Goal: Task Accomplishment & Management: Manage account settings

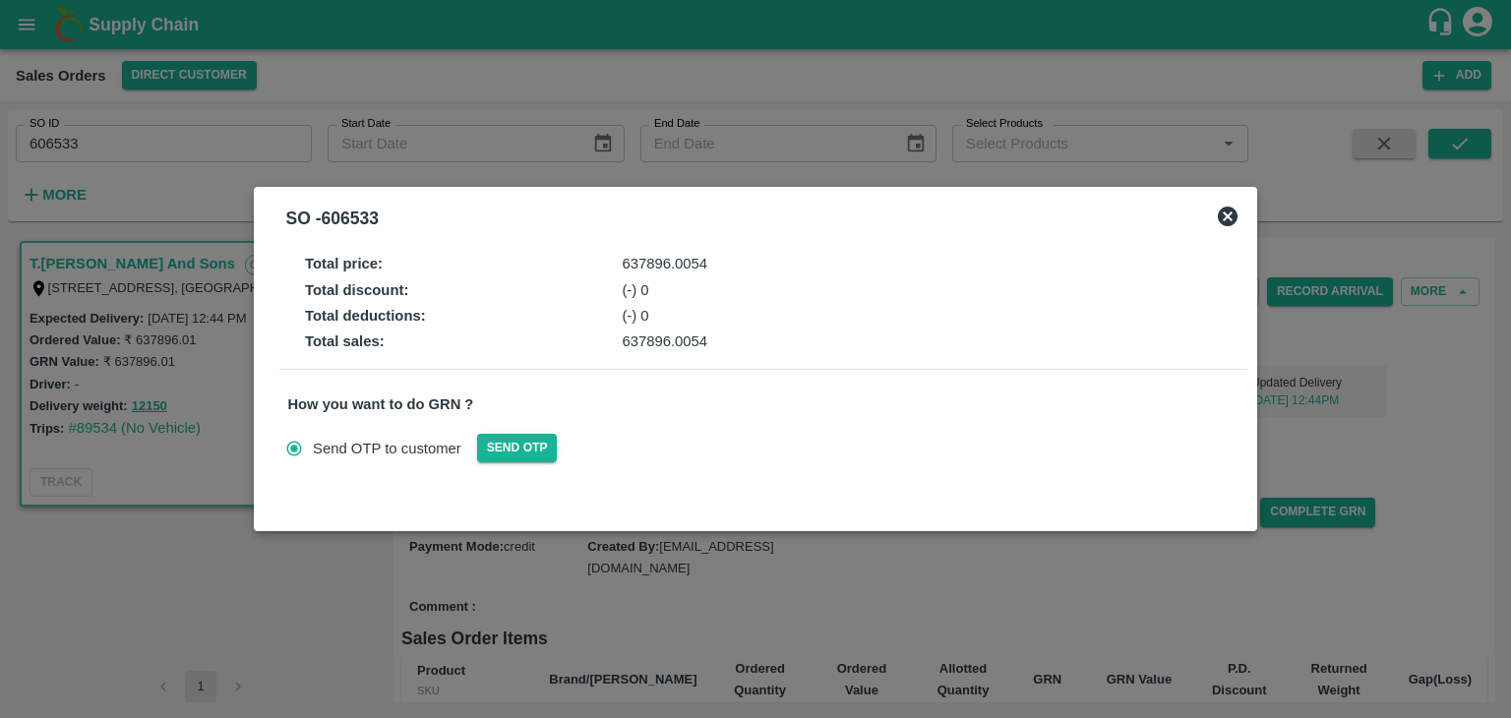
click at [1231, 212] on icon at bounding box center [1228, 217] width 24 height 24
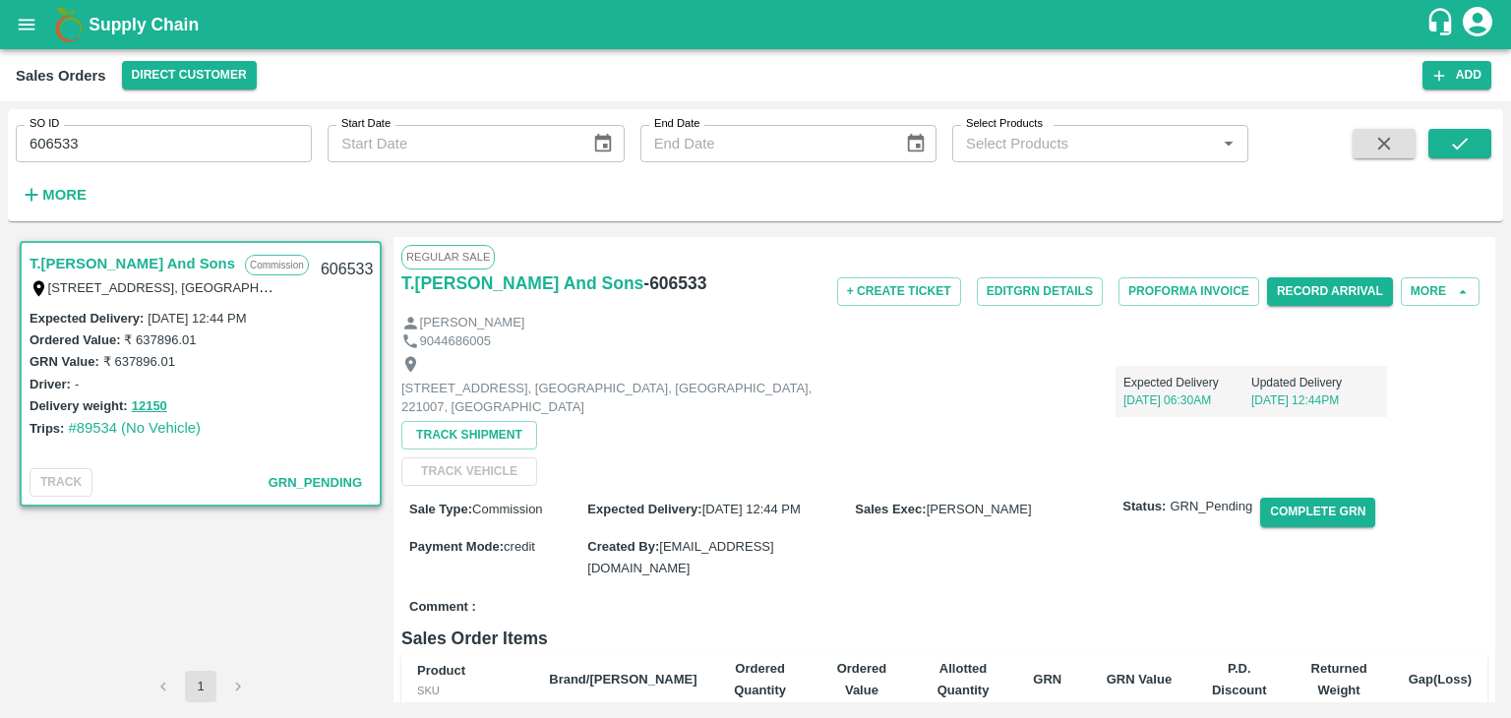
click at [1473, 21] on icon "account of current user" at bounding box center [1476, 21] width 35 height 35
click at [1400, 107] on li "Logout" at bounding box center [1429, 104] width 151 height 33
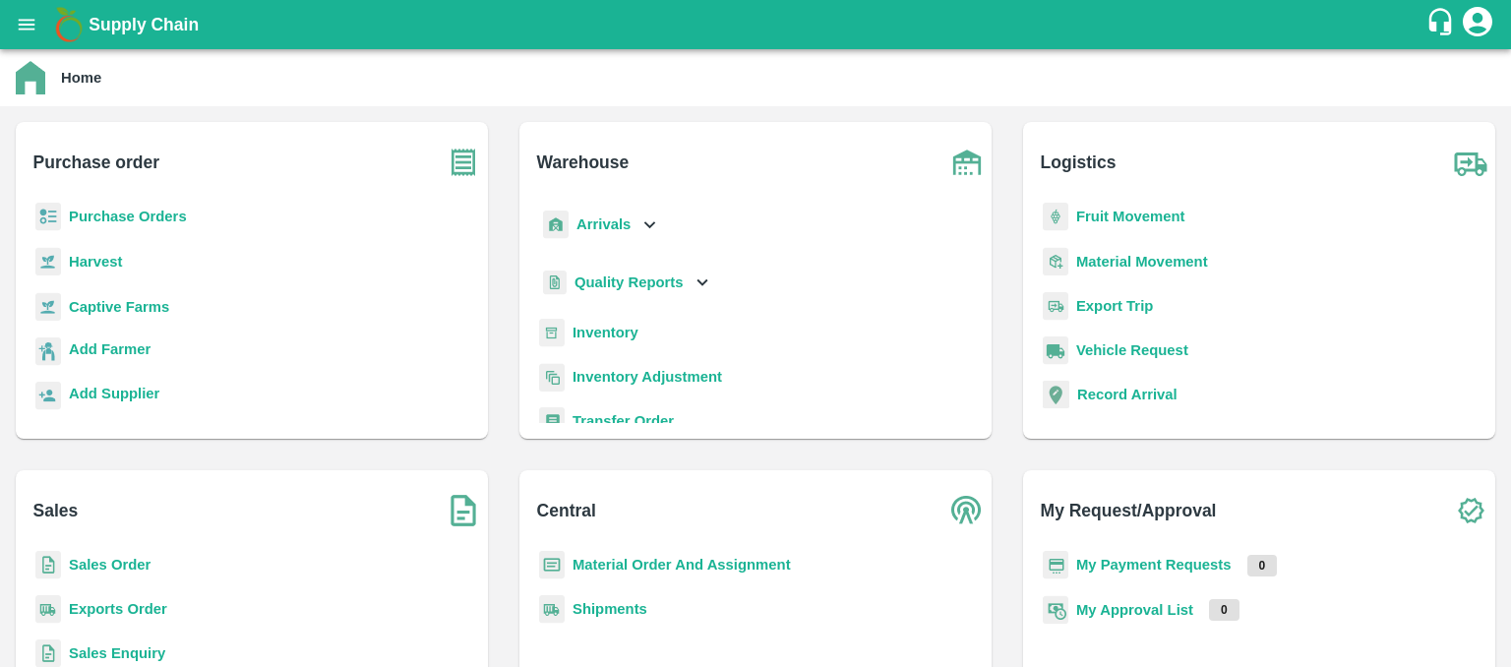
click at [118, 565] on b "Sales Order" at bounding box center [110, 565] width 82 height 16
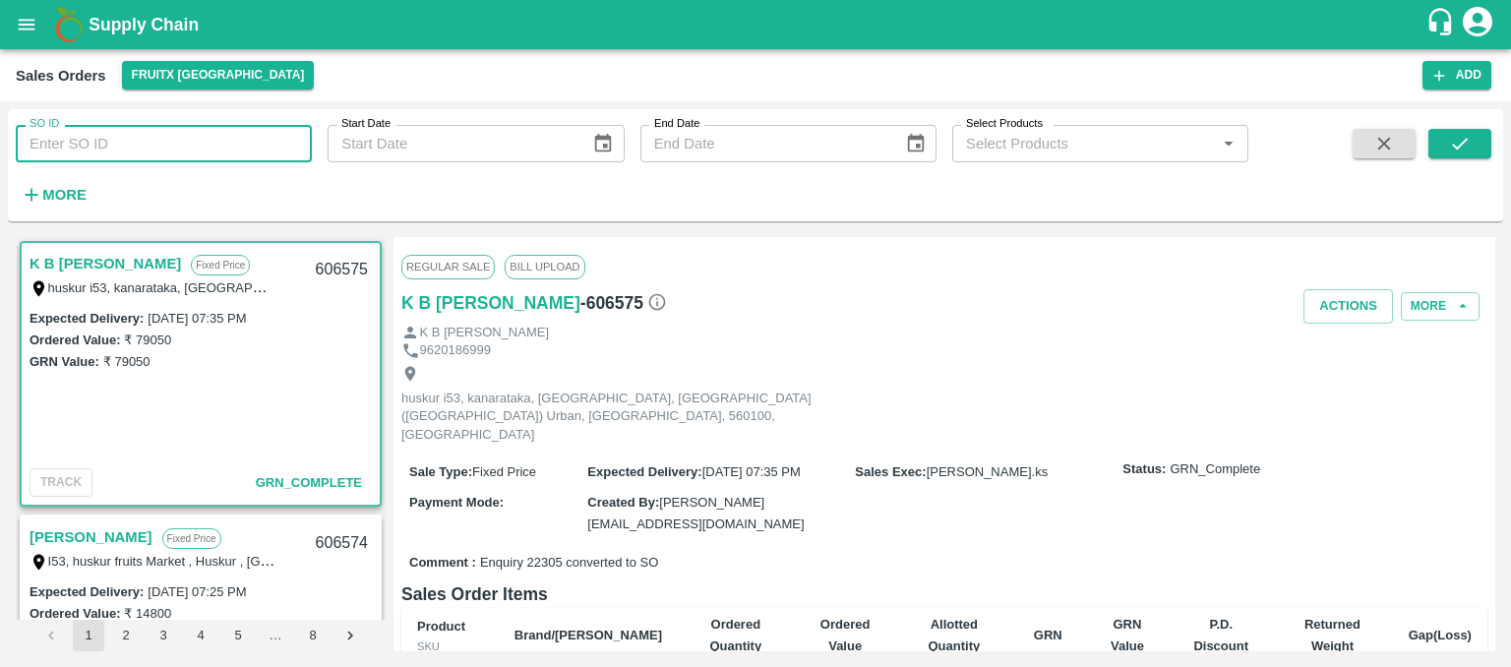
click at [110, 149] on input "SO ID" at bounding box center [164, 143] width 296 height 37
type input "605323"
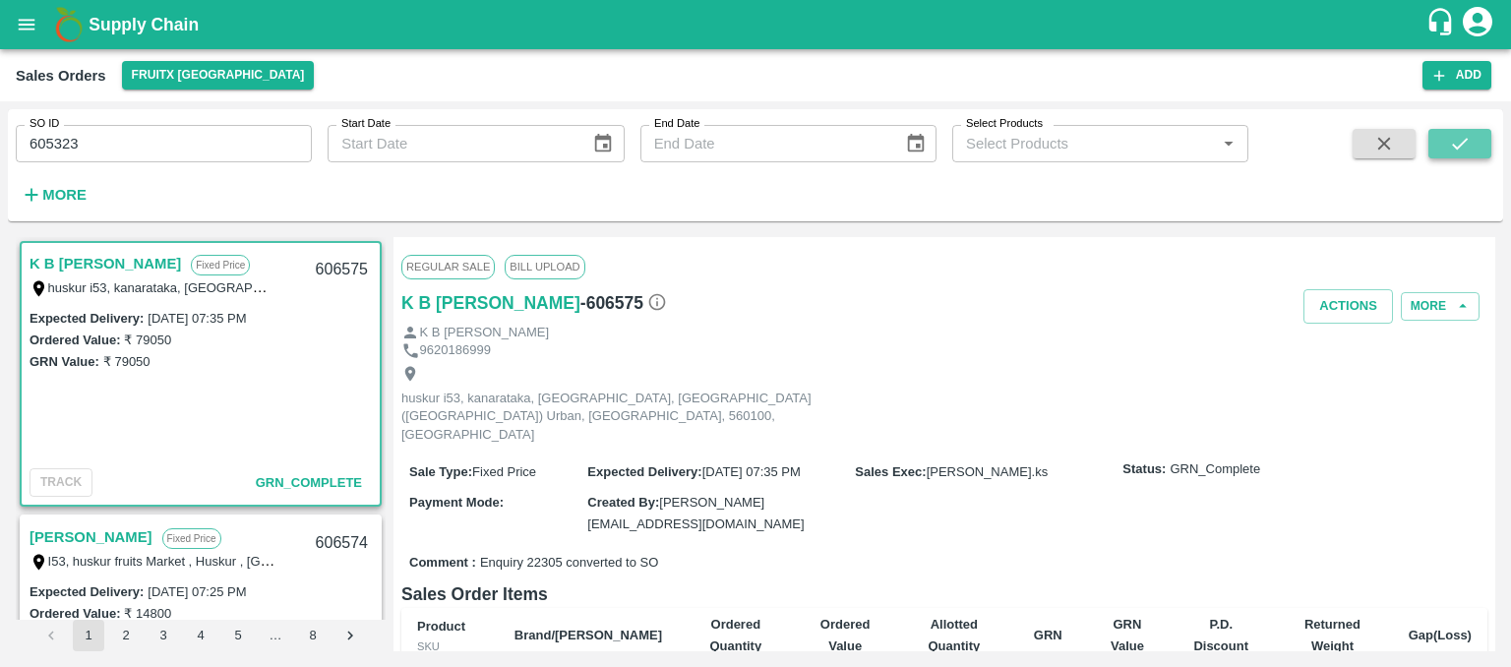
click at [1459, 149] on icon "submit" at bounding box center [1460, 144] width 22 height 22
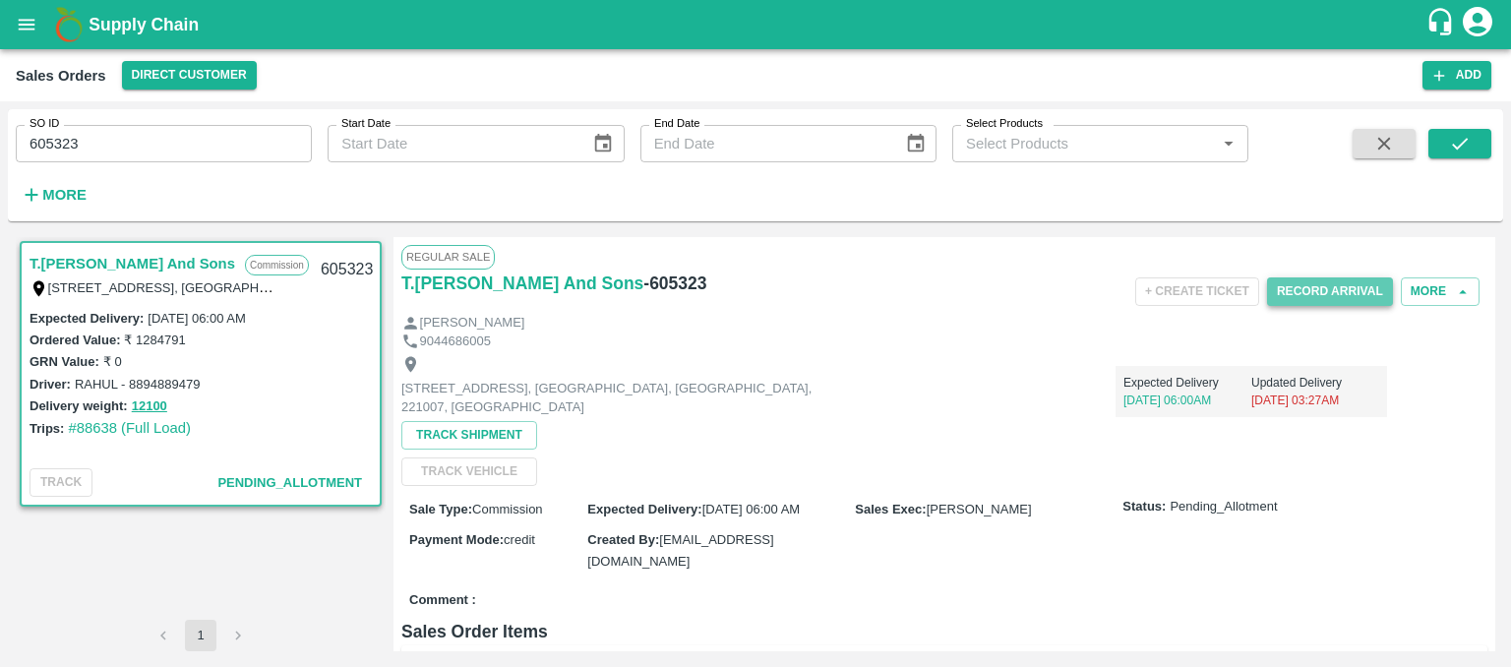
click at [1344, 281] on button "Record Arrival" at bounding box center [1330, 291] width 126 height 29
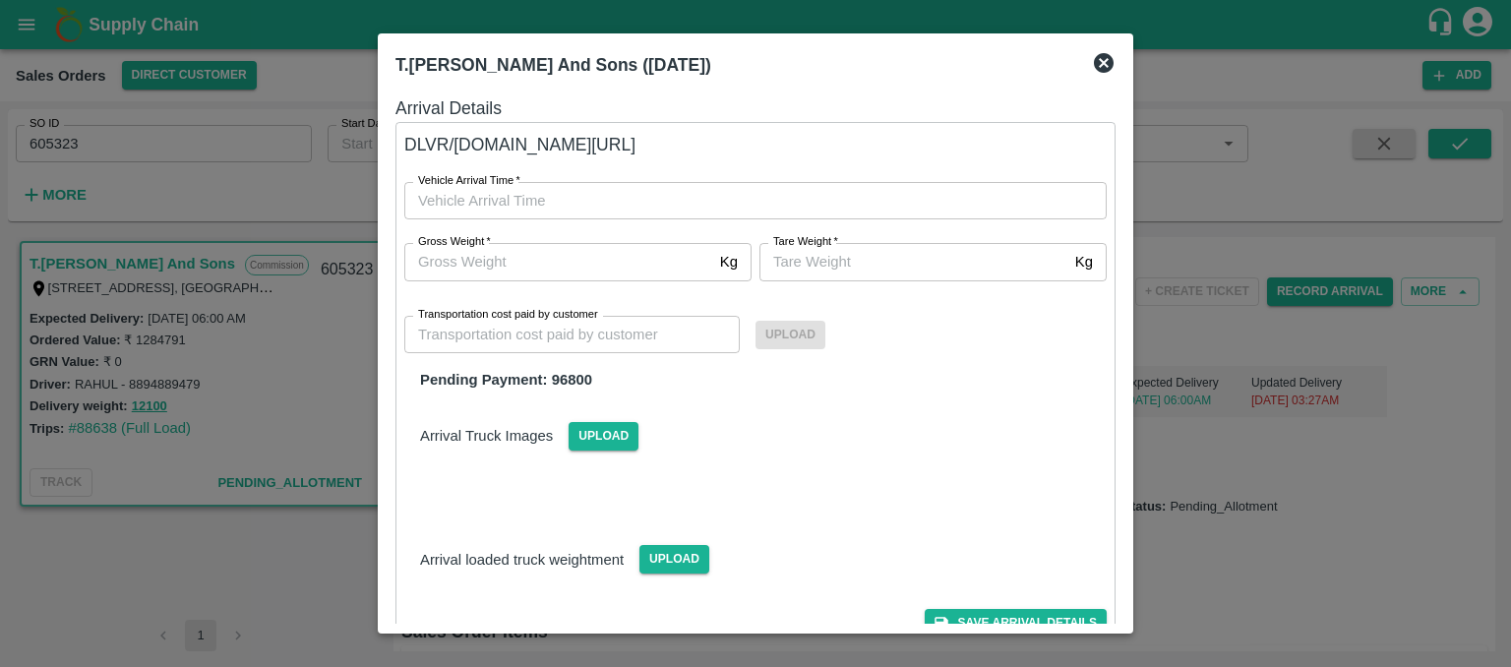
click at [1102, 56] on icon at bounding box center [1104, 63] width 20 height 20
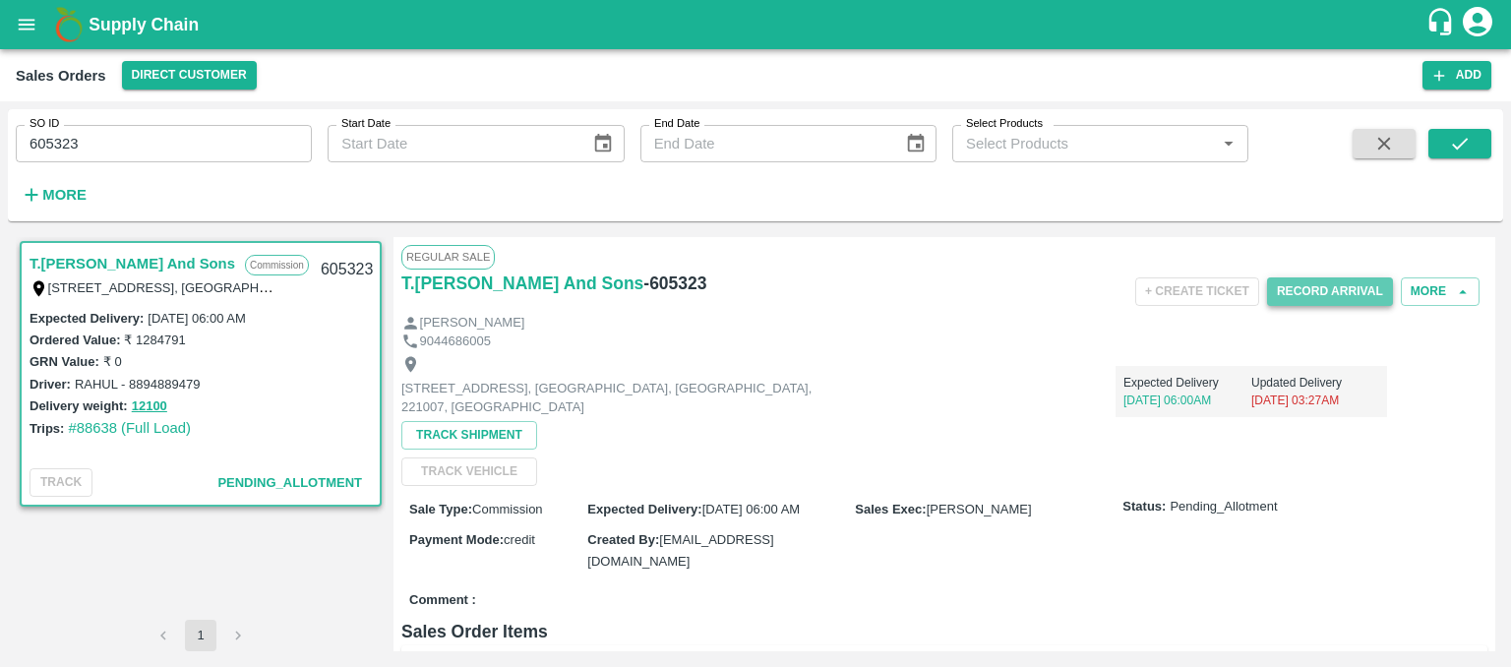
click at [1330, 284] on button "Record Arrival" at bounding box center [1330, 291] width 126 height 29
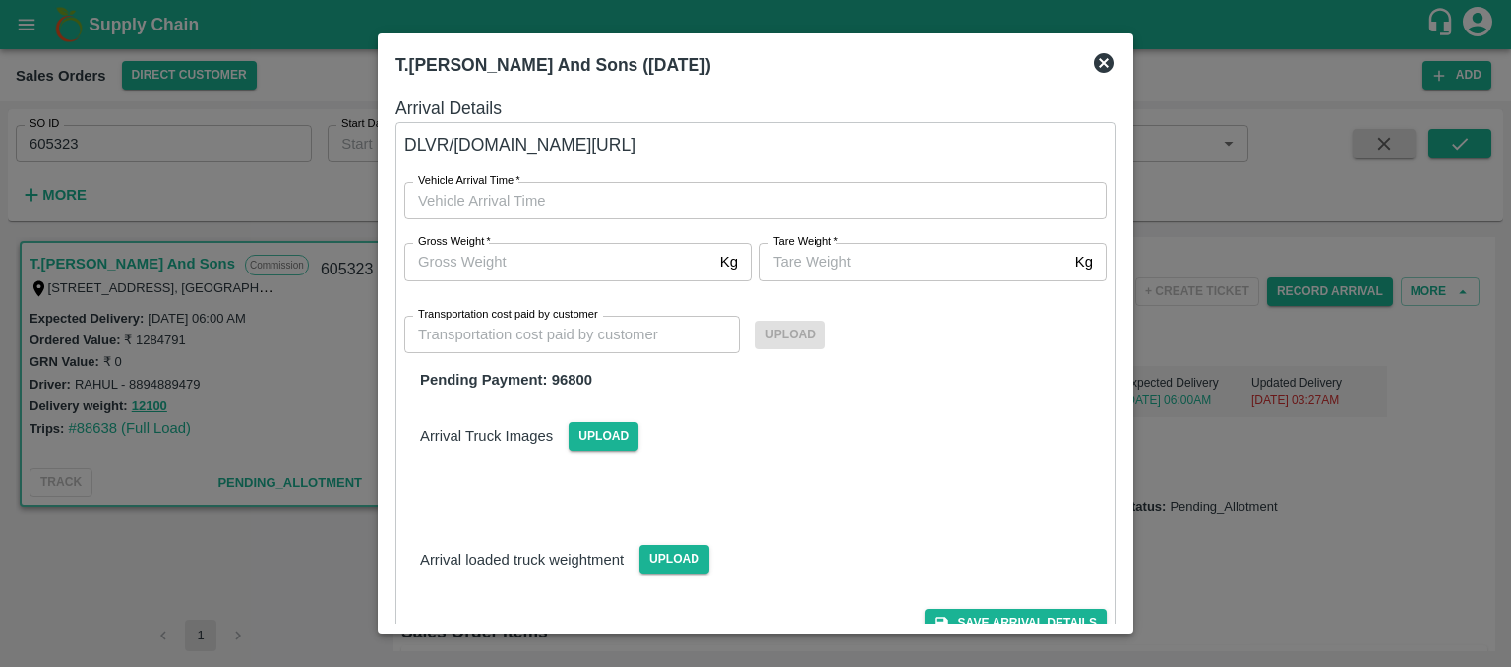
click at [1103, 59] on icon at bounding box center [1104, 63] width 20 height 20
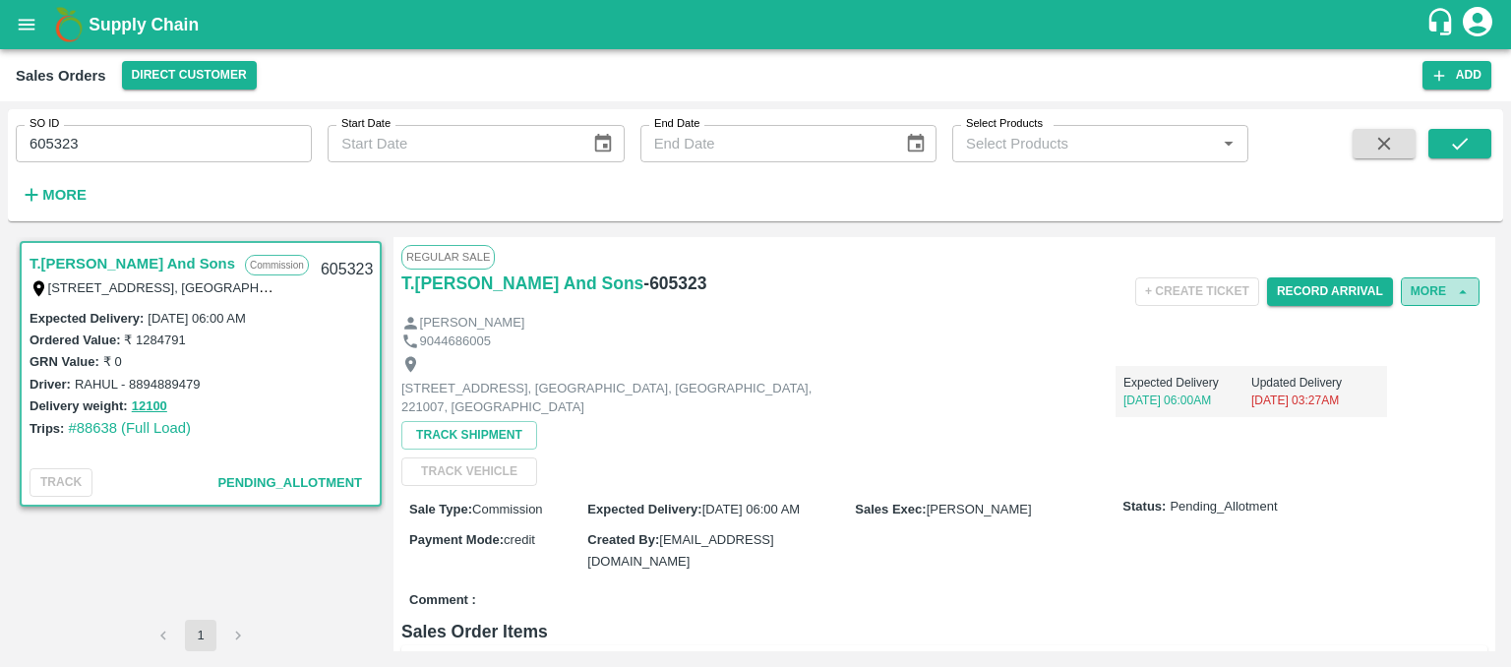
click at [1437, 285] on button "More" at bounding box center [1439, 291] width 79 height 29
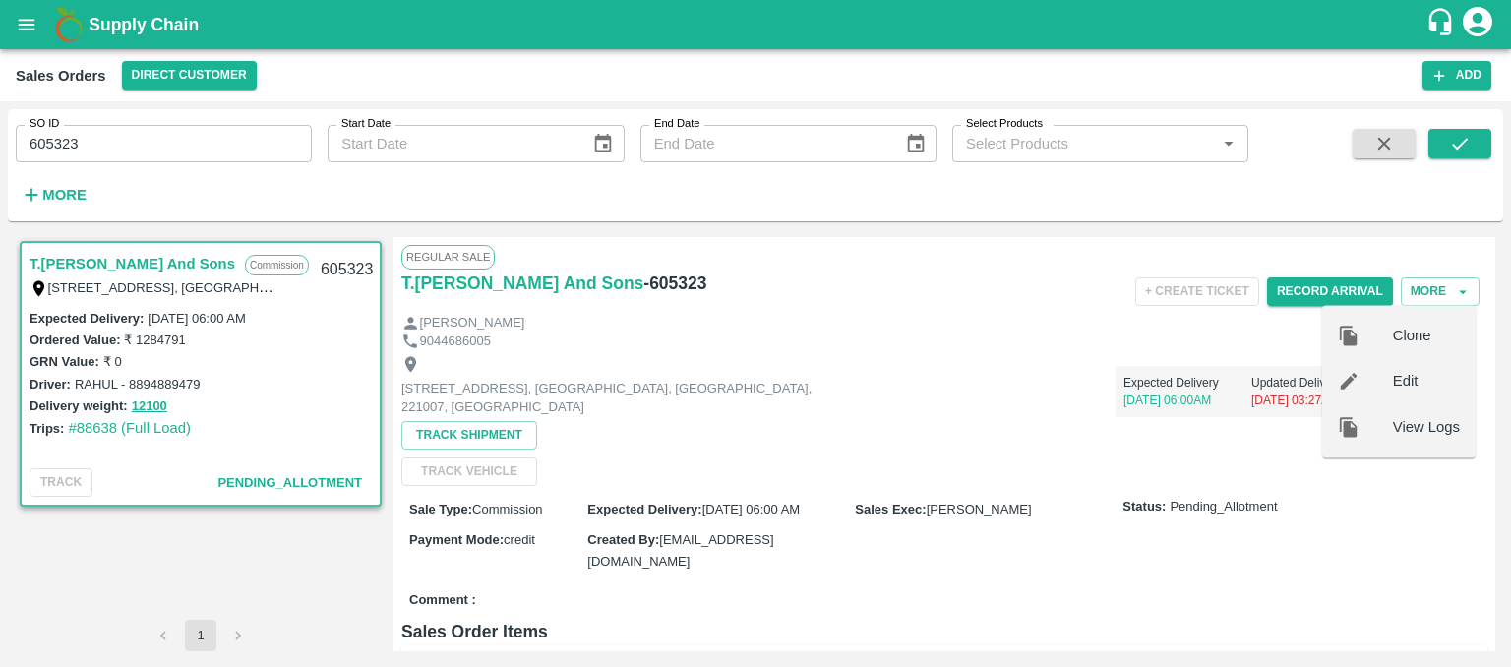
click at [1233, 385] on p "Expected Delivery" at bounding box center [1187, 383] width 128 height 18
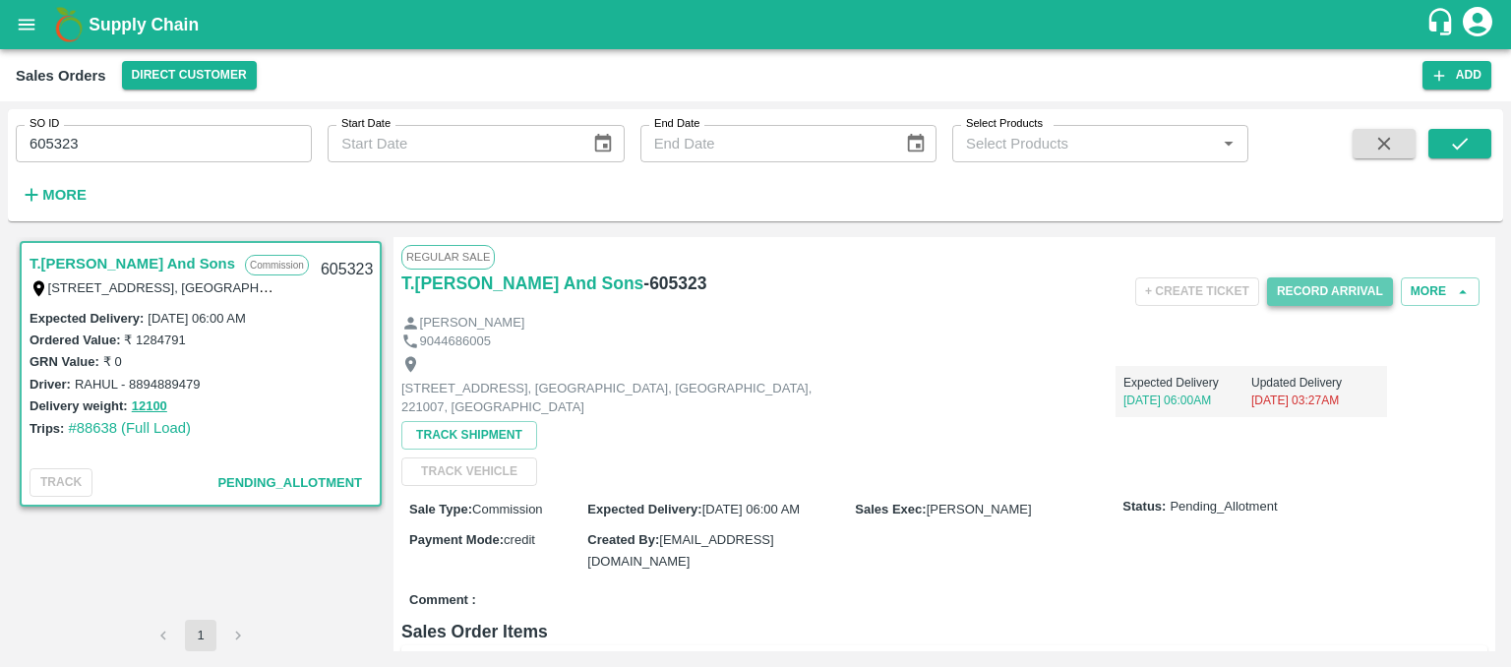
click at [1314, 299] on button "Record Arrival" at bounding box center [1330, 291] width 126 height 29
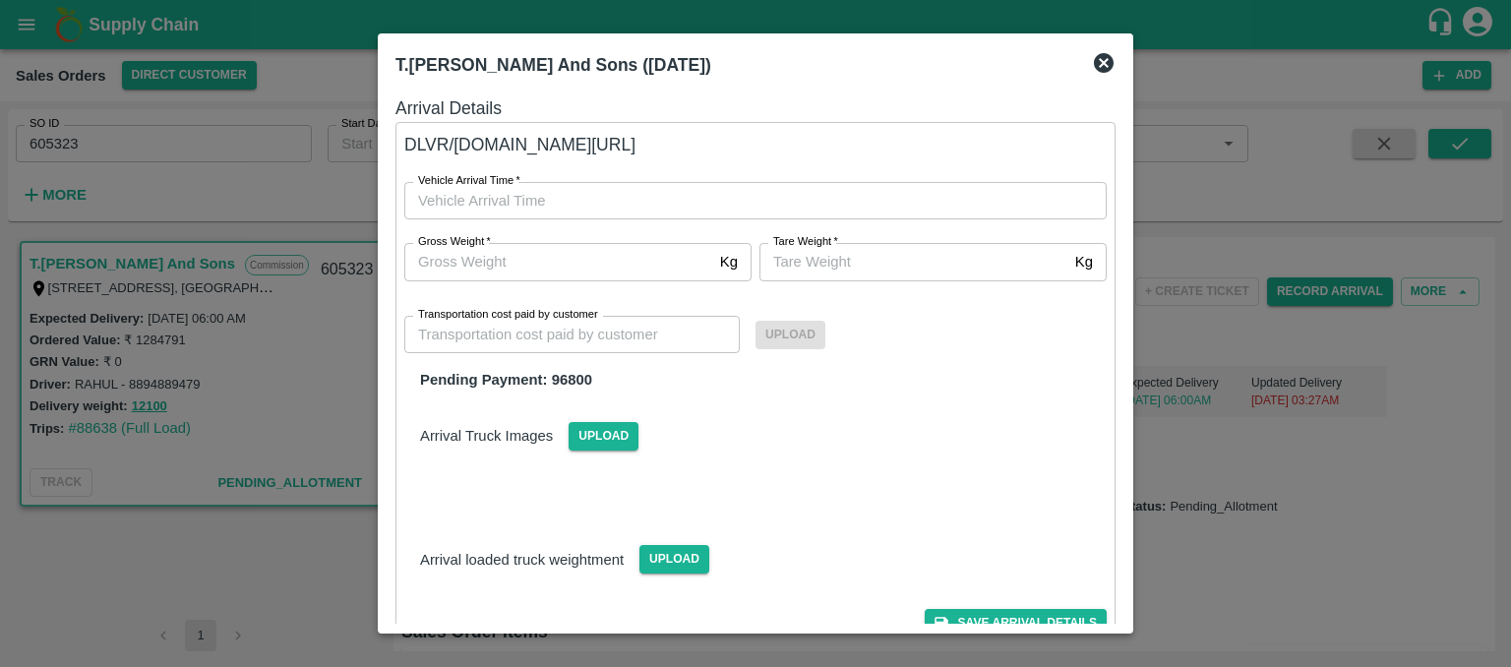
type input "DD/MM/YYYY hh:mm aa"
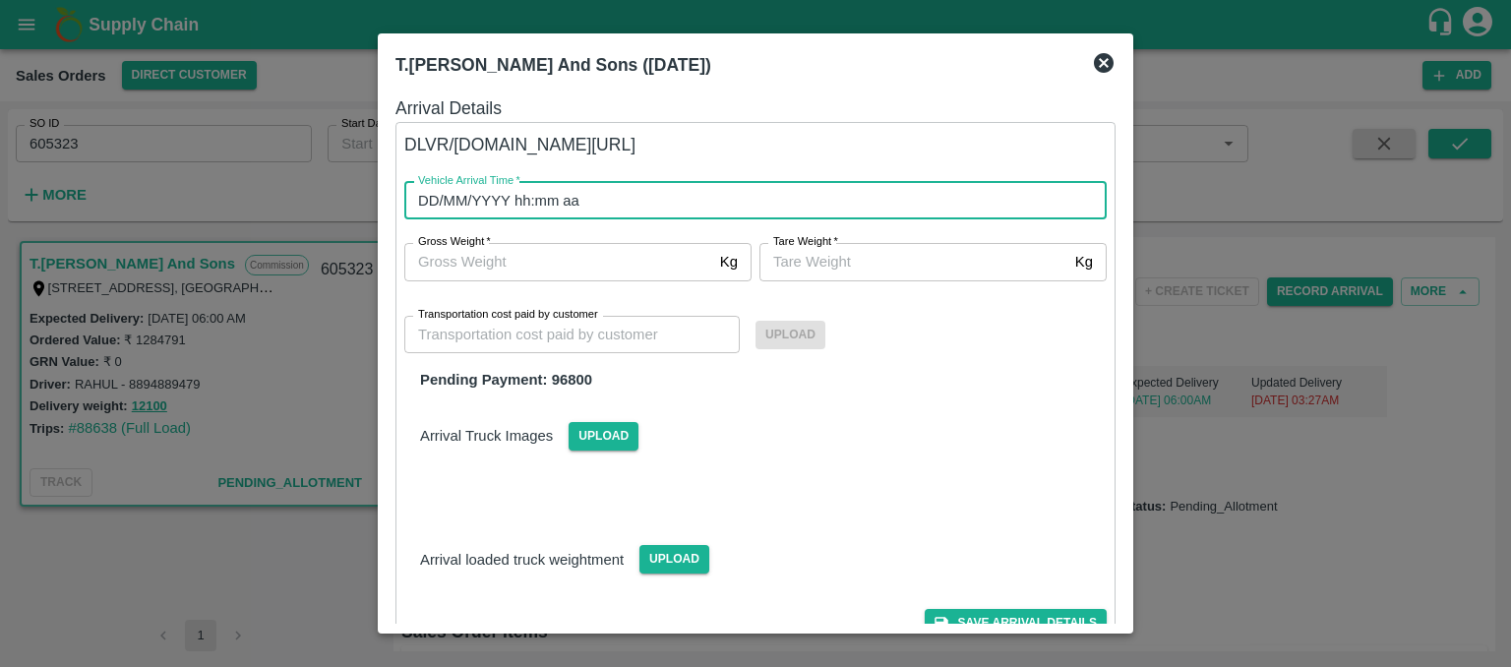
click at [496, 200] on input "DD/MM/YYYY hh:mm aa" at bounding box center [748, 200] width 688 height 37
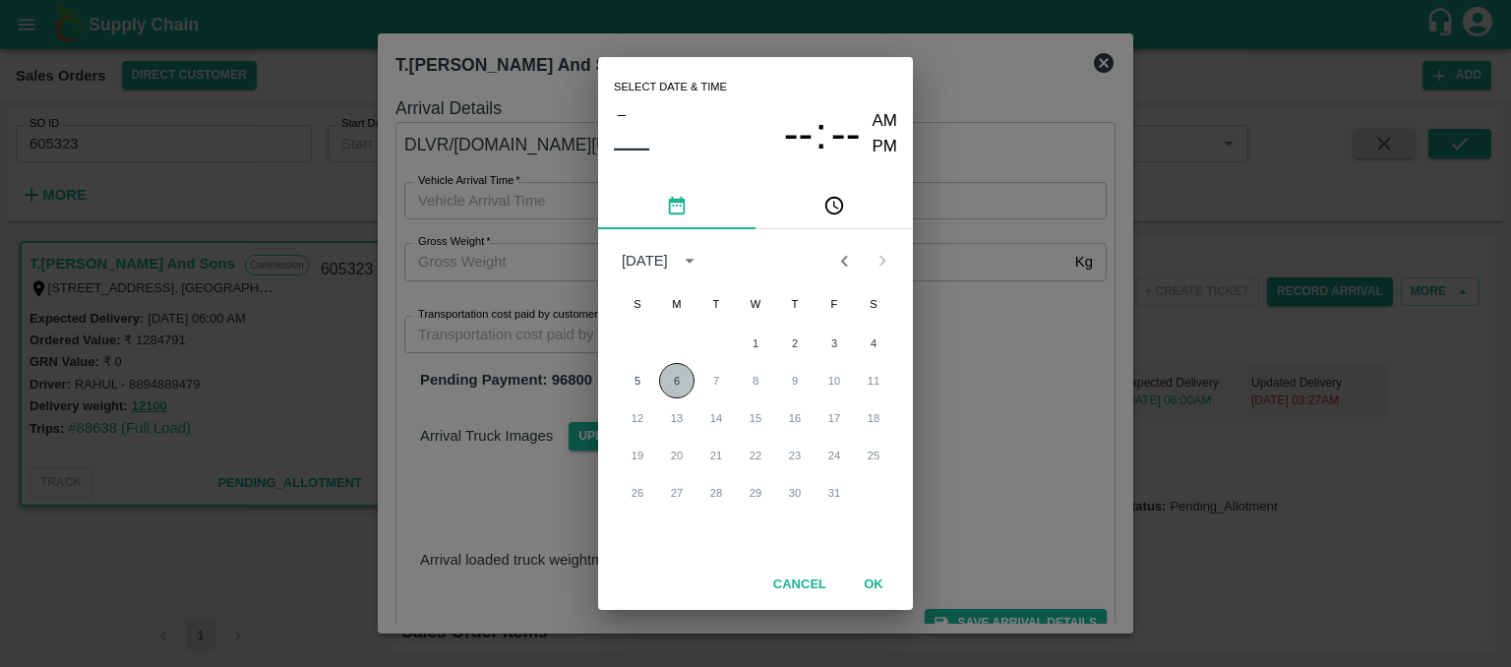
click at [681, 381] on button "6" at bounding box center [676, 380] width 35 height 35
type input "[DATE] 12:00 AM"
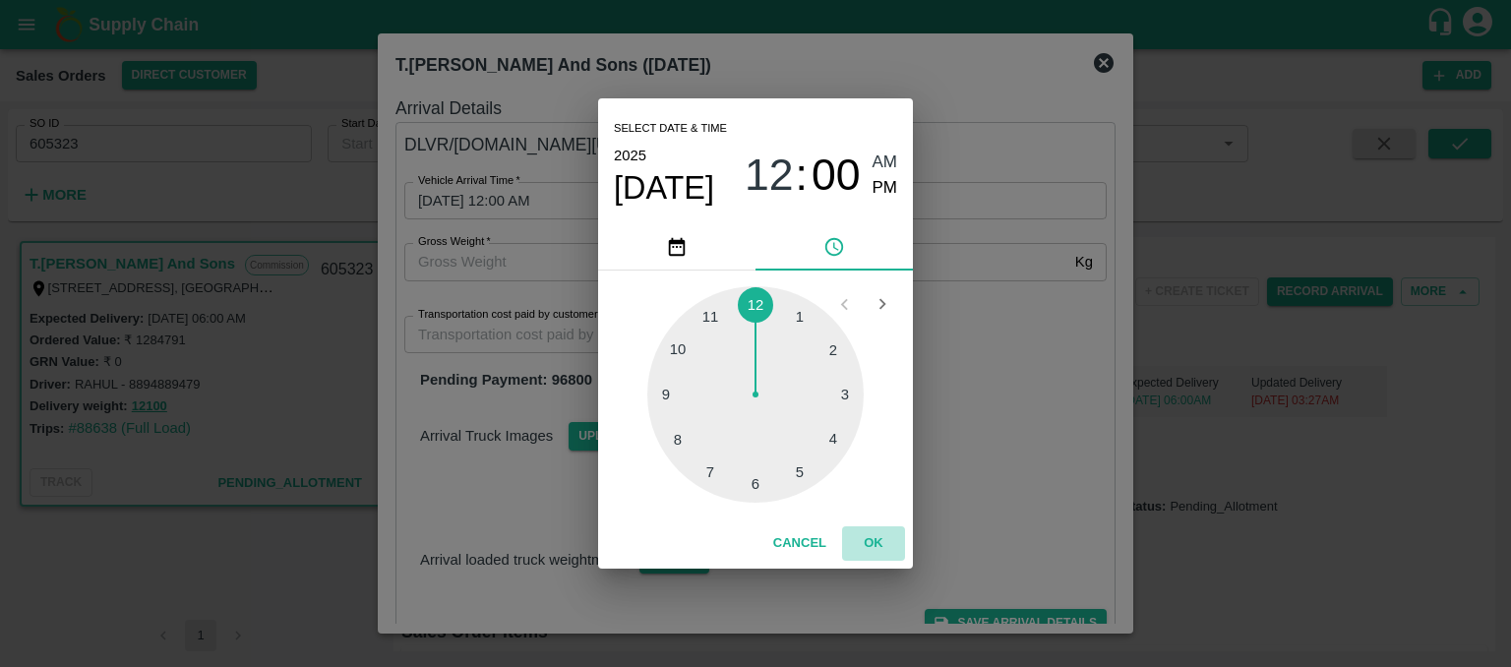
click at [877, 544] on button "OK" at bounding box center [873, 543] width 63 height 34
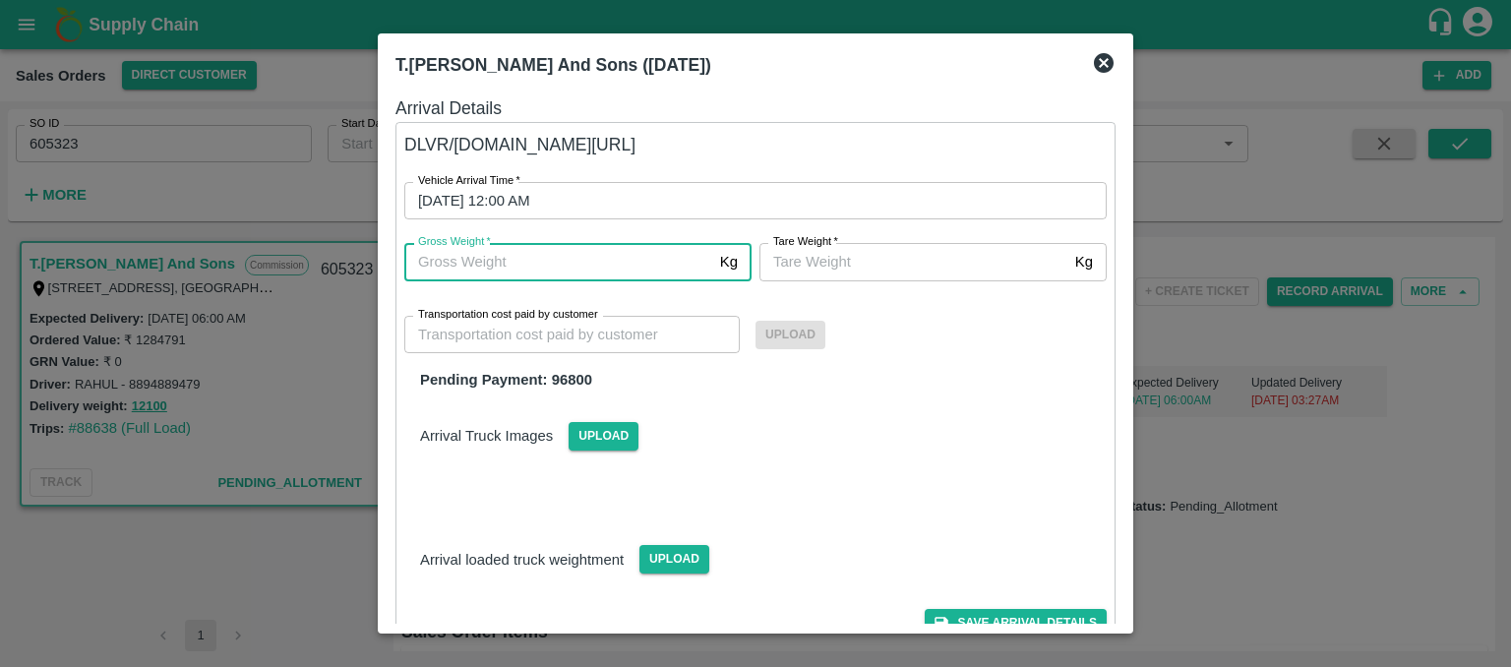
click at [445, 263] on input "Gross Weight   *" at bounding box center [558, 261] width 308 height 37
type input "12100"
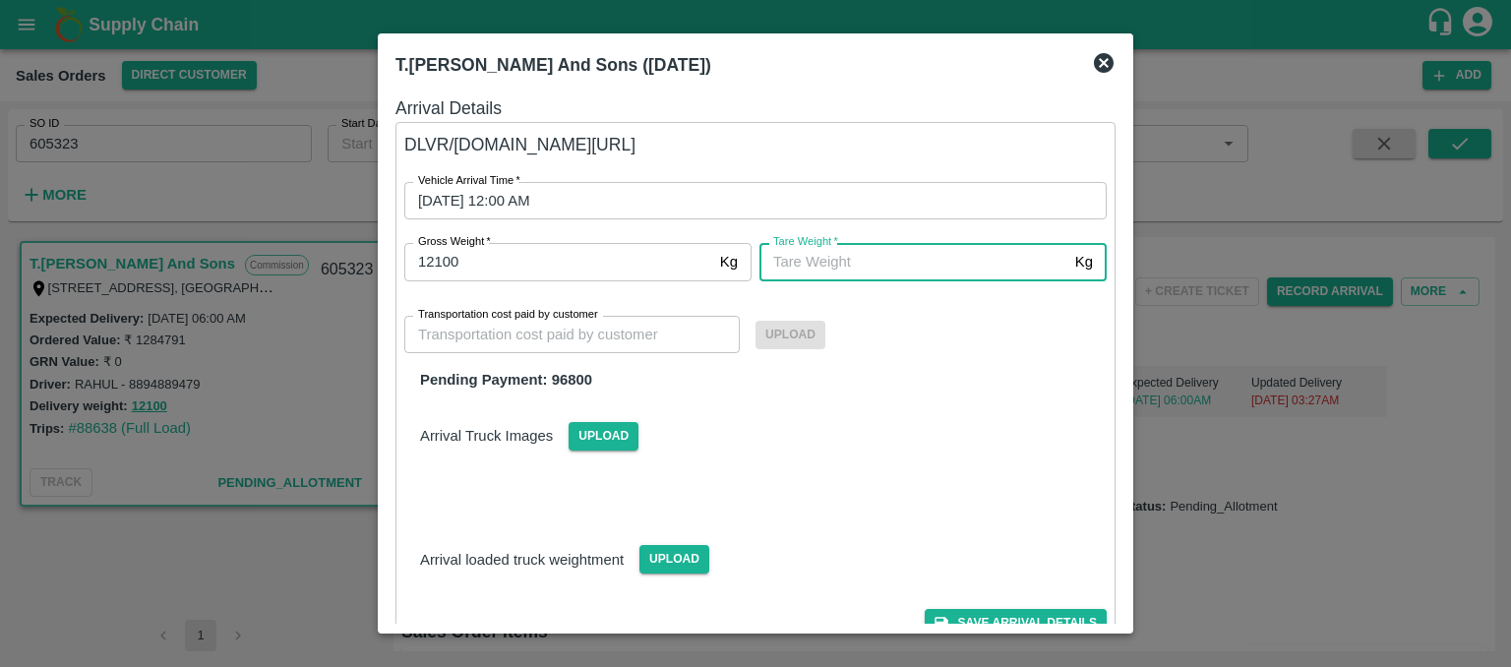
click at [862, 254] on input "[PERSON_NAME]   *" at bounding box center [913, 261] width 308 height 37
type input "12100"
click at [1105, 67] on icon at bounding box center [1104, 63] width 20 height 20
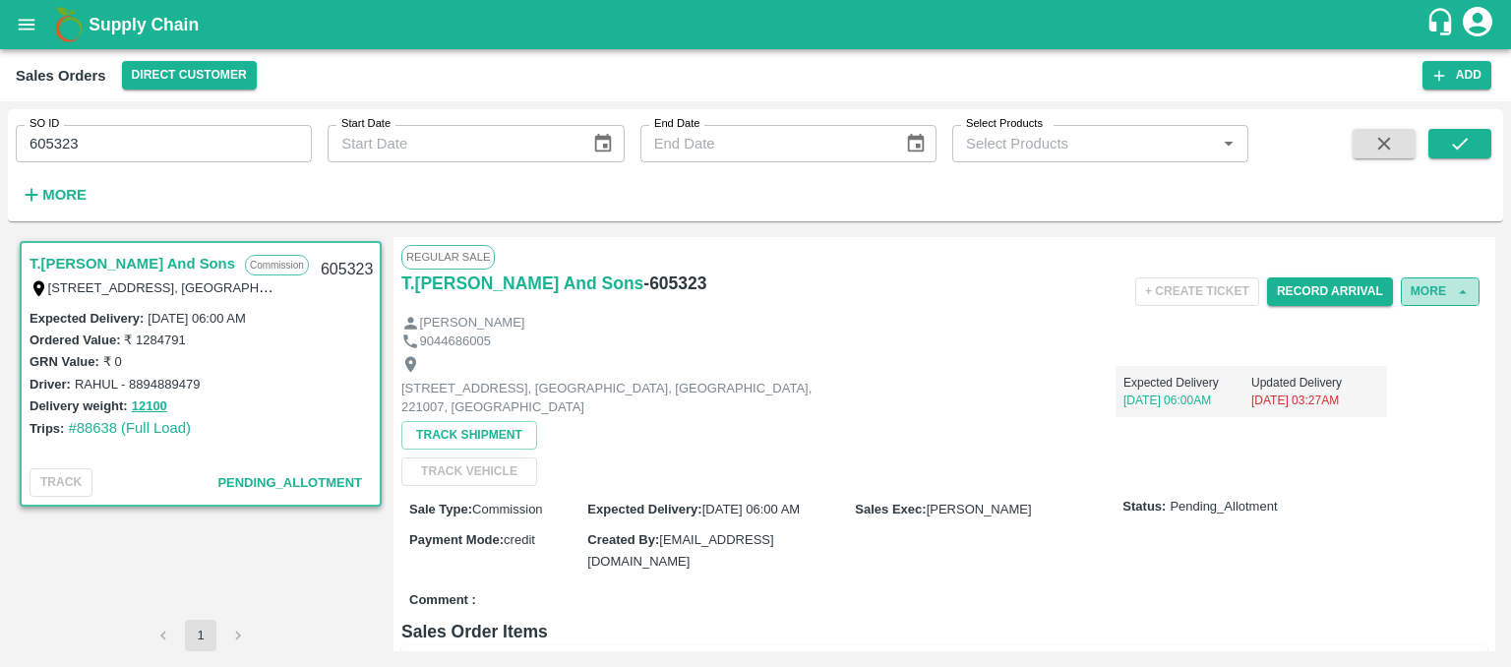
click at [1430, 285] on button "More" at bounding box center [1439, 291] width 79 height 29
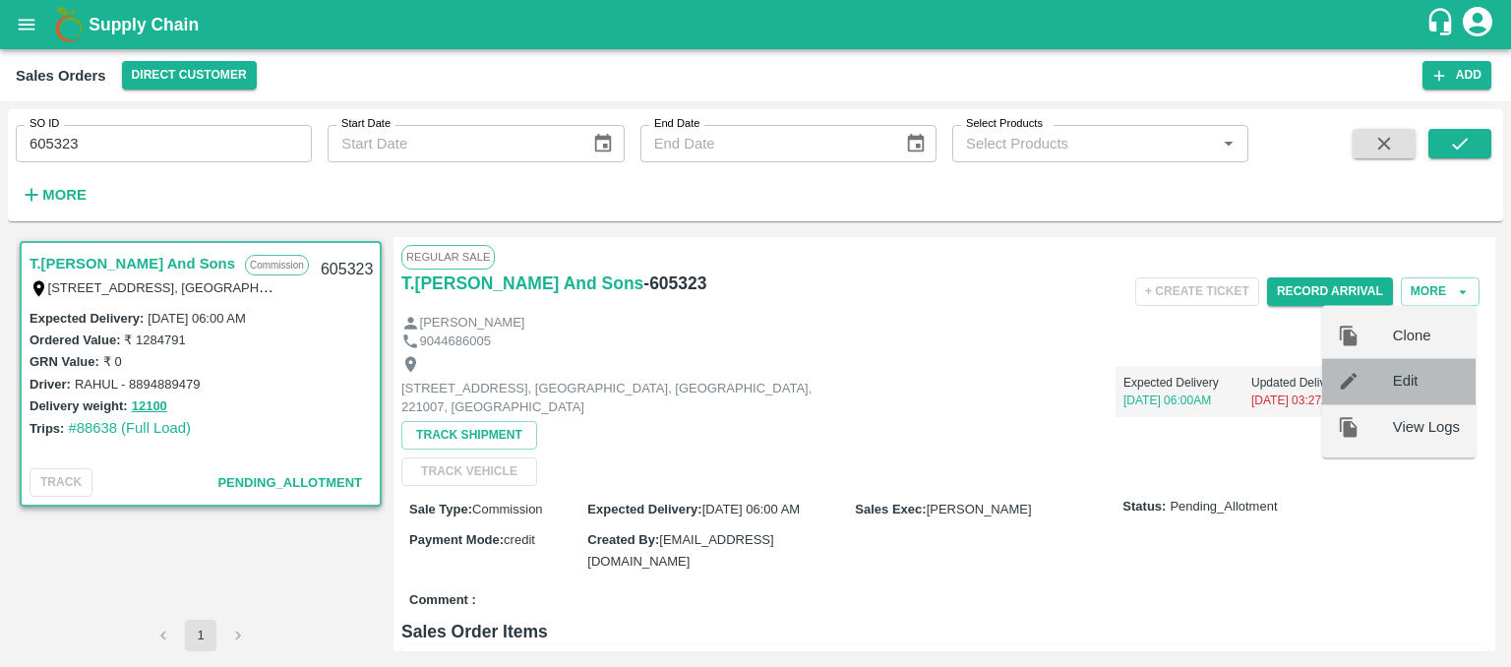
click at [1410, 385] on span "Edit" at bounding box center [1426, 382] width 67 height 22
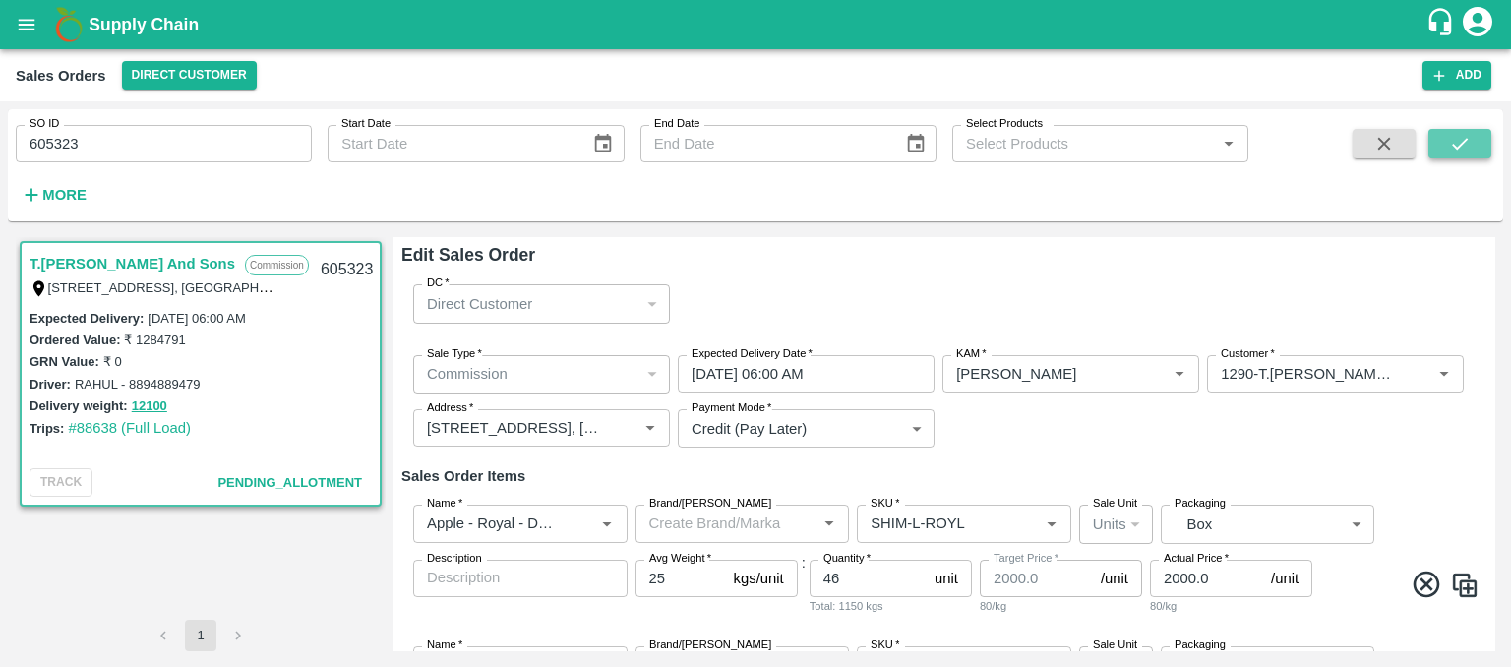
click at [1453, 145] on icon "submit" at bounding box center [1460, 144] width 16 height 12
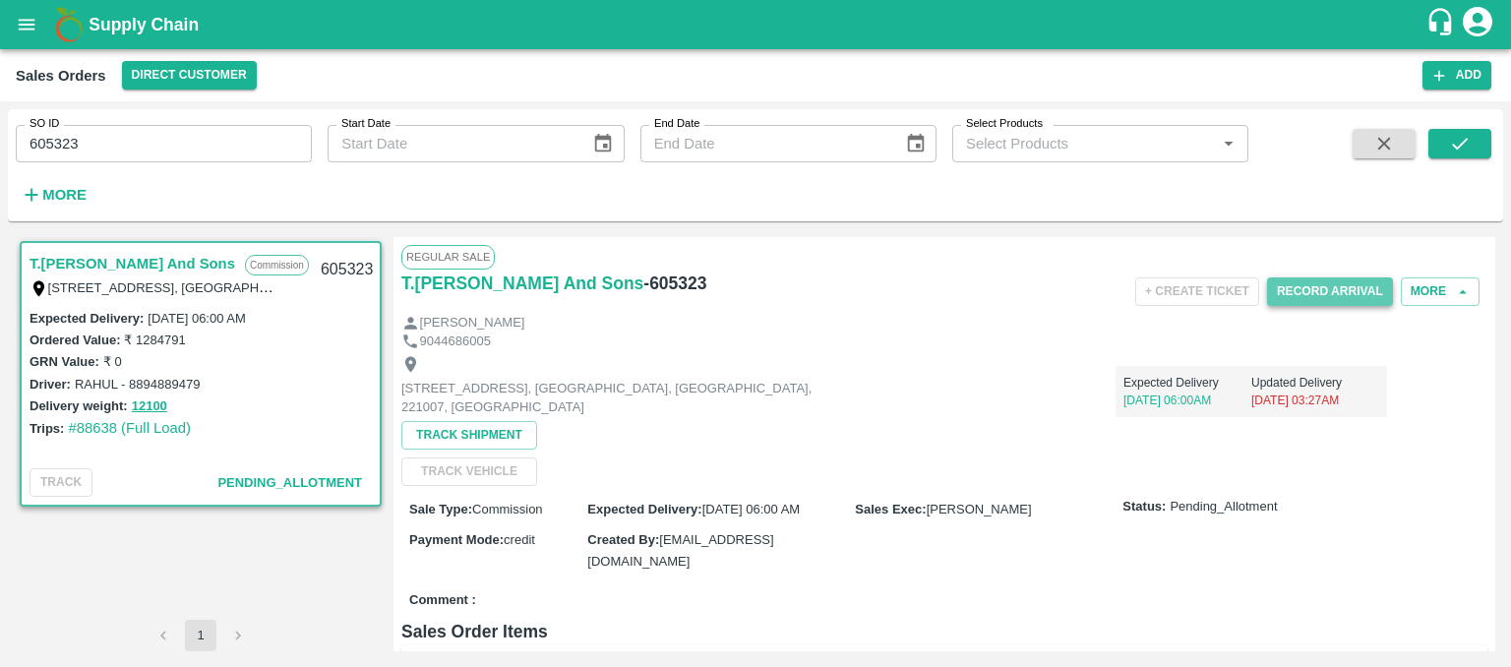
click at [1335, 290] on button "Record Arrival" at bounding box center [1330, 291] width 126 height 29
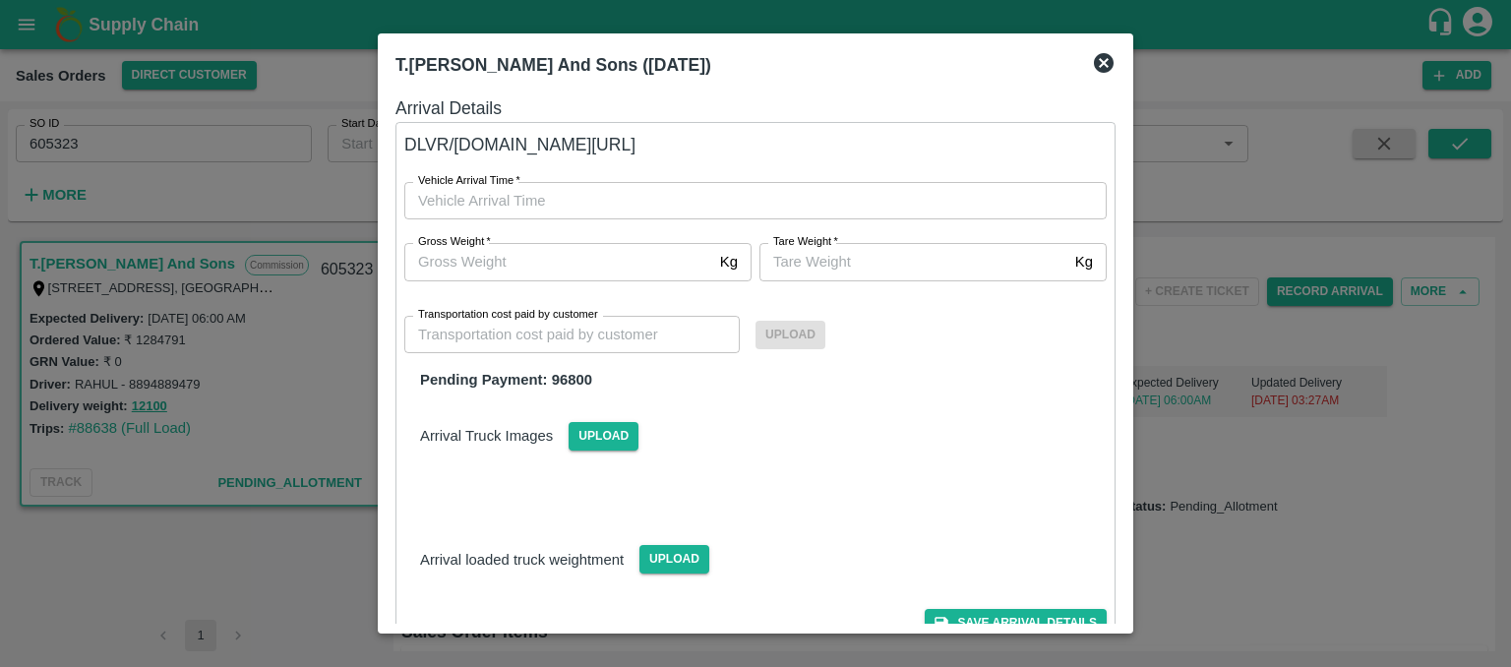
type input "DD/MM/YYYY hh:mm aa"
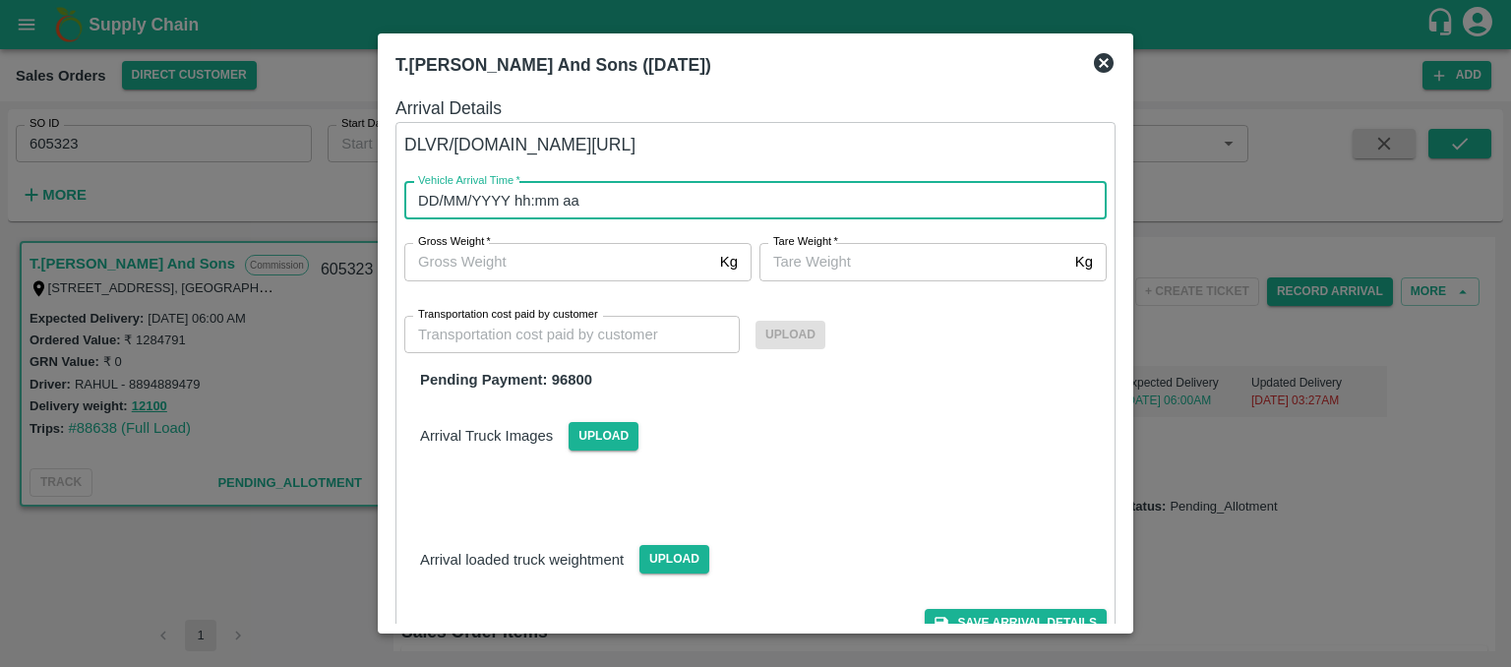
click at [520, 194] on input "DD/MM/YYYY hh:mm aa" at bounding box center [748, 200] width 688 height 37
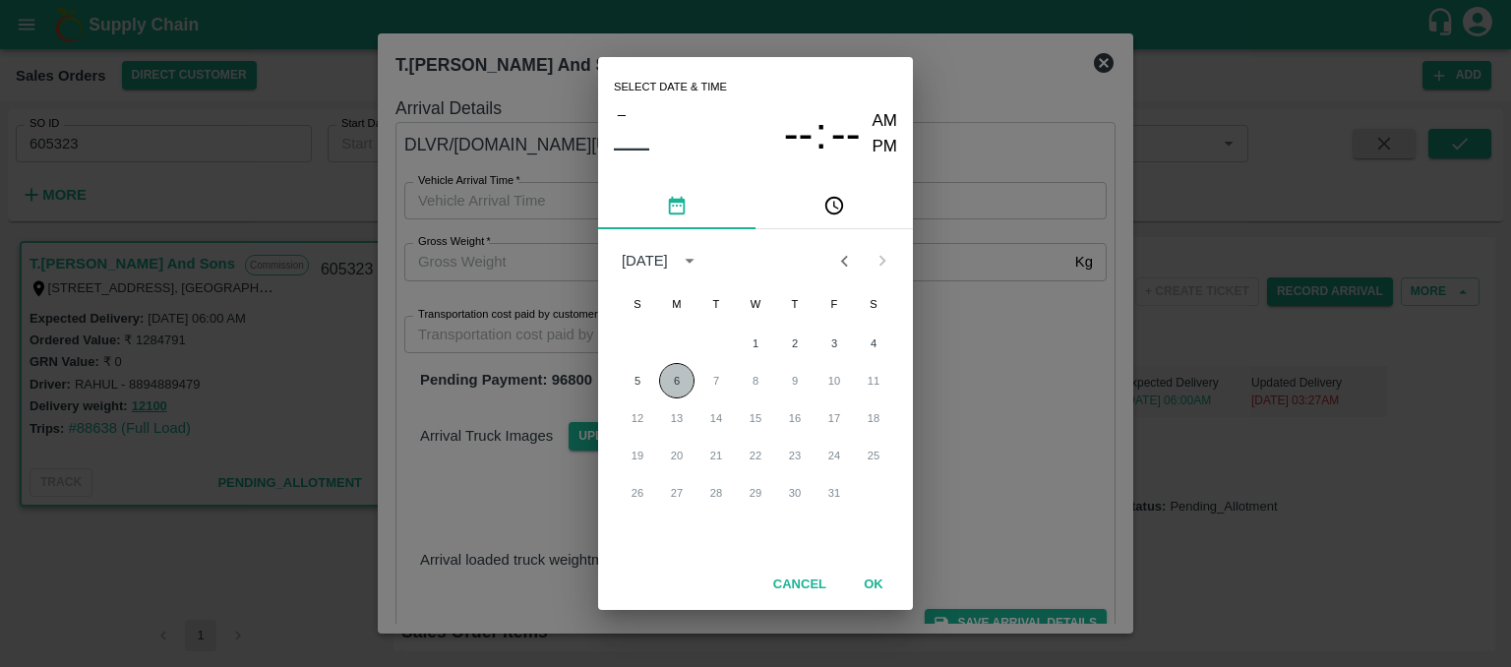
click at [678, 383] on button "6" at bounding box center [676, 380] width 35 height 35
type input "[DATE] 12:00 AM"
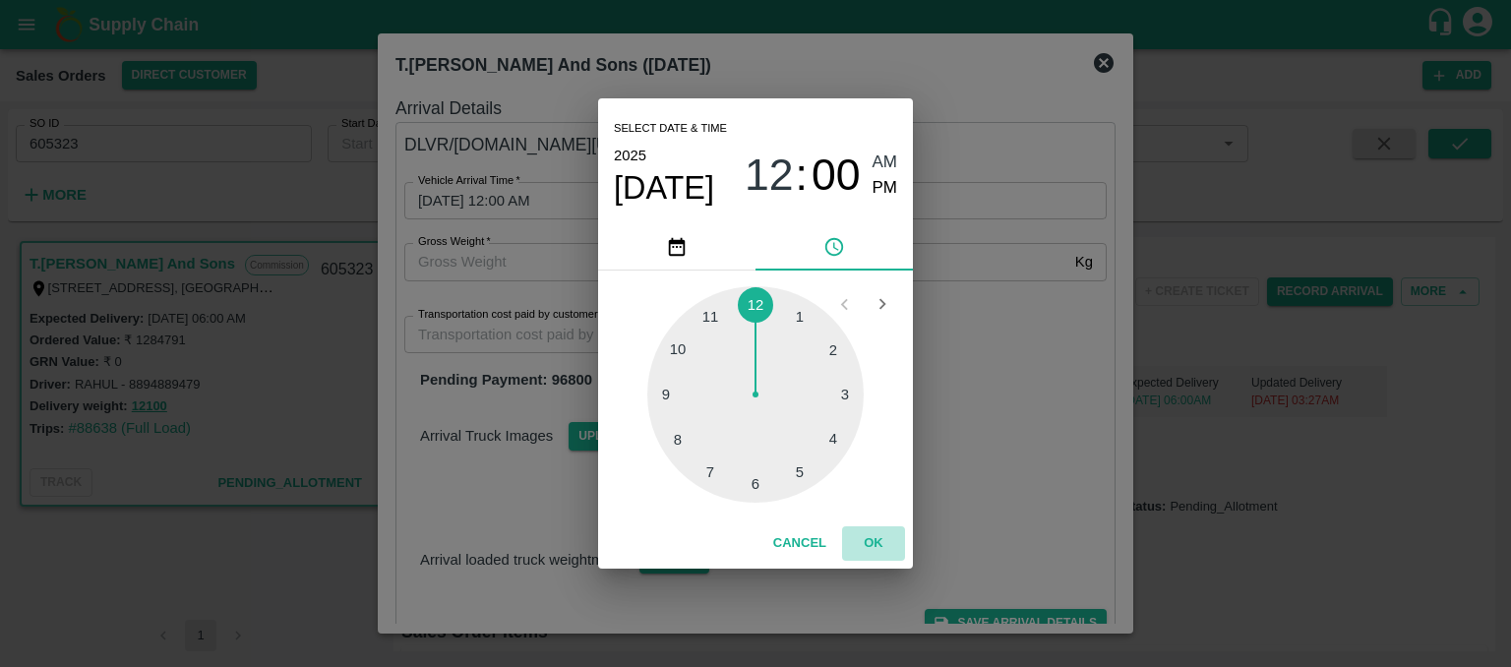
click at [869, 548] on button "OK" at bounding box center [873, 543] width 63 height 34
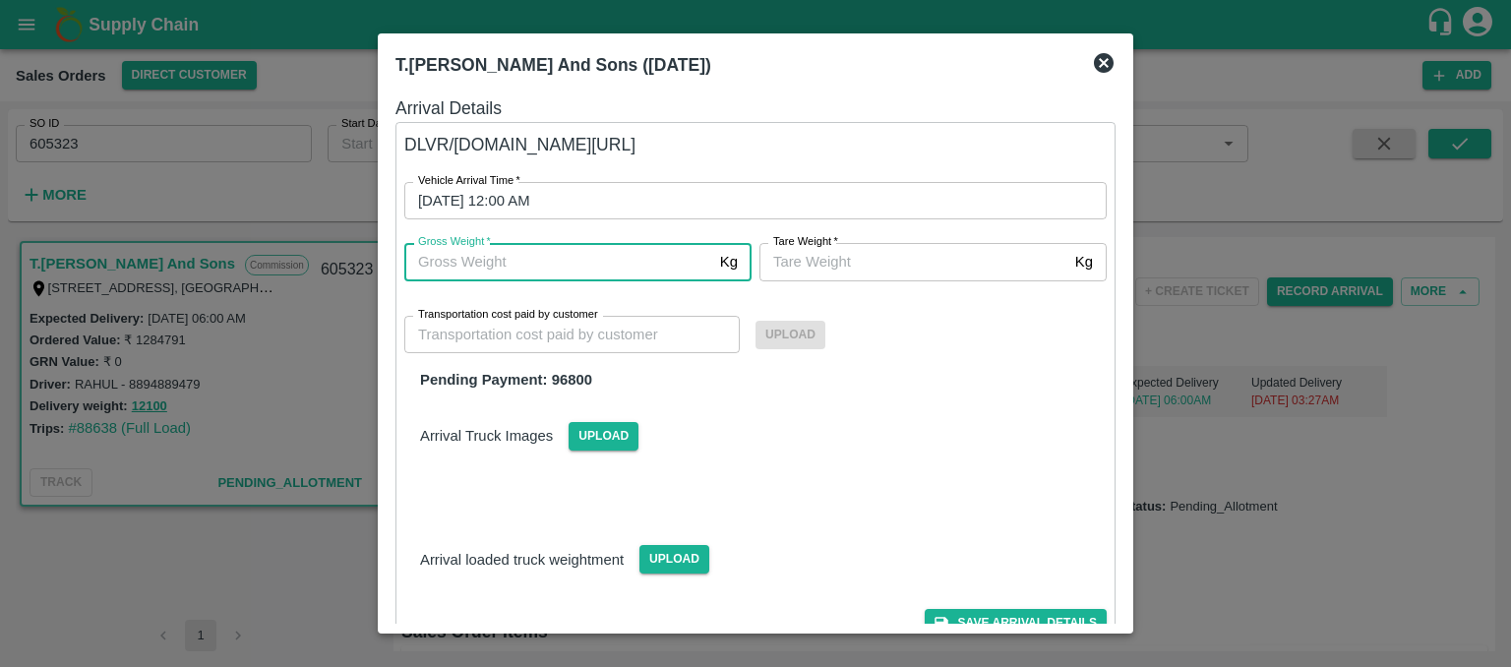
click at [471, 260] on input "Gross Weight   *" at bounding box center [558, 261] width 308 height 37
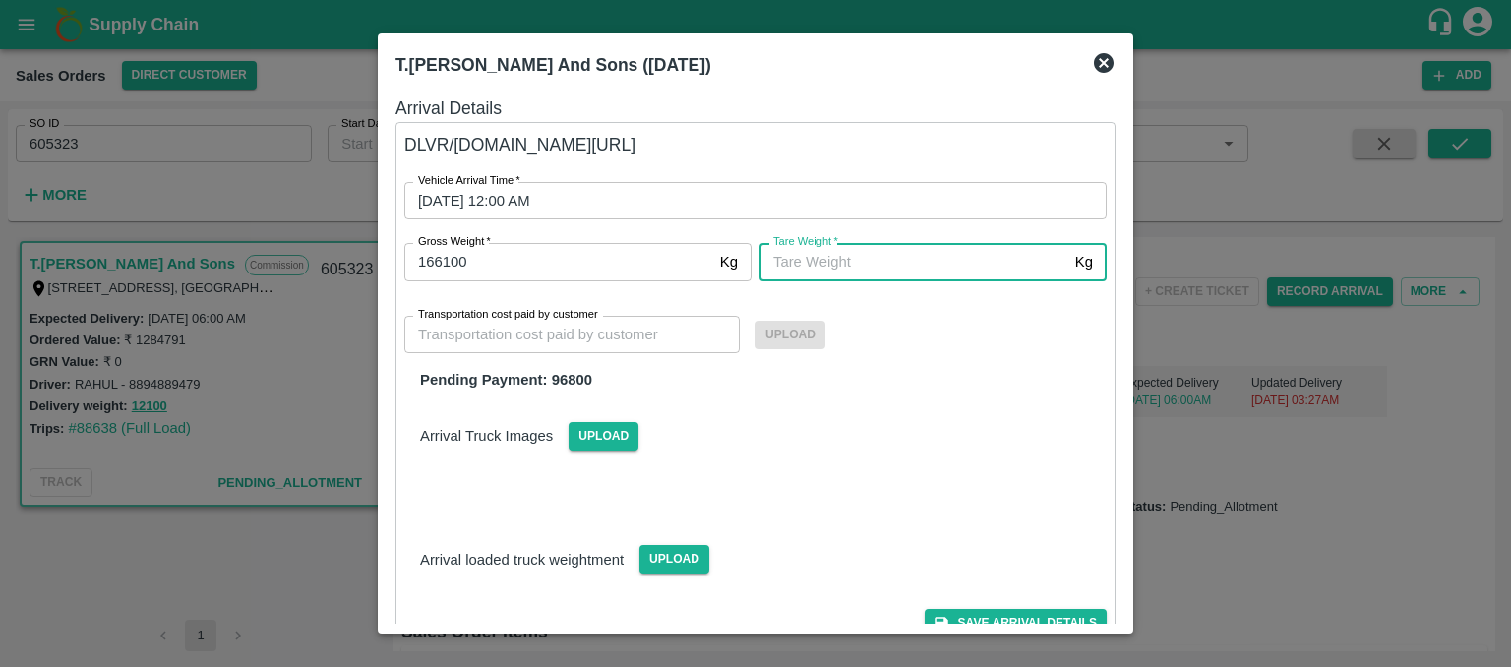
click at [831, 261] on input "[PERSON_NAME]   *" at bounding box center [913, 261] width 308 height 37
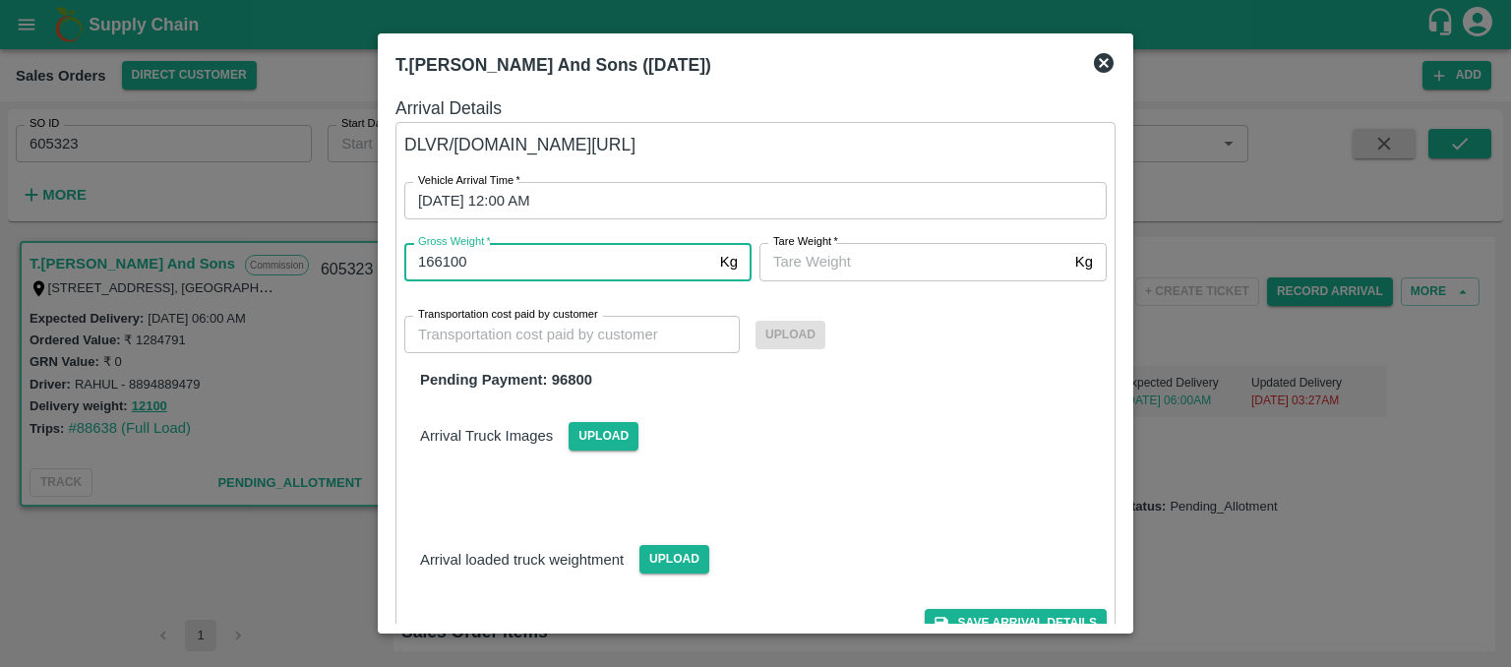
click at [515, 265] on input "166100" at bounding box center [558, 261] width 308 height 37
type input "16600"
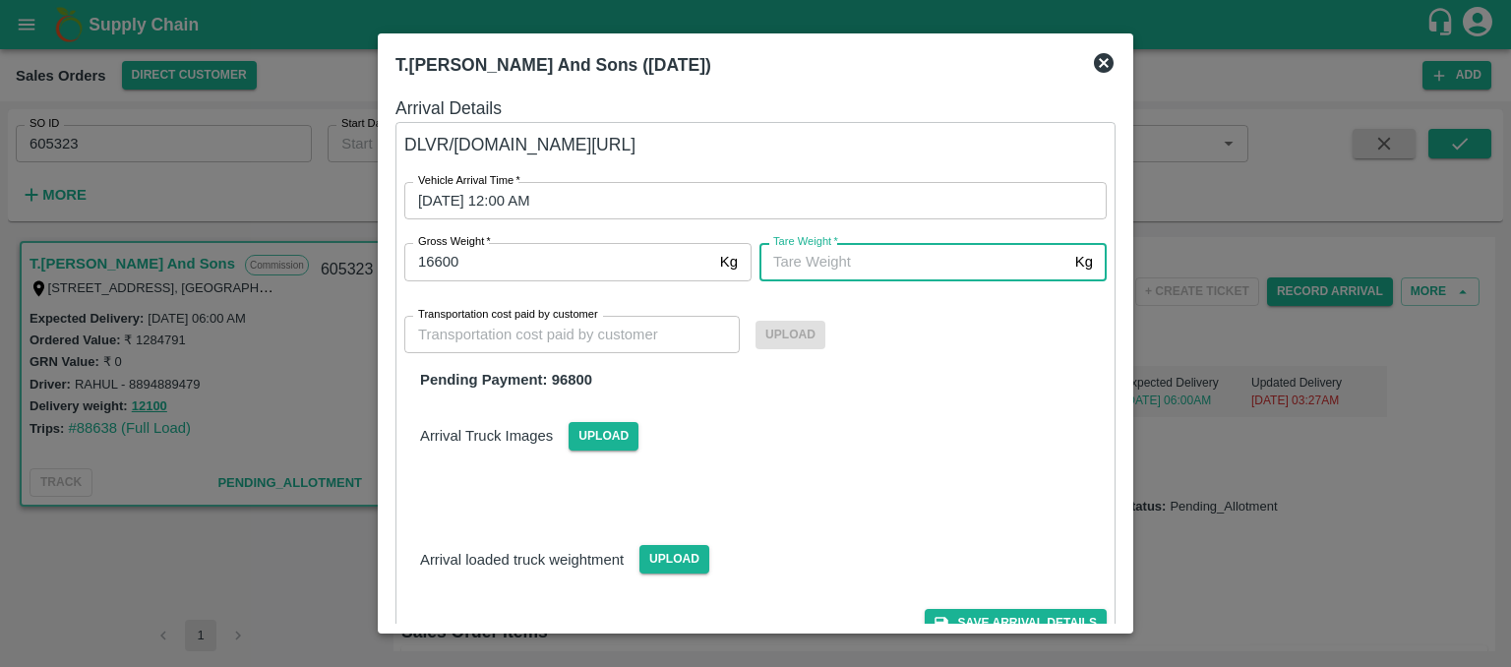
click at [818, 254] on input "[PERSON_NAME]   *" at bounding box center [913, 261] width 308 height 37
type input "4500"
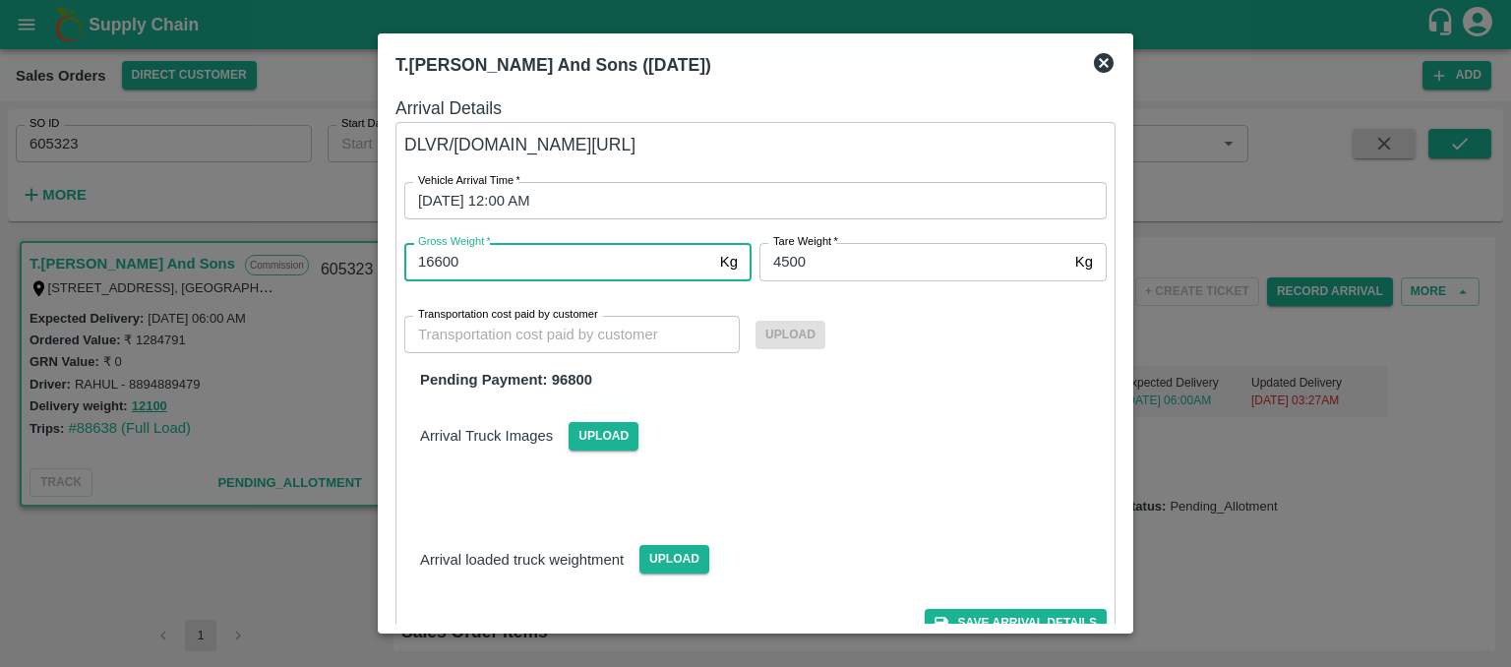
click at [445, 261] on input "16600" at bounding box center [558, 261] width 308 height 37
click at [505, 258] on input "1600" at bounding box center [558, 261] width 308 height 37
click at [489, 259] on input "1600" at bounding box center [558, 261] width 308 height 37
click at [432, 262] on input "1600" at bounding box center [558, 261] width 308 height 37
type input "16600"
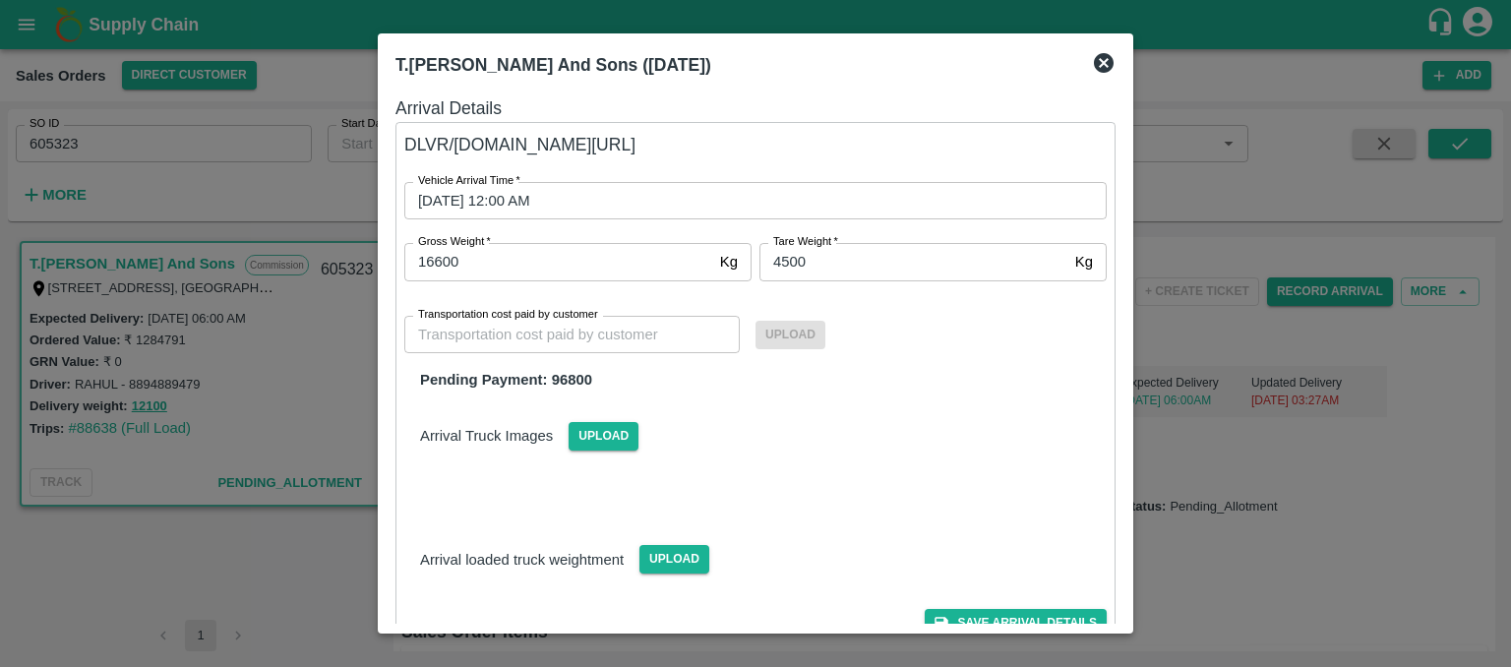
click at [896, 305] on div "Upload" at bounding box center [922, 335] width 335 height 60
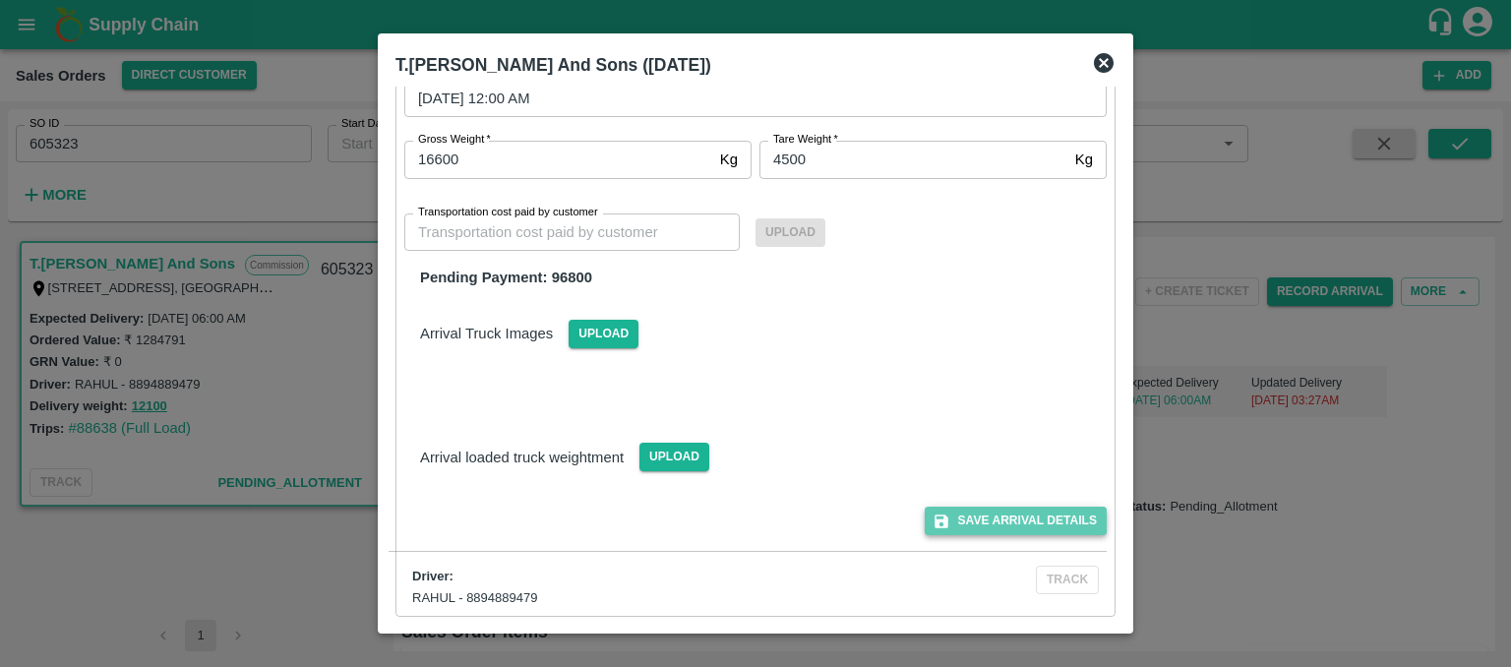
click at [1003, 525] on button "Save Arrival Details" at bounding box center [1015, 520] width 182 height 29
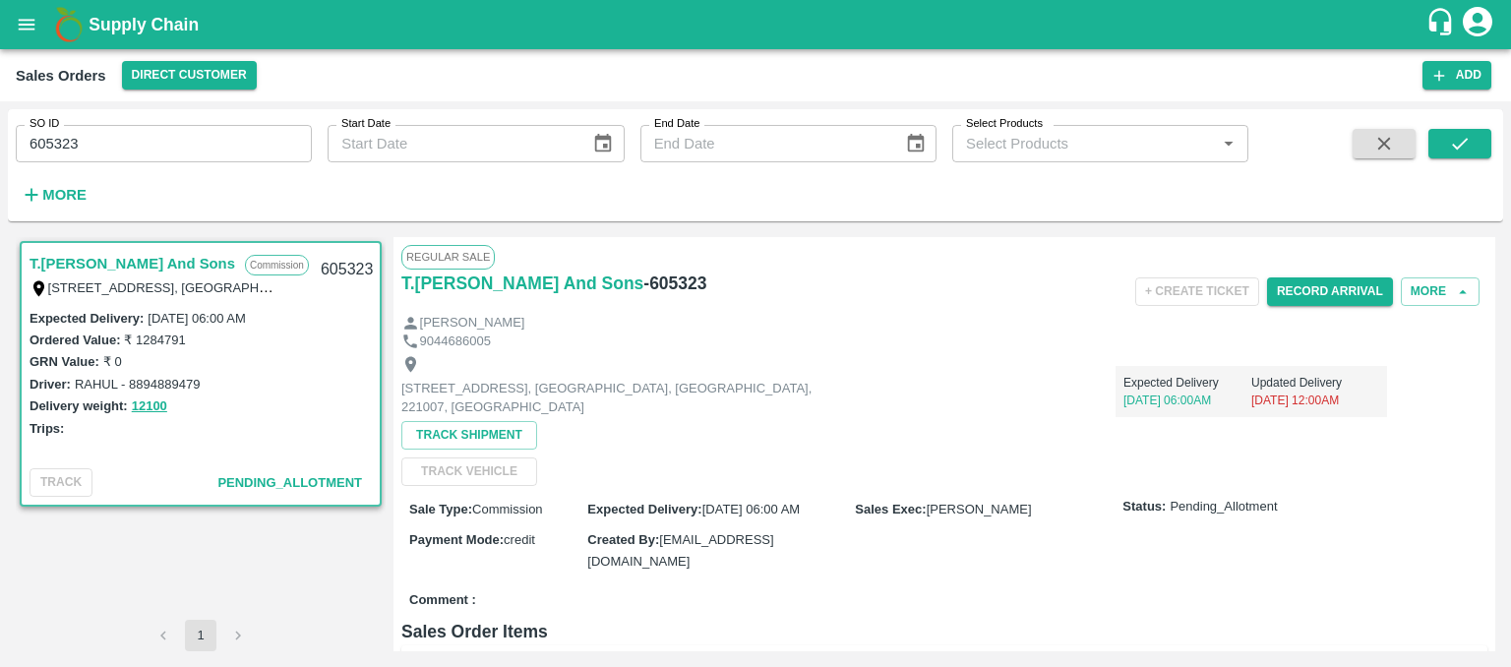
scroll to position [0, 0]
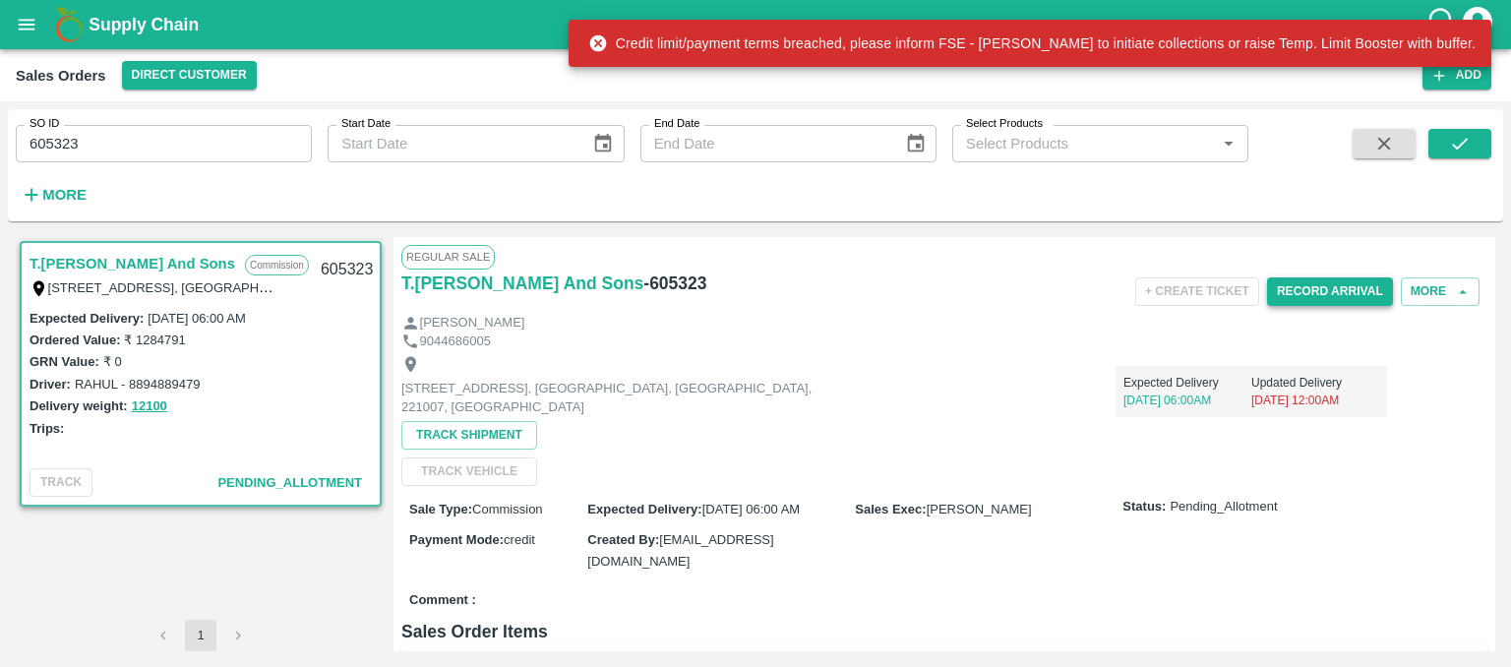
click at [1313, 296] on button "Record Arrival" at bounding box center [1330, 291] width 126 height 29
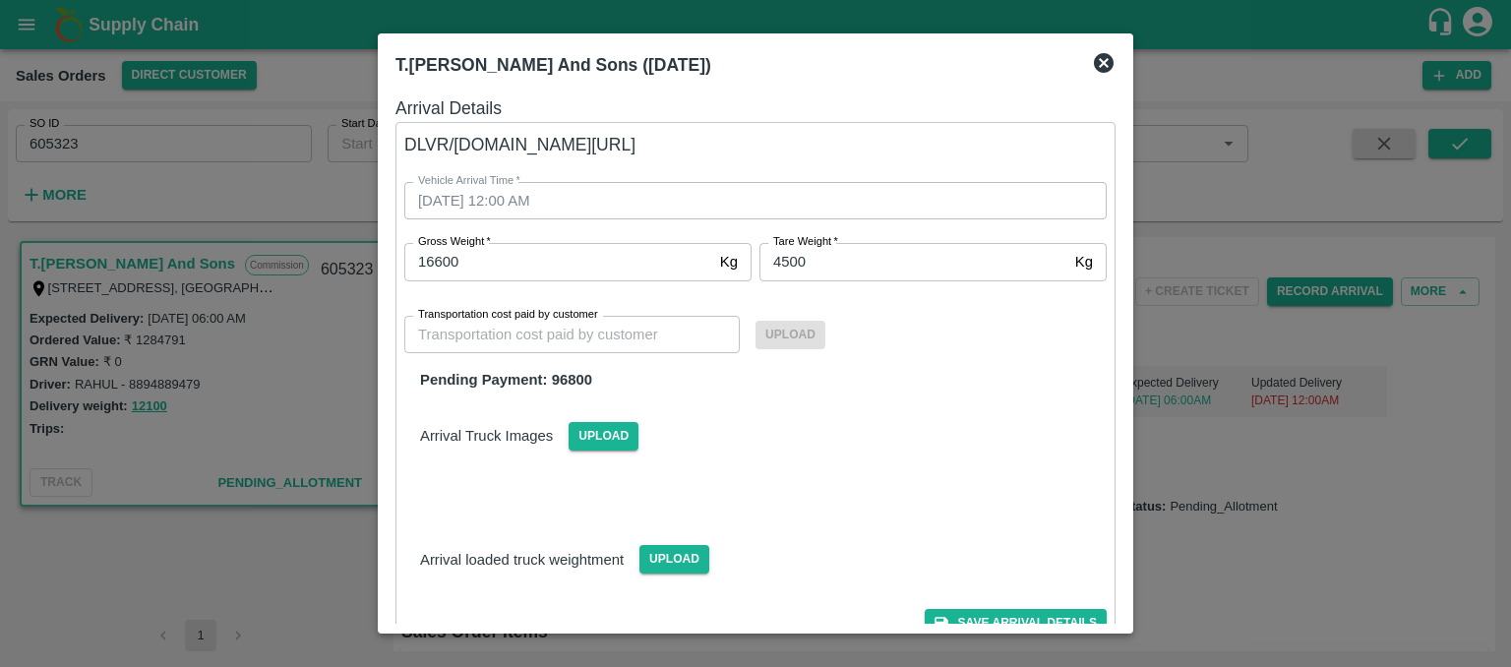
click at [1259, 469] on div at bounding box center [755, 333] width 1511 height 667
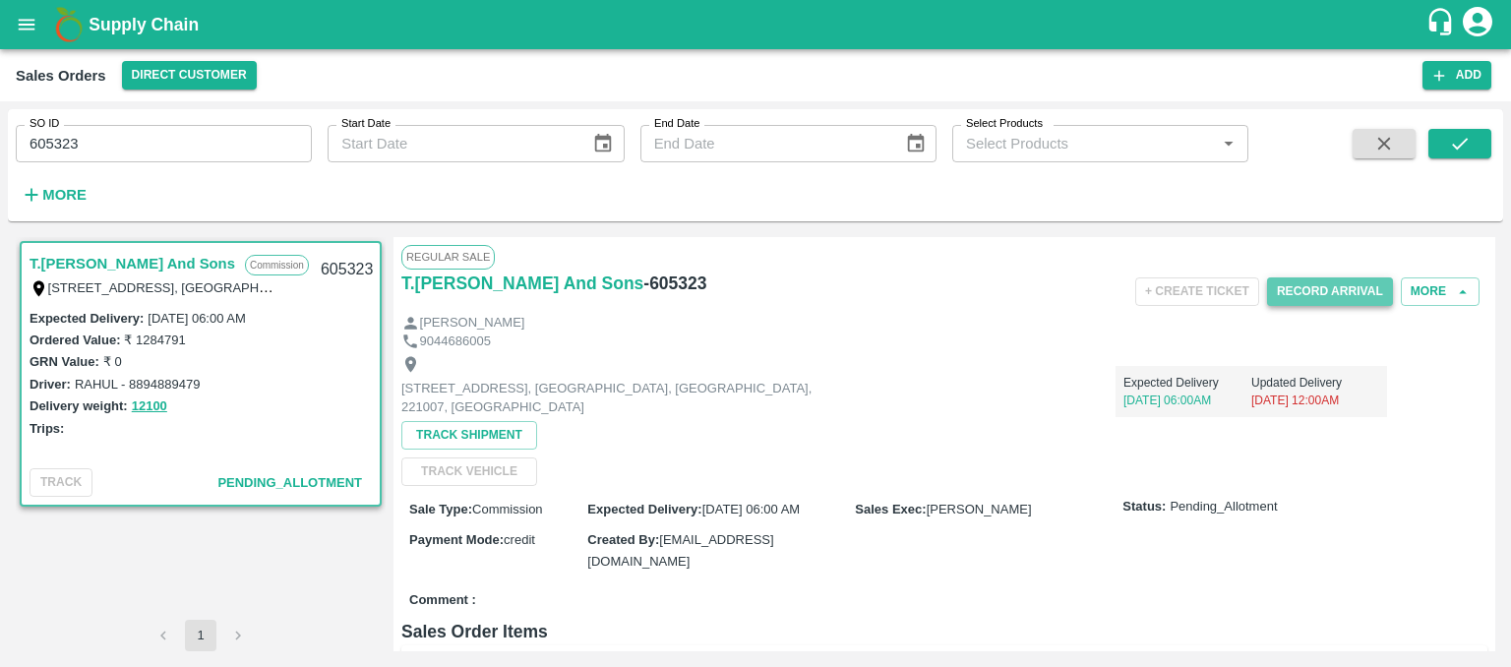
click at [1328, 291] on button "Record Arrival" at bounding box center [1330, 291] width 126 height 29
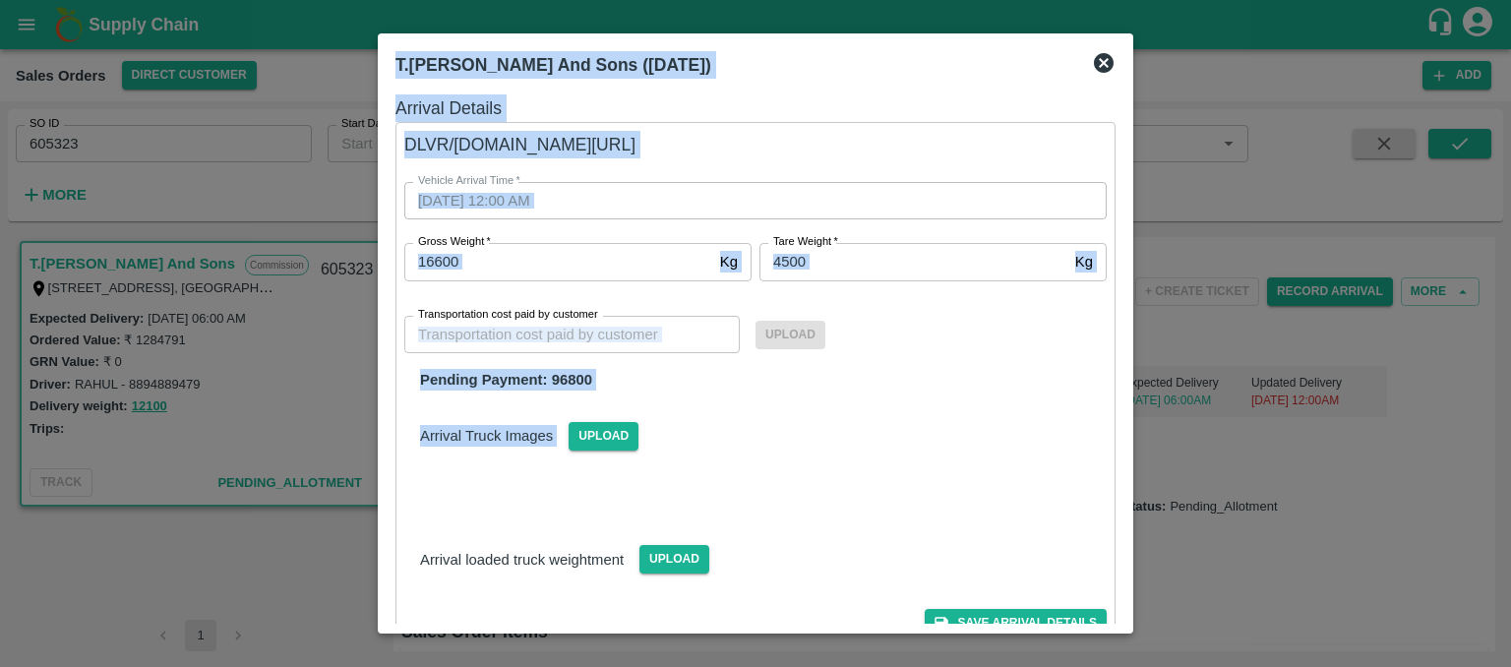
drag, startPoint x: 1123, startPoint y: 491, endPoint x: 1165, endPoint y: 470, distance: 47.1
click at [1165, 470] on div "T.[PERSON_NAME] And Sons ([DATE]) Arrival Details DLVR/[DOMAIN_NAME][URL] Vehic…" at bounding box center [755, 333] width 1511 height 667
click at [1213, 462] on div at bounding box center [755, 333] width 1511 height 667
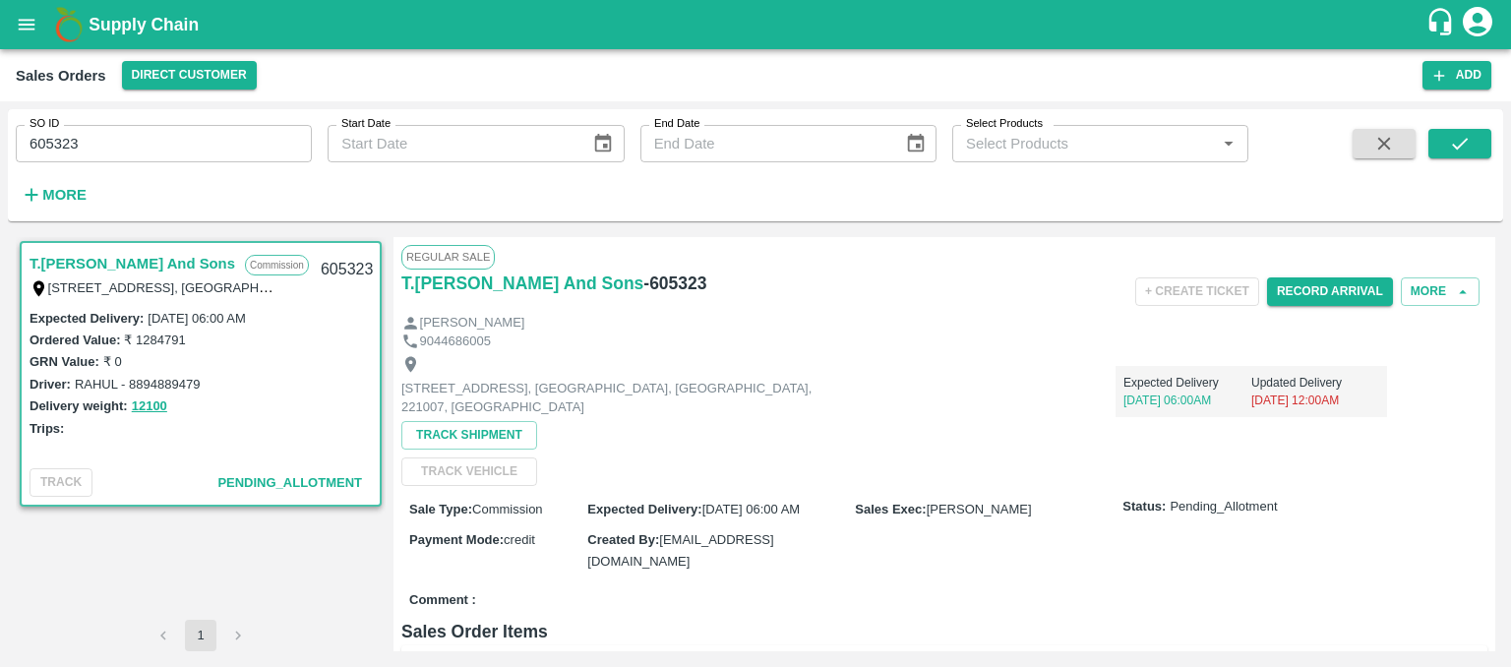
drag, startPoint x: 1487, startPoint y: 356, endPoint x: 1491, endPoint y: 385, distance: 28.8
click at [1491, 385] on div "Regular Sale T.[PERSON_NAME] And Sons - 605323 + Create Ticket Record Arrival M…" at bounding box center [943, 444] width 1101 height 414
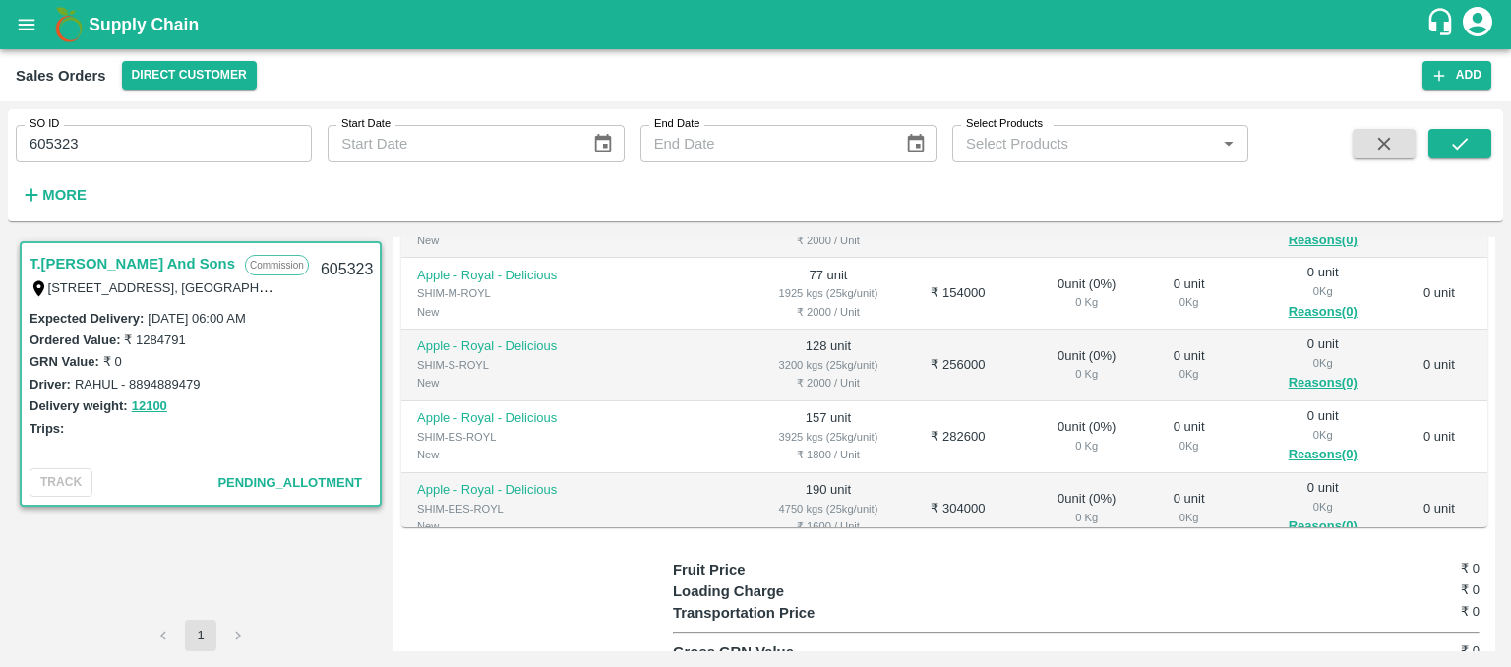
scroll to position [590, 0]
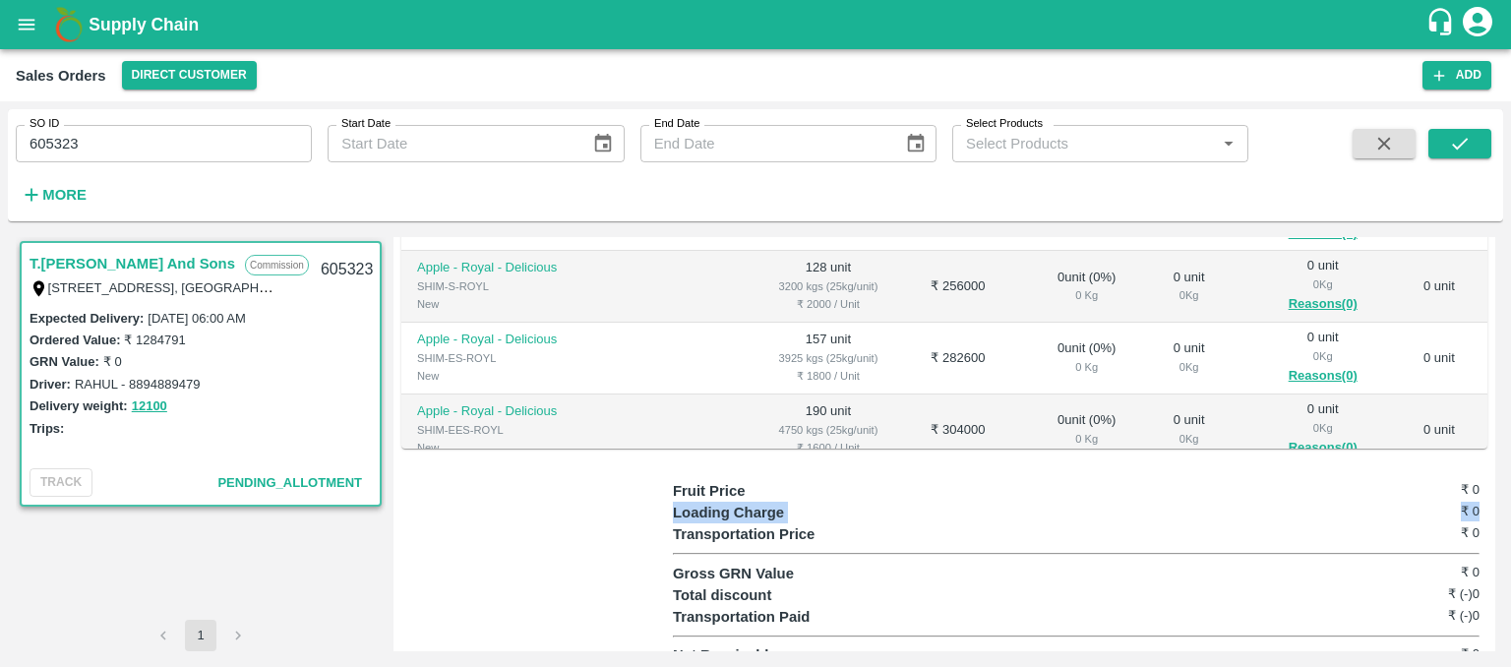
drag, startPoint x: 1495, startPoint y: 488, endPoint x: 1494, endPoint y: 459, distance: 28.5
click at [1494, 459] on div "T.[PERSON_NAME] And Sons Commission Shop [STREET_ADDRESS] 221007, [GEOGRAPHIC_D…" at bounding box center [755, 444] width 1495 height 430
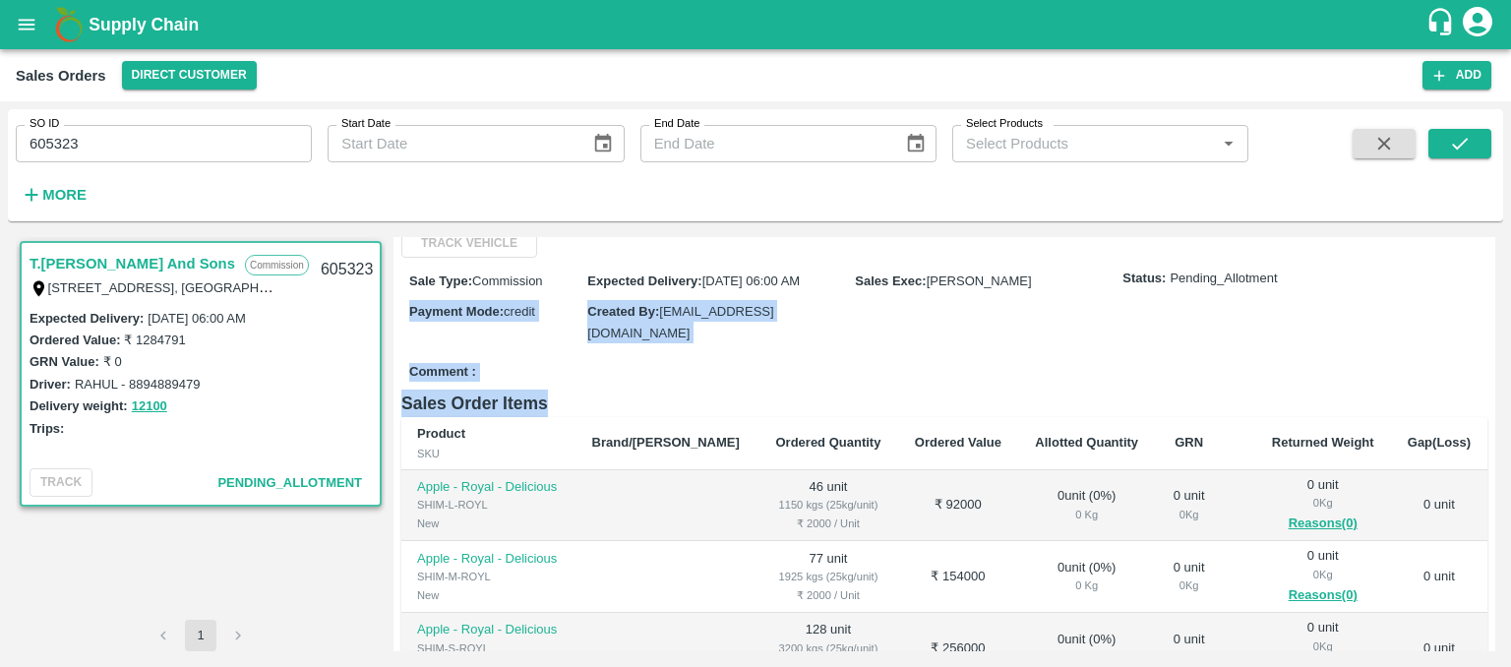
drag, startPoint x: 1495, startPoint y: 372, endPoint x: 1490, endPoint y: 305, distance: 67.1
click at [1490, 305] on div "T.[PERSON_NAME] And Sons Commission Shop [STREET_ADDRESS] 221007, [GEOGRAPHIC_D…" at bounding box center [755, 444] width 1495 height 430
click at [1490, 305] on div "Regular Sale T.[PERSON_NAME] And Sons - 605323 + Create Ticket Record Arrival M…" at bounding box center [943, 444] width 1101 height 414
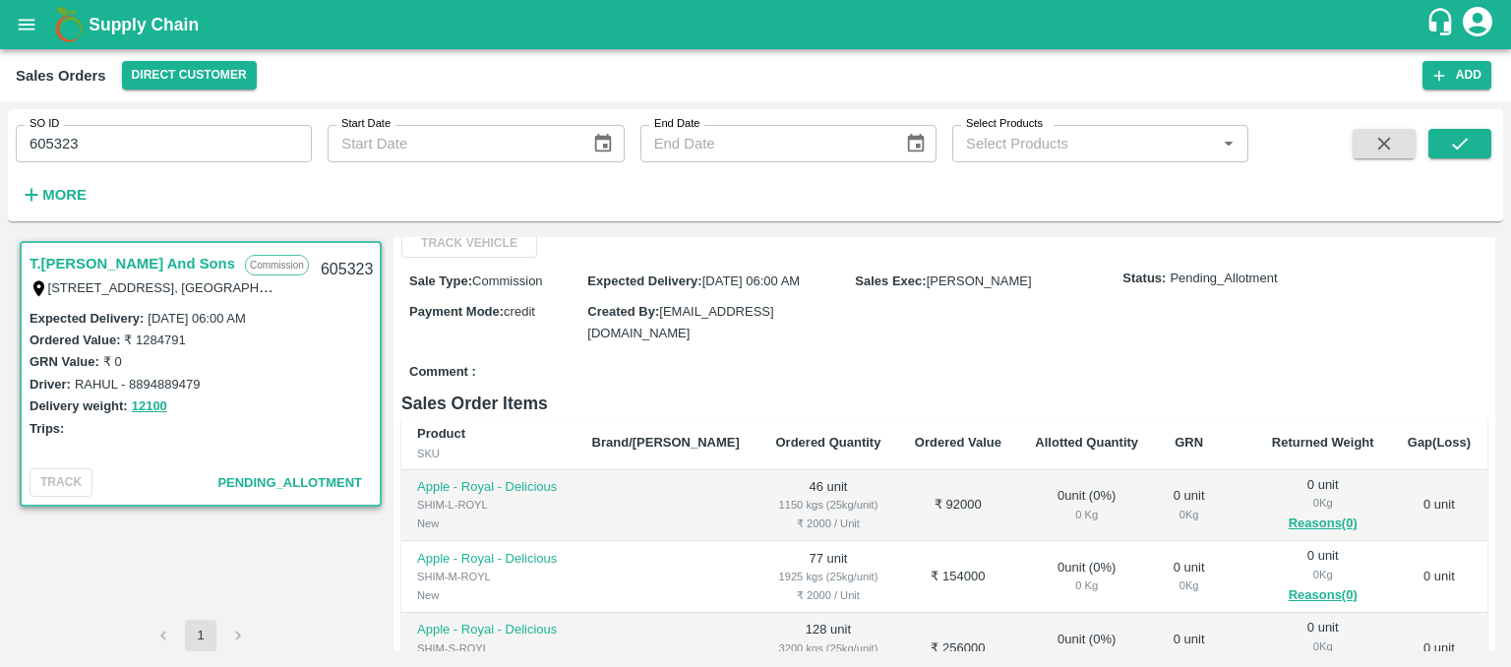
click at [1490, 305] on div "Regular Sale T.[PERSON_NAME] And Sons - 605323 + Create Ticket Record Arrival M…" at bounding box center [943, 444] width 1101 height 414
click at [1495, 366] on div "T.[PERSON_NAME] And Sons Commission Shop [STREET_ADDRESS] 221007, [GEOGRAPHIC_D…" at bounding box center [755, 444] width 1495 height 430
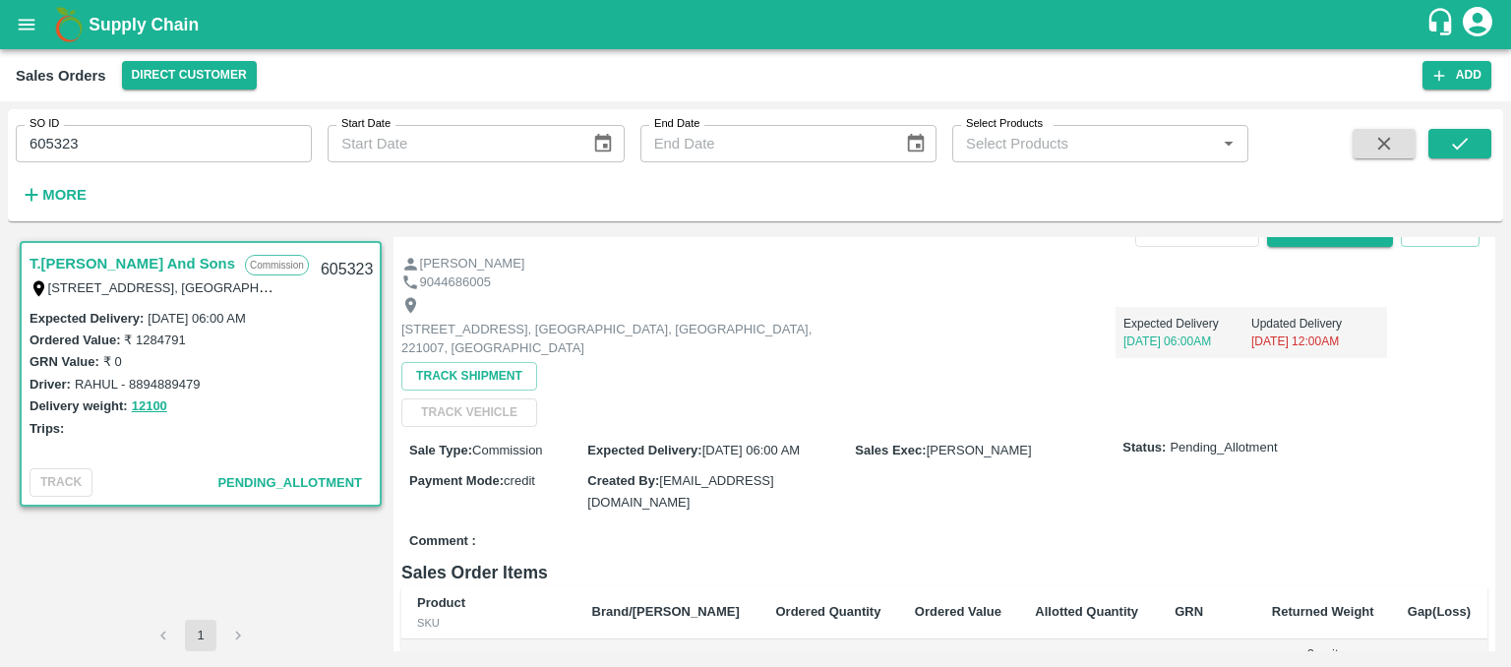
scroll to position [0, 0]
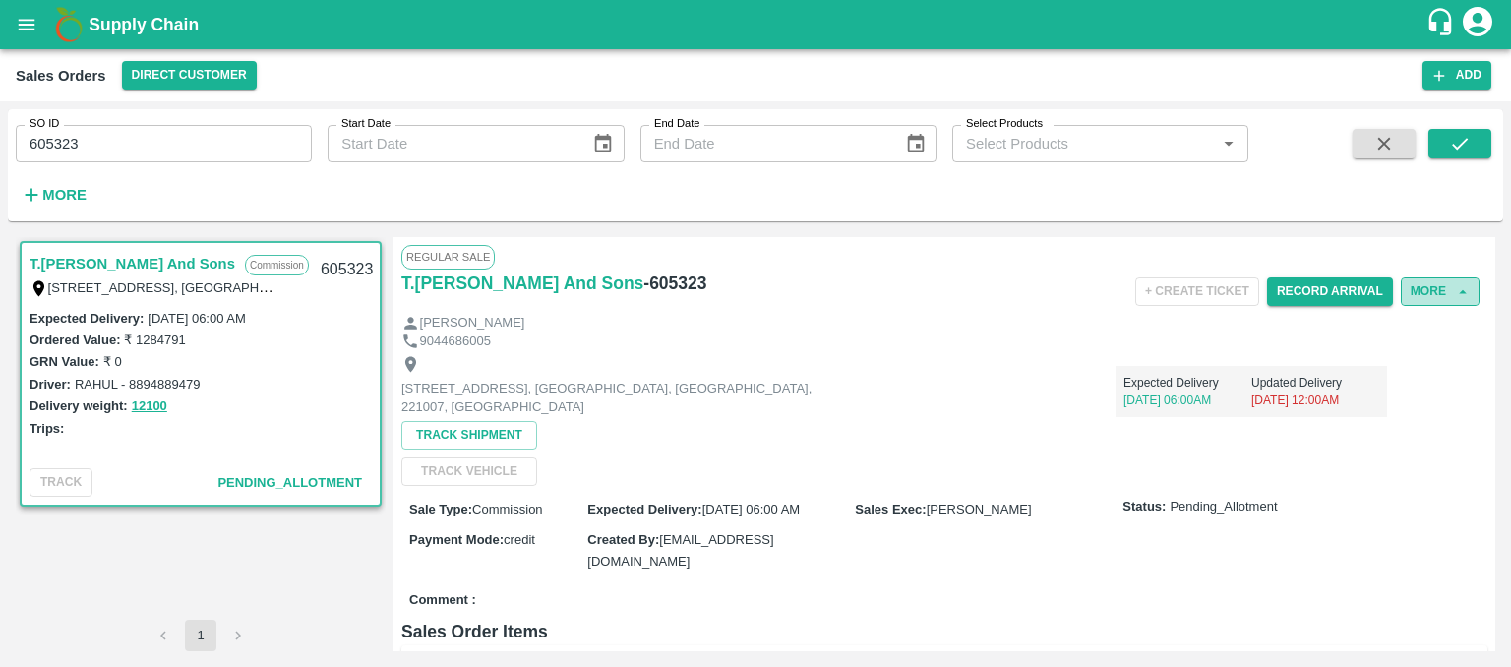
click at [1425, 294] on button "More" at bounding box center [1439, 291] width 79 height 29
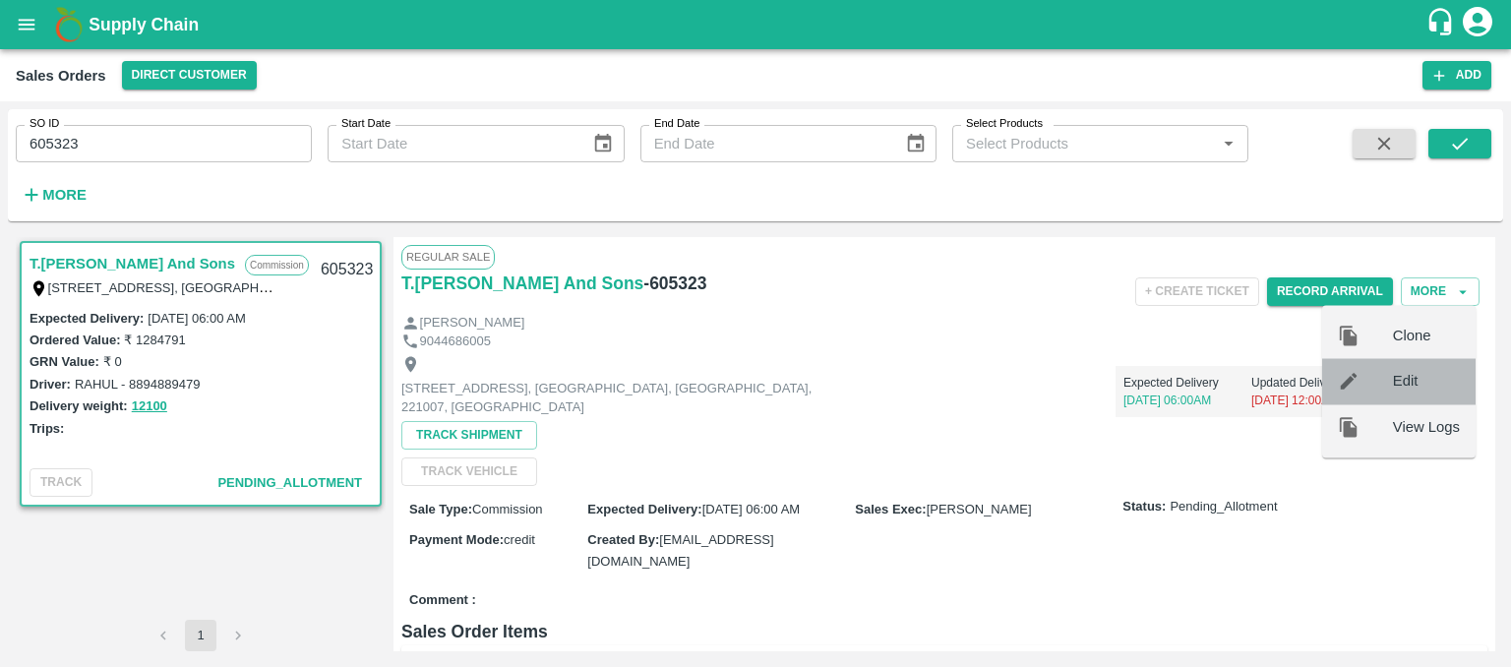
click at [1400, 377] on span "Edit" at bounding box center [1426, 382] width 67 height 22
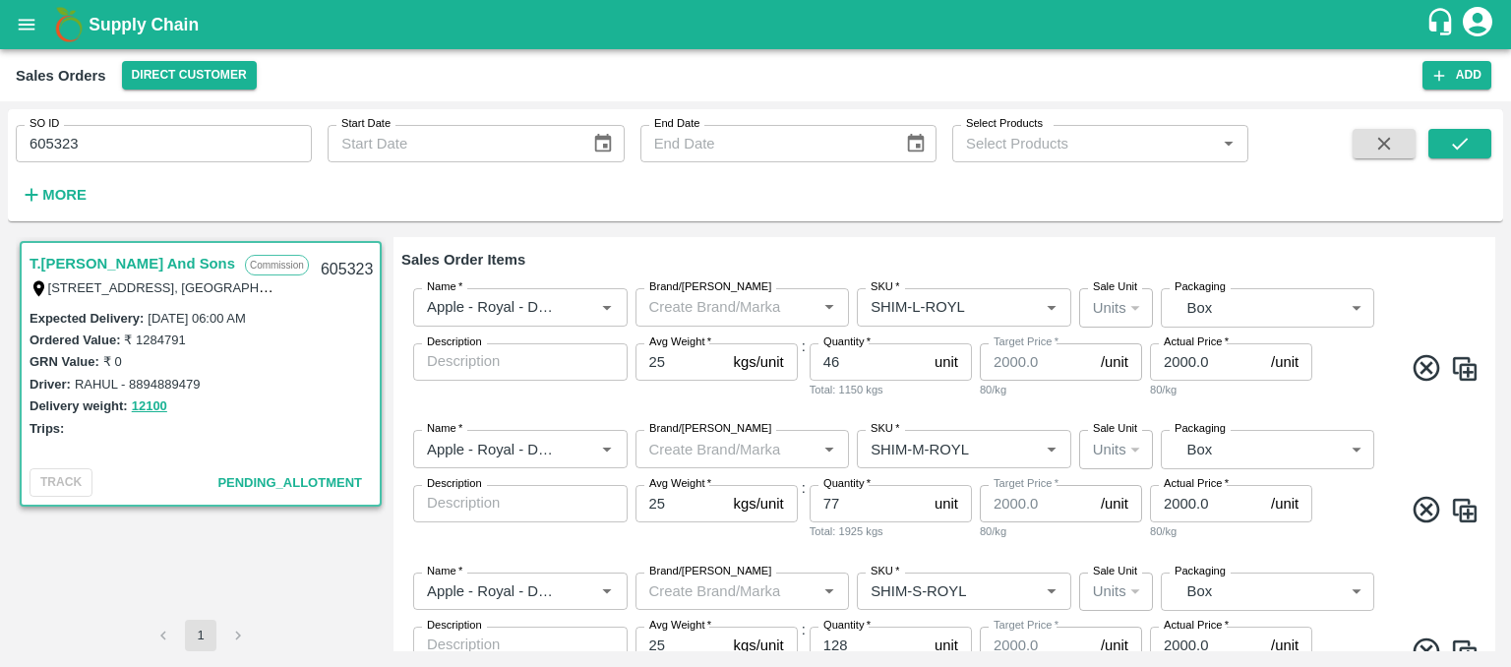
scroll to position [225, 0]
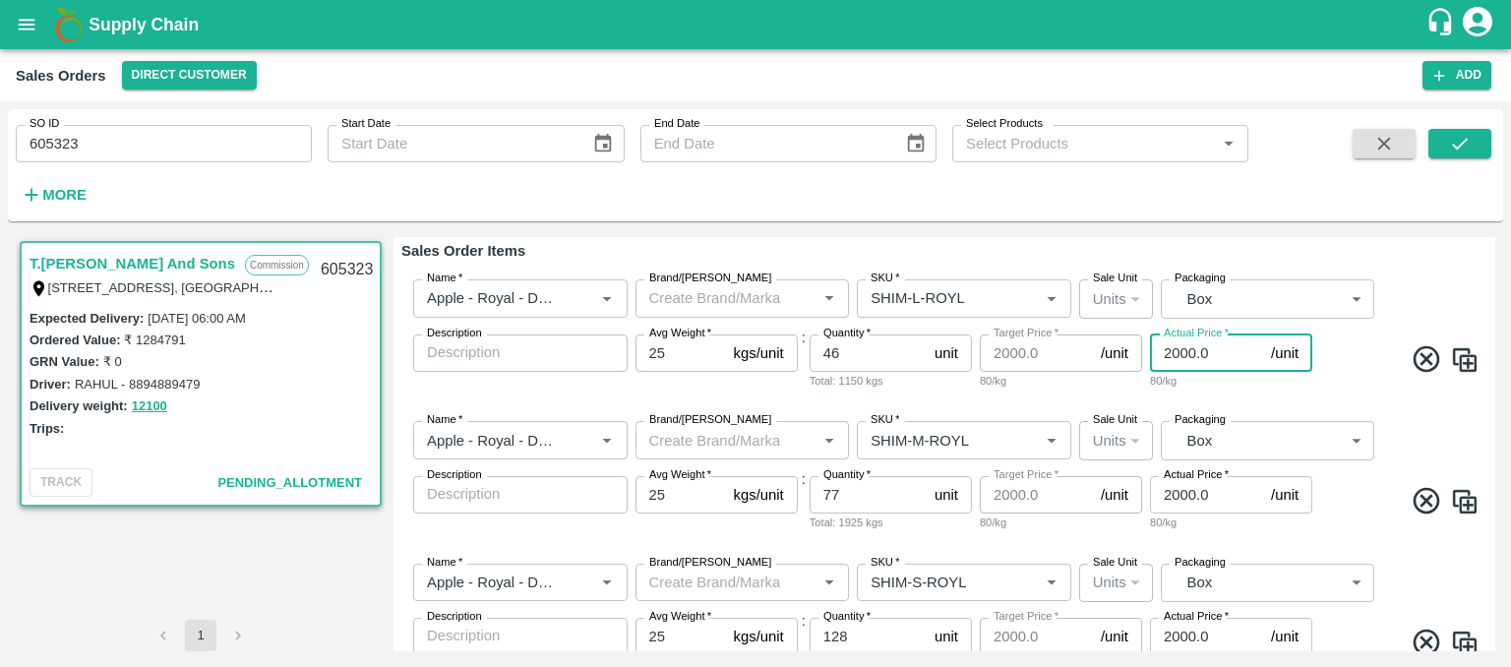
click at [1169, 349] on input "2000.0" at bounding box center [1206, 352] width 113 height 37
type input "1000.0"
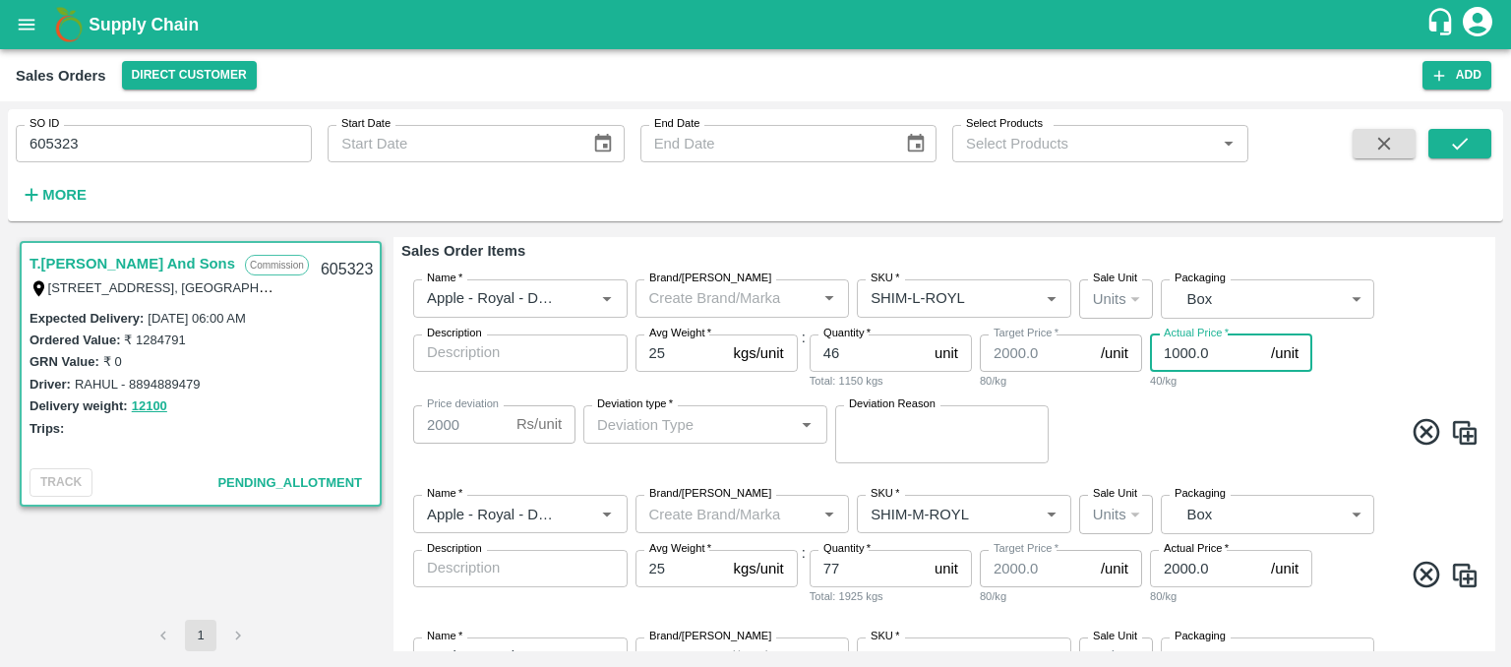
type input "1000"
type input "1000.0"
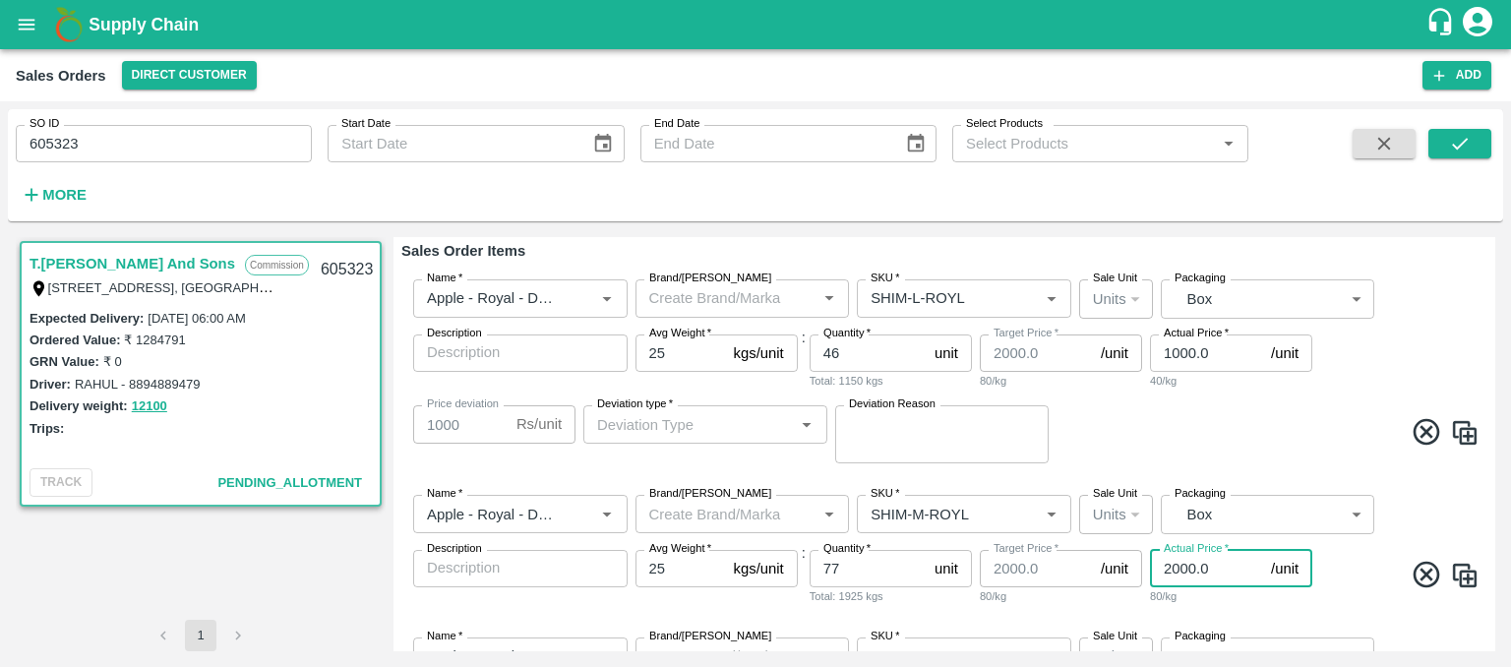
click at [1168, 565] on input "2000.0" at bounding box center [1206, 568] width 113 height 37
type input "1000.0"
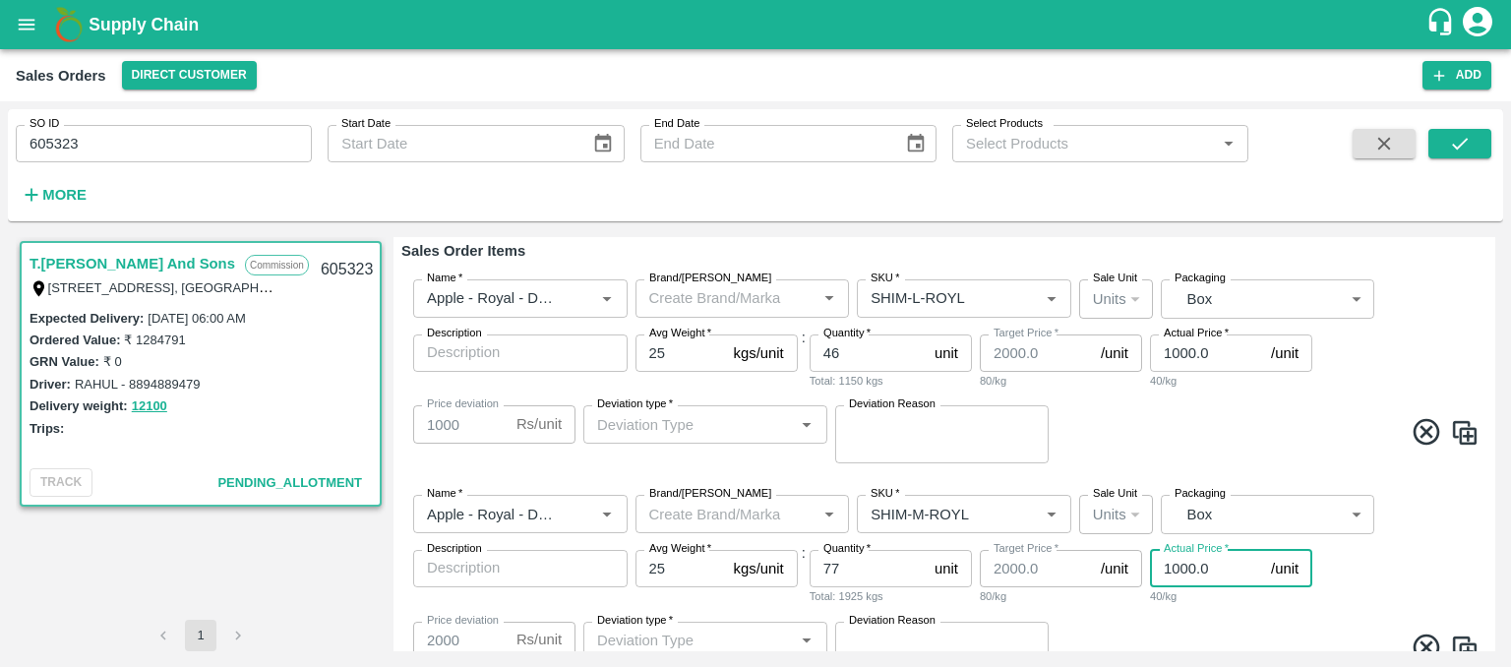
type input "1000"
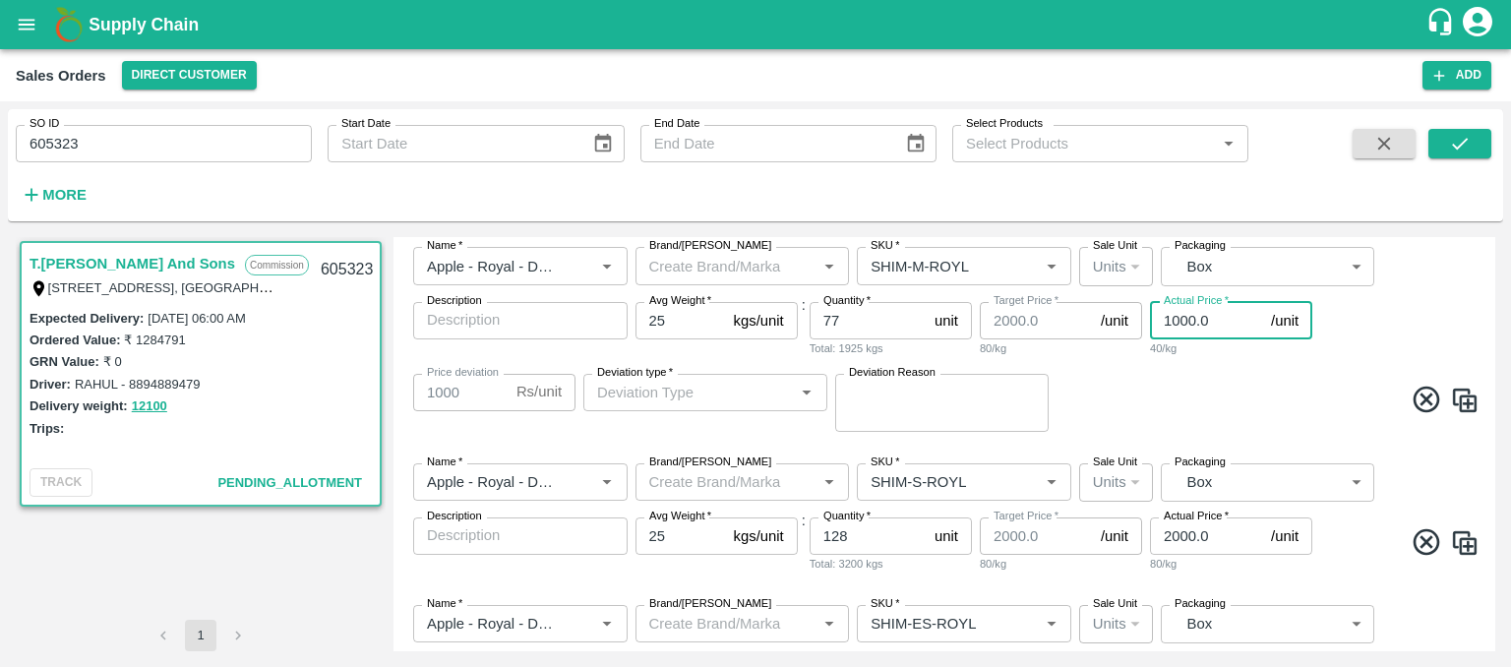
scroll to position [468, 0]
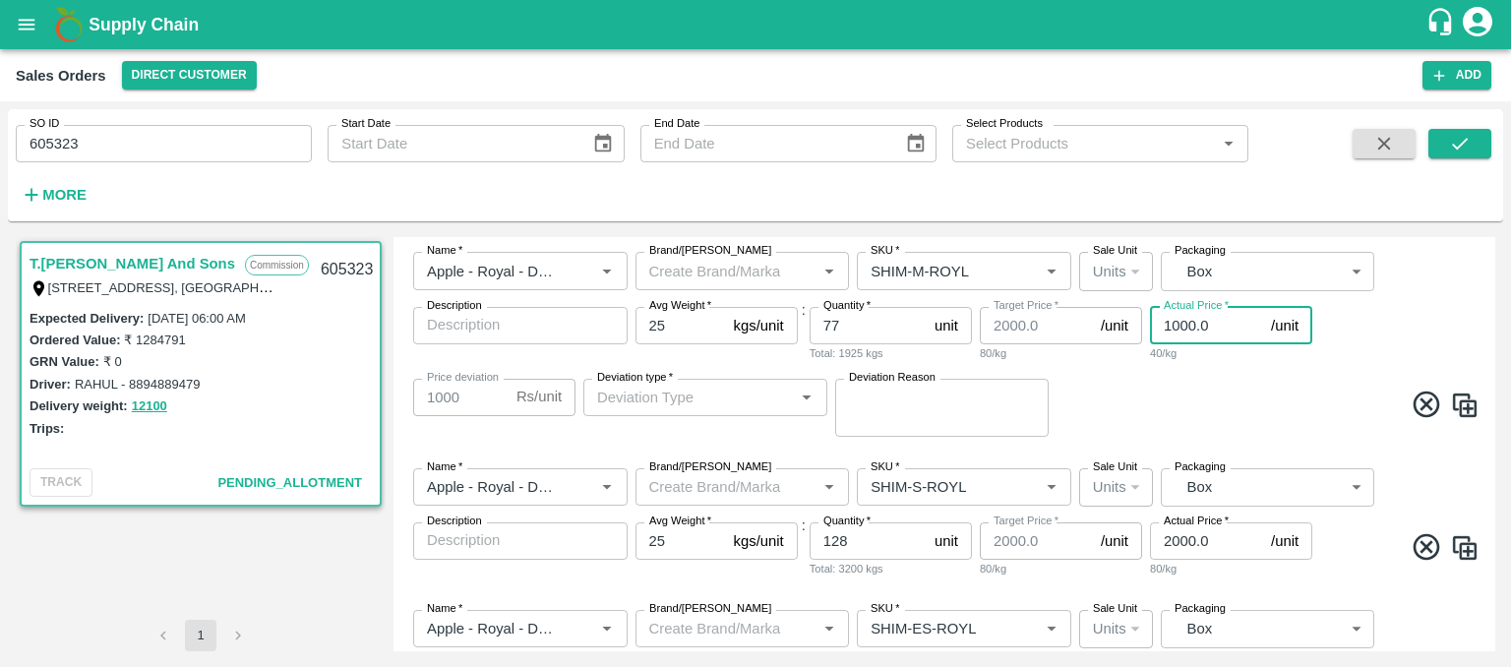
type input "1000.0"
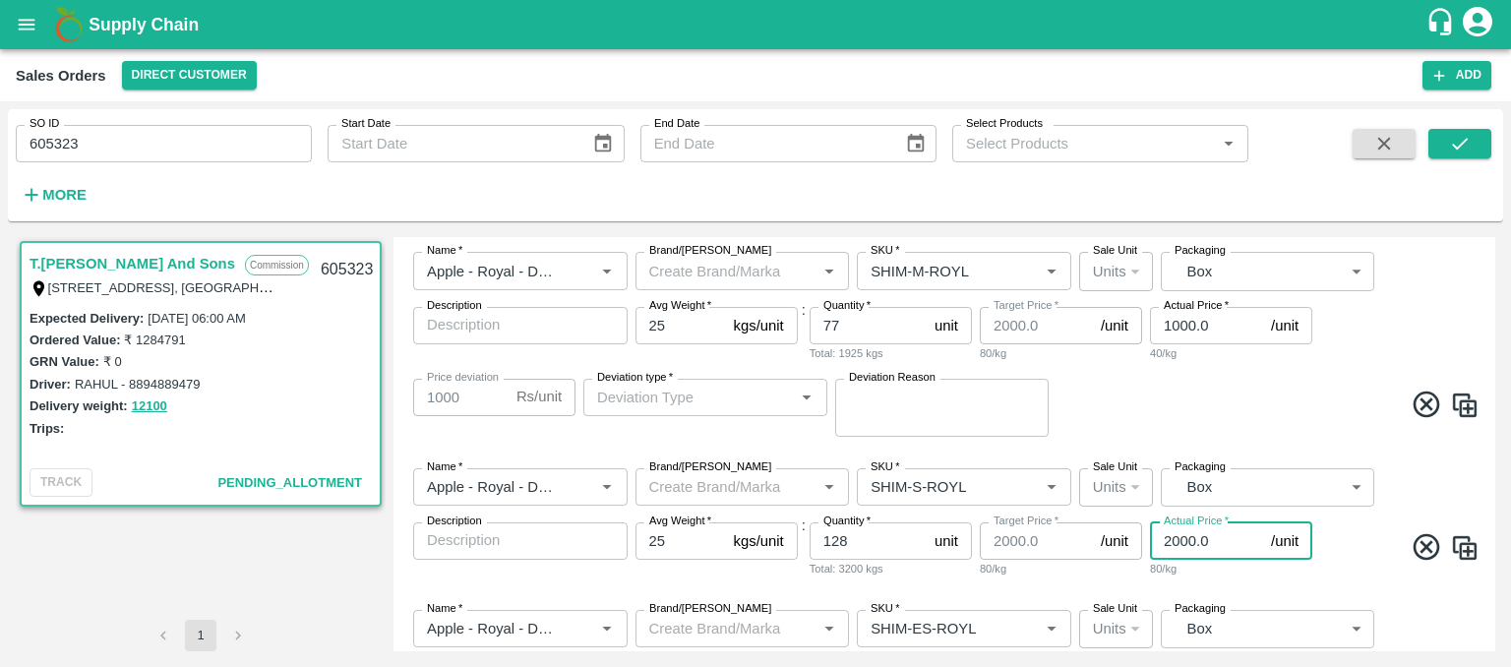
click at [1169, 538] on input "2000.0" at bounding box center [1206, 540] width 113 height 37
type input "1000.0"
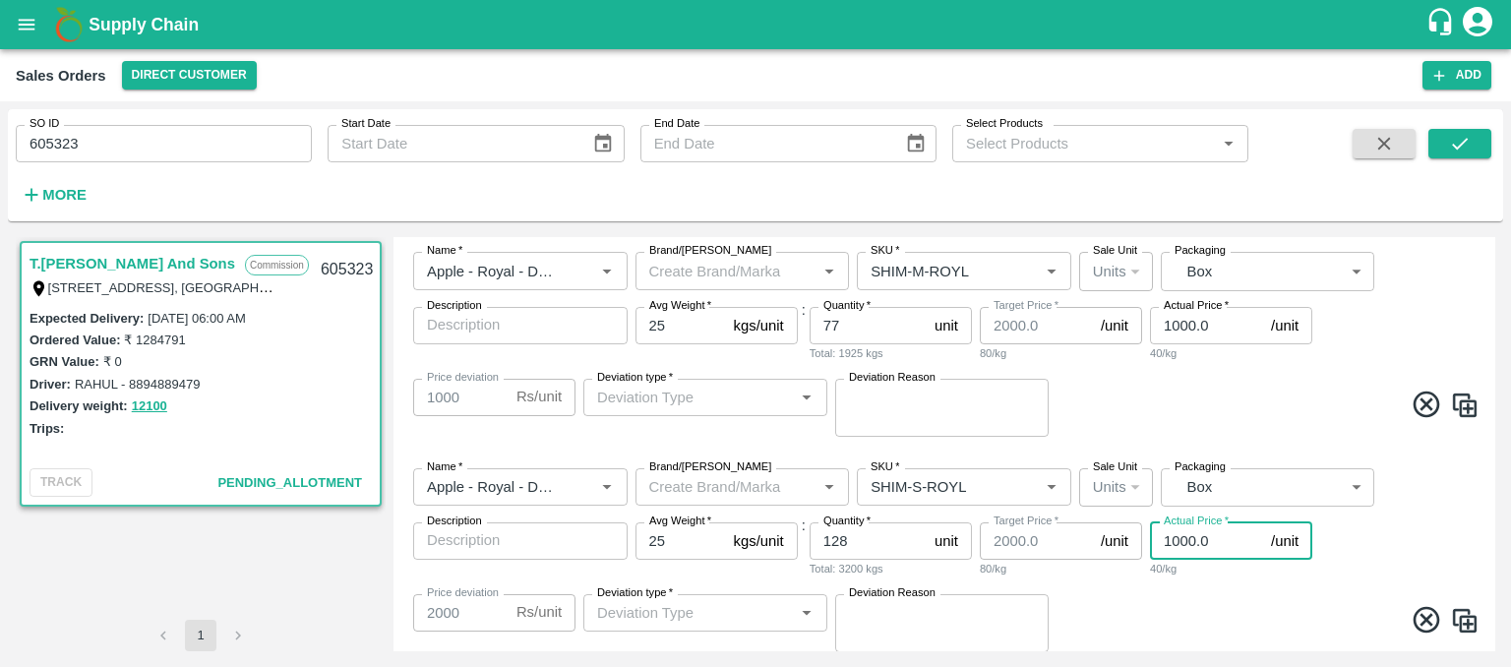
type input "1000"
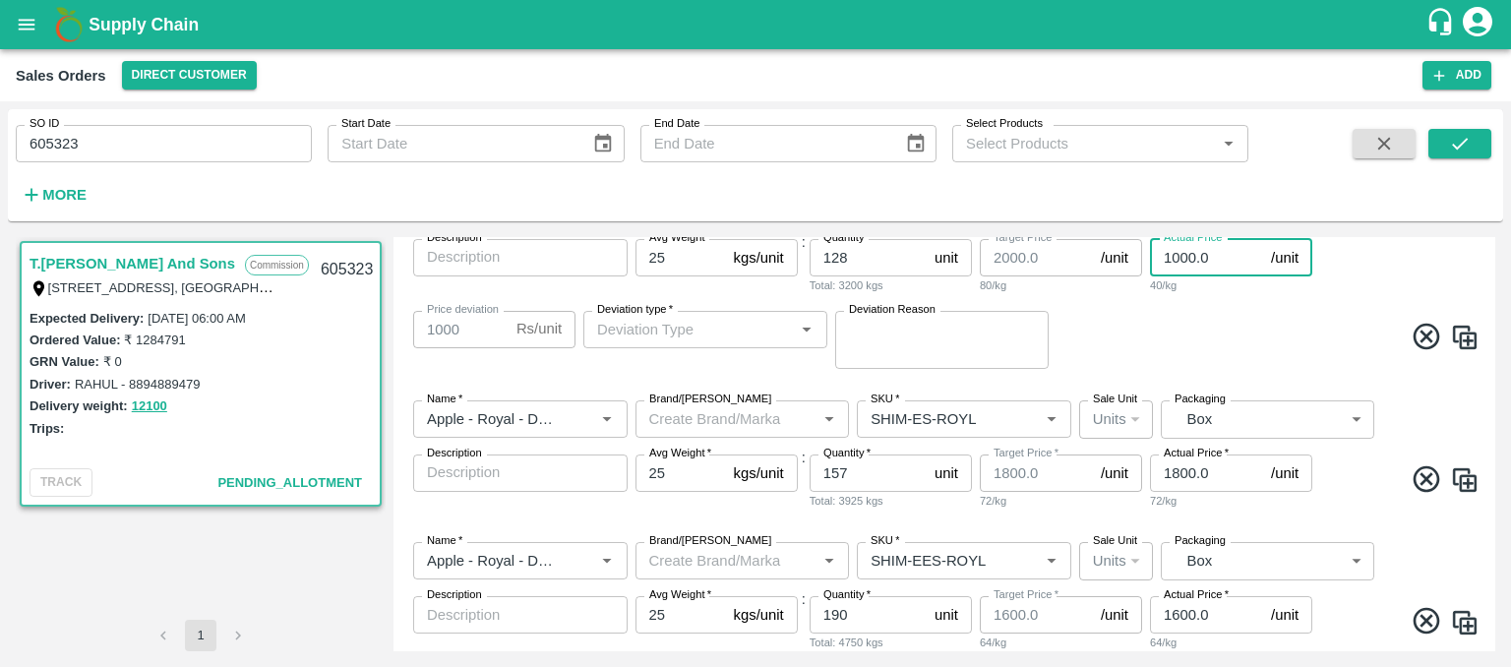
scroll to position [748, 0]
type input "1000.0"
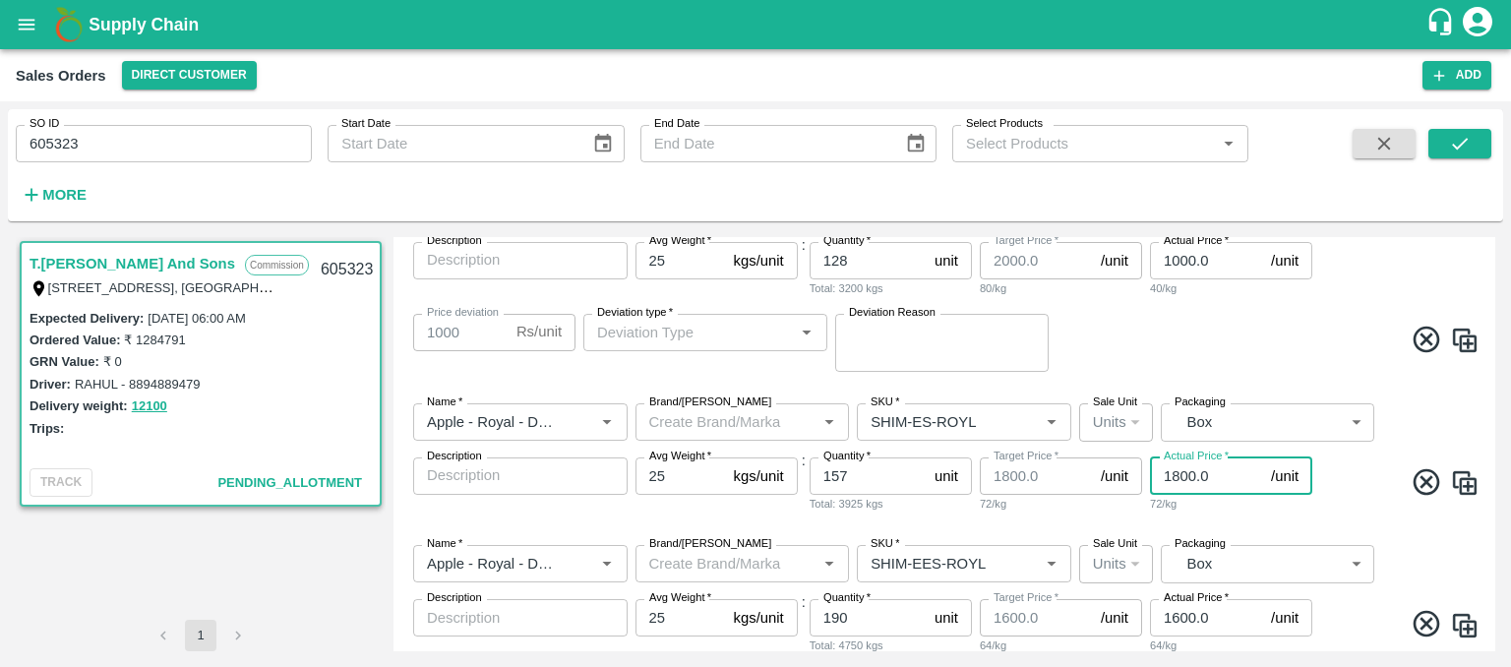
click at [1179, 471] on input "1800.0" at bounding box center [1206, 475] width 113 height 37
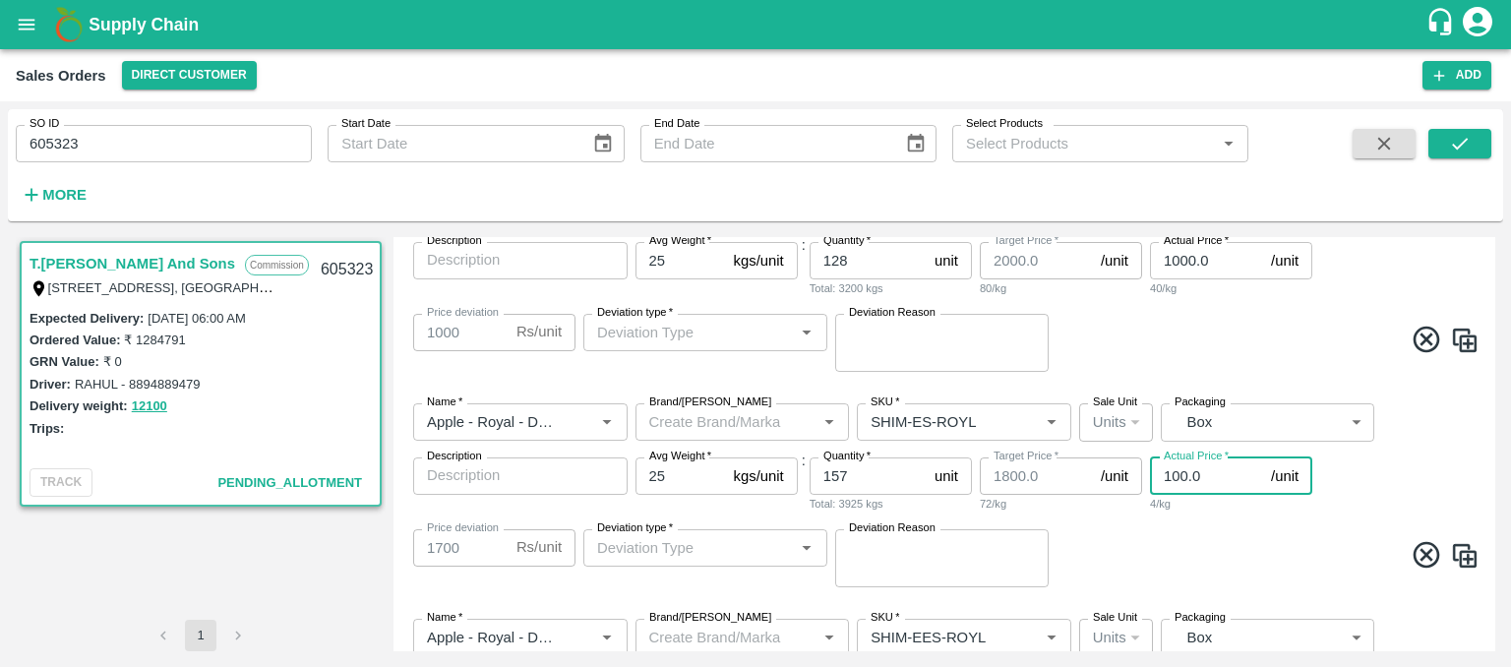
type input "1000.0"
type input "800"
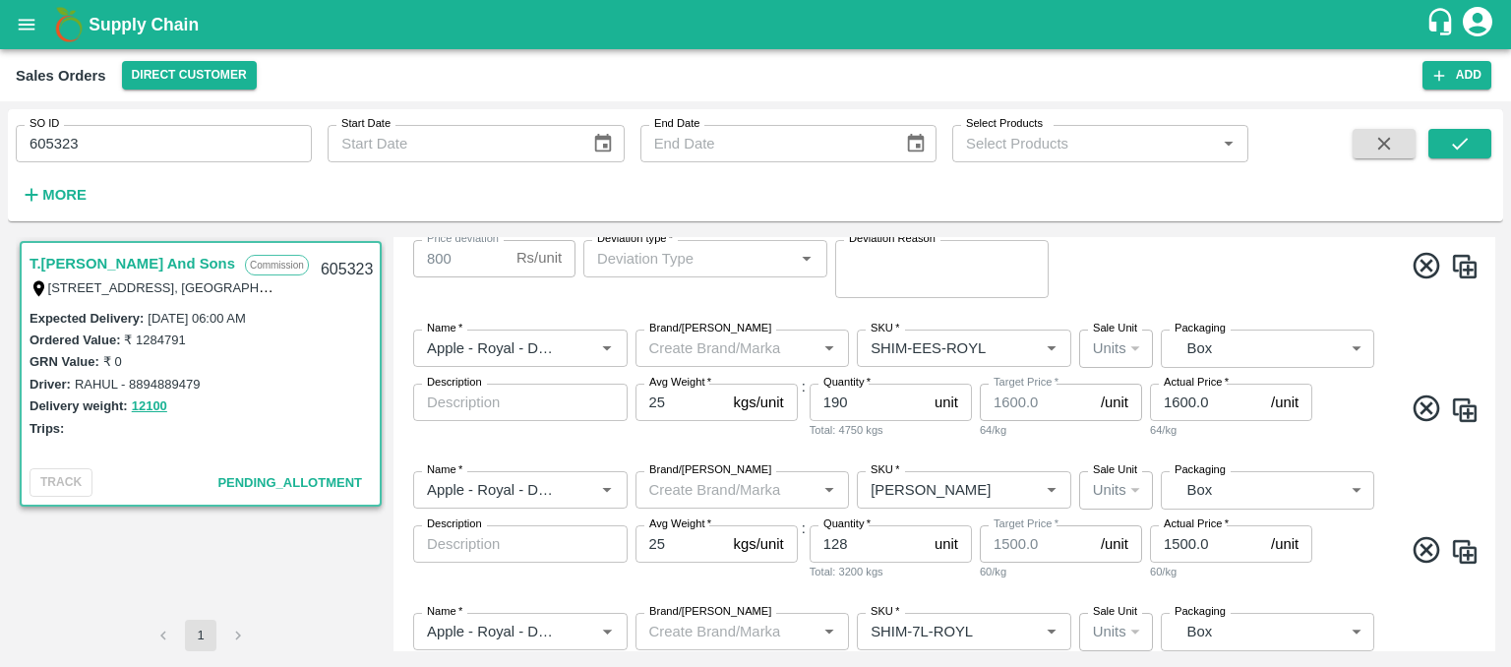
scroll to position [1062, 0]
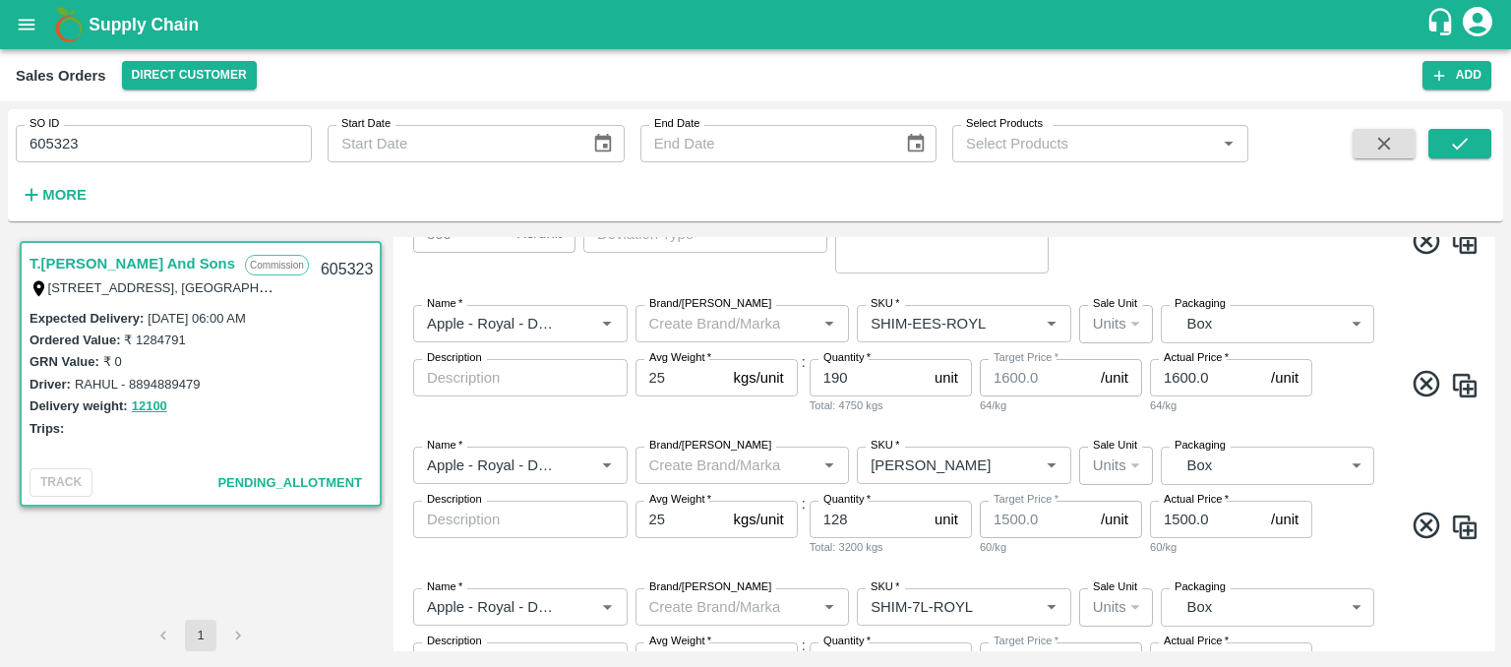
type input "1000.0"
click at [1179, 383] on input "1600.0" at bounding box center [1206, 377] width 113 height 37
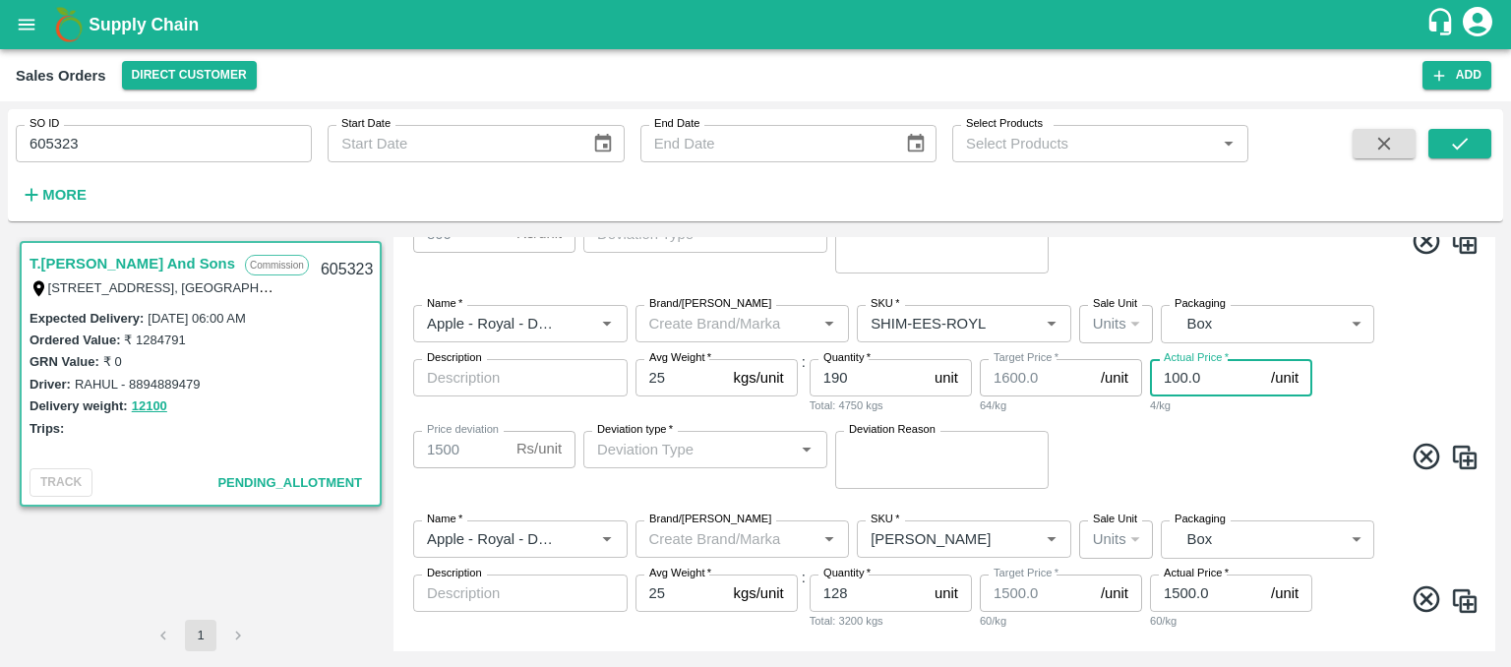
type input "1000.0"
type input "600"
type input "1000.0"
click at [1180, 600] on input "1500.0" at bounding box center [1206, 592] width 113 height 37
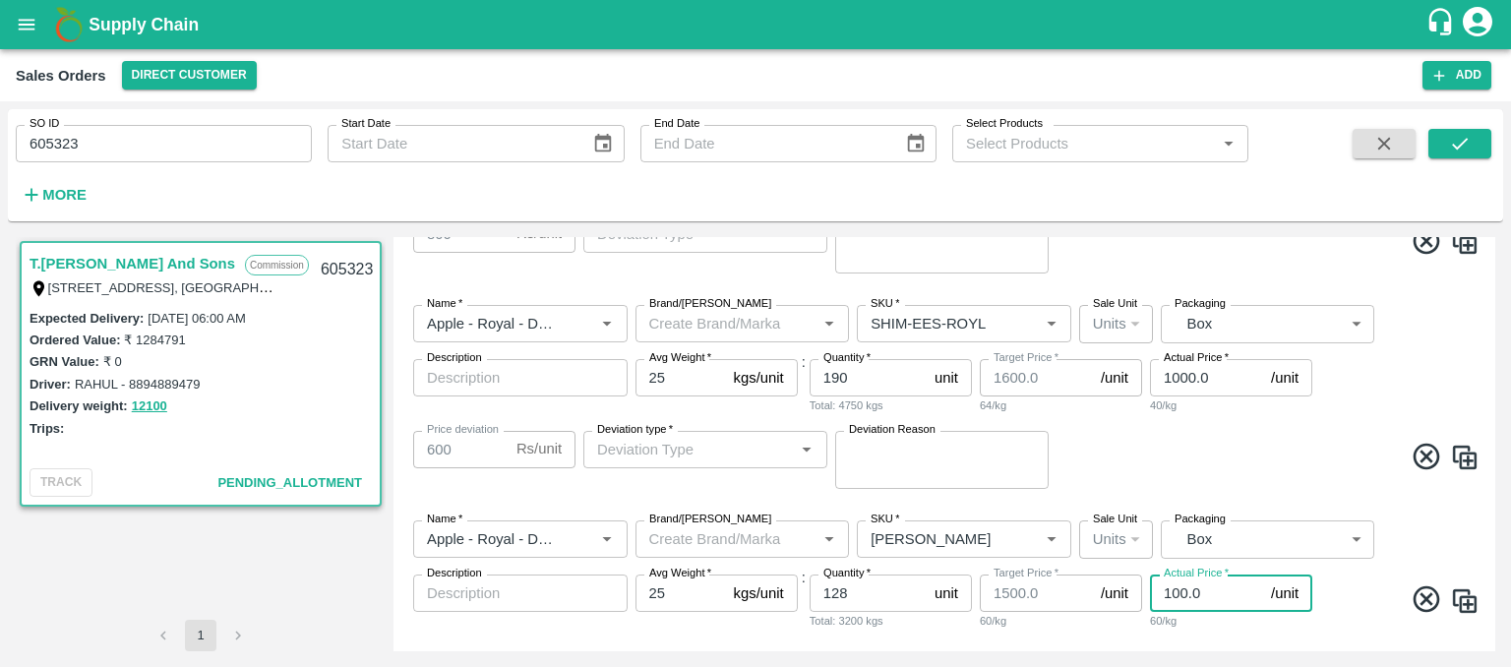
type input "1000.0"
type input "500"
type input "1000.0"
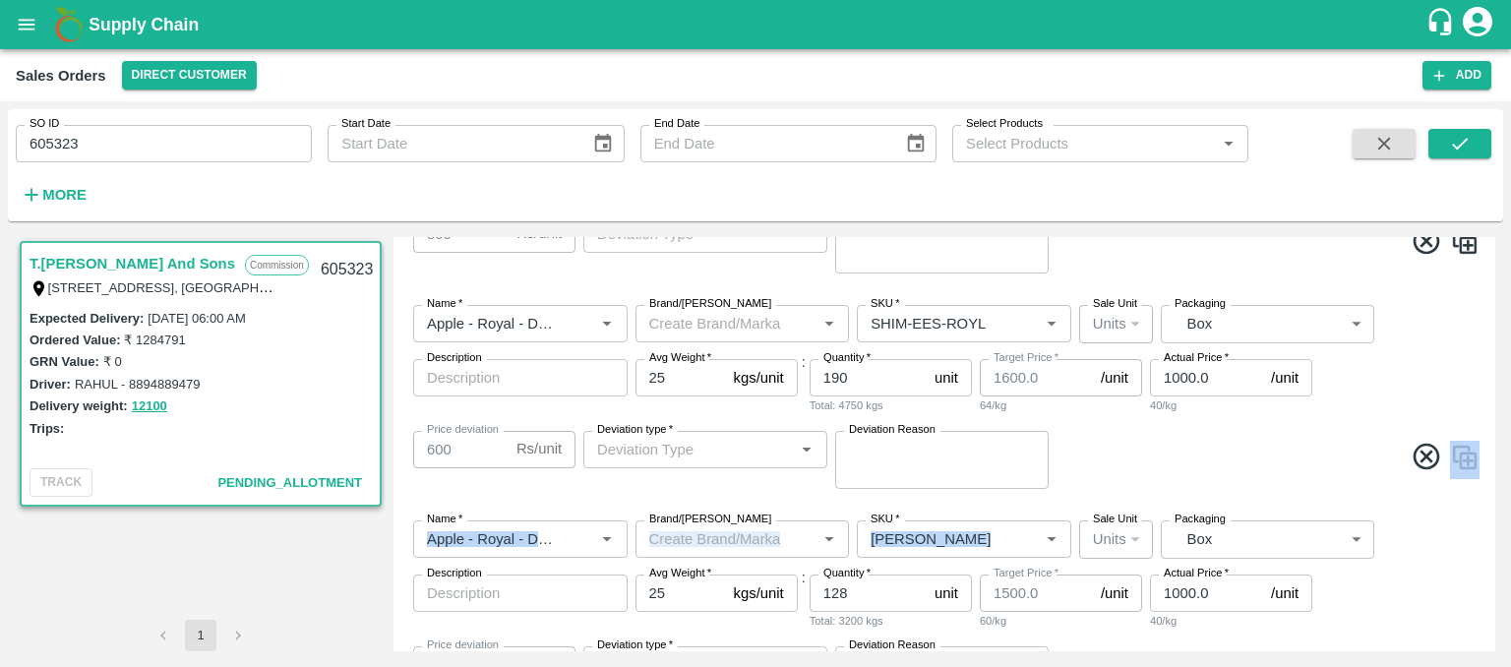
drag, startPoint x: 1495, startPoint y: 497, endPoint x: 1493, endPoint y: 528, distance: 31.5
click at [1493, 528] on div "T.[PERSON_NAME] And Sons Commission Shop [STREET_ADDRESS] 221007, [GEOGRAPHIC_D…" at bounding box center [755, 444] width 1495 height 430
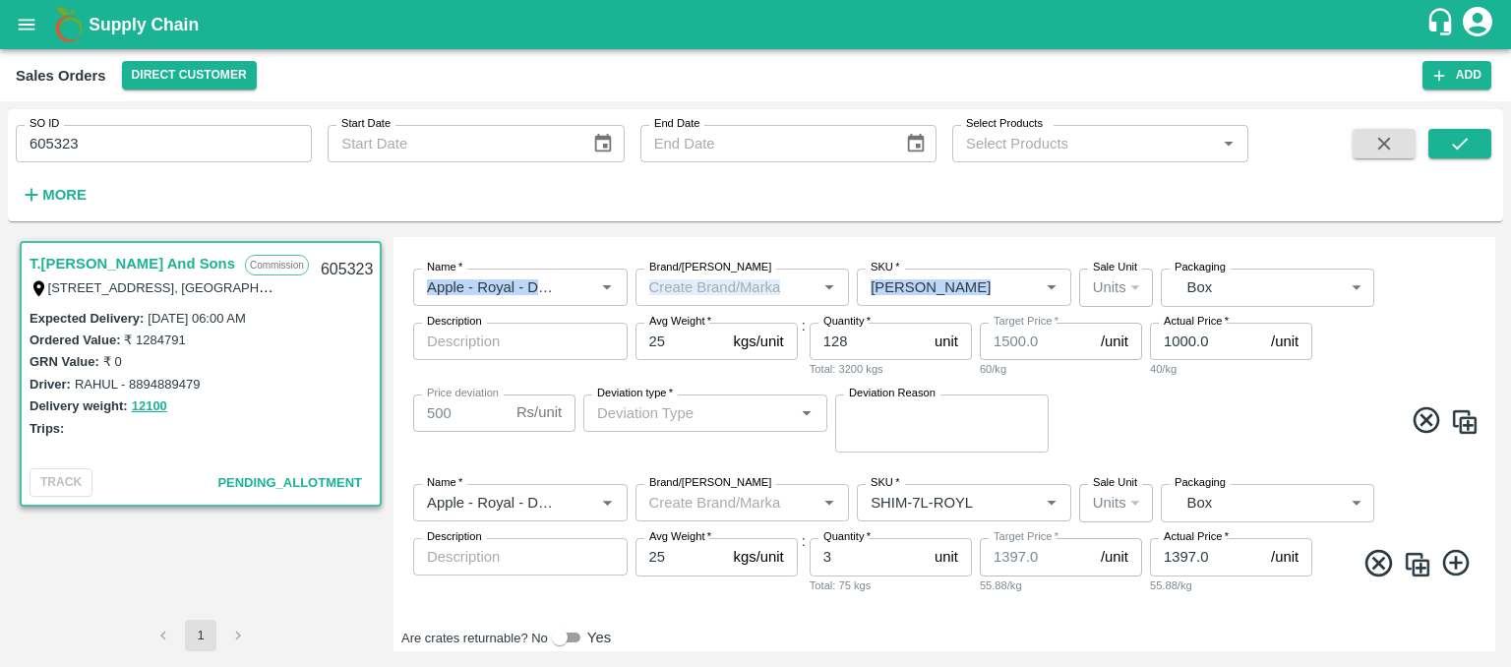
scroll to position [1334, 0]
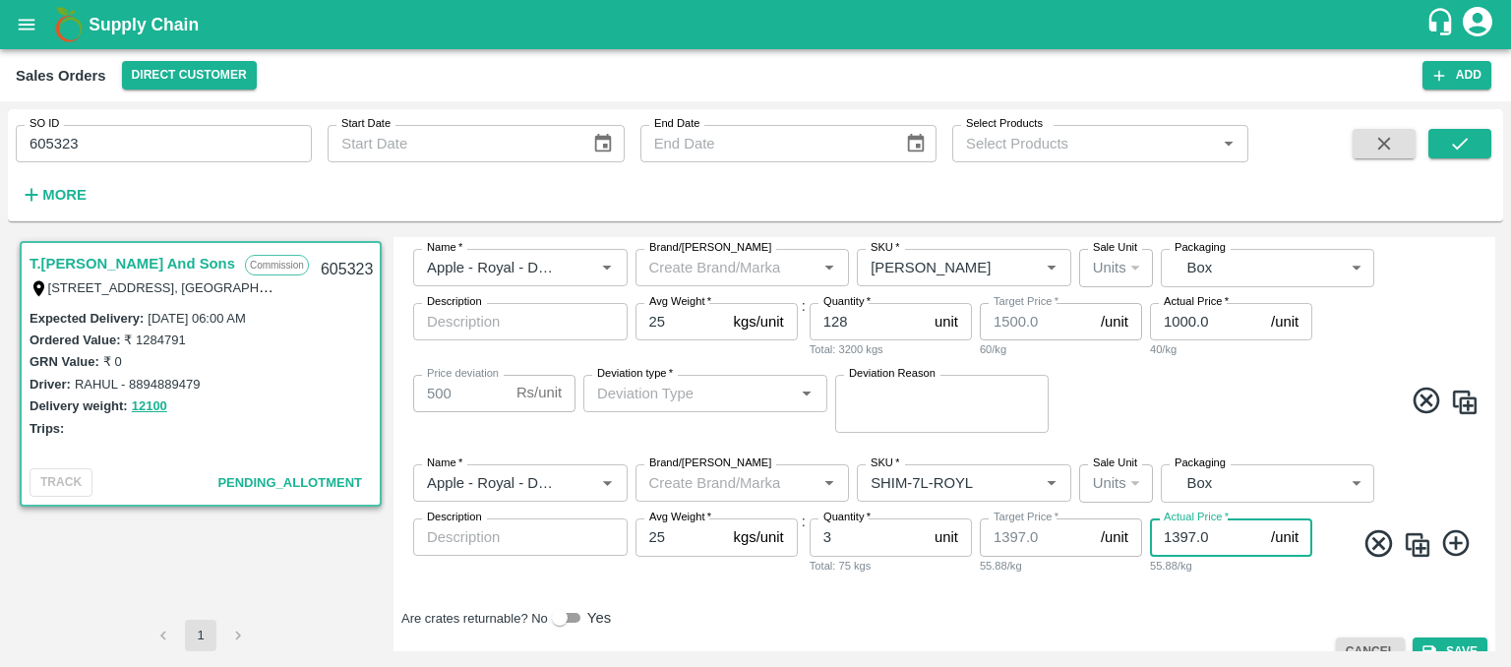
click at [1196, 535] on input "1397.0" at bounding box center [1206, 536] width 113 height 37
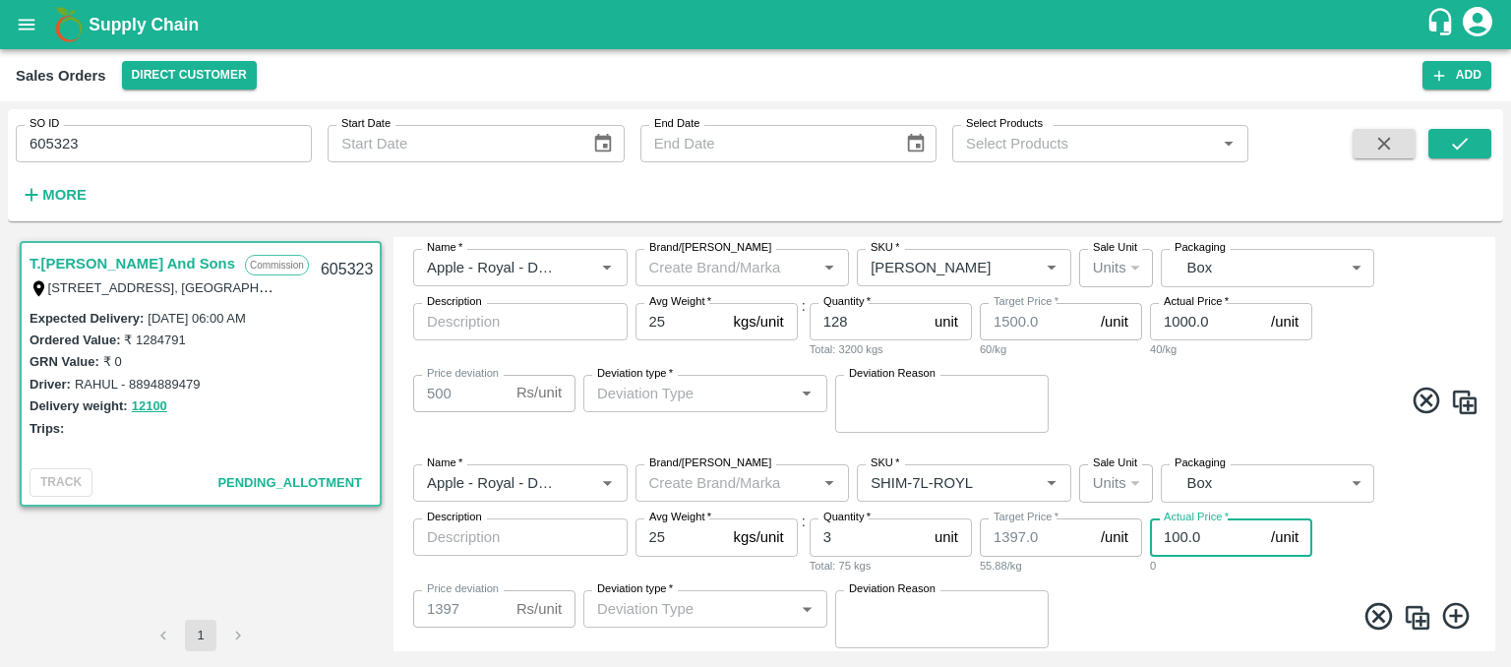
type input "1000.0"
type input "397"
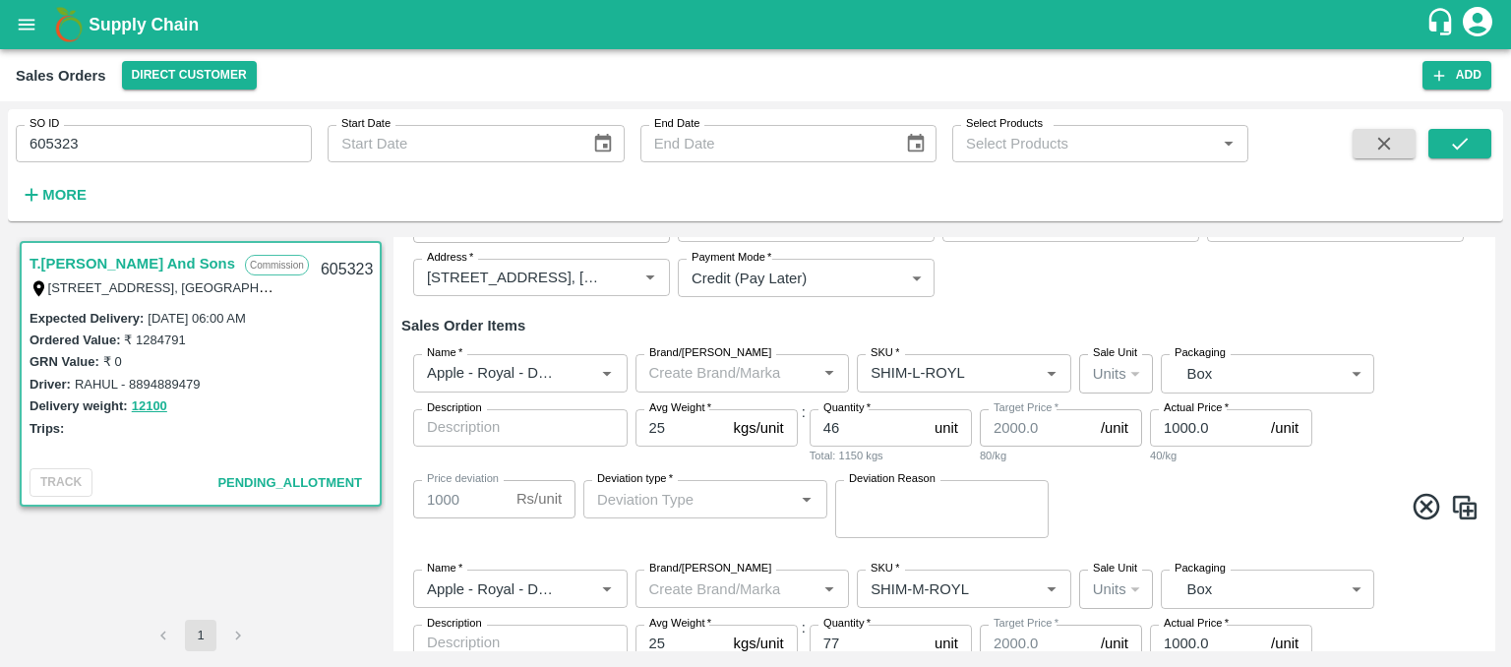
scroll to position [130, 0]
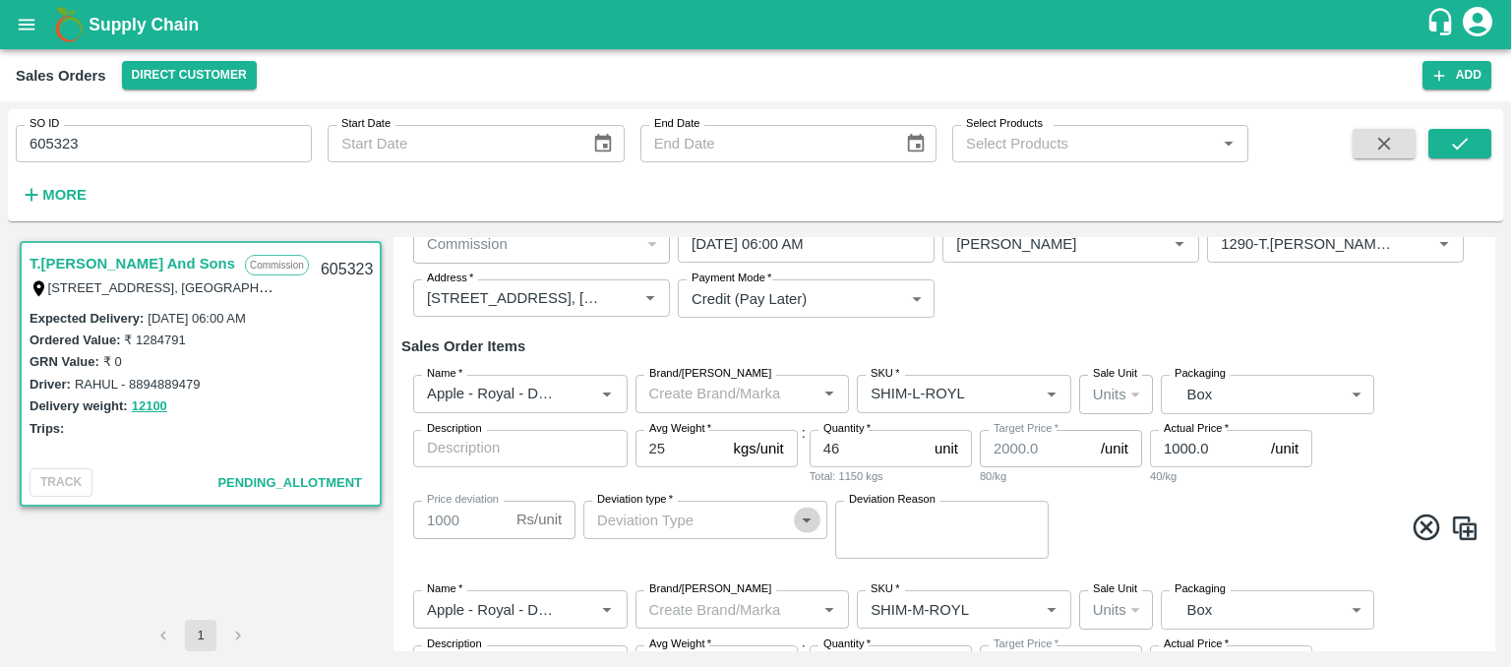
click at [809, 517] on icon "Open" at bounding box center [807, 519] width 22 height 22
type input "1000.0"
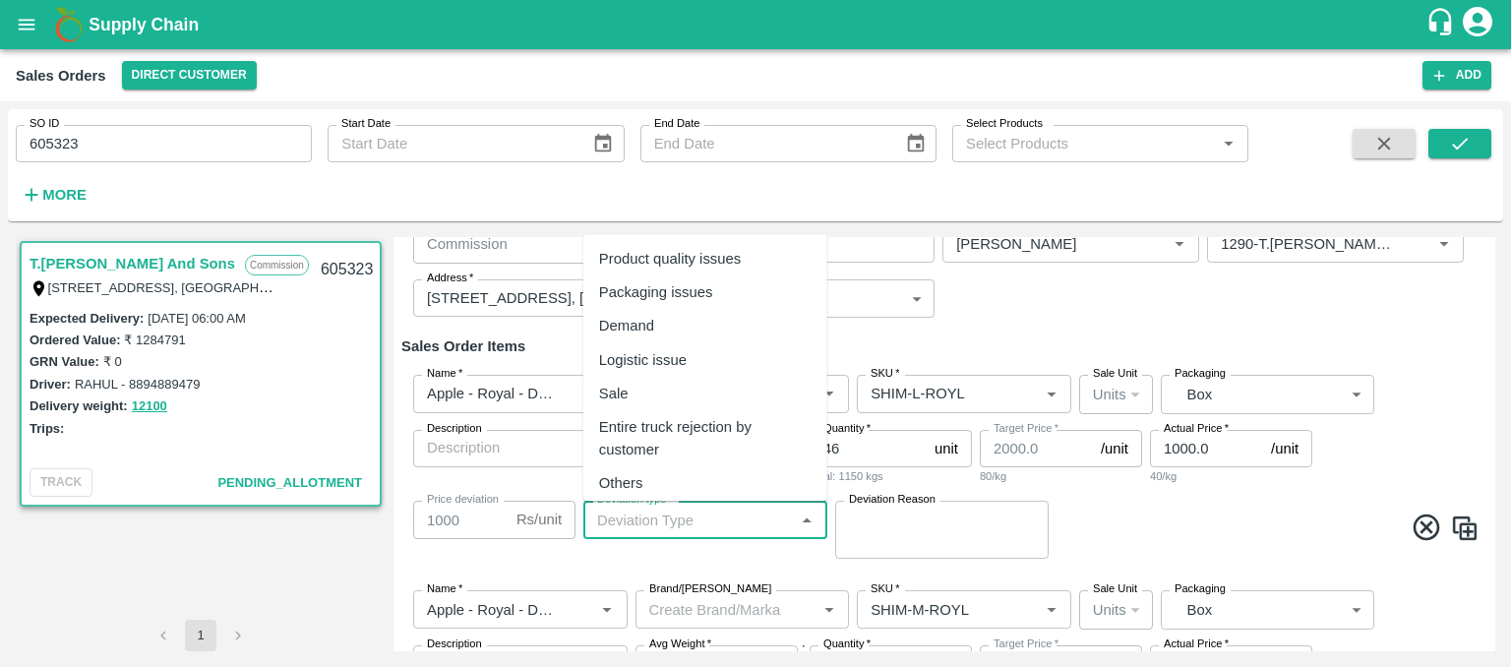
click at [644, 322] on div "Demand" at bounding box center [626, 327] width 55 height 22
type input "Demand"
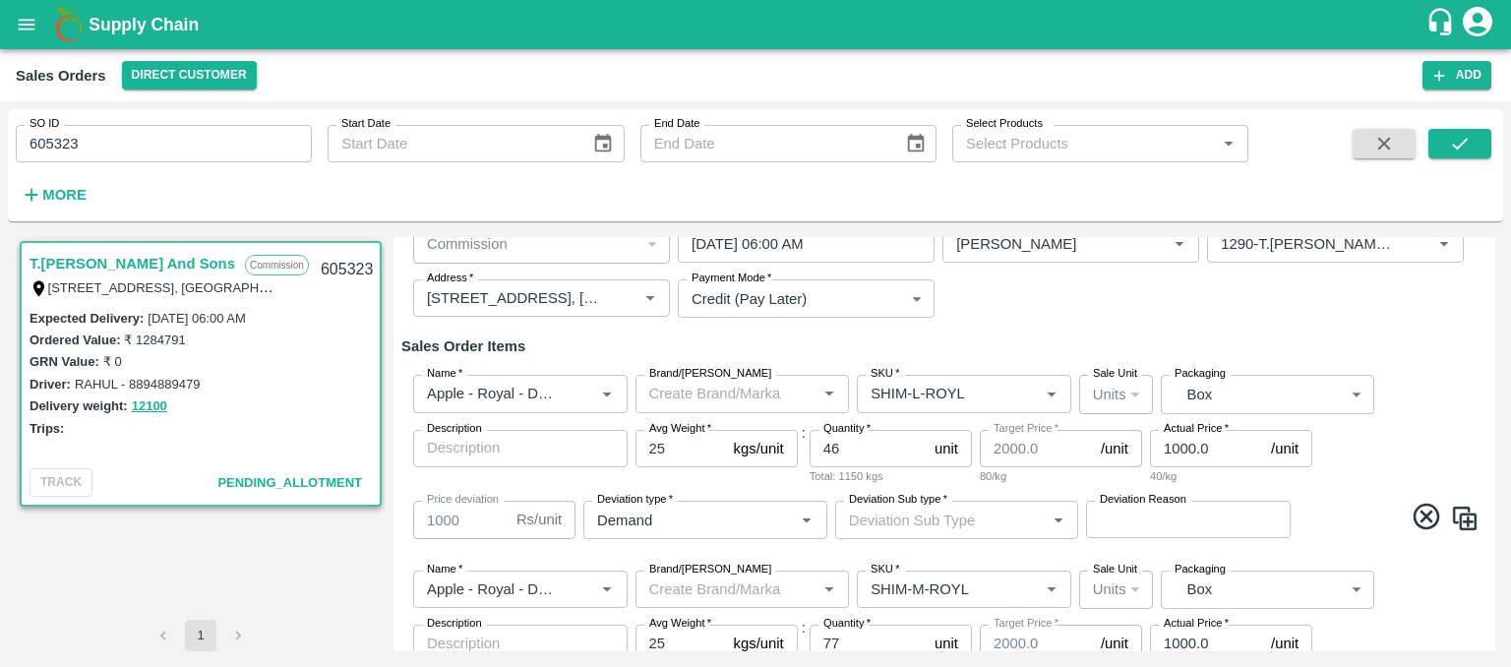
click at [1492, 306] on div "Edit Sales Order DC   * Direct Customer 6 DC Sale Type   * Commission 2 Sale Ty…" at bounding box center [943, 444] width 1101 height 414
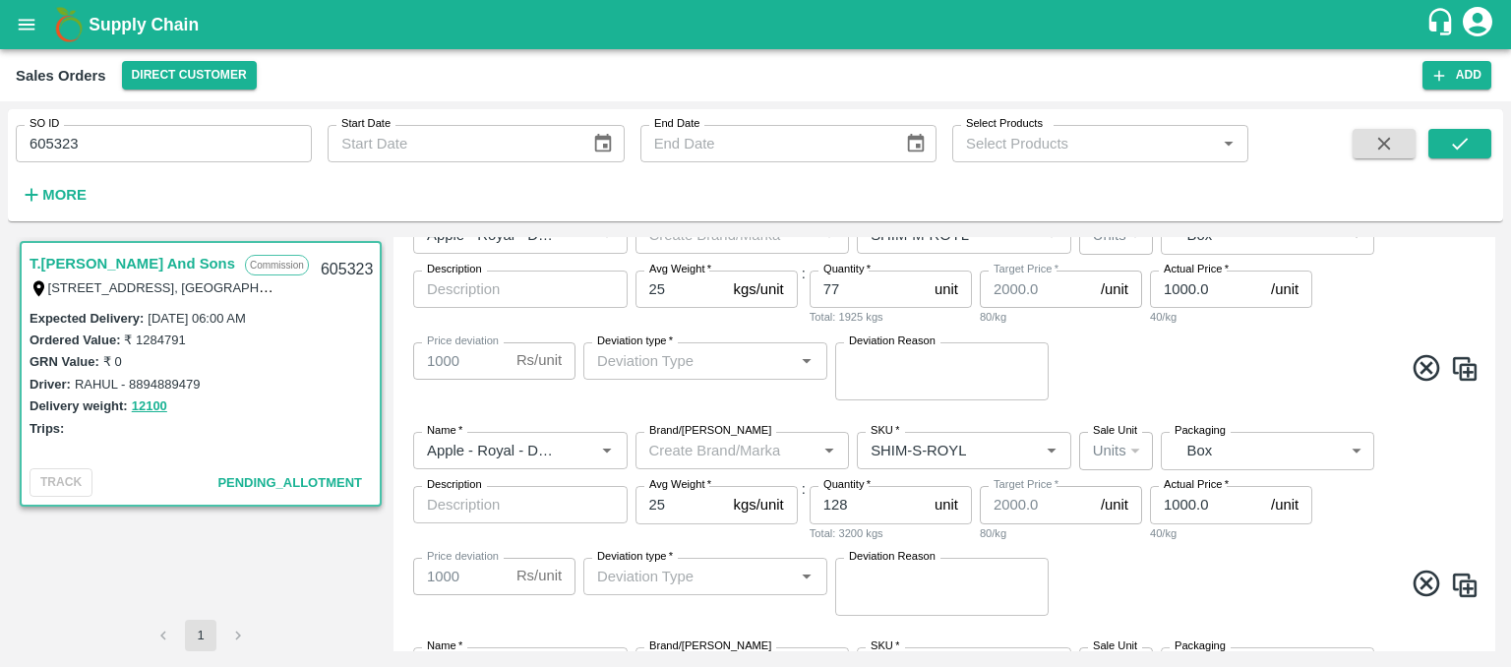
scroll to position [498, 0]
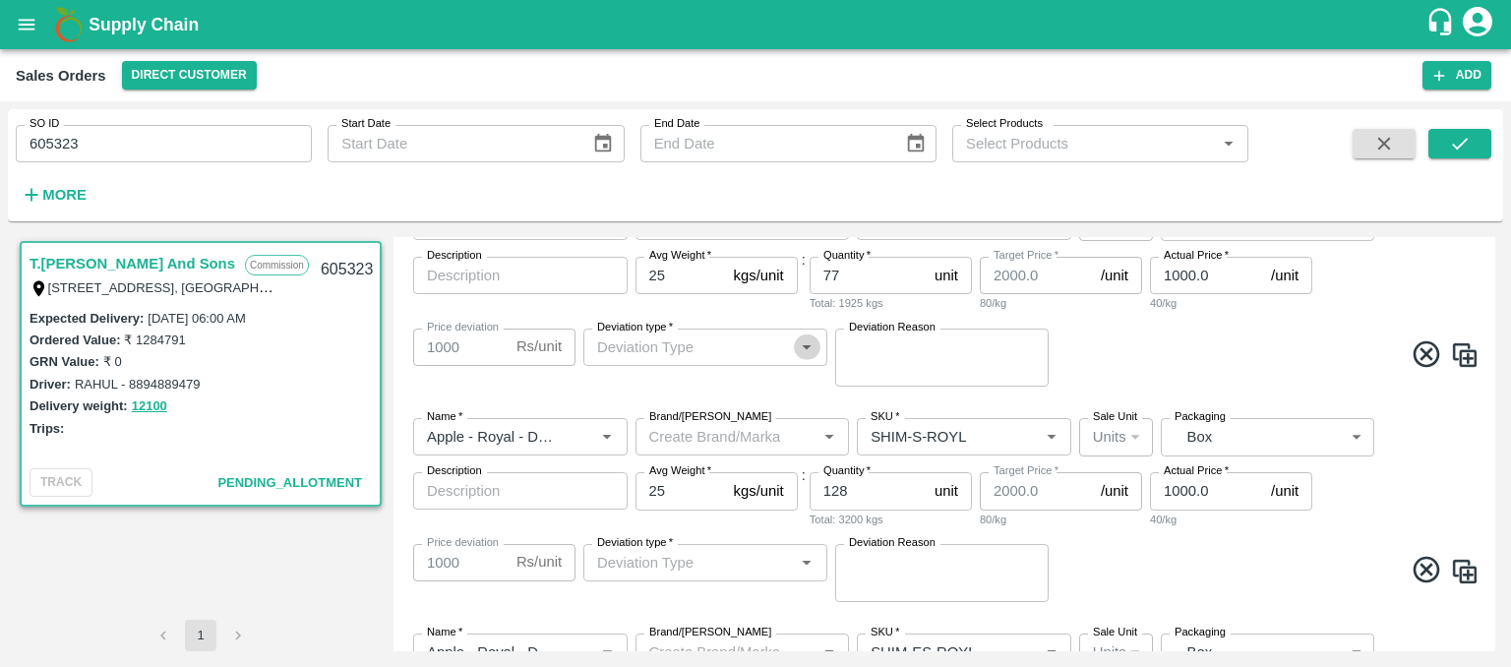
click at [806, 357] on icon "Open" at bounding box center [807, 347] width 22 height 22
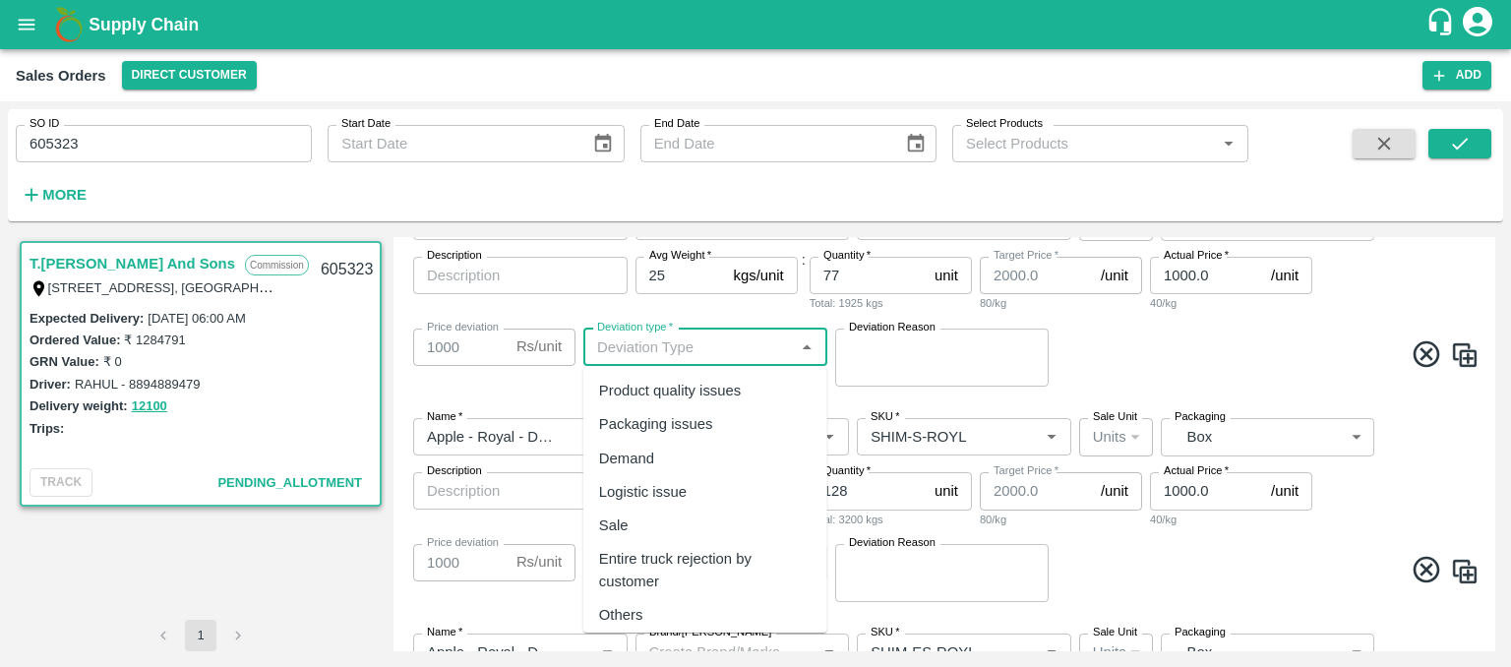
click at [640, 473] on div "Demand" at bounding box center [705, 458] width 244 height 33
type input "Demand"
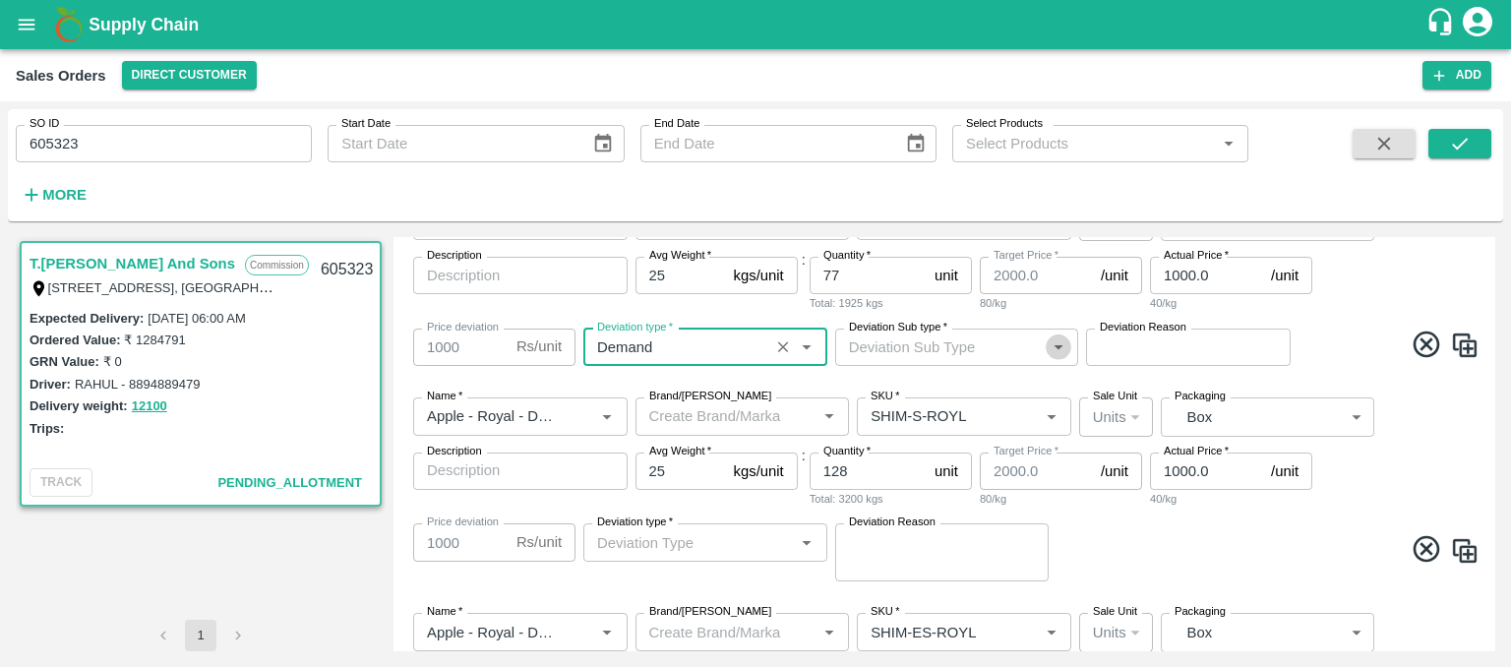
click at [1062, 343] on icon "Open" at bounding box center [1058, 347] width 22 height 22
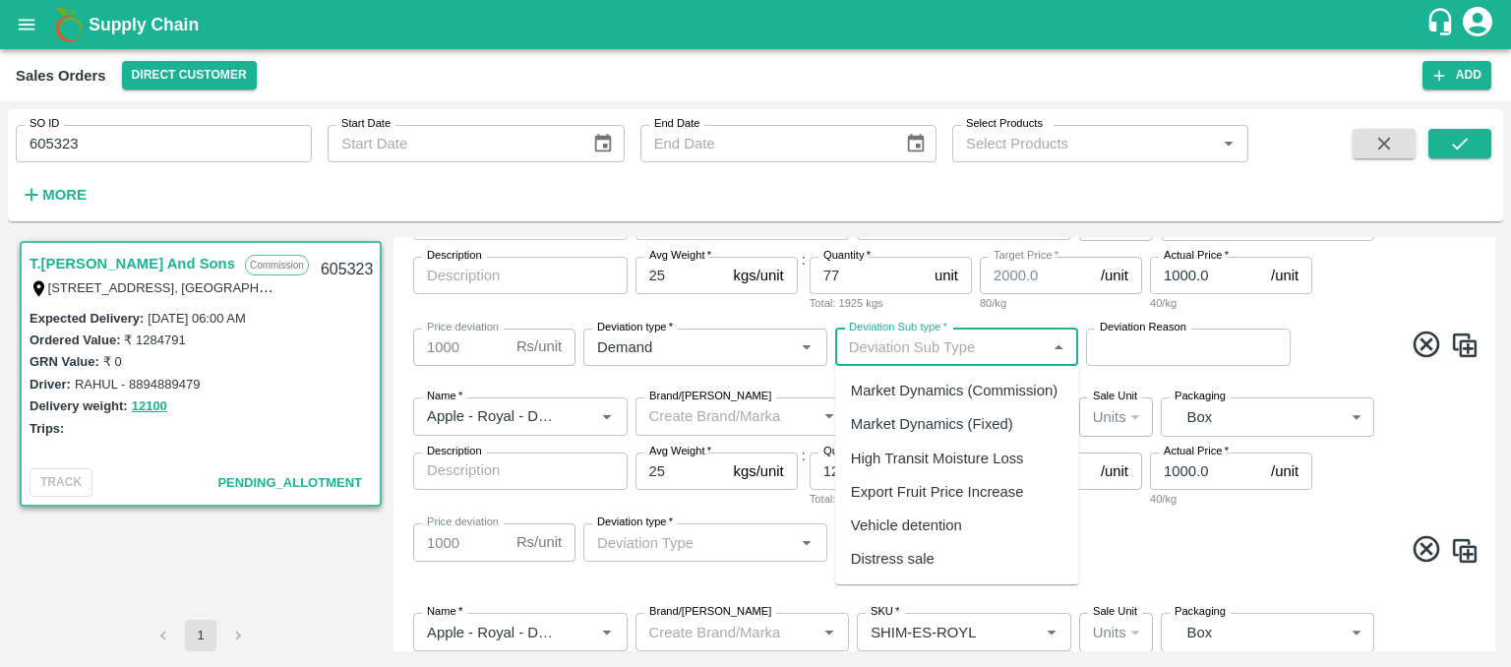
click at [905, 420] on div "Market Dynamics (Fixed)" at bounding box center [932, 424] width 162 height 22
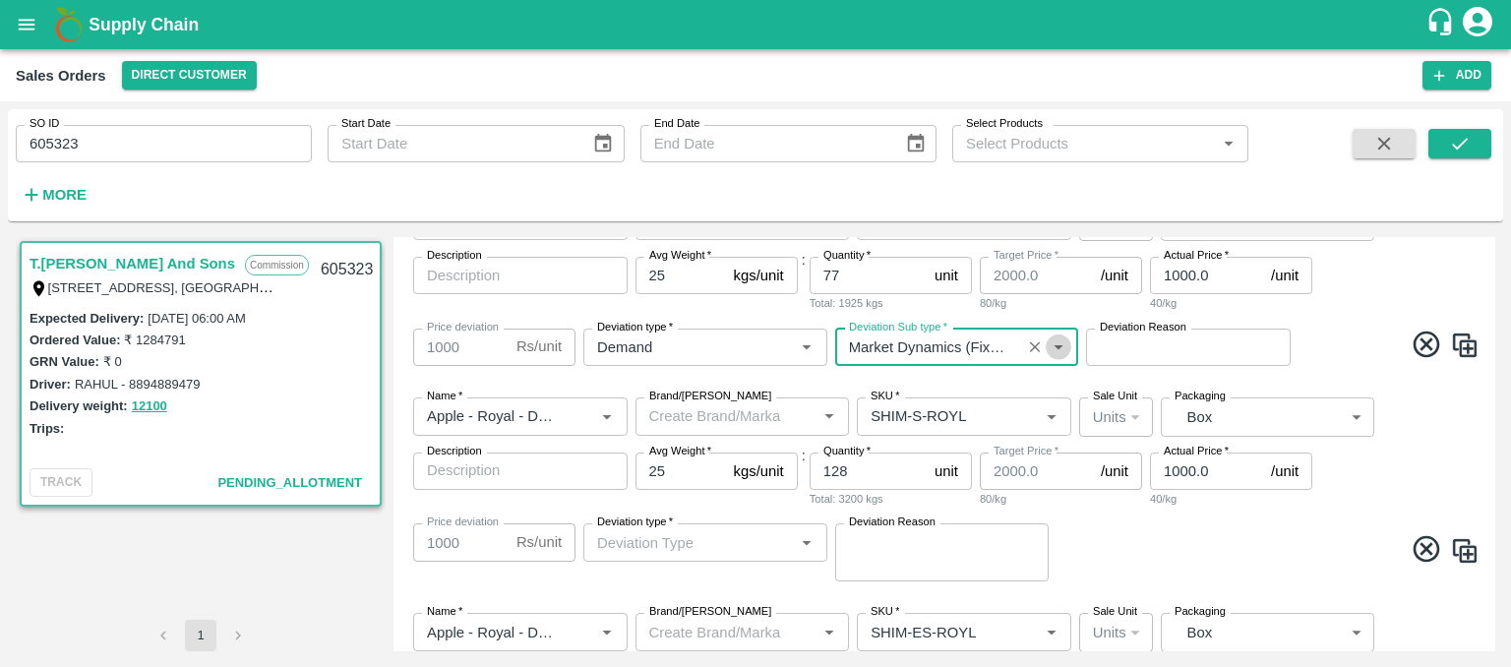
click at [1056, 344] on icon "Open" at bounding box center [1058, 347] width 22 height 22
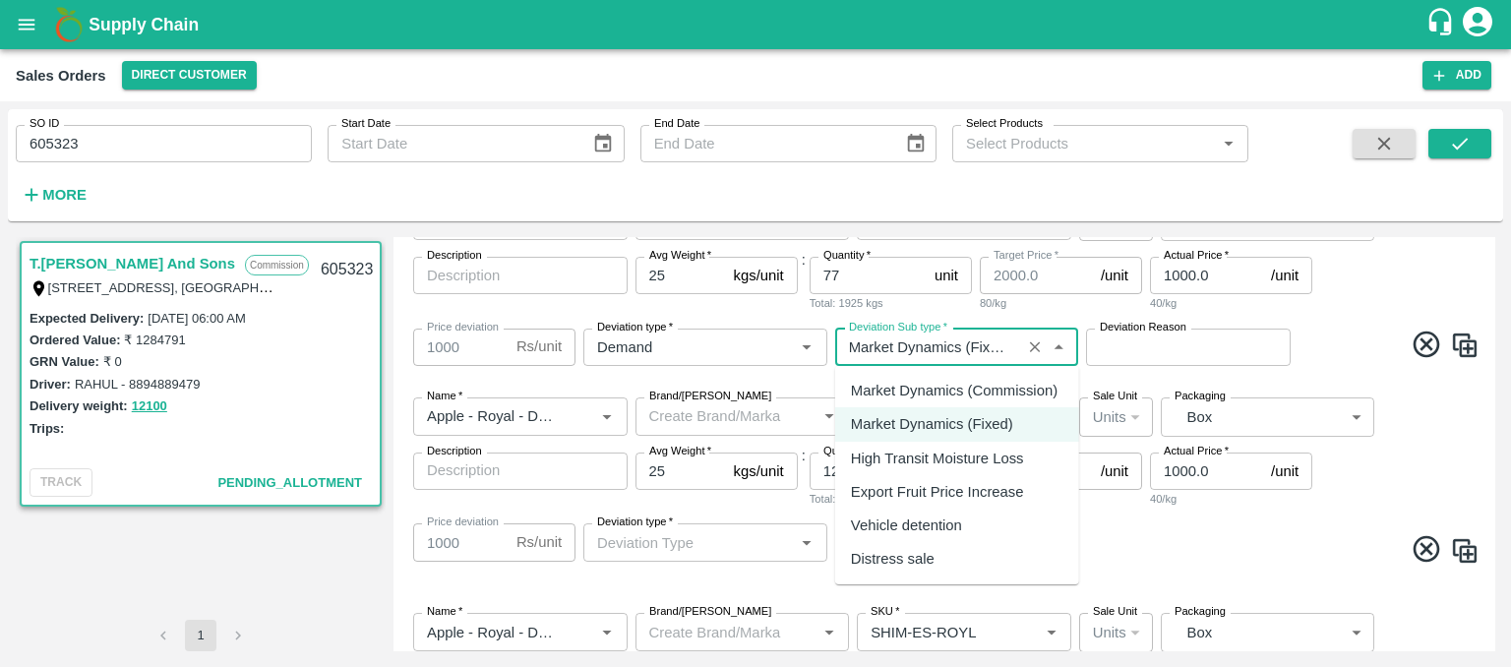
click at [1003, 401] on div "Market Dynamics (Commission)" at bounding box center [954, 391] width 207 height 22
type input "Market Dynamics (Commission)"
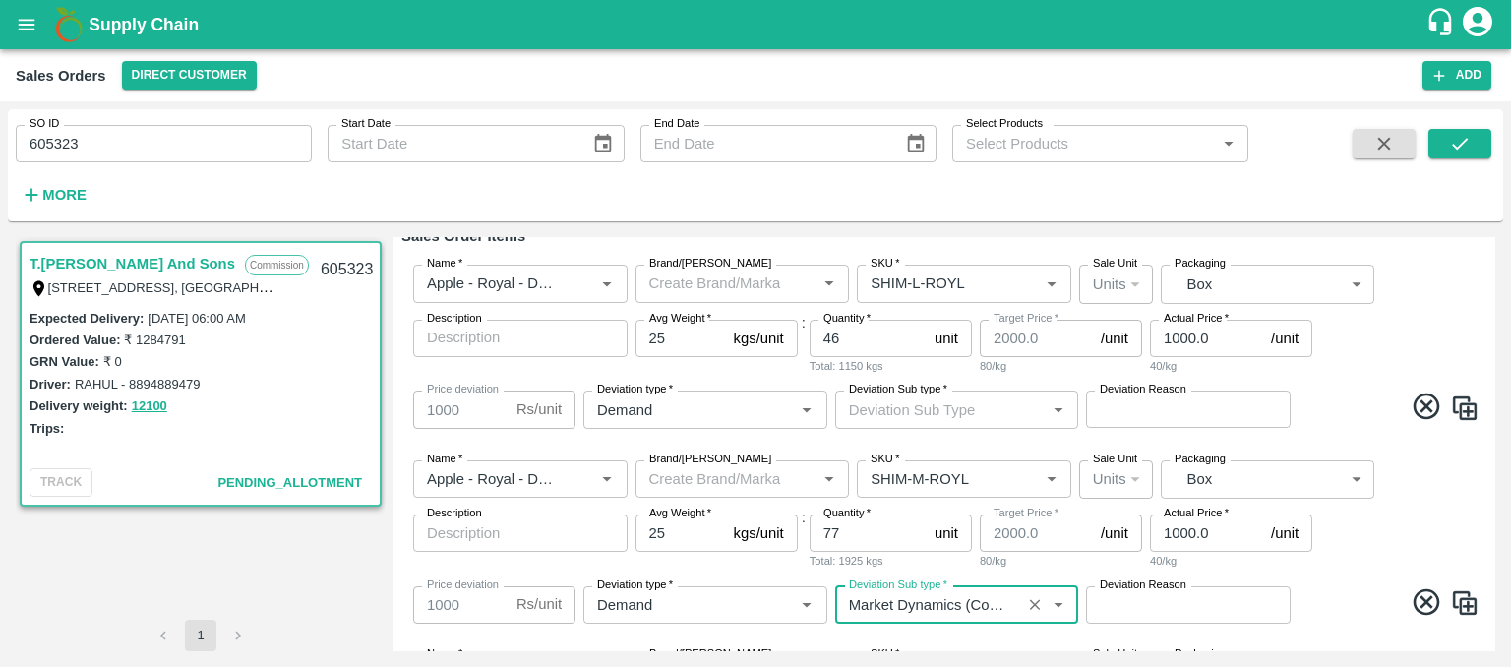
scroll to position [252, 0]
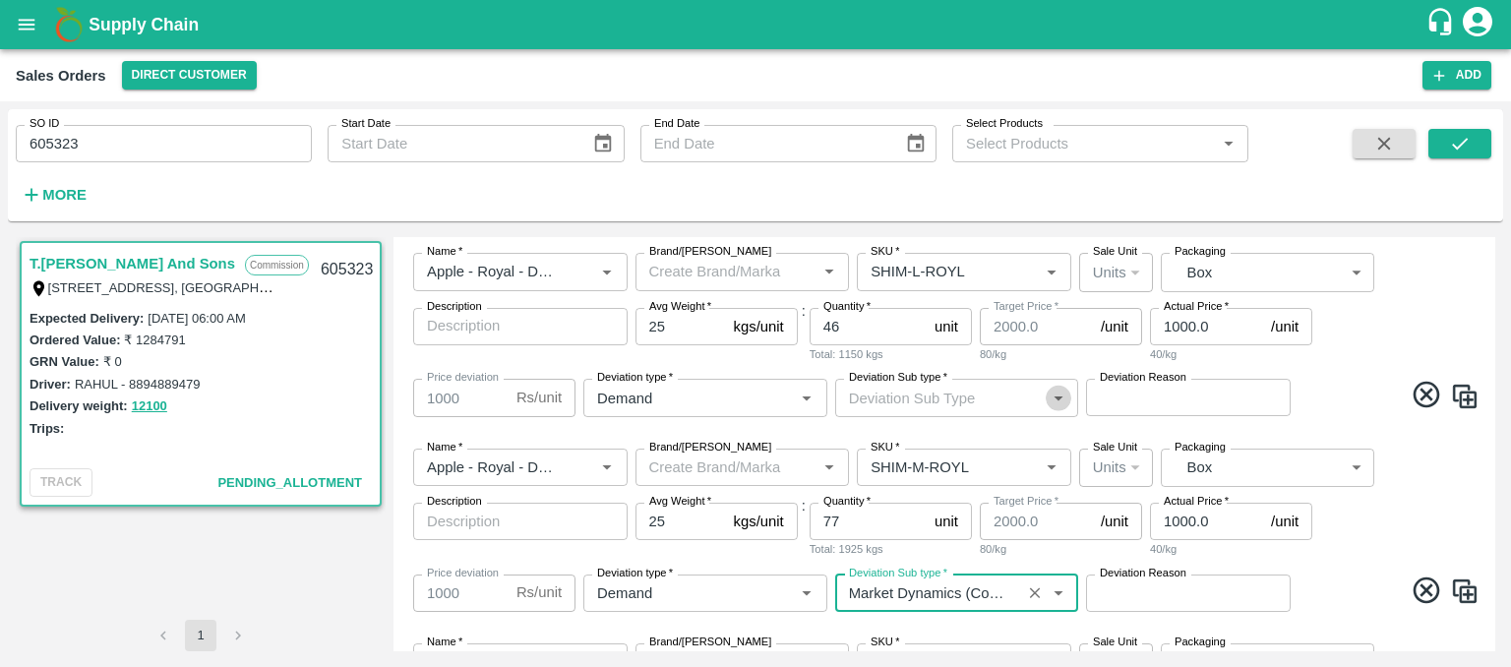
click at [1059, 397] on icon "Open" at bounding box center [1058, 398] width 9 height 5
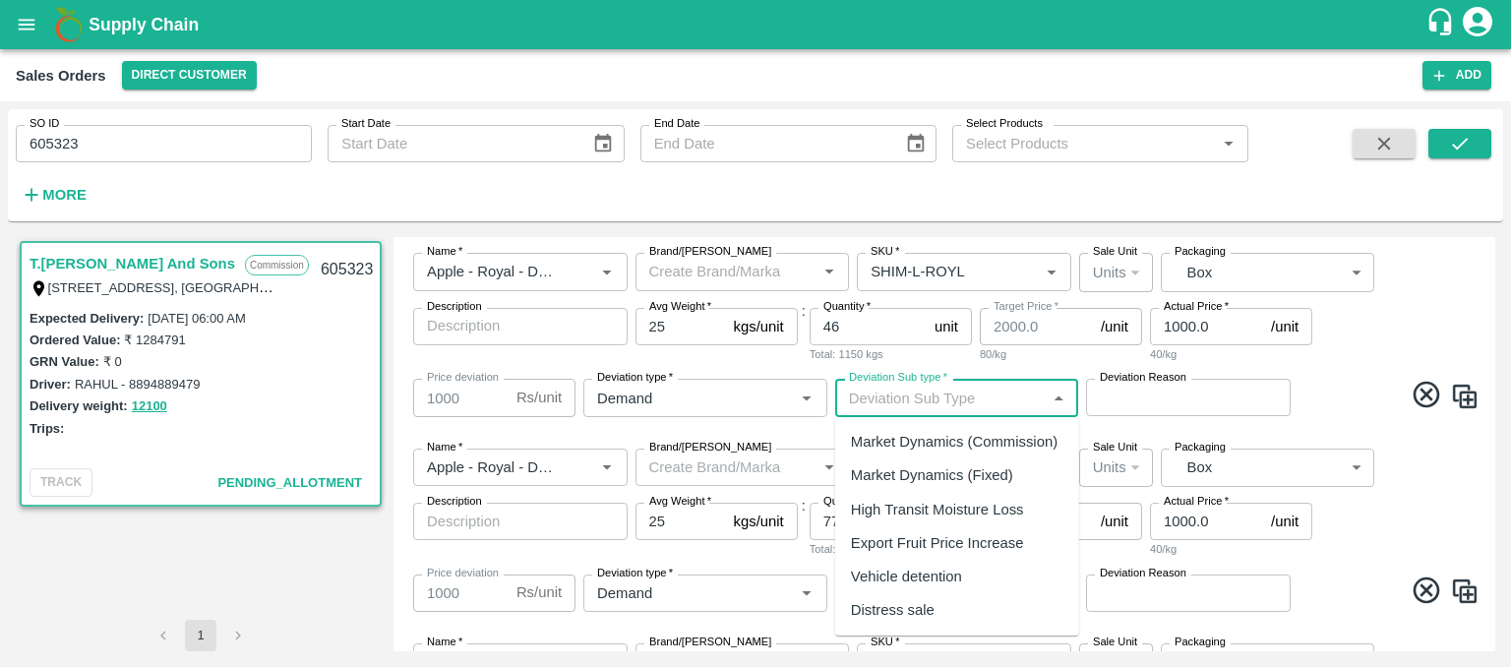
click at [1004, 451] on div "Market Dynamics (Commission)" at bounding box center [954, 442] width 207 height 22
type input "Market Dynamics (Commission)"
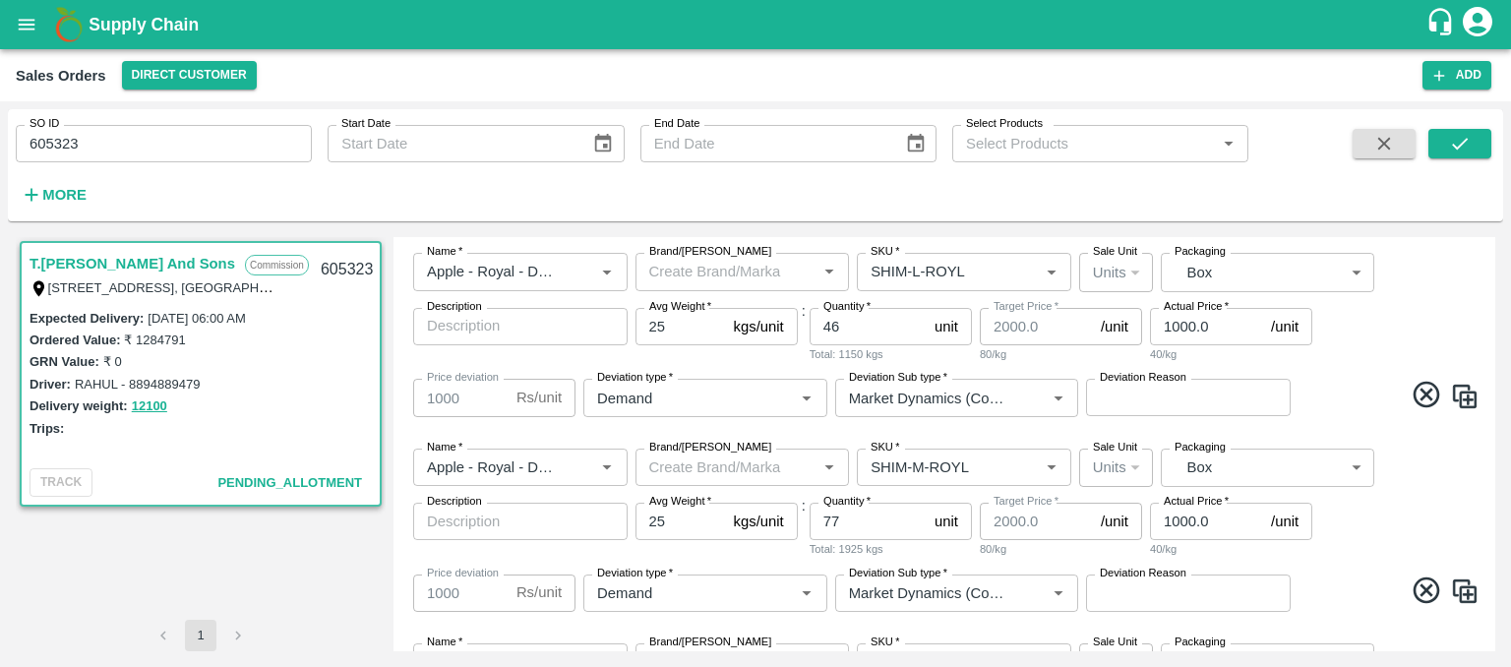
drag, startPoint x: 1489, startPoint y: 324, endPoint x: 1492, endPoint y: 343, distance: 19.9
click at [1492, 343] on div "Edit Sales Order DC   * Direct Customer 6 DC Sale Type   * Commission 2 Sale Ty…" at bounding box center [943, 444] width 1101 height 414
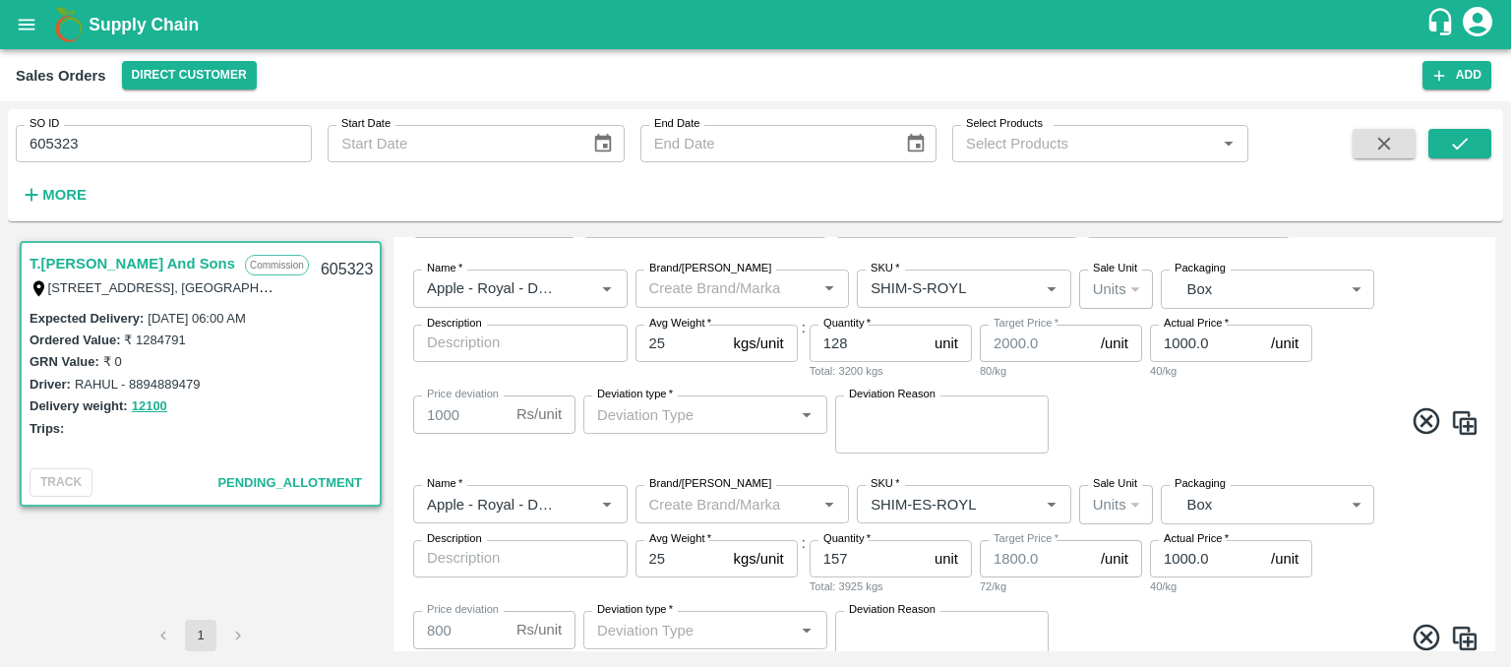
scroll to position [633, 0]
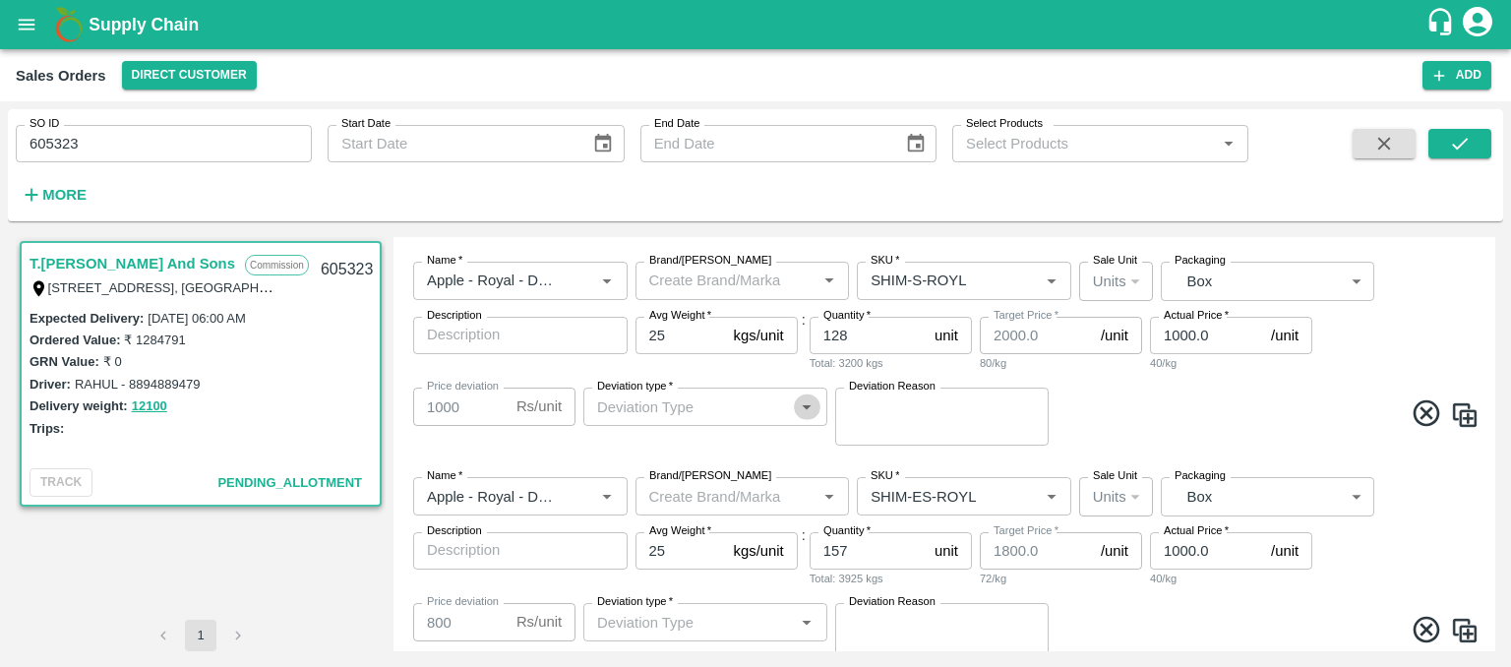
click at [805, 409] on icon "Open" at bounding box center [807, 406] width 22 height 22
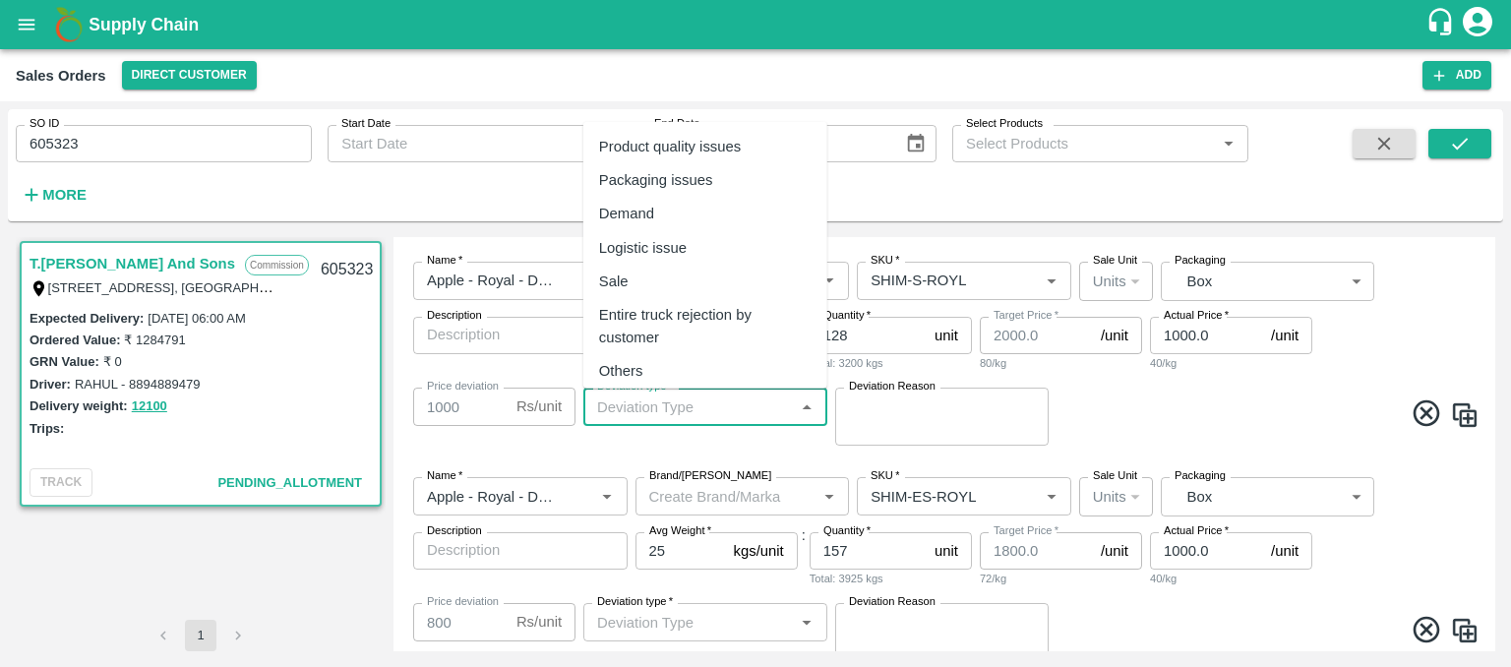
click at [662, 217] on div "Demand" at bounding box center [705, 213] width 244 height 33
type input "Demand"
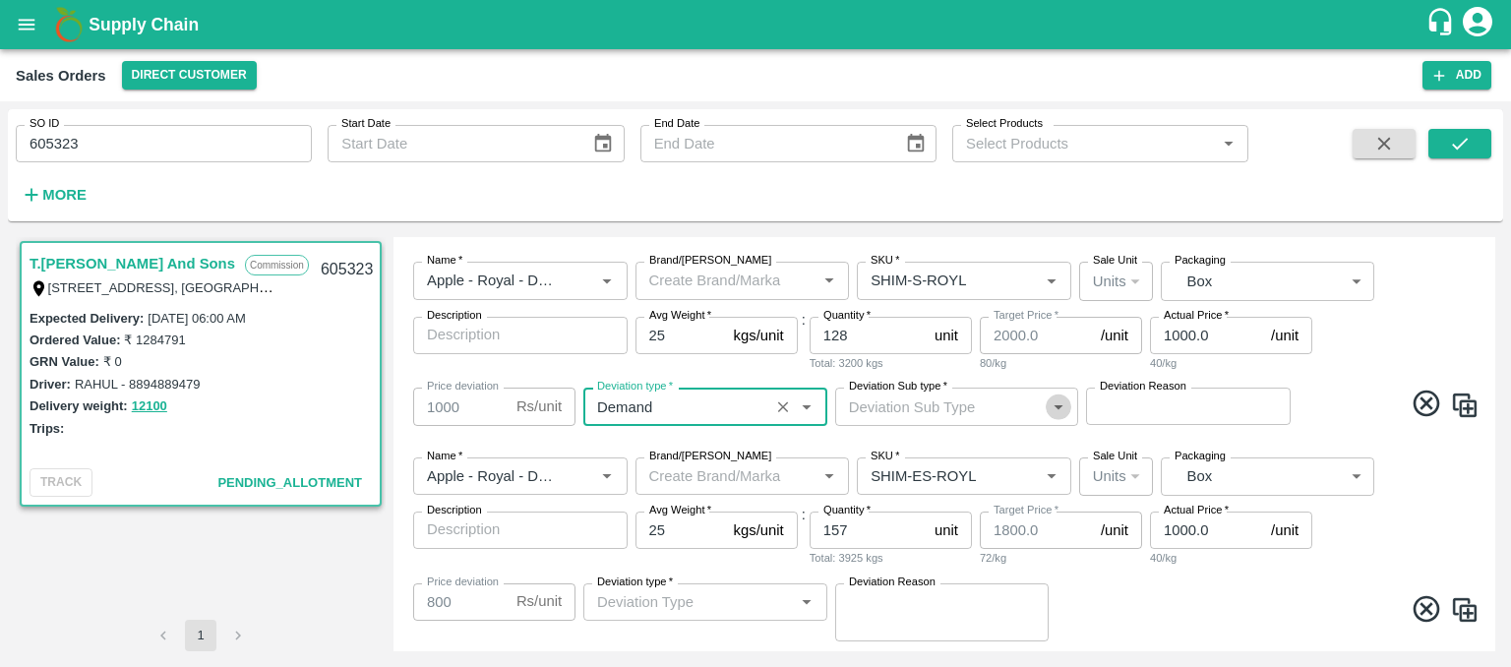
click at [1058, 406] on icon "Open" at bounding box center [1058, 407] width 9 height 5
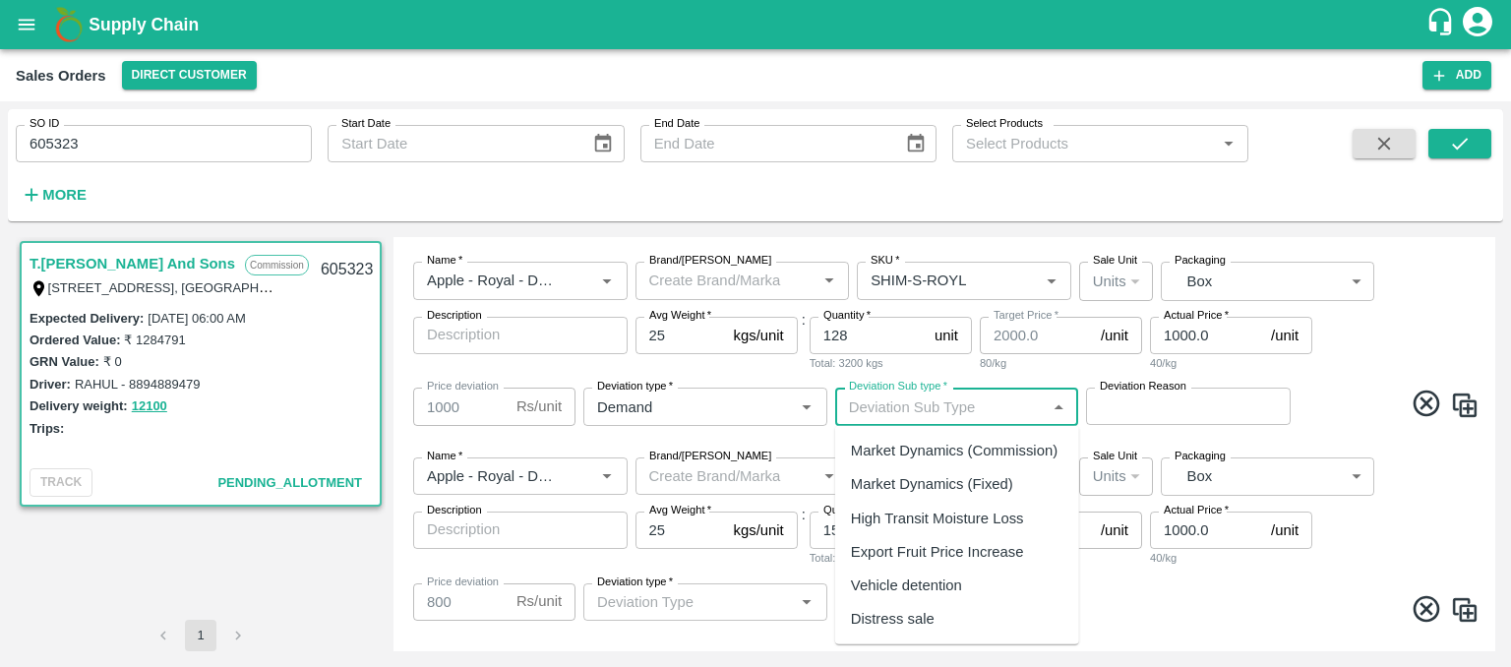
click at [987, 452] on div "Market Dynamics (Commission)" at bounding box center [954, 451] width 207 height 22
type input "Market Dynamics (Commission)"
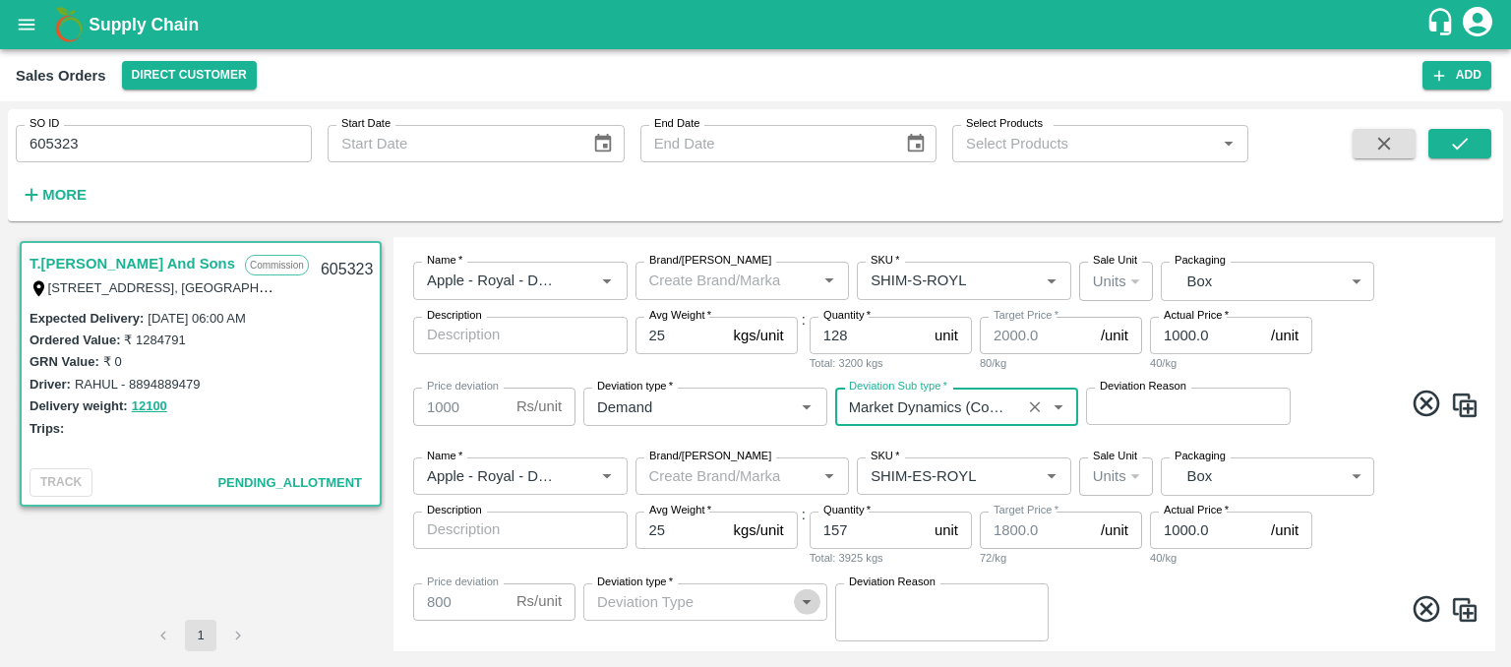
click at [810, 608] on icon "Open" at bounding box center [807, 602] width 22 height 22
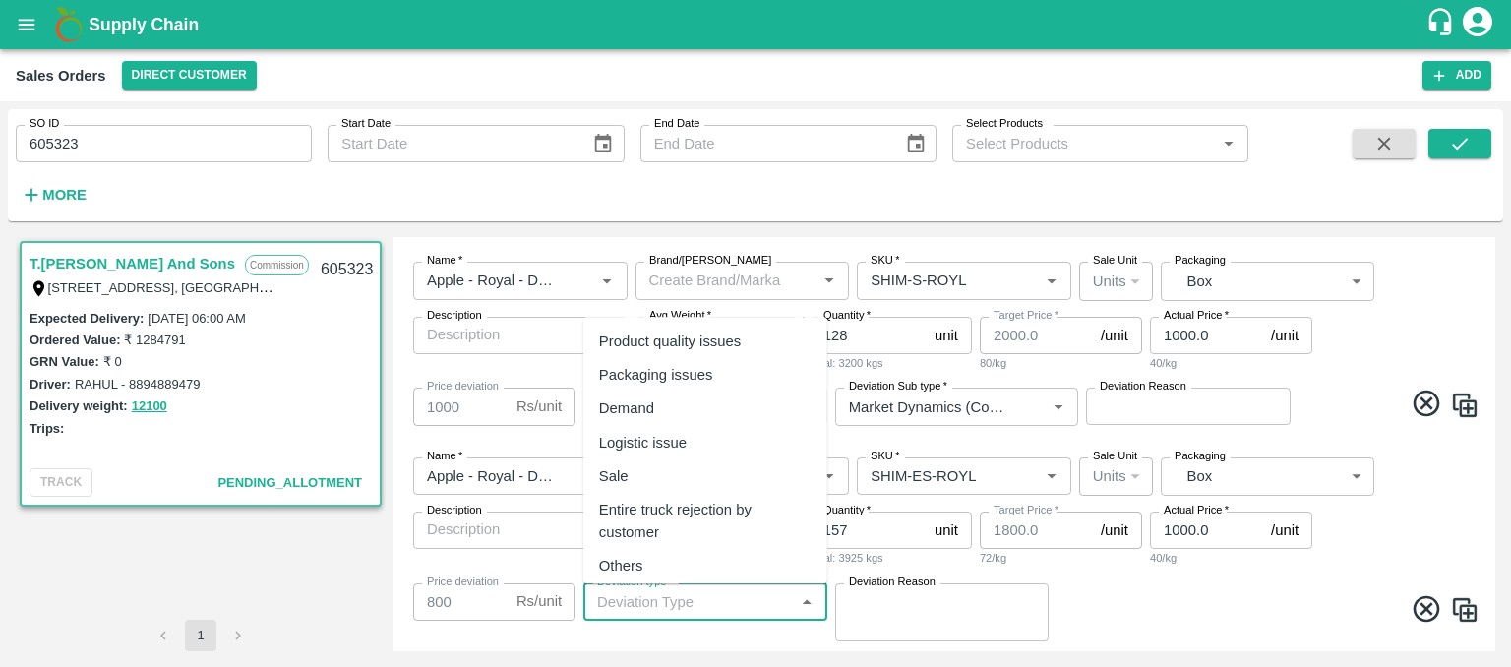
click at [674, 410] on div "Demand" at bounding box center [705, 408] width 244 height 33
type input "Demand"
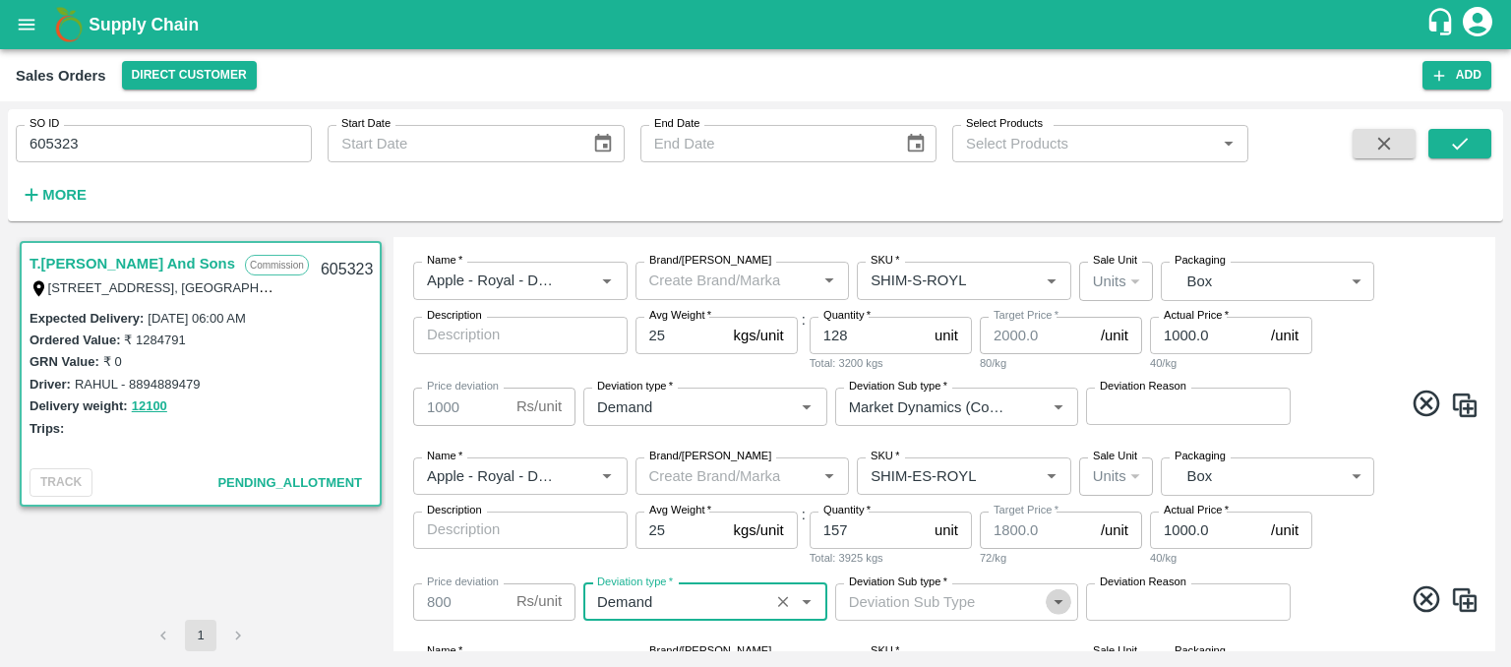
click at [1061, 599] on icon "Open" at bounding box center [1058, 602] width 22 height 22
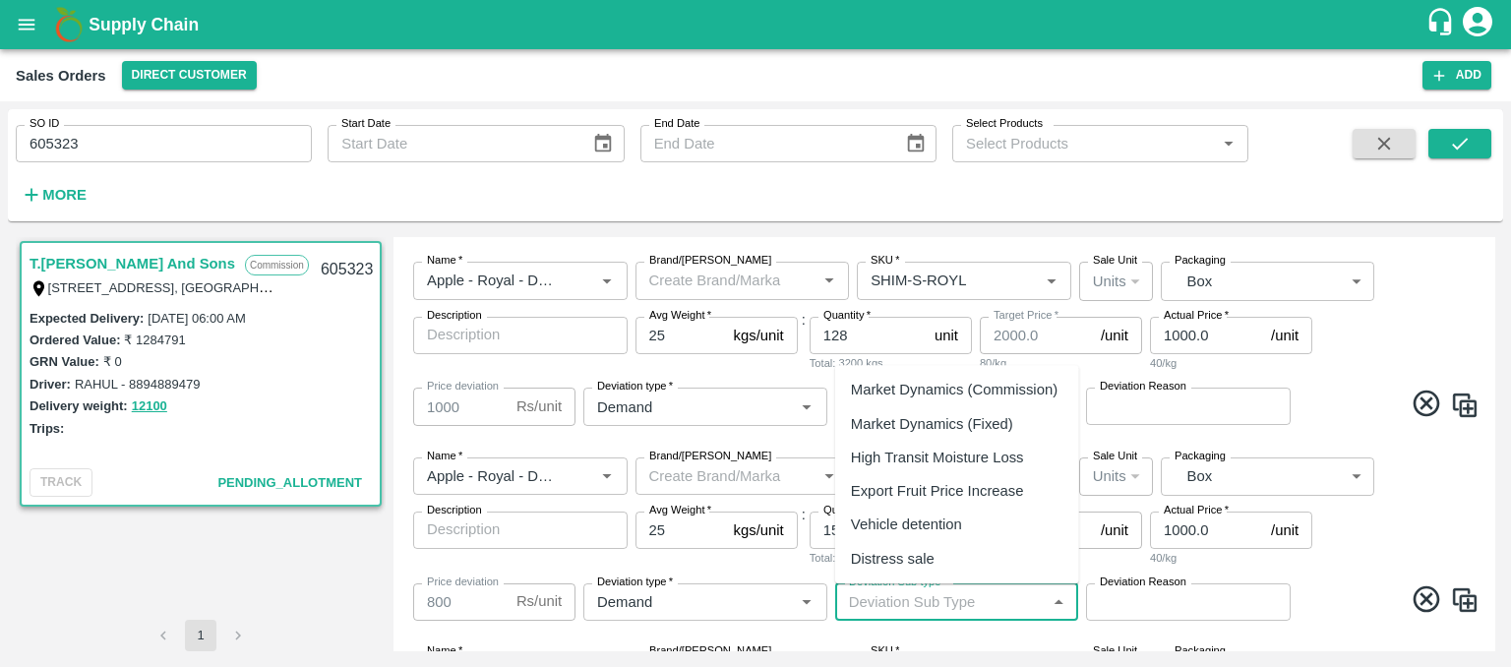
click at [986, 388] on div "Market Dynamics (Commission)" at bounding box center [954, 391] width 207 height 22
type input "Market Dynamics (Commission)"
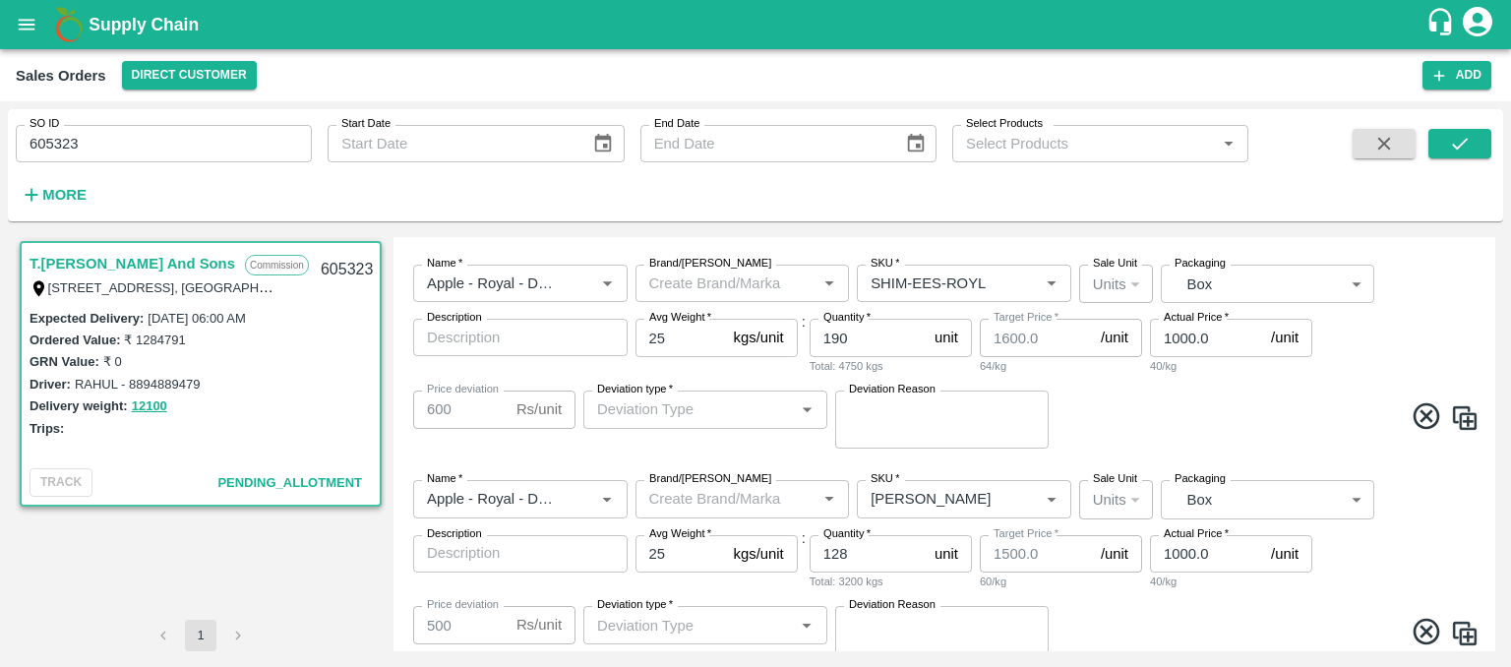
scroll to position [1023, 0]
click at [804, 410] on icon "Open" at bounding box center [807, 407] width 22 height 22
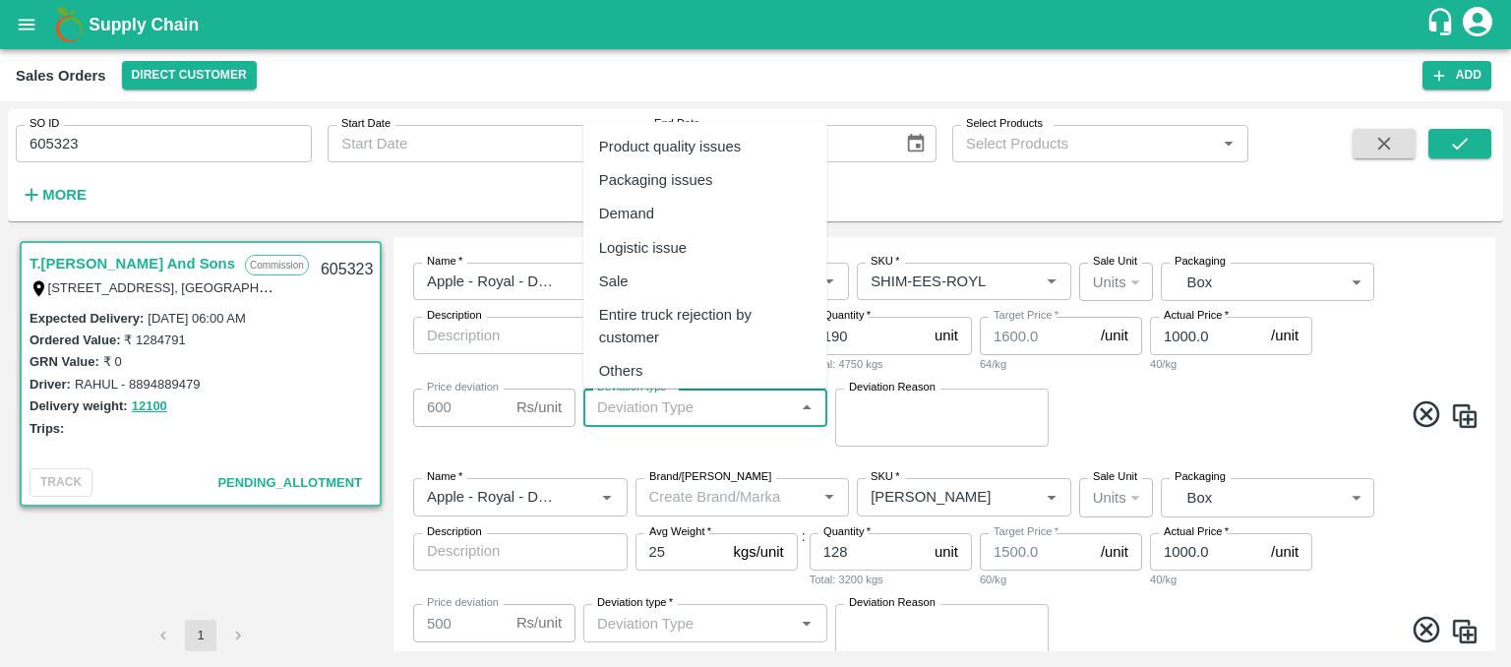
click at [639, 219] on div "Demand" at bounding box center [626, 214] width 55 height 22
type input "Demand"
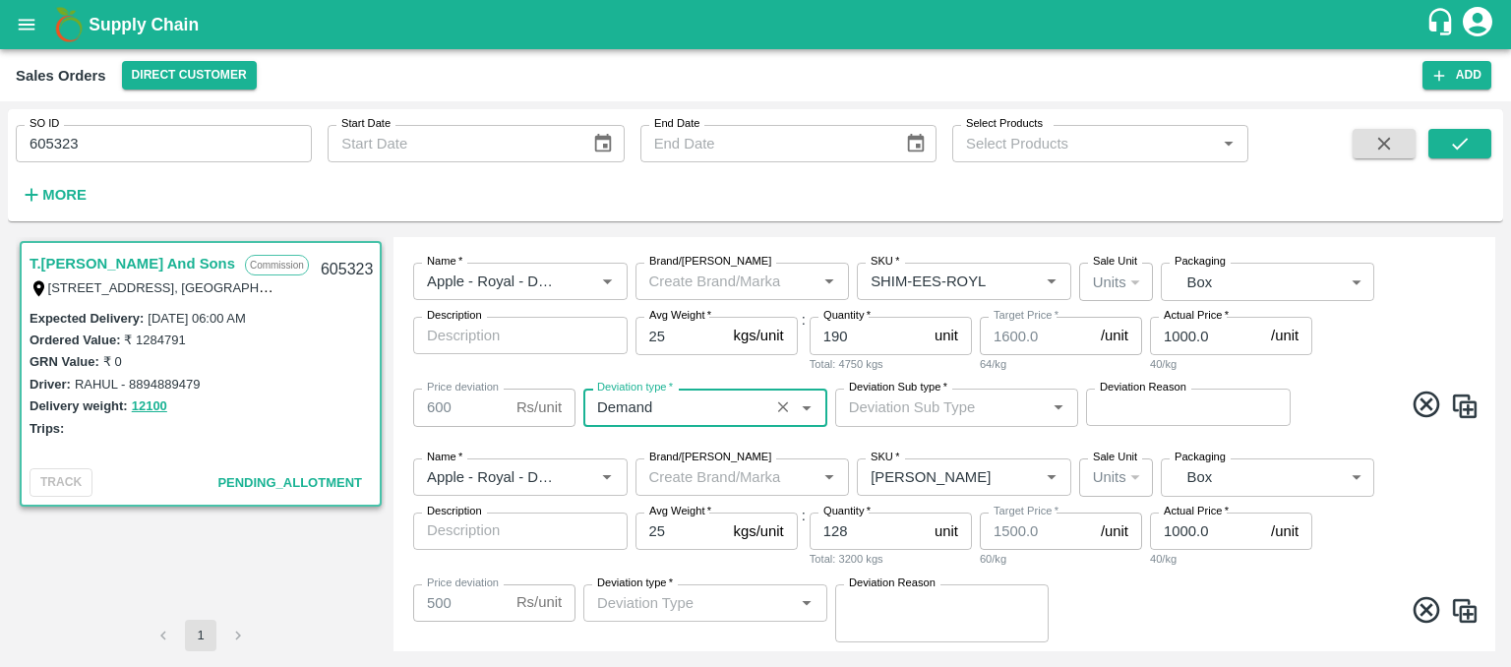
click at [991, 406] on input "Deviation Sub type   *" at bounding box center [941, 407] width 200 height 26
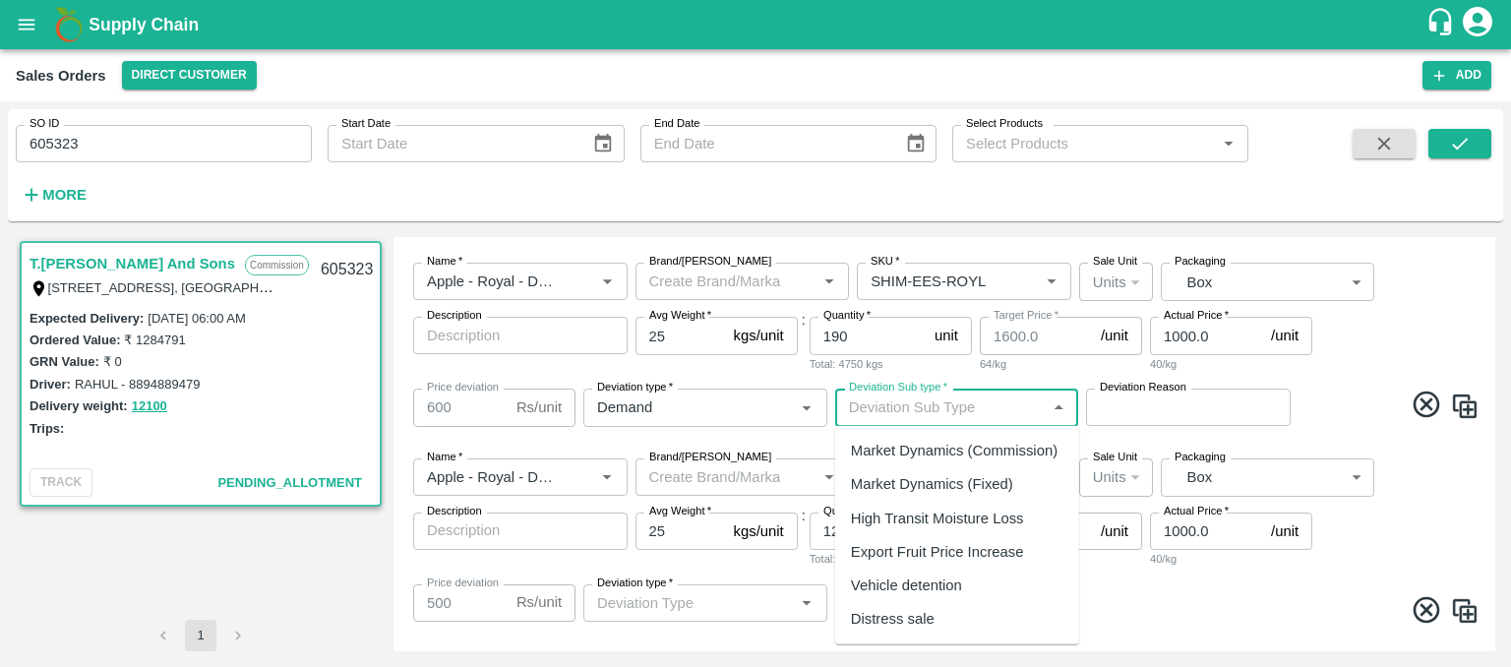
click at [998, 446] on div "Market Dynamics (Commission)" at bounding box center [954, 451] width 207 height 22
type input "Market Dynamics (Commission)"
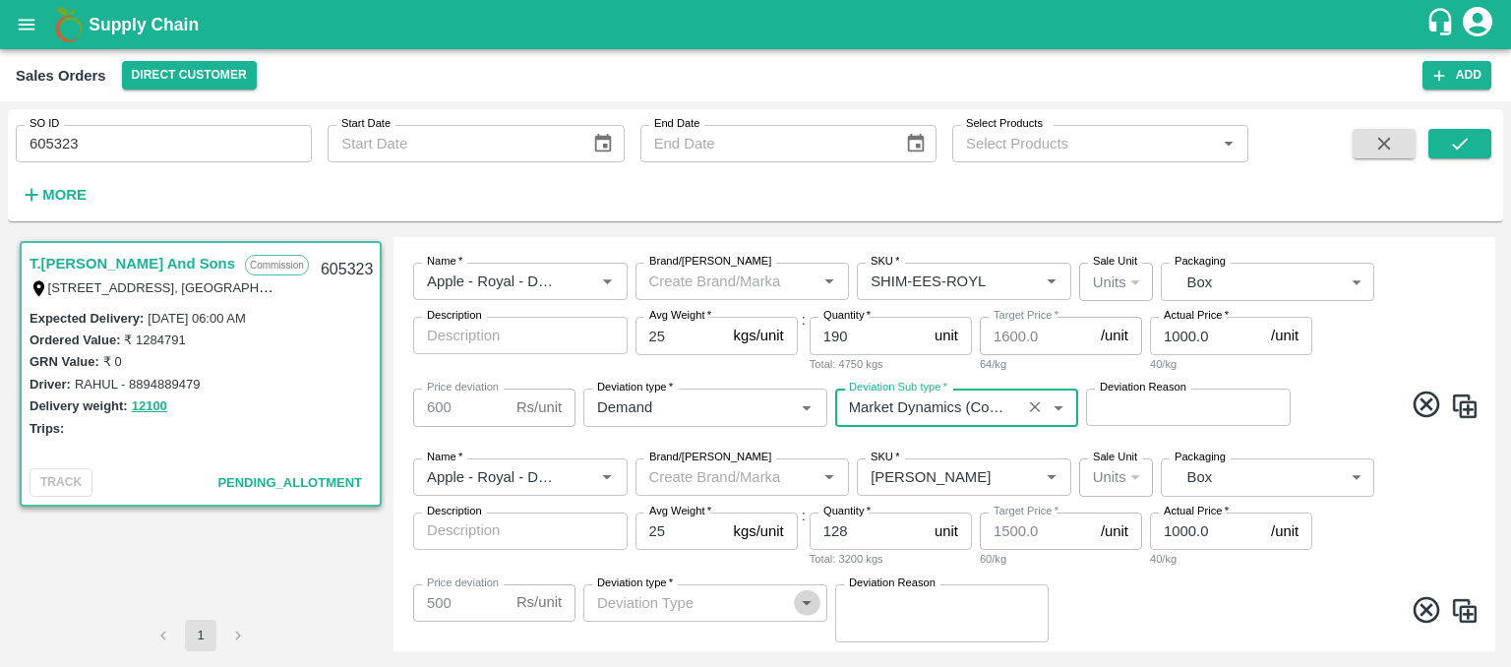
click at [806, 604] on icon "Open" at bounding box center [806, 603] width 9 height 5
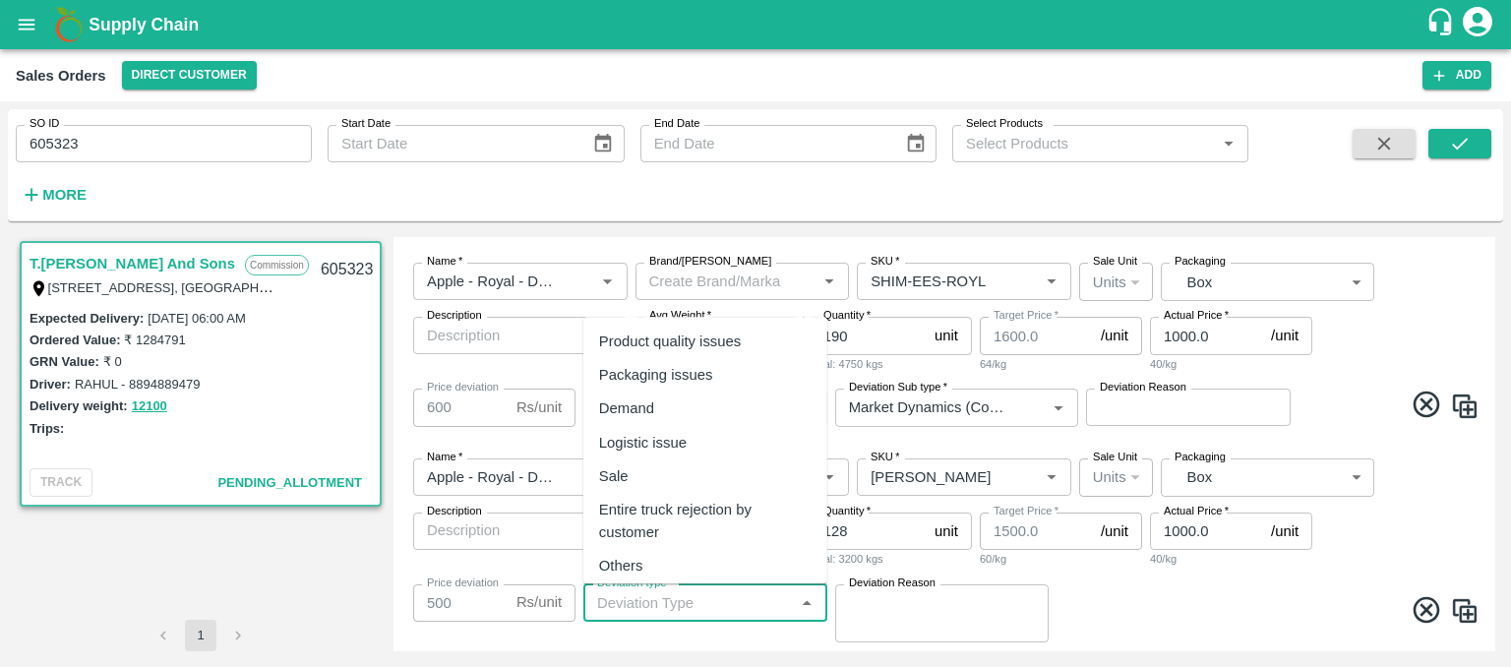
click at [668, 410] on div "Demand" at bounding box center [705, 408] width 244 height 33
type input "Demand"
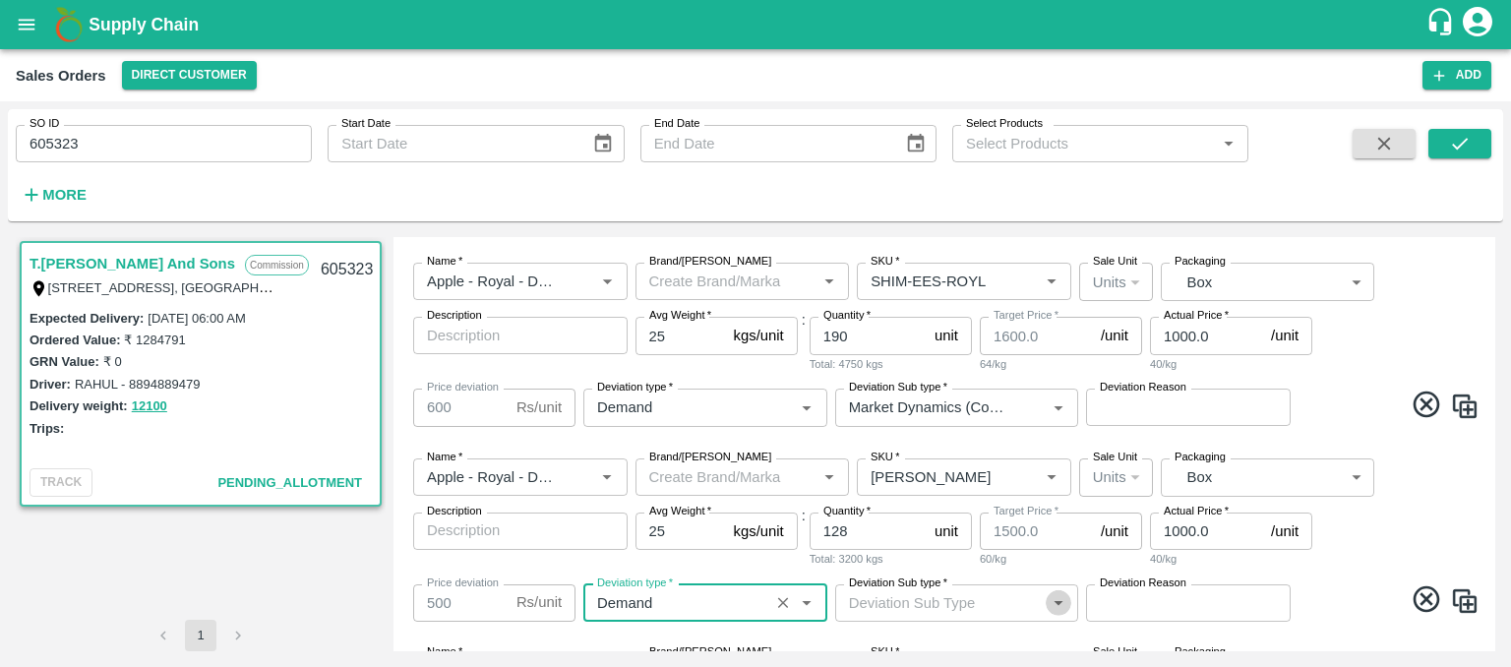
click at [1059, 601] on icon "Open" at bounding box center [1058, 603] width 9 height 5
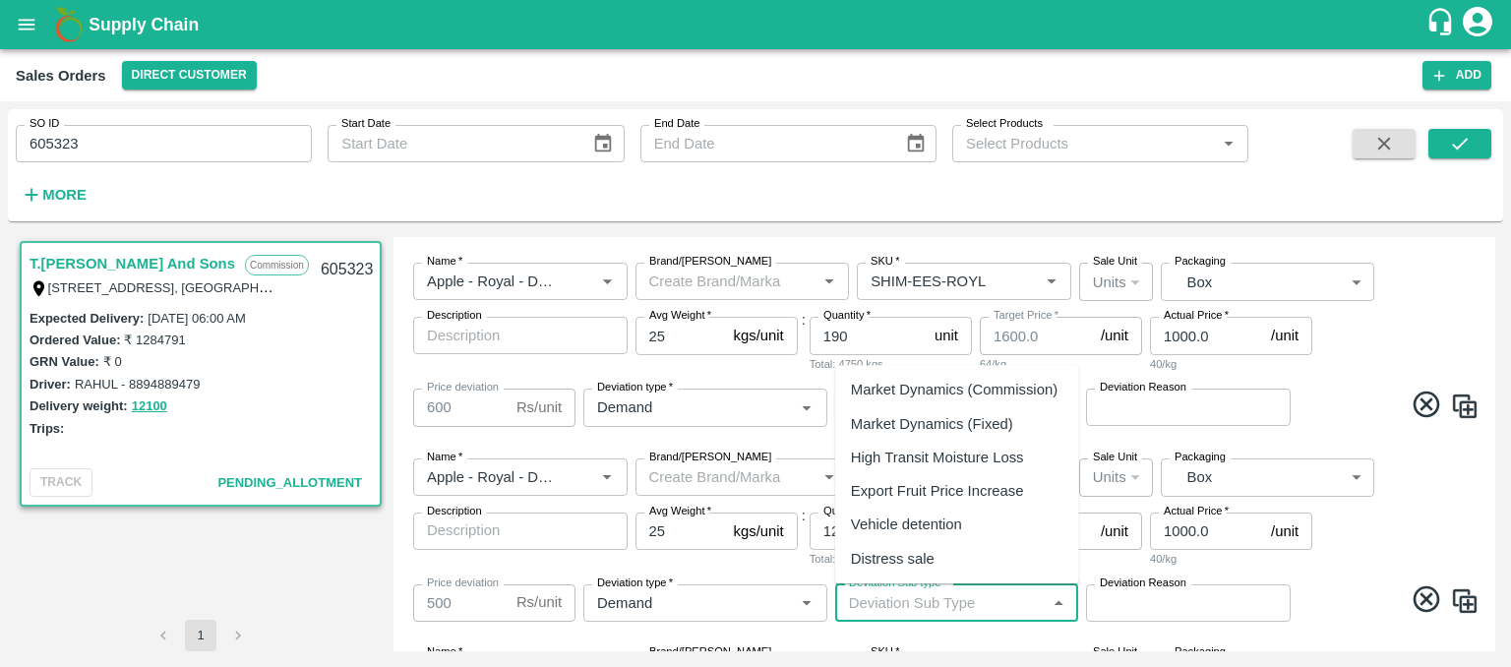
click at [989, 400] on div "Market Dynamics (Commission)" at bounding box center [957, 390] width 244 height 33
type input "Market Dynamics (Commission)"
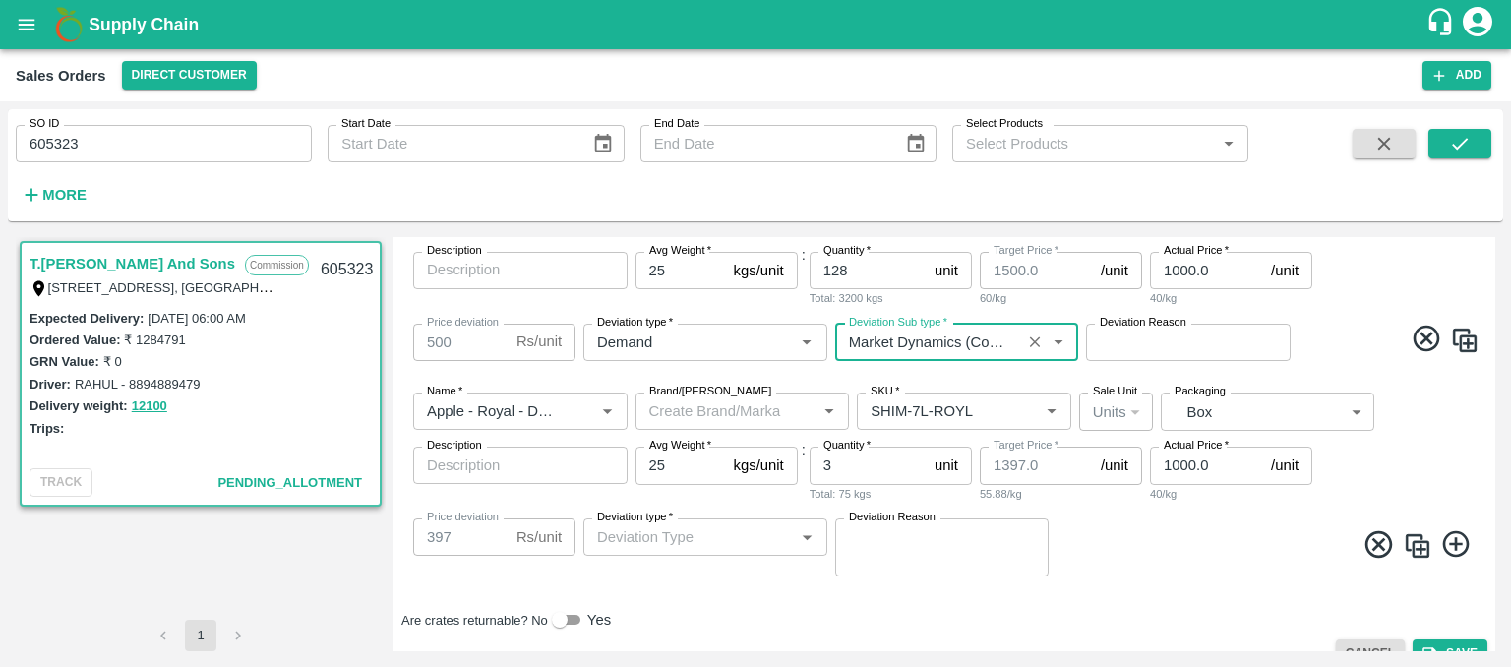
scroll to position [1313, 0]
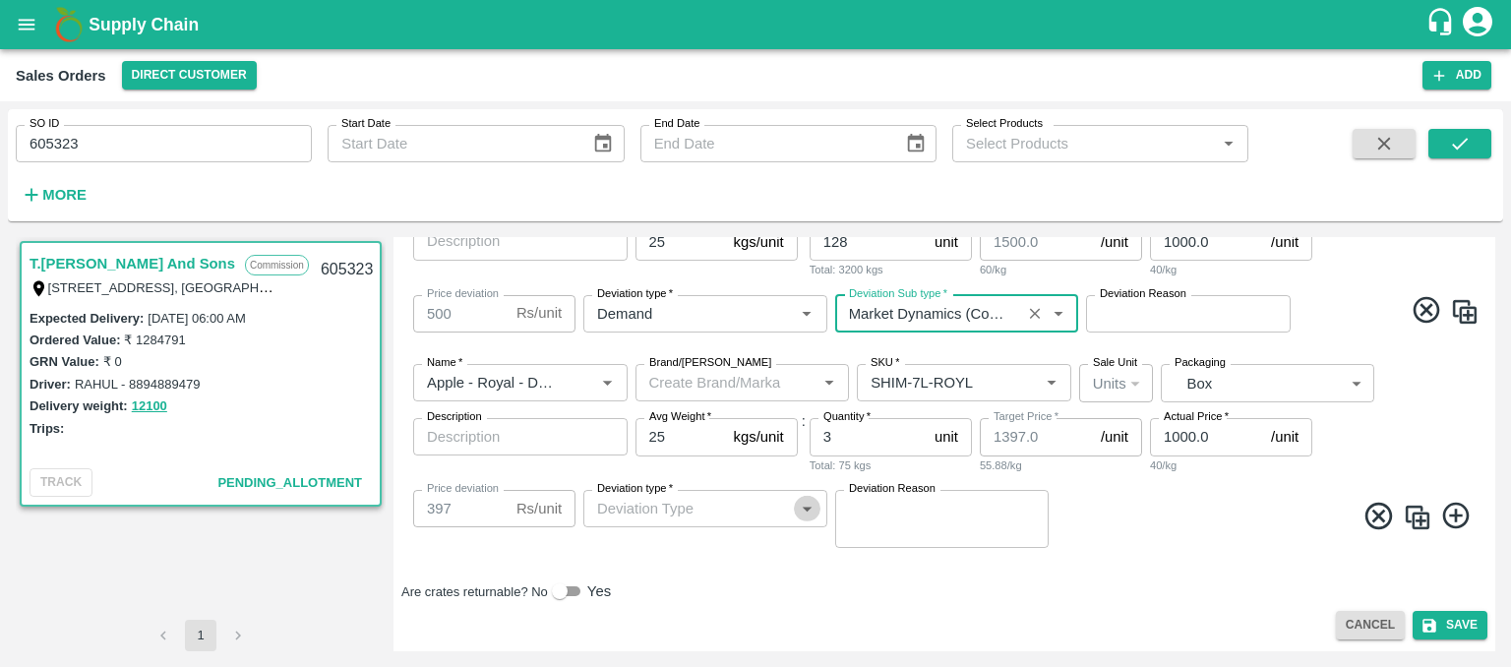
click at [803, 508] on icon "Open" at bounding box center [807, 509] width 22 height 22
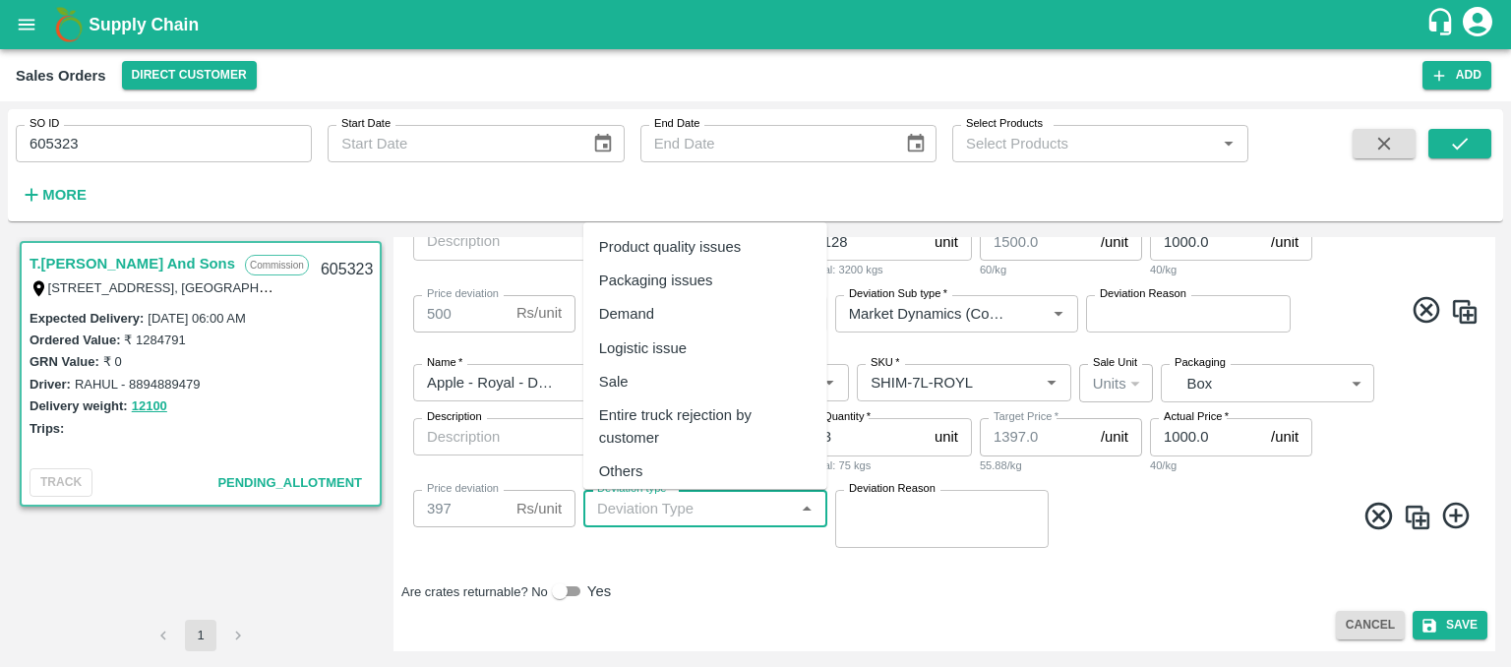
click at [673, 310] on div "Demand" at bounding box center [705, 314] width 244 height 33
type input "Demand"
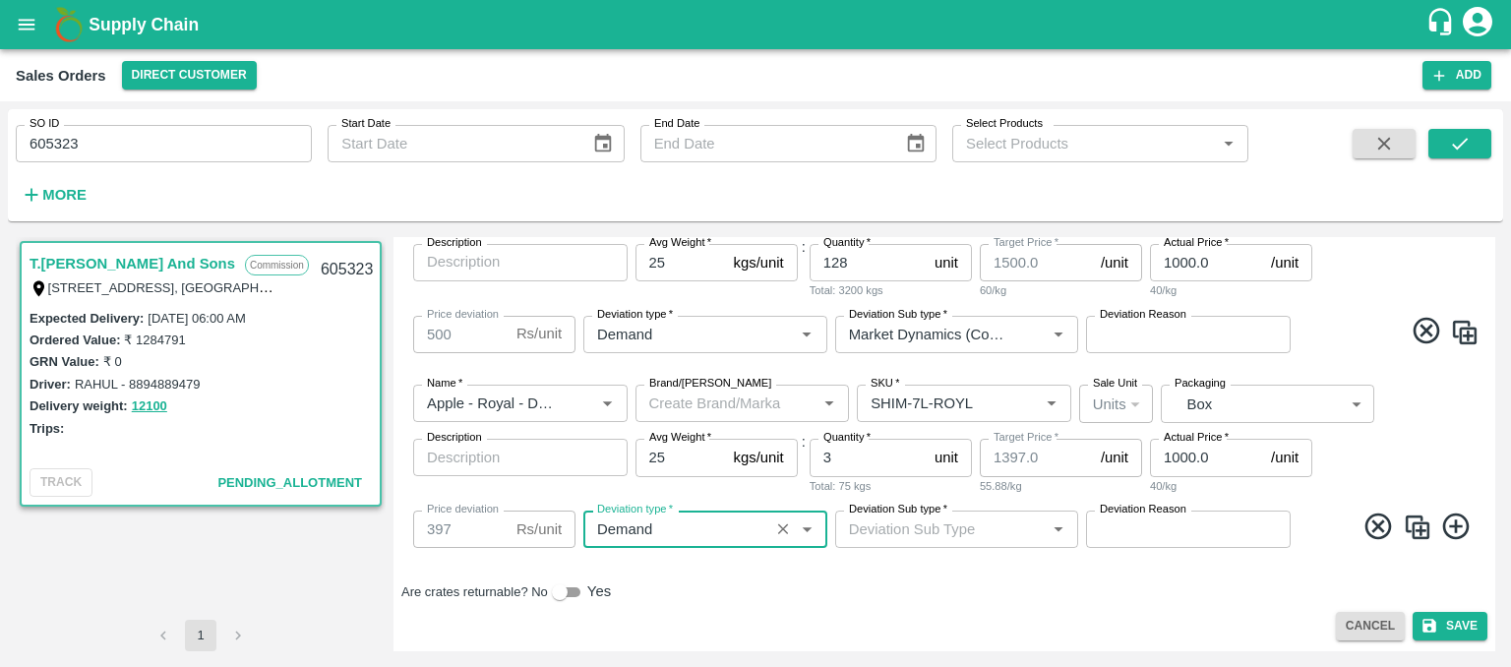
scroll to position [1292, 0]
click at [1057, 524] on icon "Open" at bounding box center [1058, 529] width 22 height 22
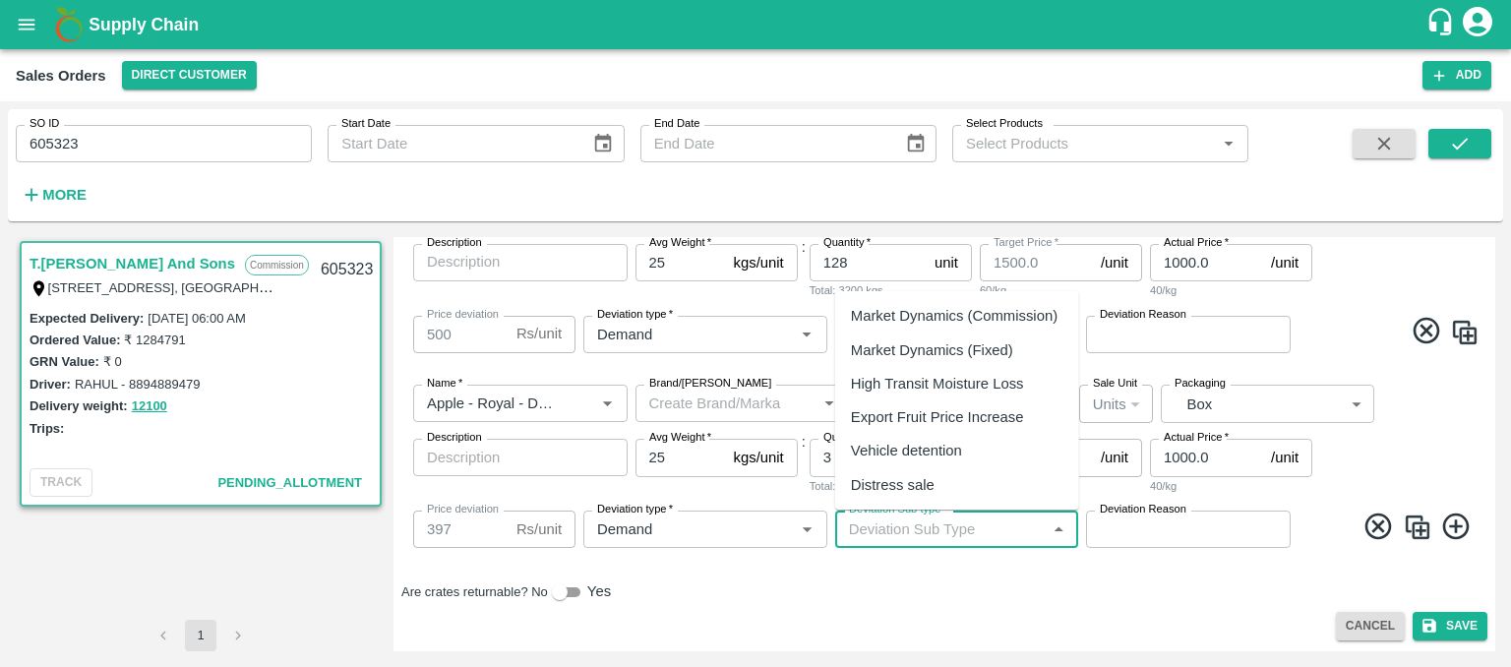
click at [965, 316] on div "Market Dynamics (Commission)" at bounding box center [954, 316] width 207 height 22
type input "Market Dynamics (Commission)"
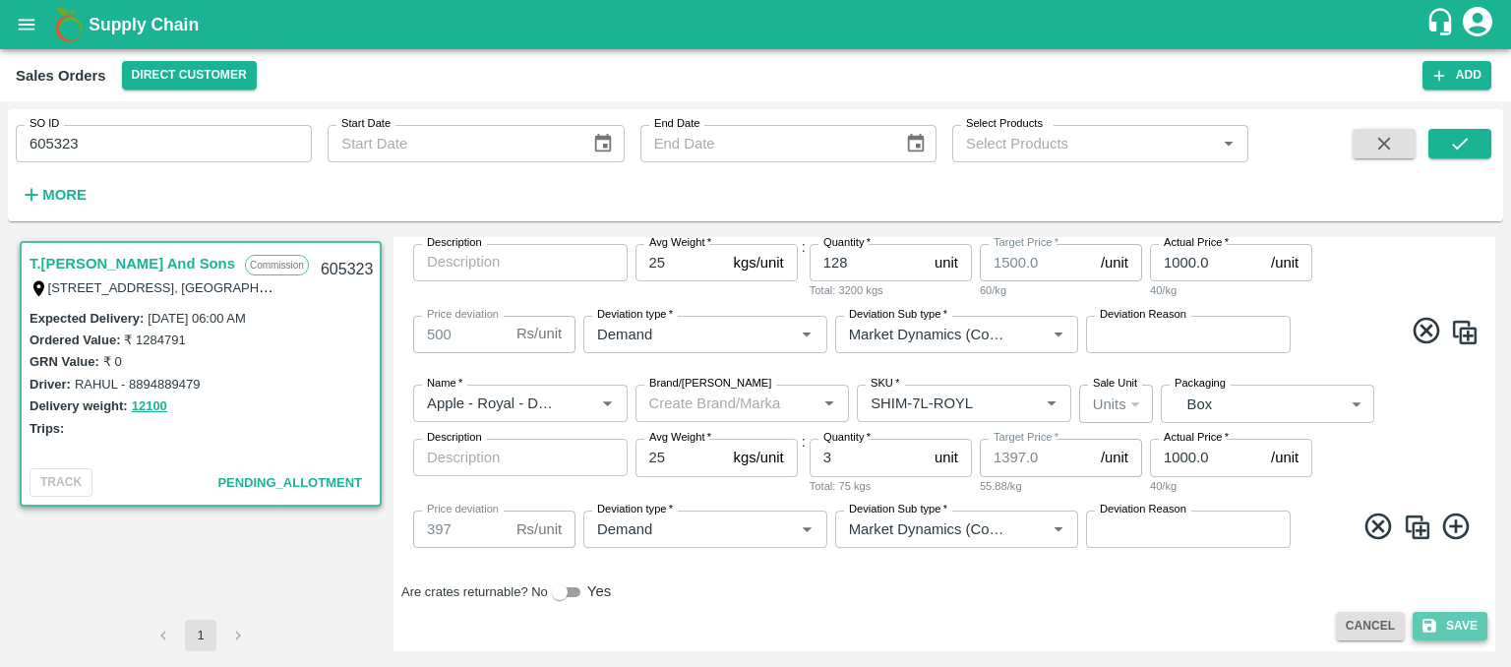
click at [1447, 627] on button "Save" at bounding box center [1449, 626] width 75 height 29
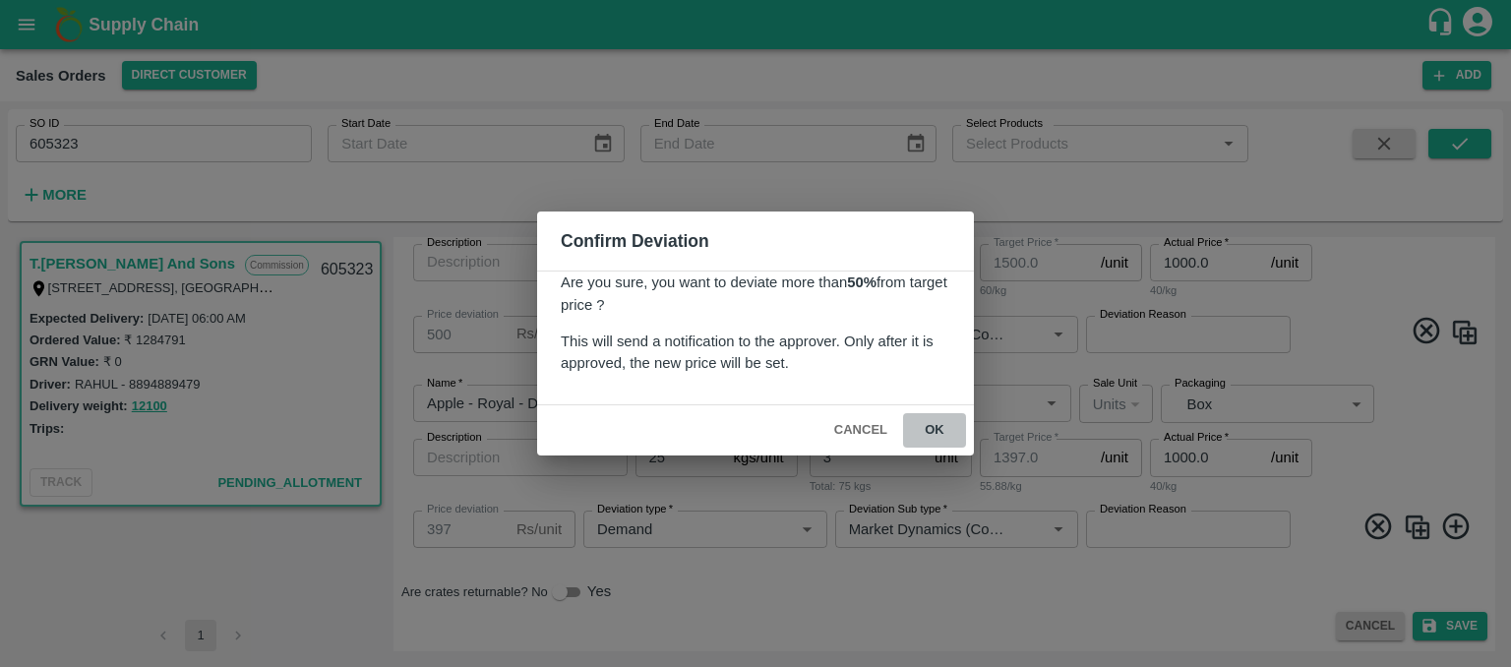
click at [930, 435] on button "ok" at bounding box center [934, 430] width 63 height 34
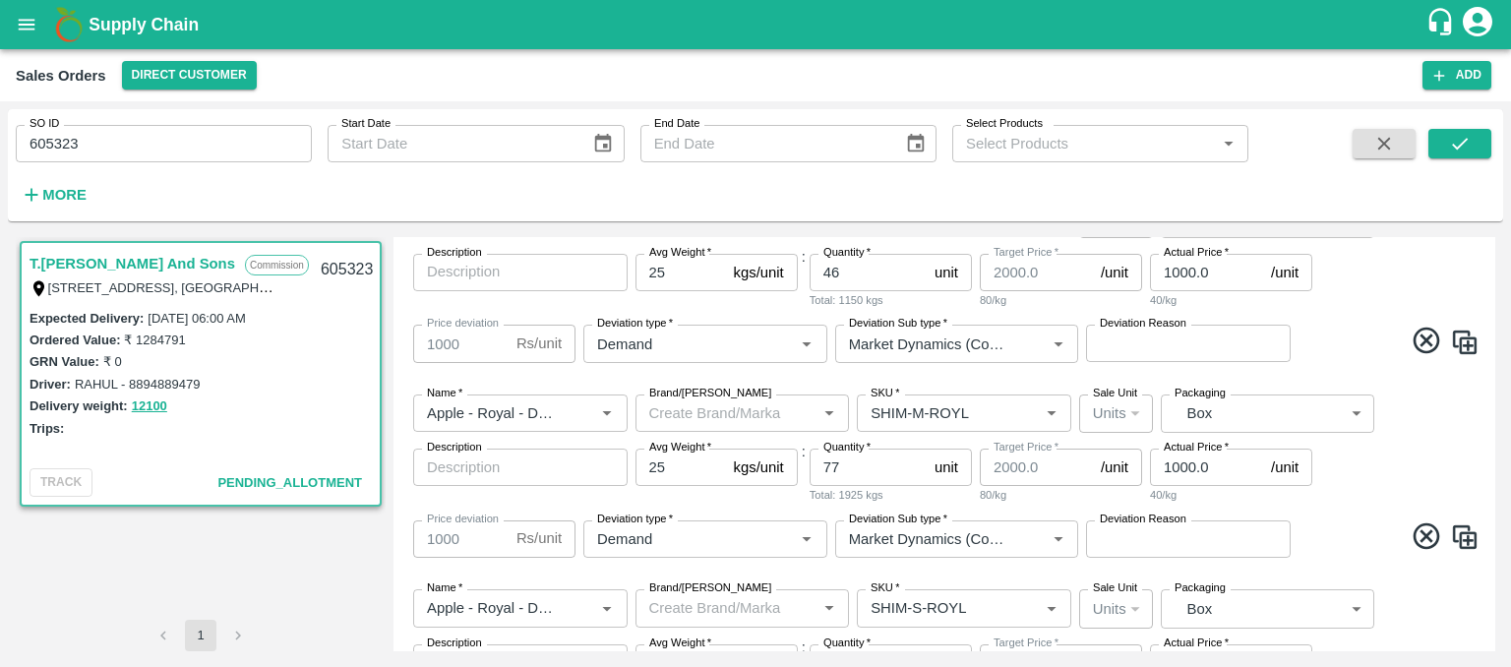
scroll to position [0, 0]
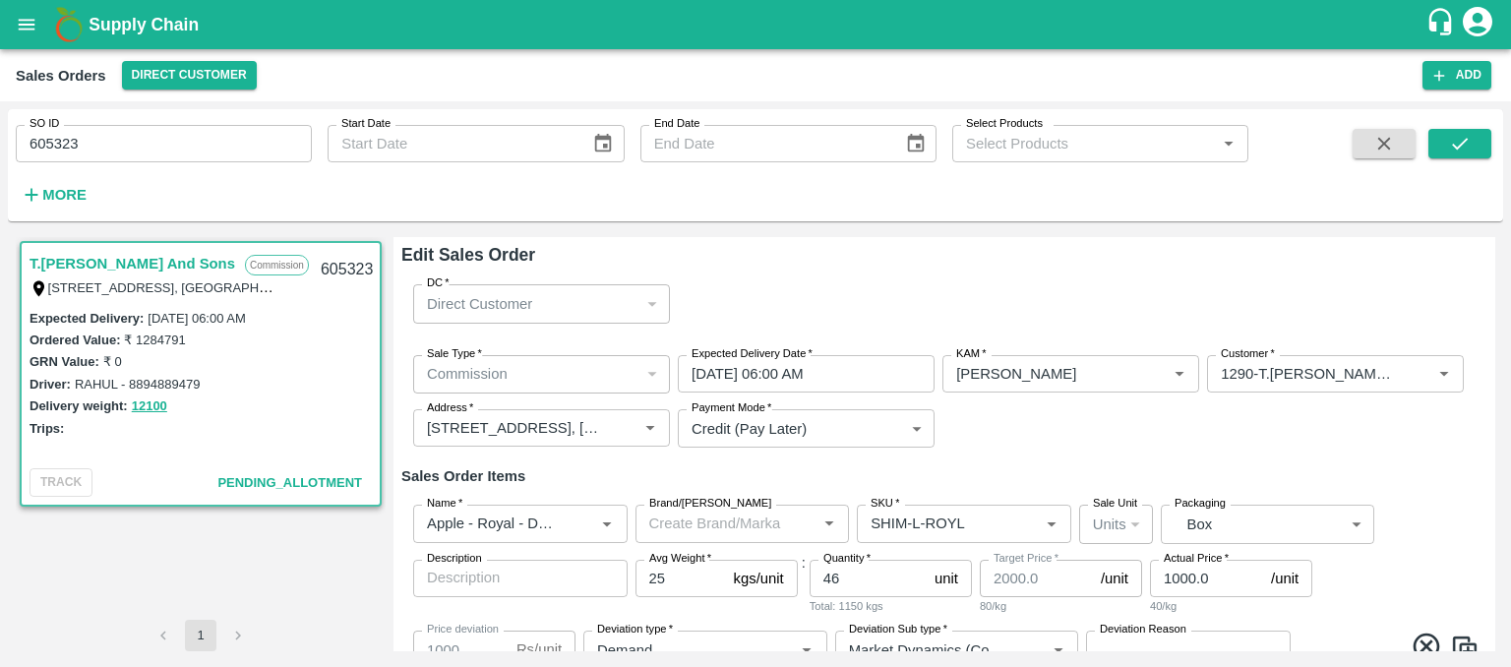
click at [913, 305] on div "DC   * Direct Customer 6 DC" at bounding box center [944, 303] width 1086 height 70
click at [806, 379] on input "[DATE] 06:00 AM" at bounding box center [799, 373] width 243 height 37
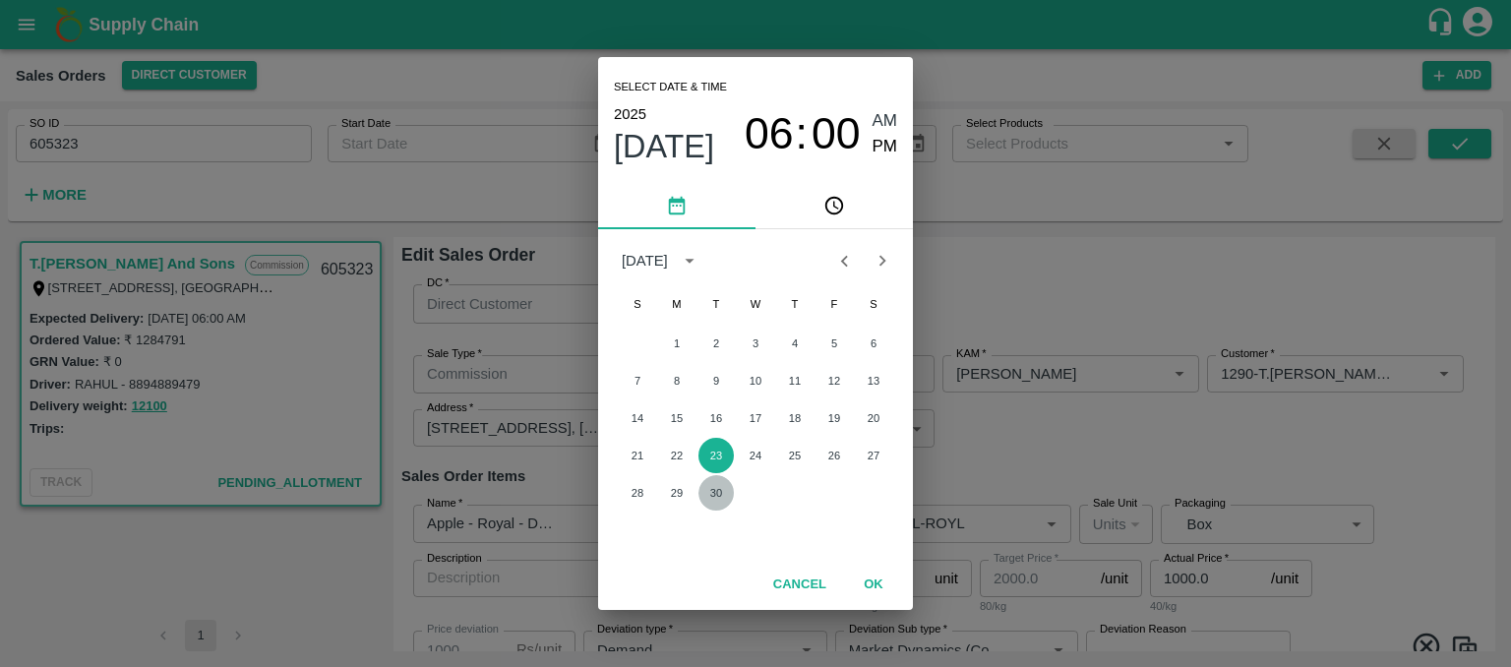
click at [716, 492] on button "30" at bounding box center [715, 492] width 35 height 35
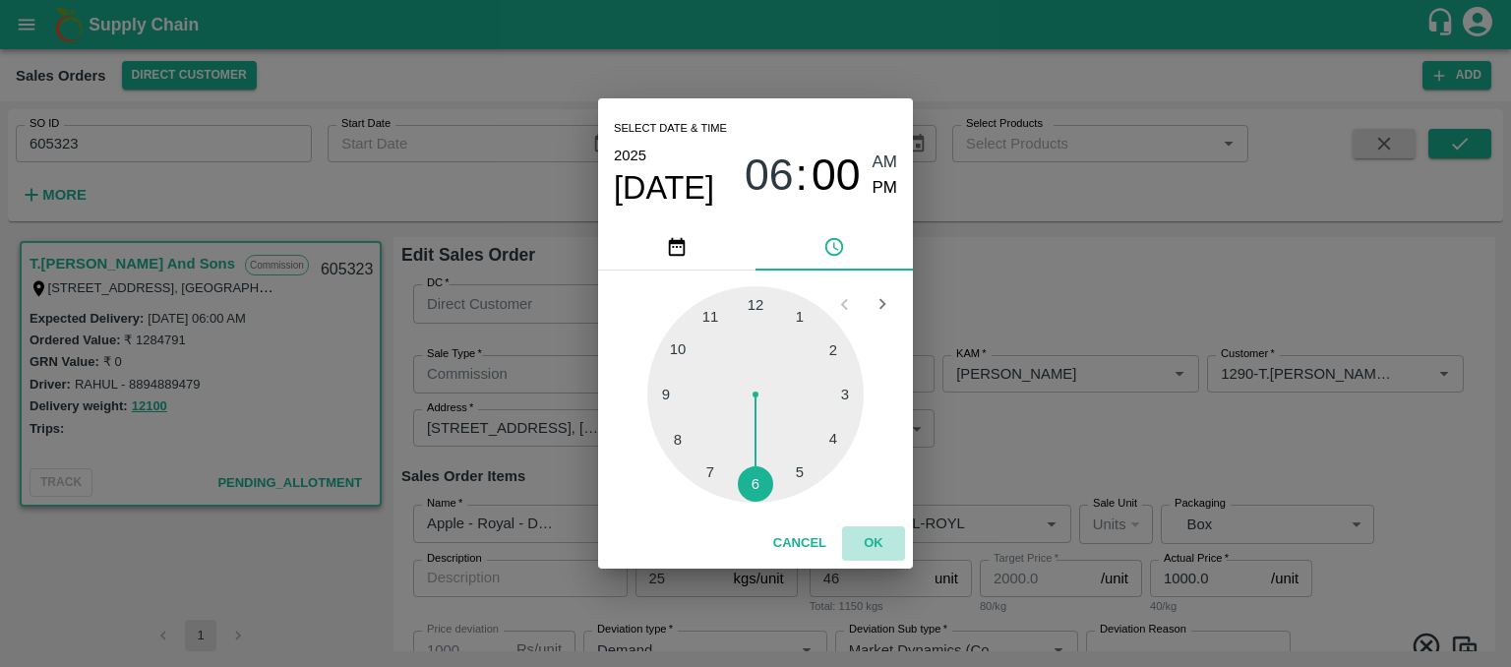
click at [875, 547] on button "OK" at bounding box center [873, 543] width 63 height 34
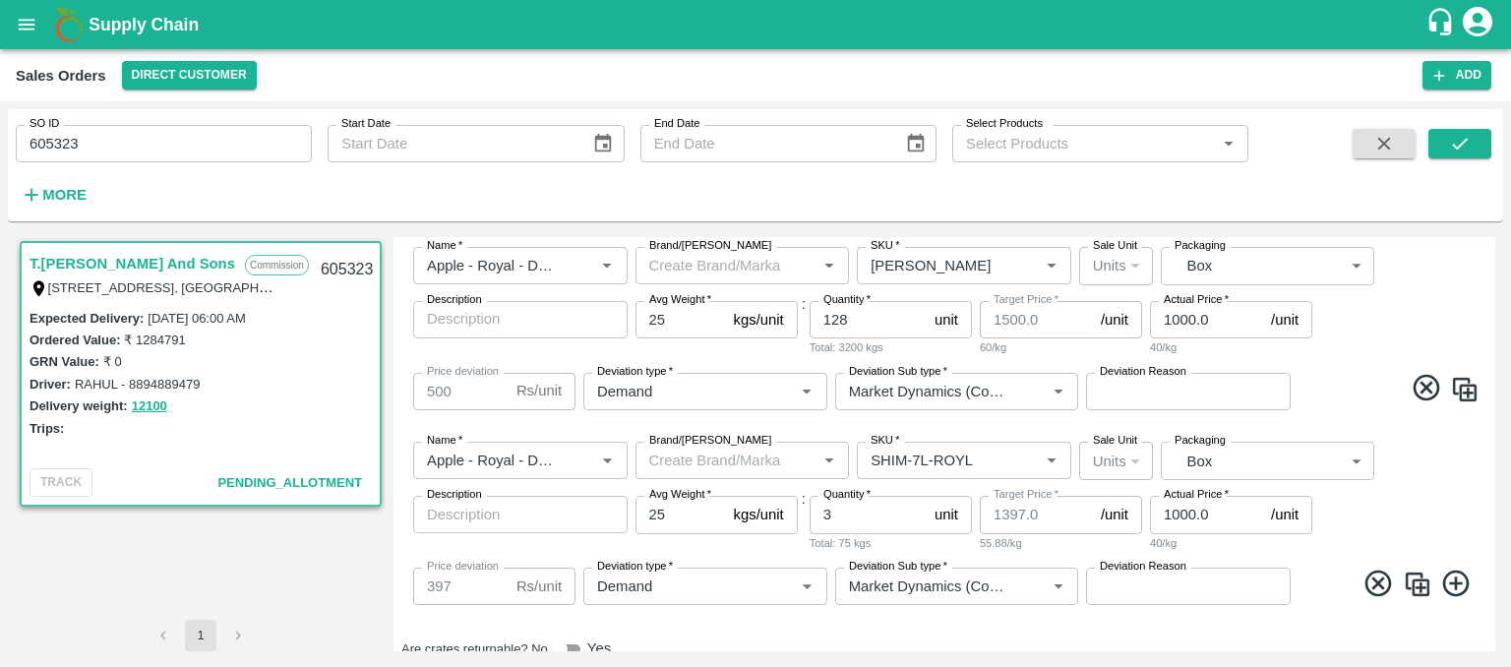
scroll to position [1292, 0]
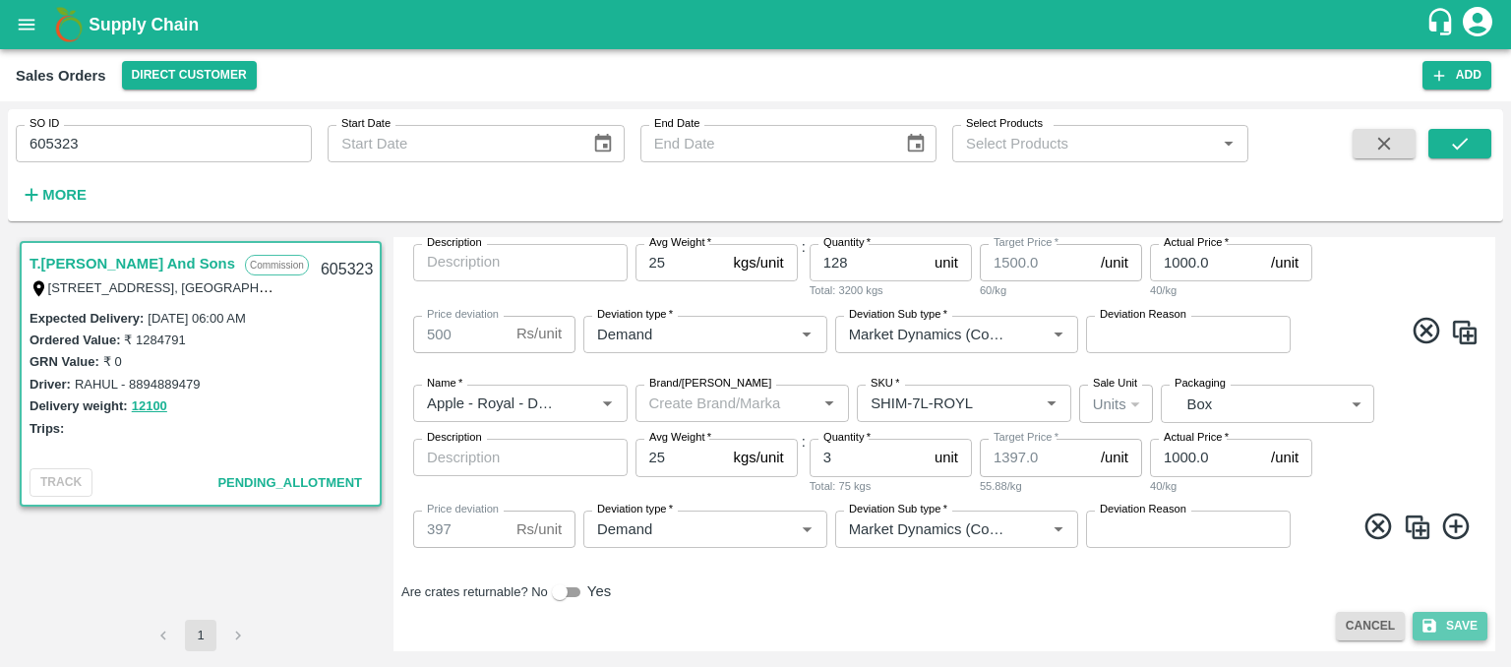
click at [1459, 623] on button "Save" at bounding box center [1449, 626] width 75 height 29
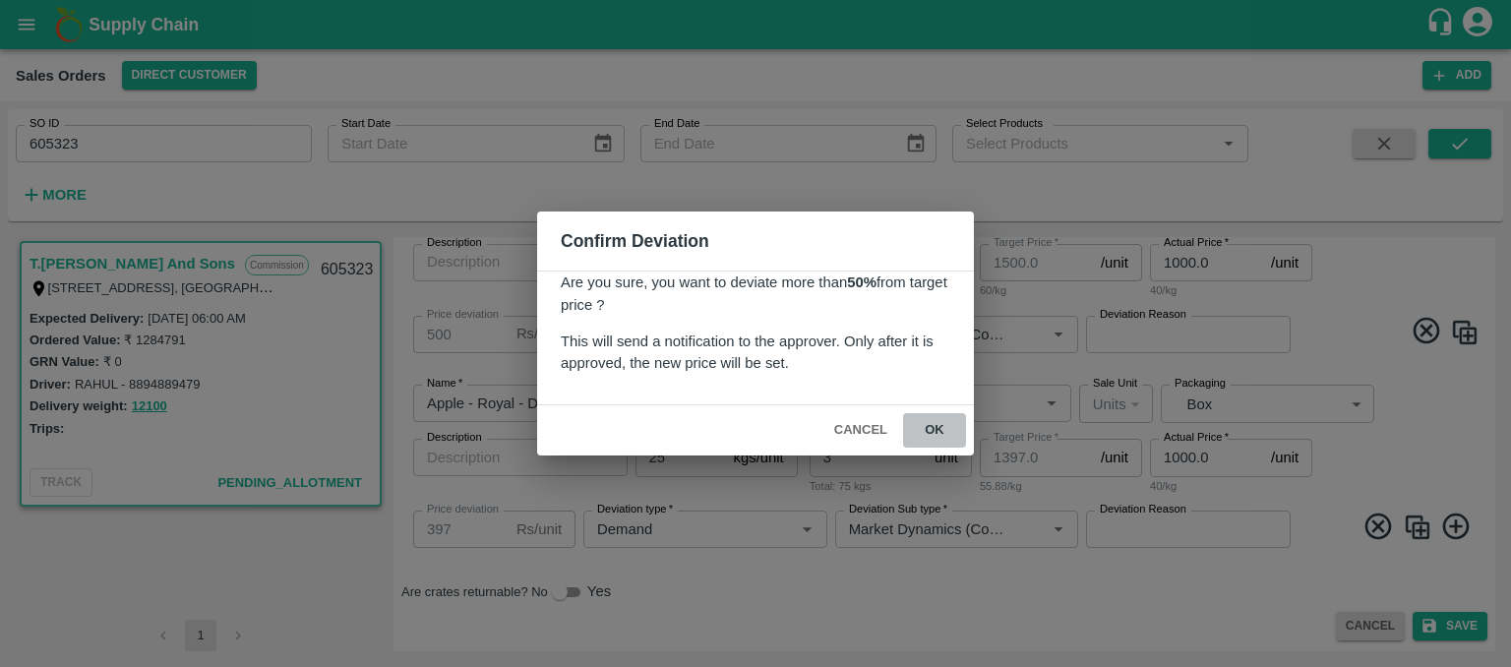
click at [936, 427] on button "ok" at bounding box center [934, 430] width 63 height 34
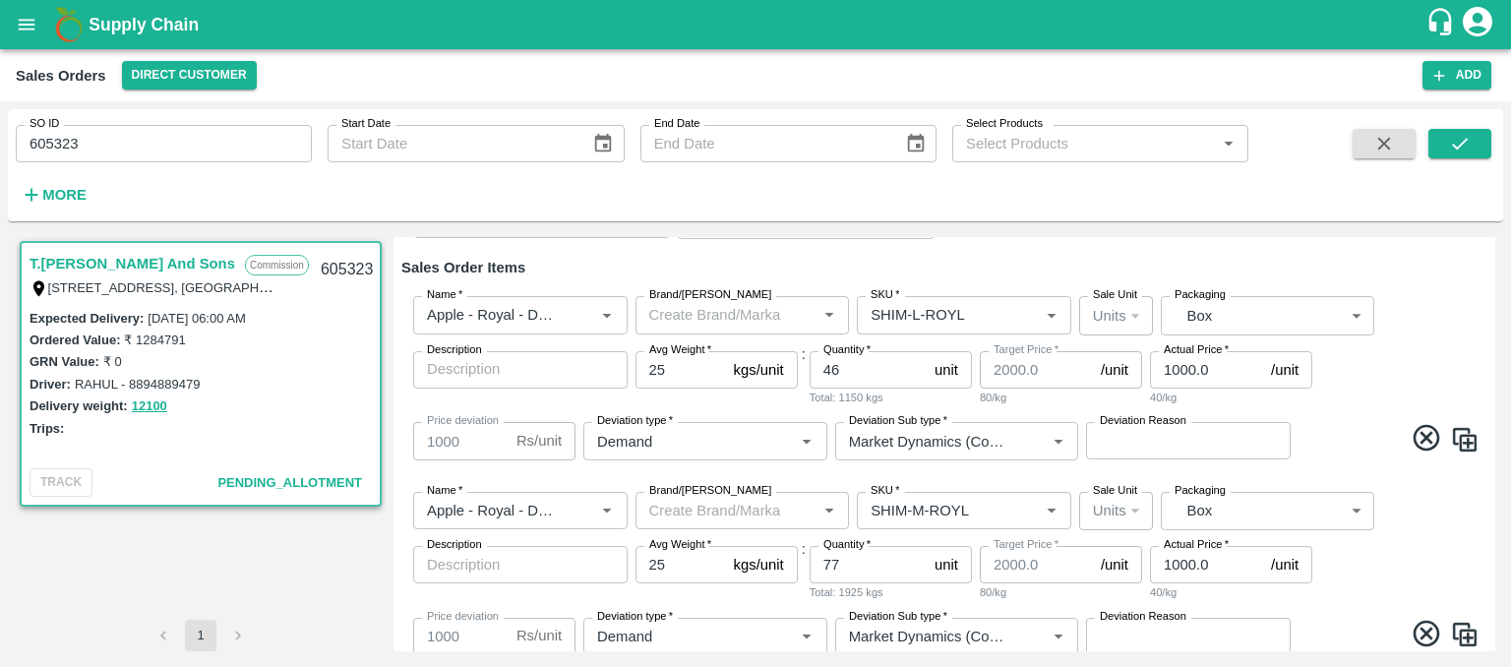
scroll to position [0, 0]
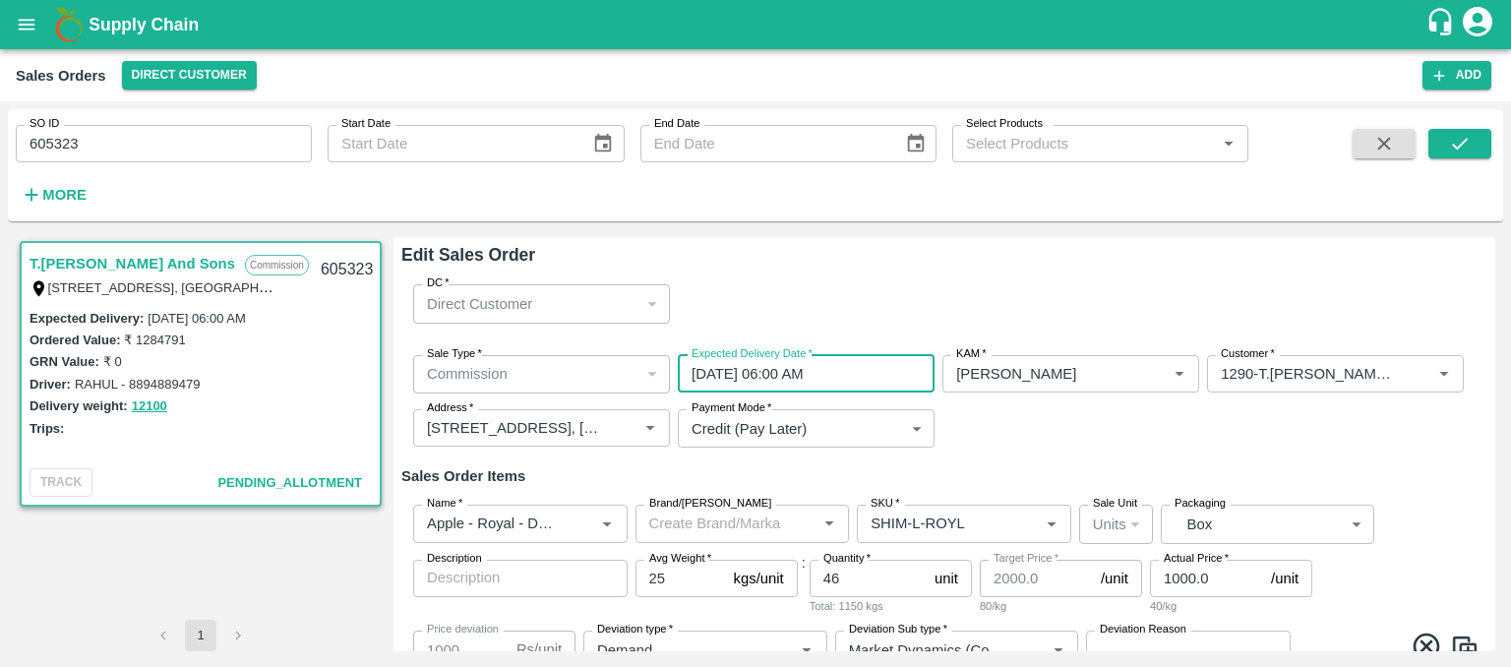
click at [731, 383] on input "[DATE] 06:00 AM" at bounding box center [799, 373] width 243 height 37
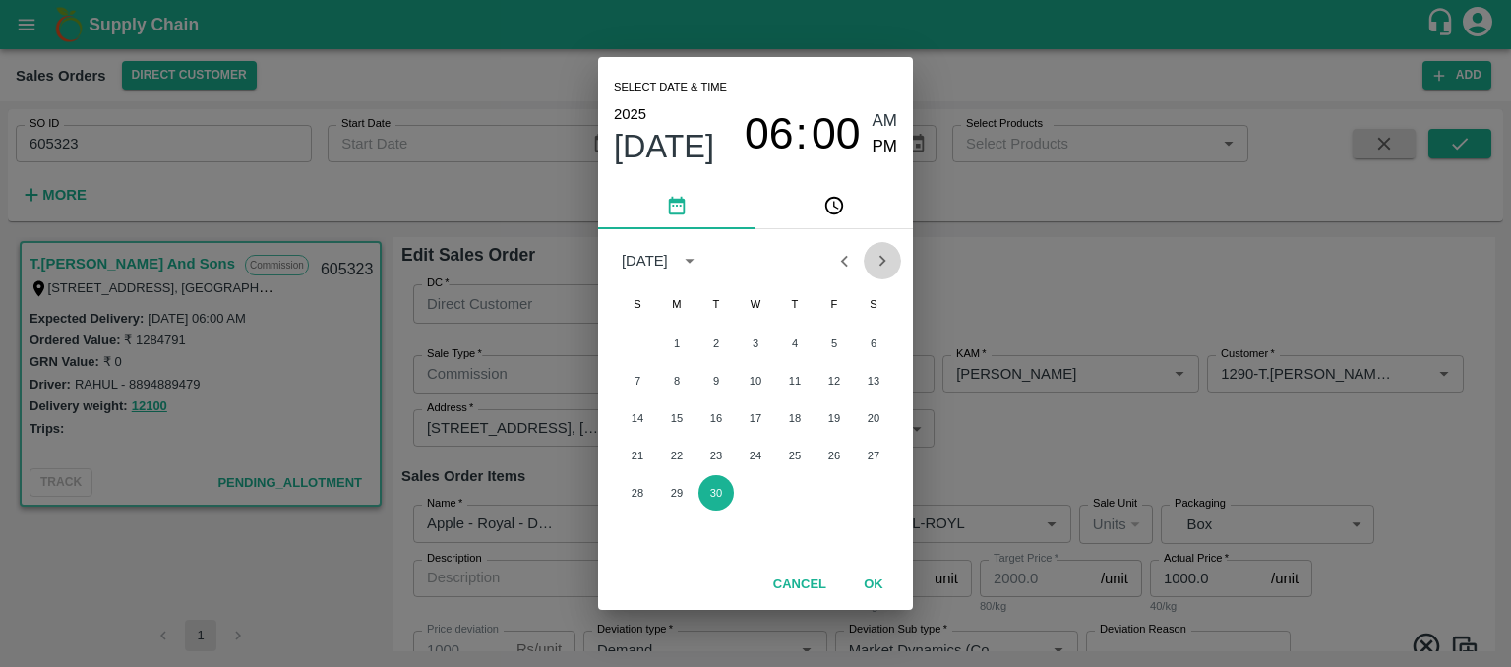
click at [882, 259] on icon "Next month" at bounding box center [882, 261] width 7 height 11
click at [668, 383] on button "6" at bounding box center [676, 380] width 35 height 35
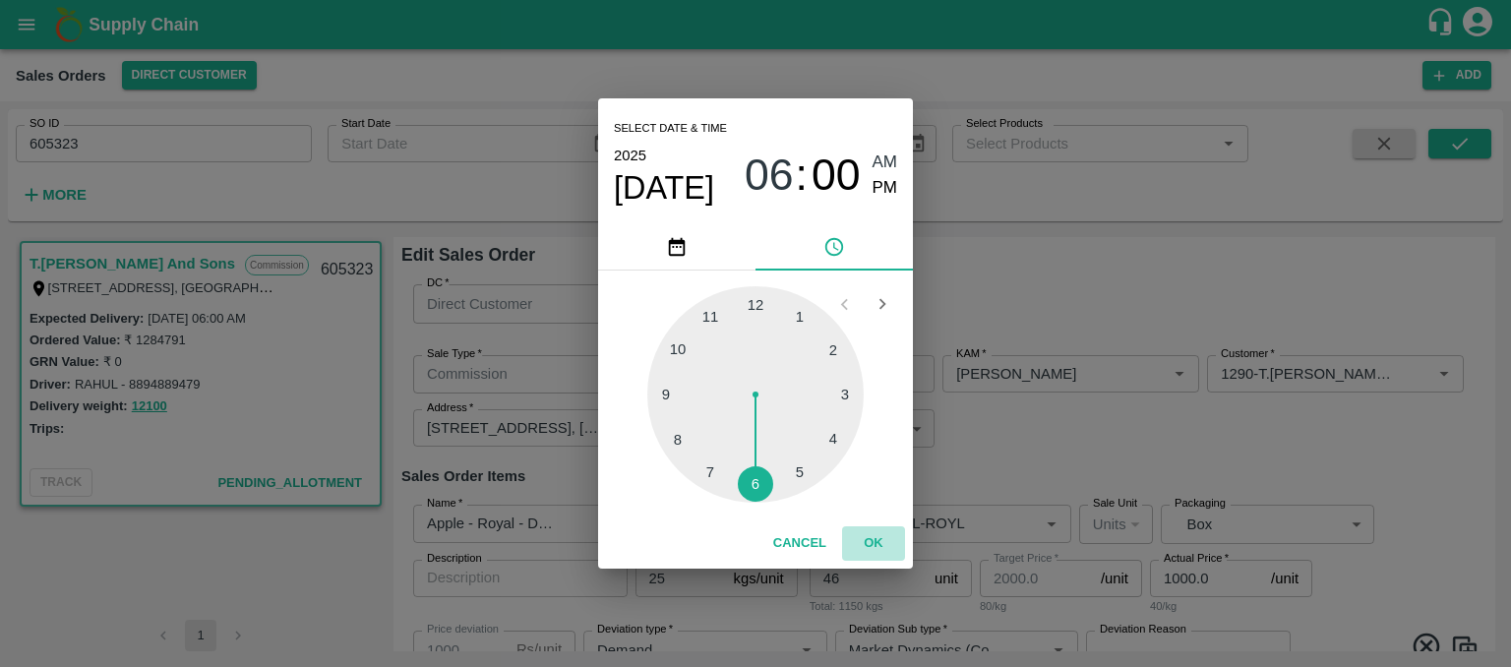
click at [871, 544] on button "OK" at bounding box center [873, 543] width 63 height 34
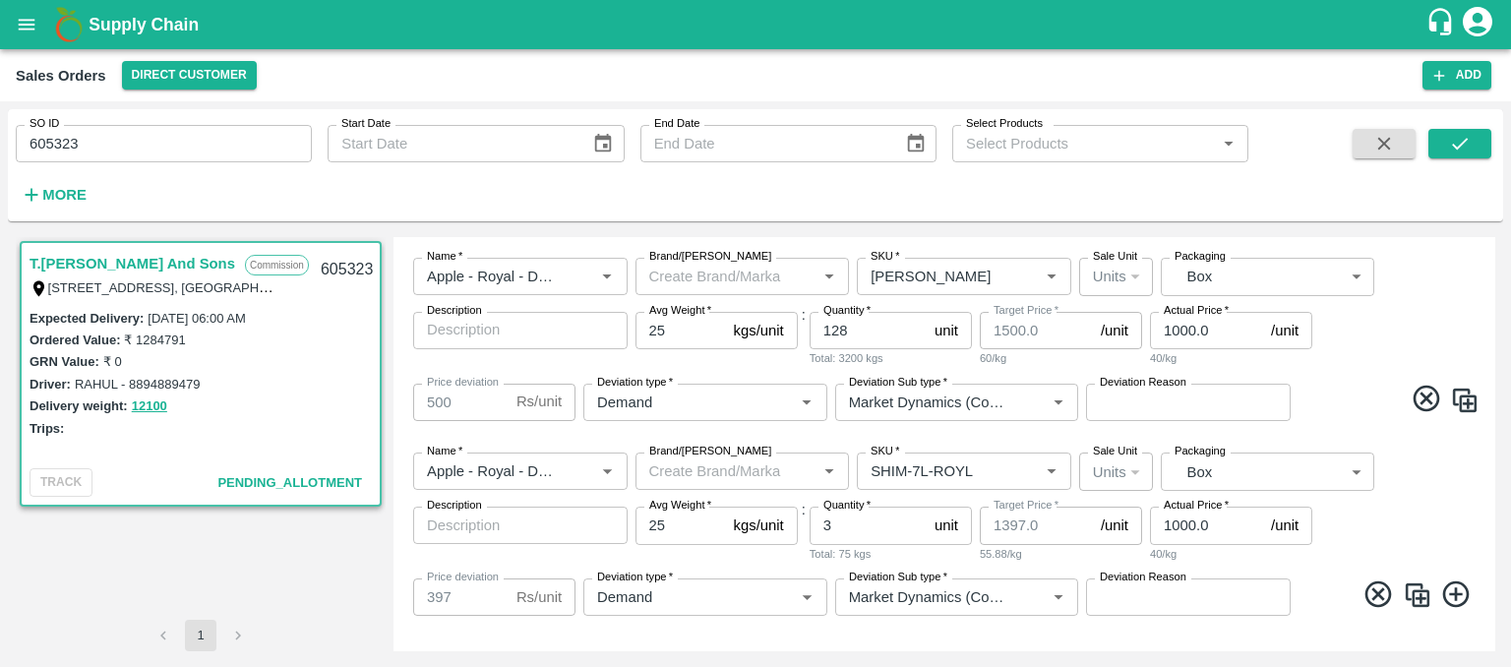
scroll to position [1292, 0]
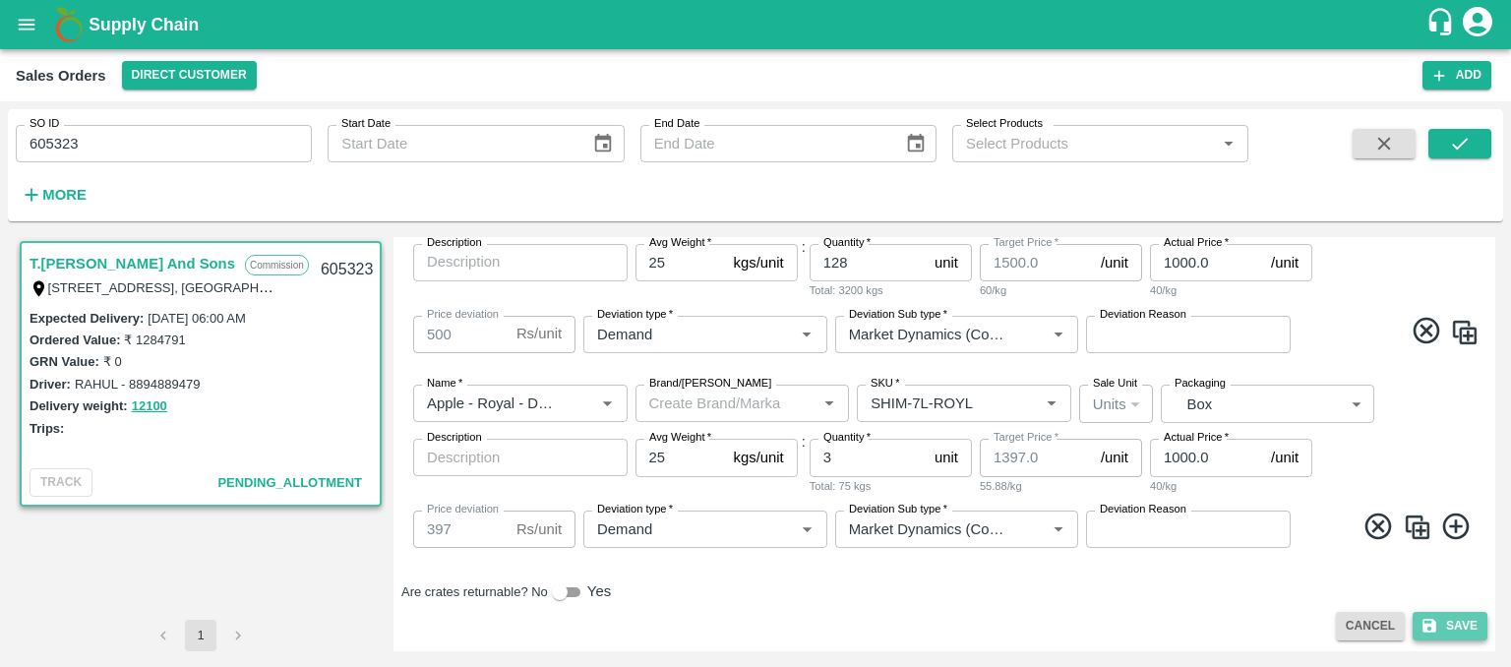
click at [1462, 626] on button "Save" at bounding box center [1449, 626] width 75 height 29
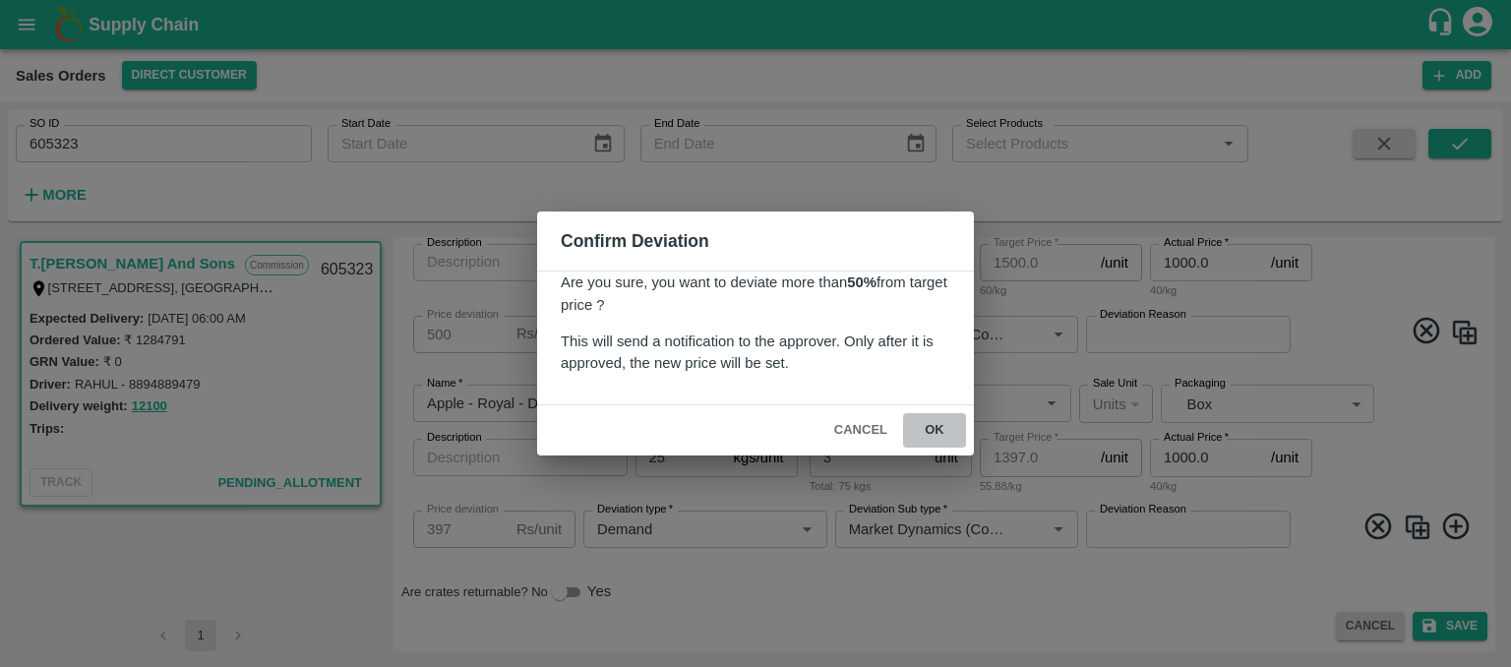
click at [931, 423] on button "ok" at bounding box center [934, 430] width 63 height 34
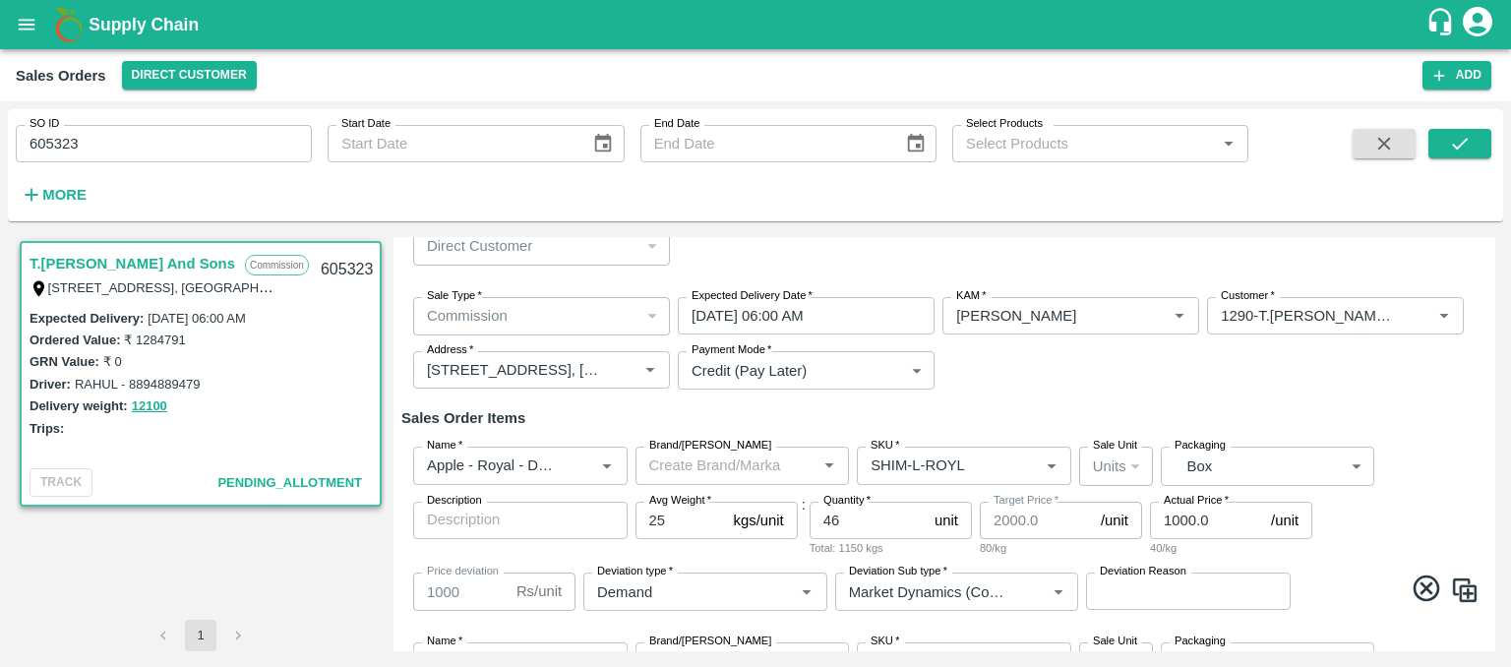
scroll to position [0, 0]
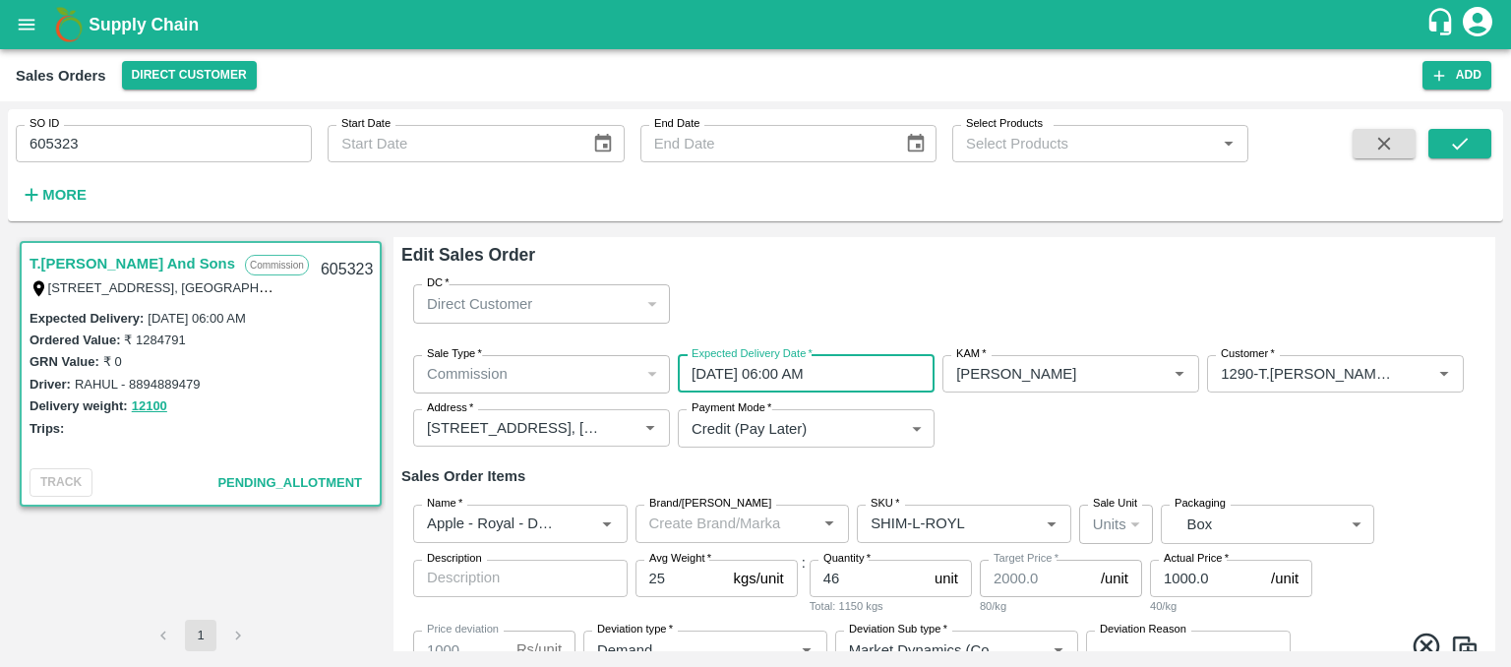
click at [778, 376] on input "[DATE] 06:00 AM" at bounding box center [799, 373] width 243 height 37
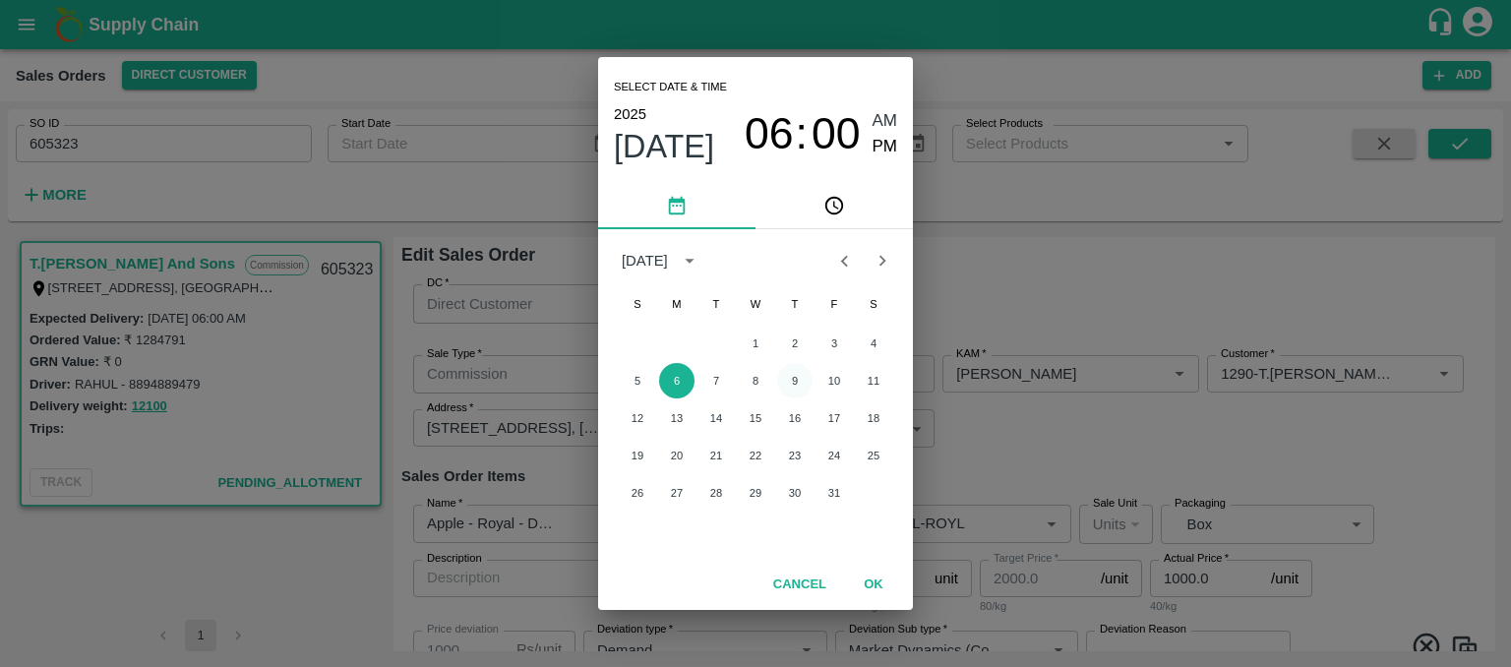
click at [793, 383] on button "9" at bounding box center [794, 380] width 35 height 35
type input "[DATE] 06:00 AM"
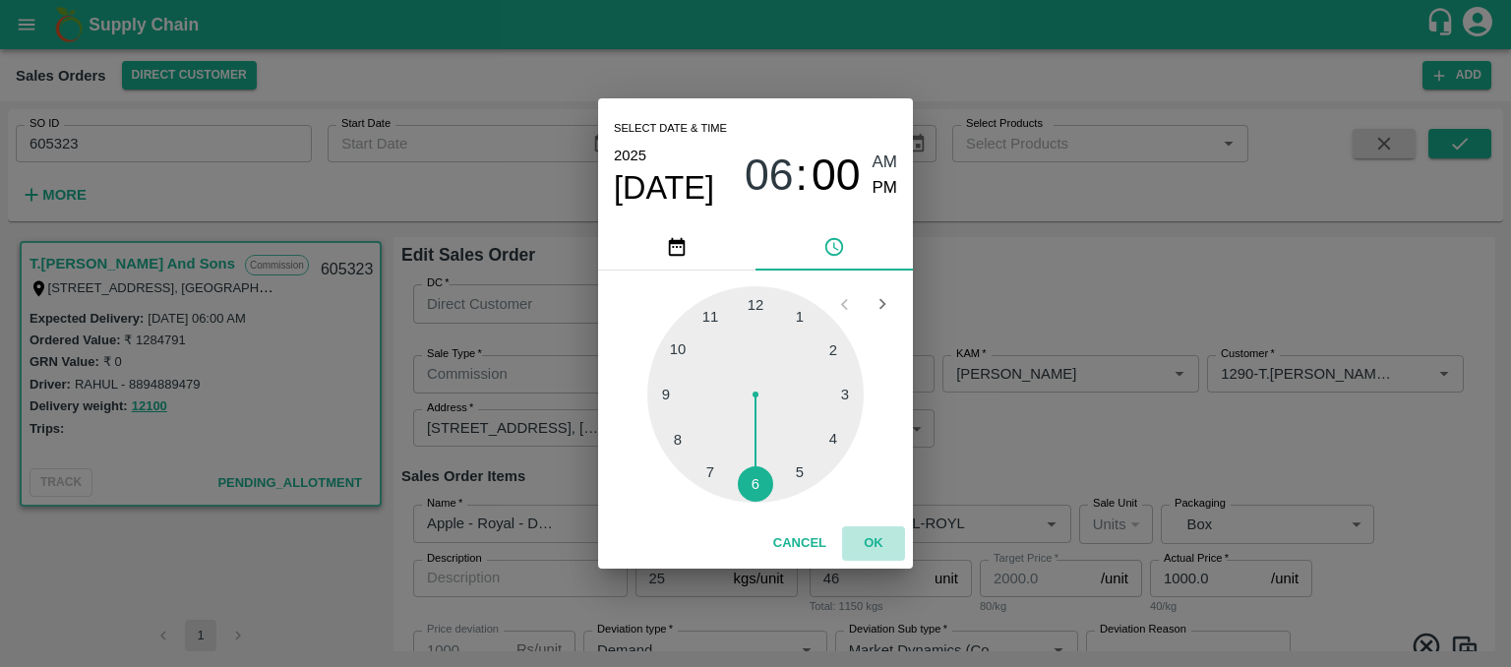
click at [876, 548] on button "OK" at bounding box center [873, 543] width 63 height 34
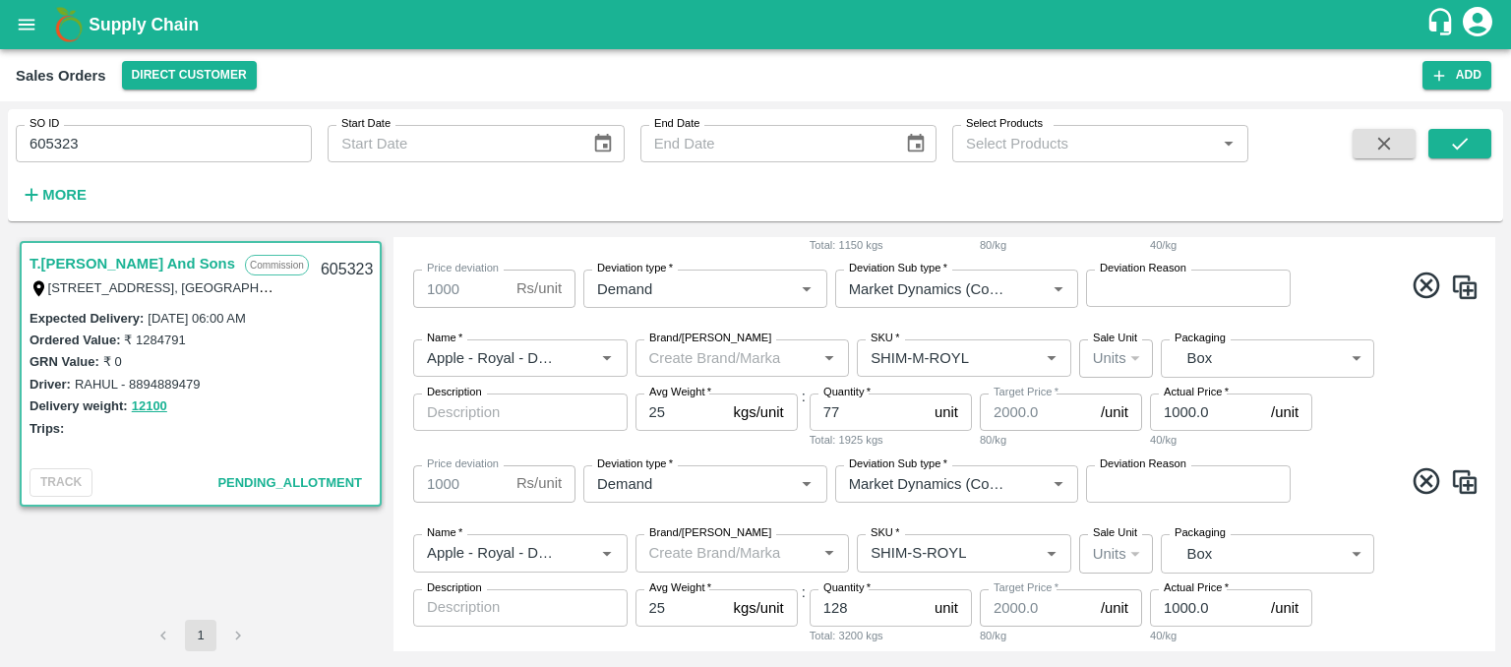
scroll to position [1292, 0]
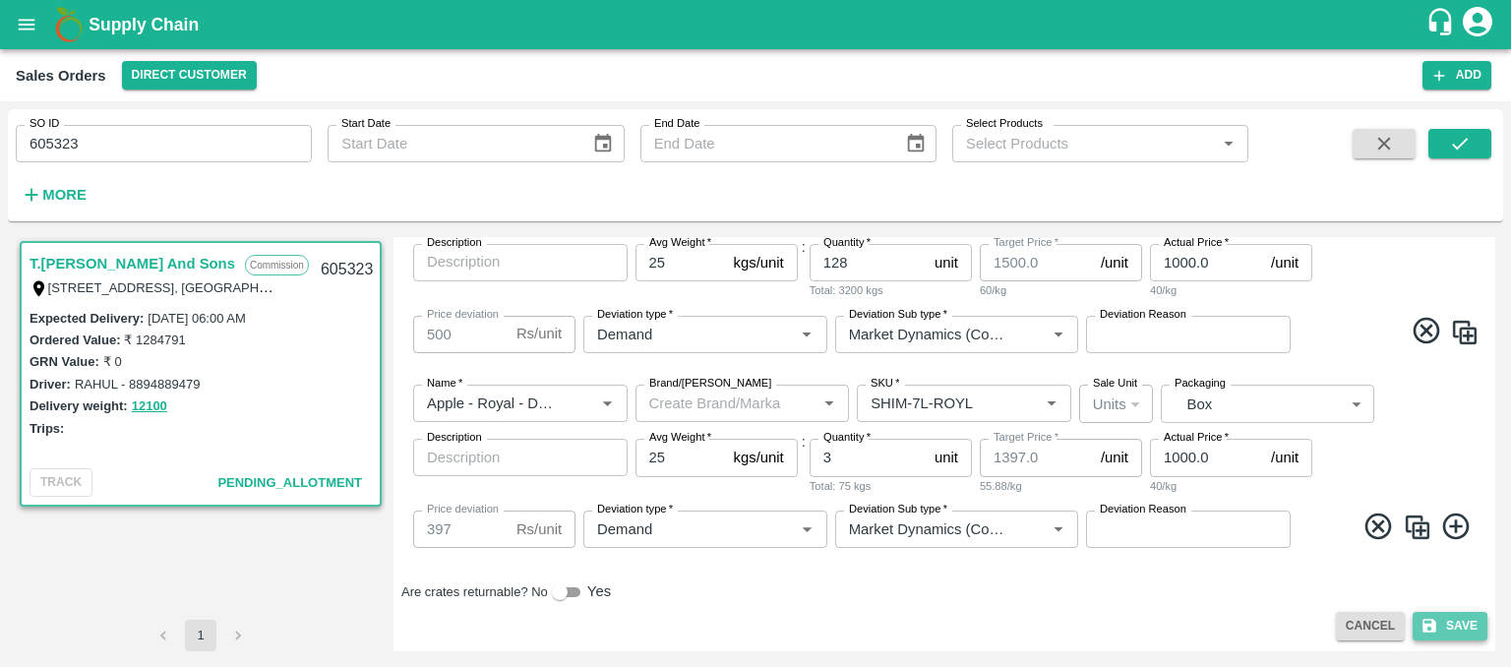
click at [1461, 626] on button "Save" at bounding box center [1449, 626] width 75 height 29
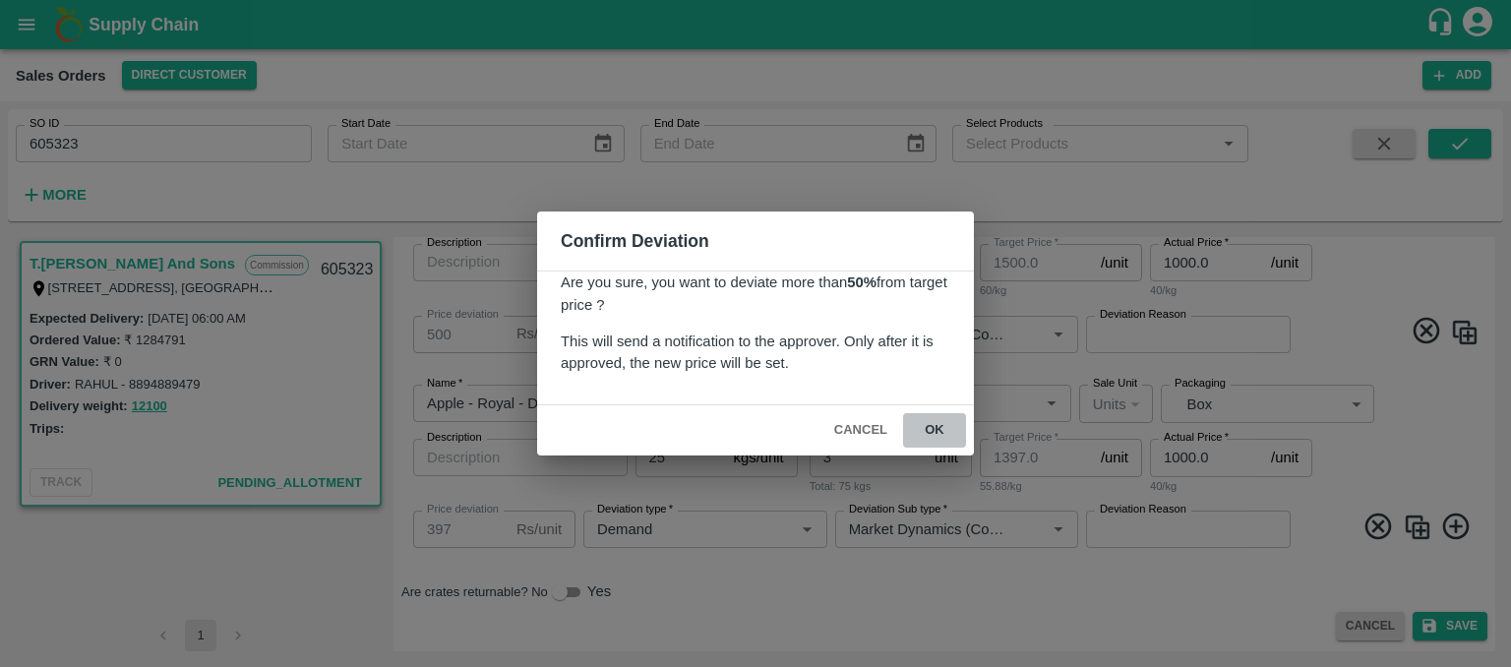
click at [945, 431] on button "ok" at bounding box center [934, 430] width 63 height 34
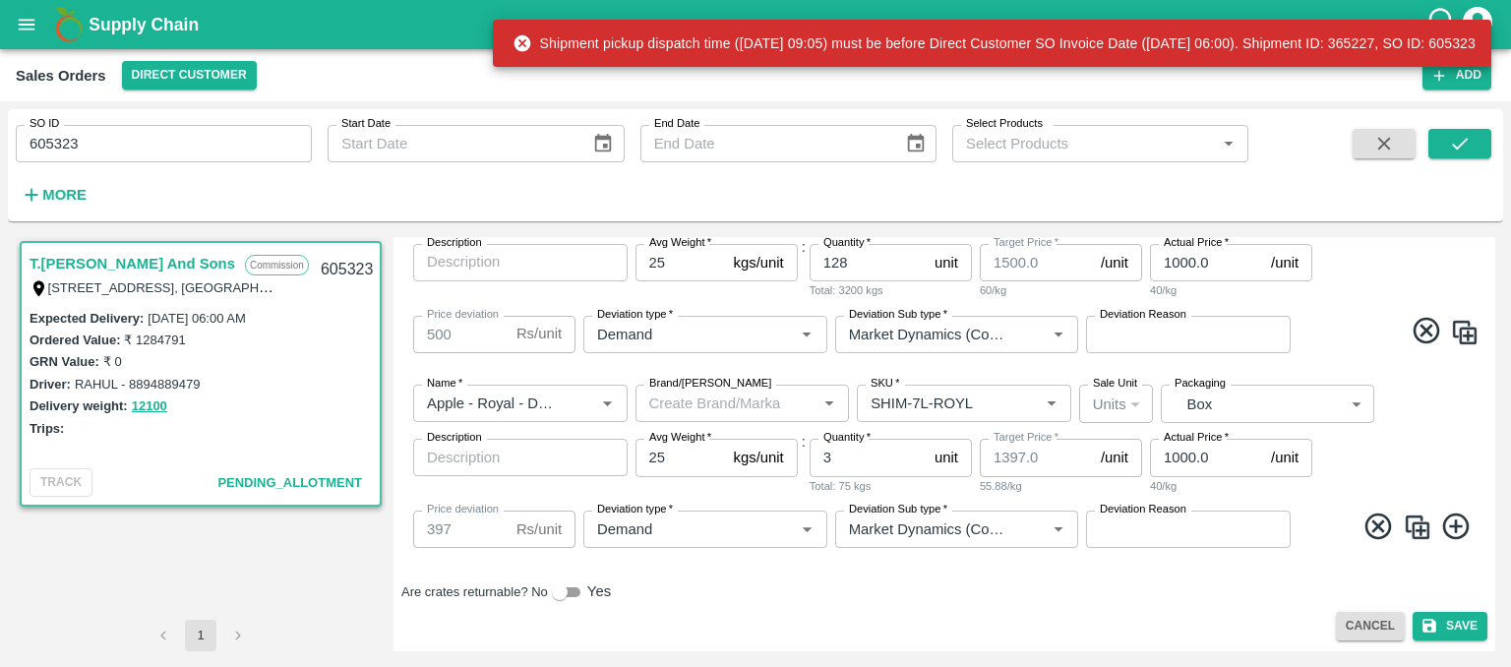
click at [1300, 95] on div "Sales Orders Direct Customer Add" at bounding box center [755, 75] width 1511 height 52
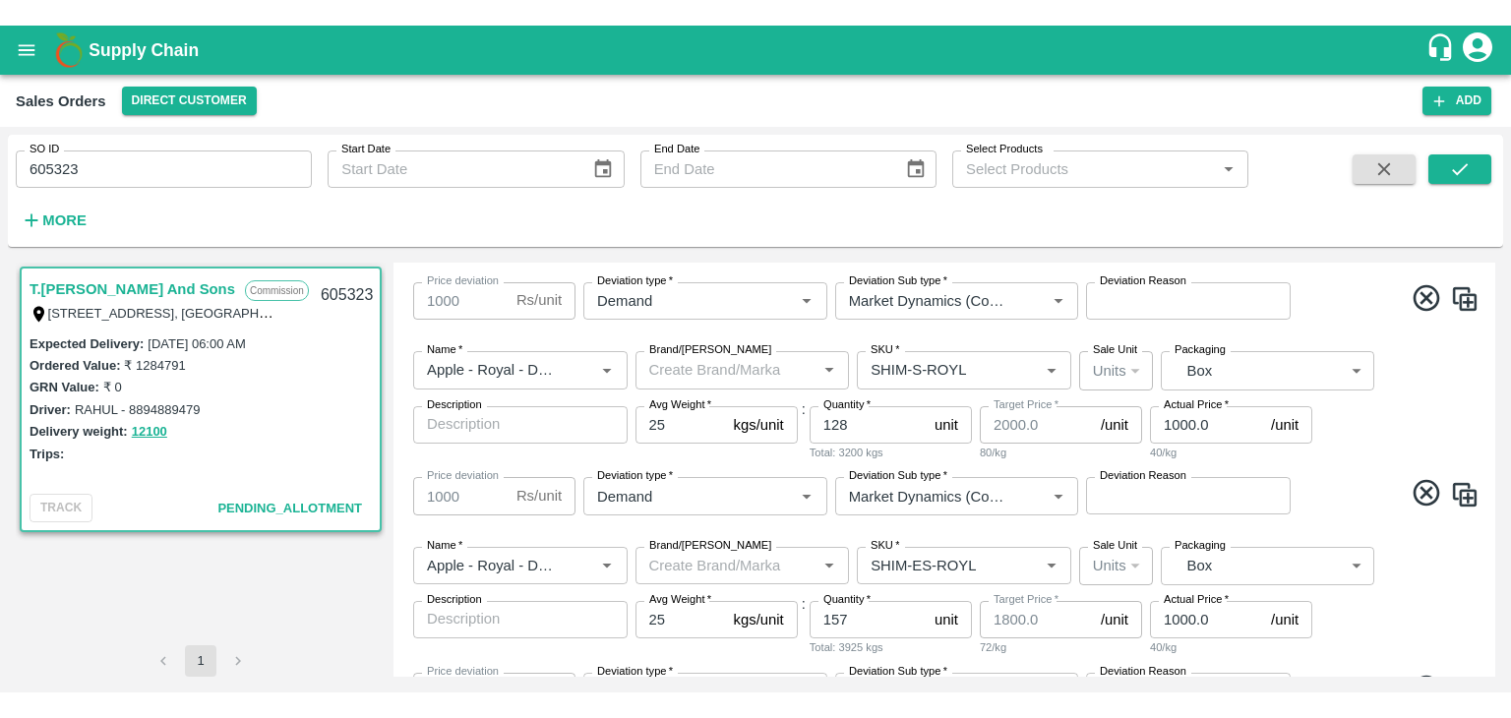
scroll to position [0, 0]
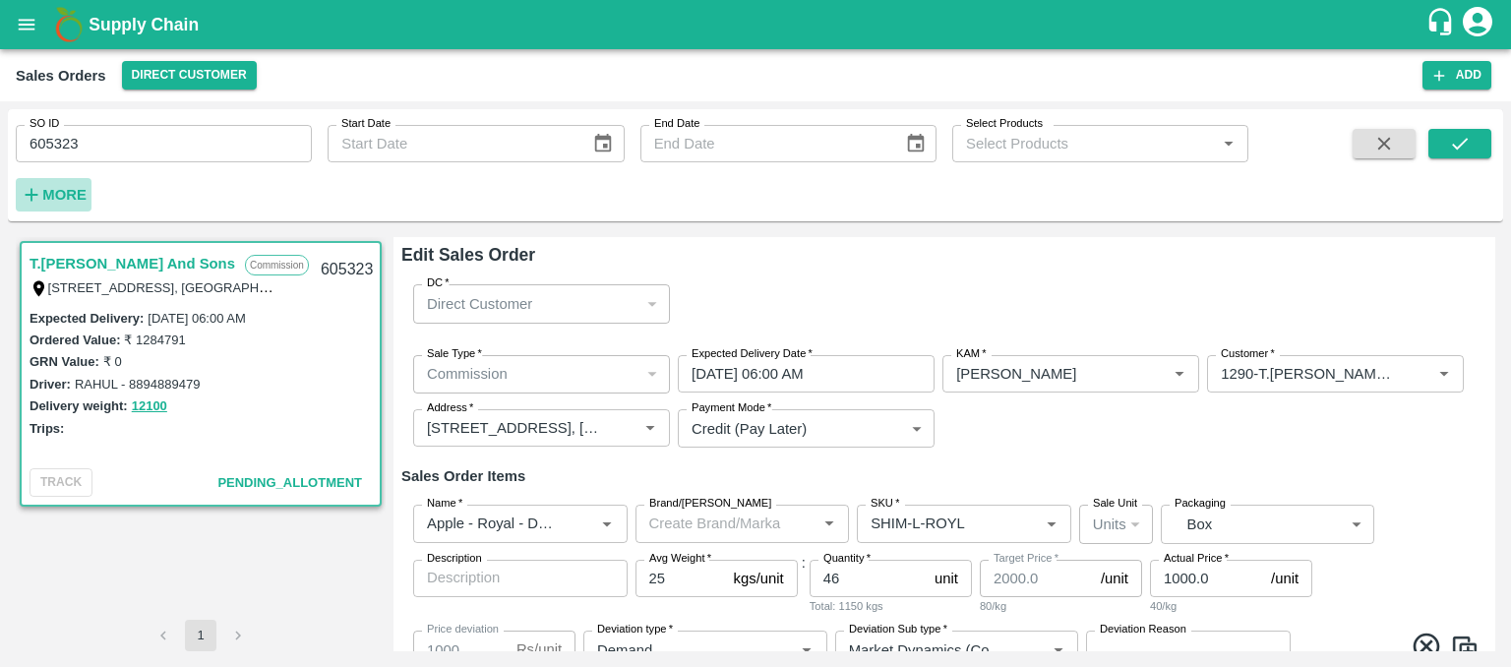
click at [51, 199] on strong "More" at bounding box center [64, 195] width 44 height 16
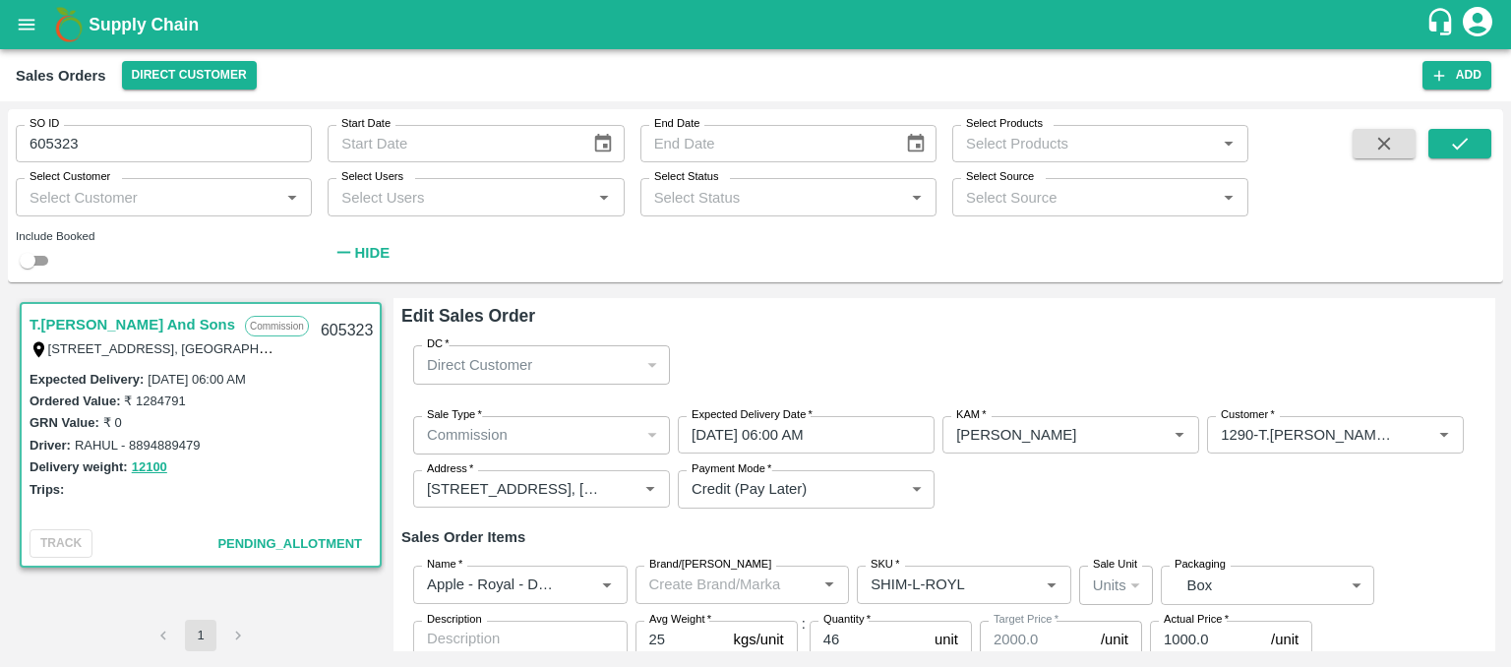
click at [673, 364] on div "DC   * Direct Customer 6 DC" at bounding box center [944, 364] width 1086 height 70
click at [25, 22] on icon "open drawer" at bounding box center [27, 25] width 22 height 22
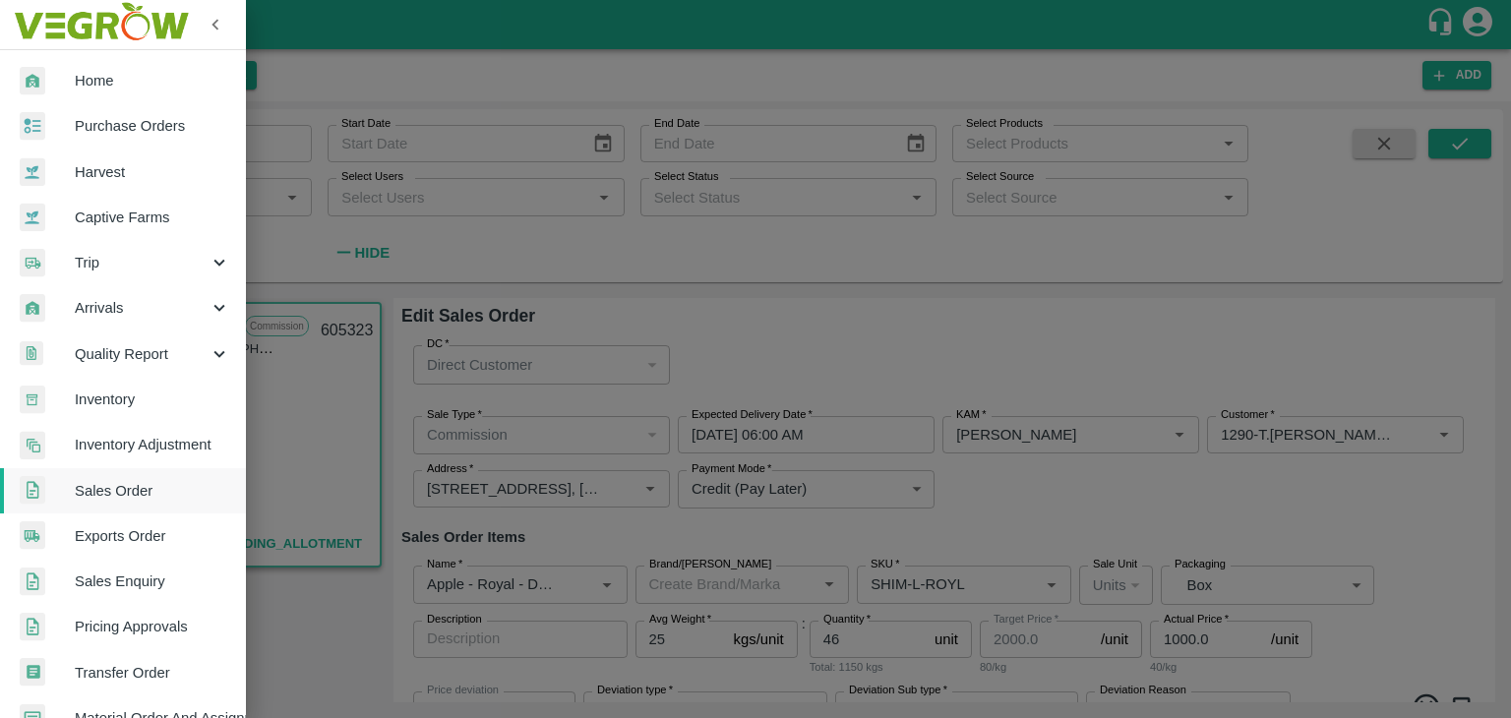
click at [429, 65] on div at bounding box center [755, 359] width 1511 height 718
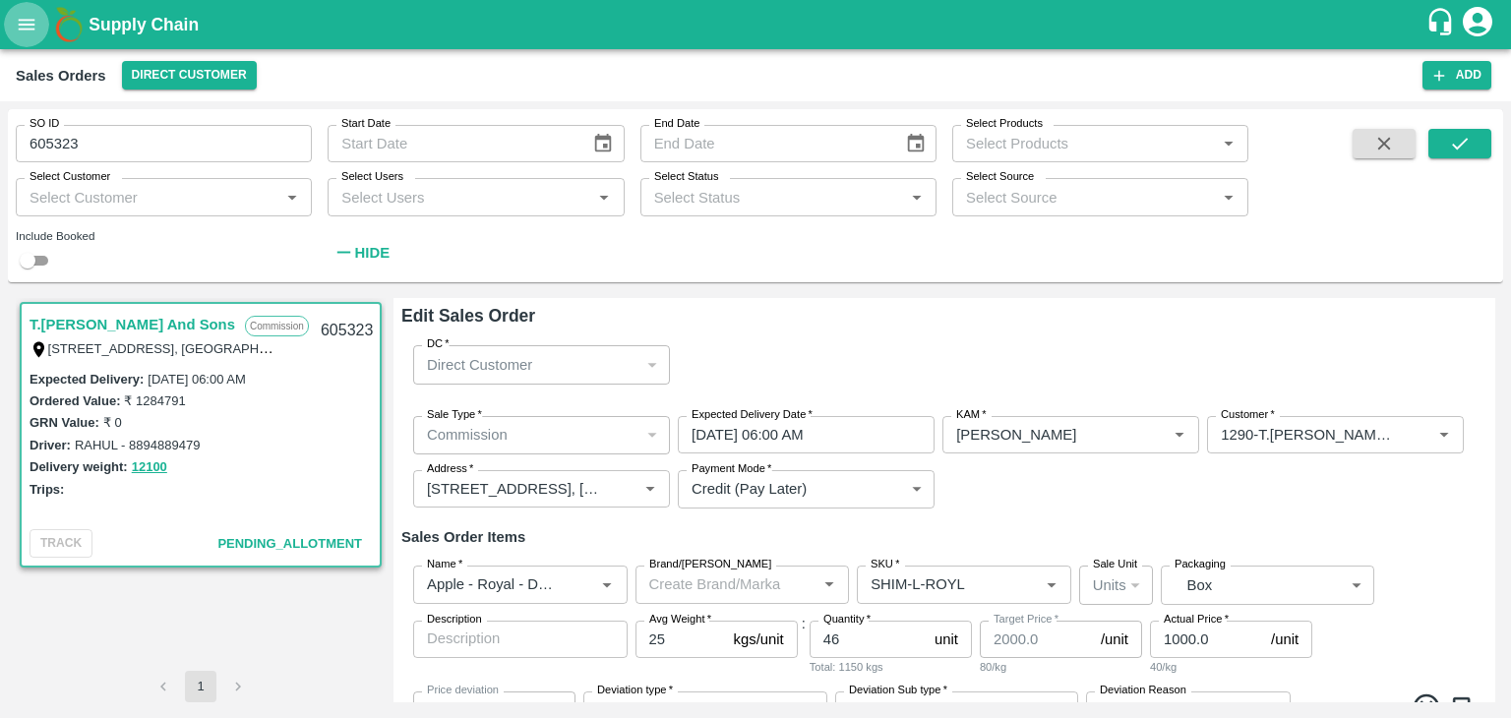
click at [22, 27] on icon "open drawer" at bounding box center [27, 25] width 22 height 22
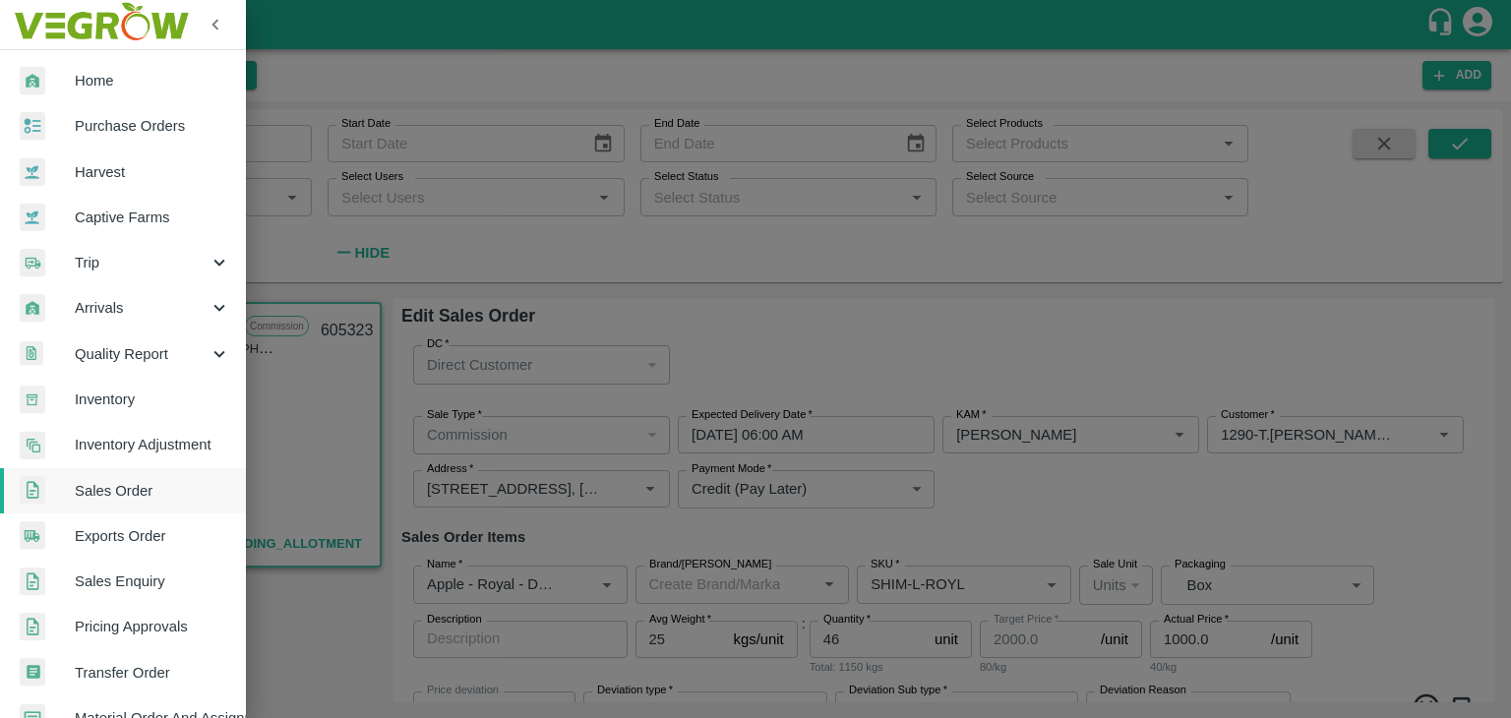
click at [587, 330] on div at bounding box center [755, 359] width 1511 height 718
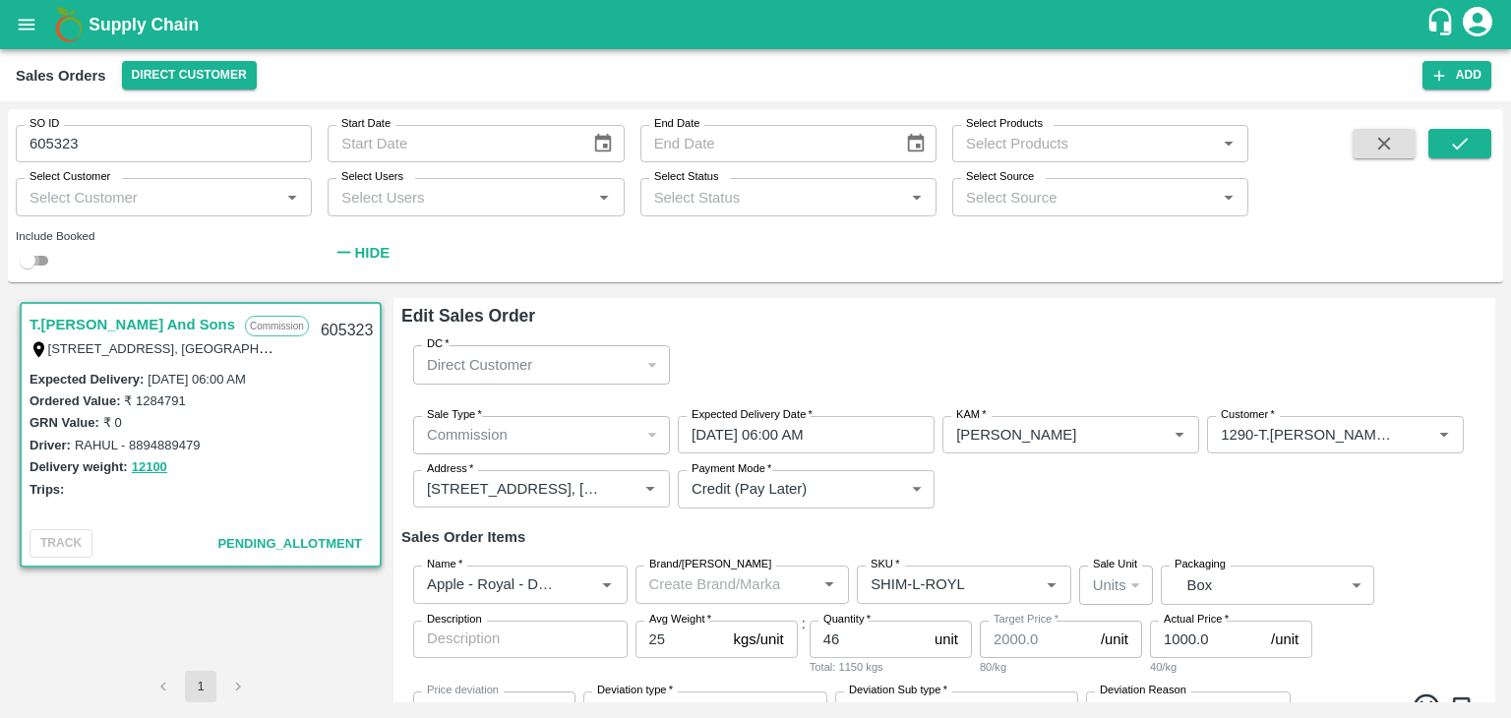
click at [43, 261] on input "checkbox" at bounding box center [27, 261] width 71 height 24
checkbox input "true"
click at [1472, 32] on icon "account of current user" at bounding box center [1476, 21] width 35 height 35
click at [1401, 9] on div at bounding box center [755, 359] width 1511 height 718
click at [1432, 21] on icon "customer-support" at bounding box center [1440, 22] width 30 height 30
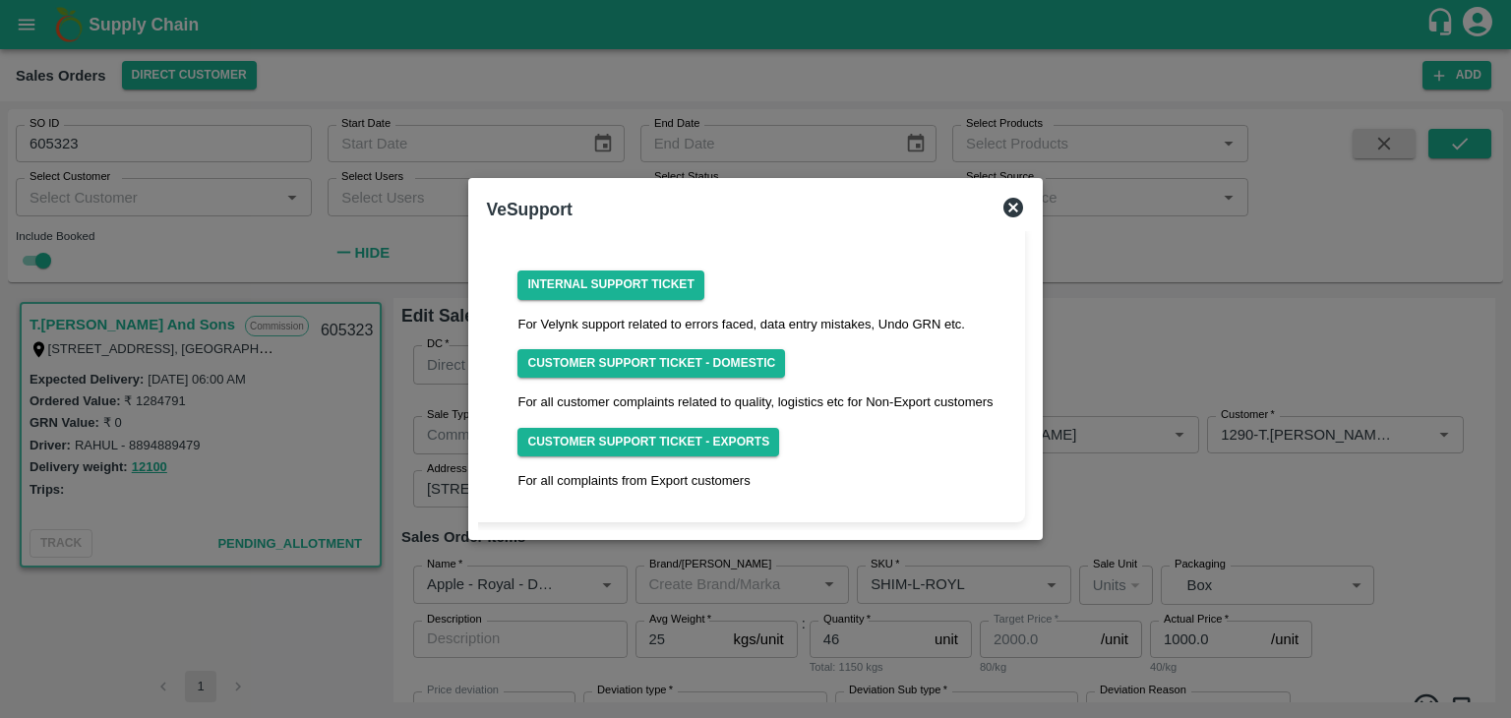
click at [1156, 327] on div at bounding box center [755, 359] width 1511 height 718
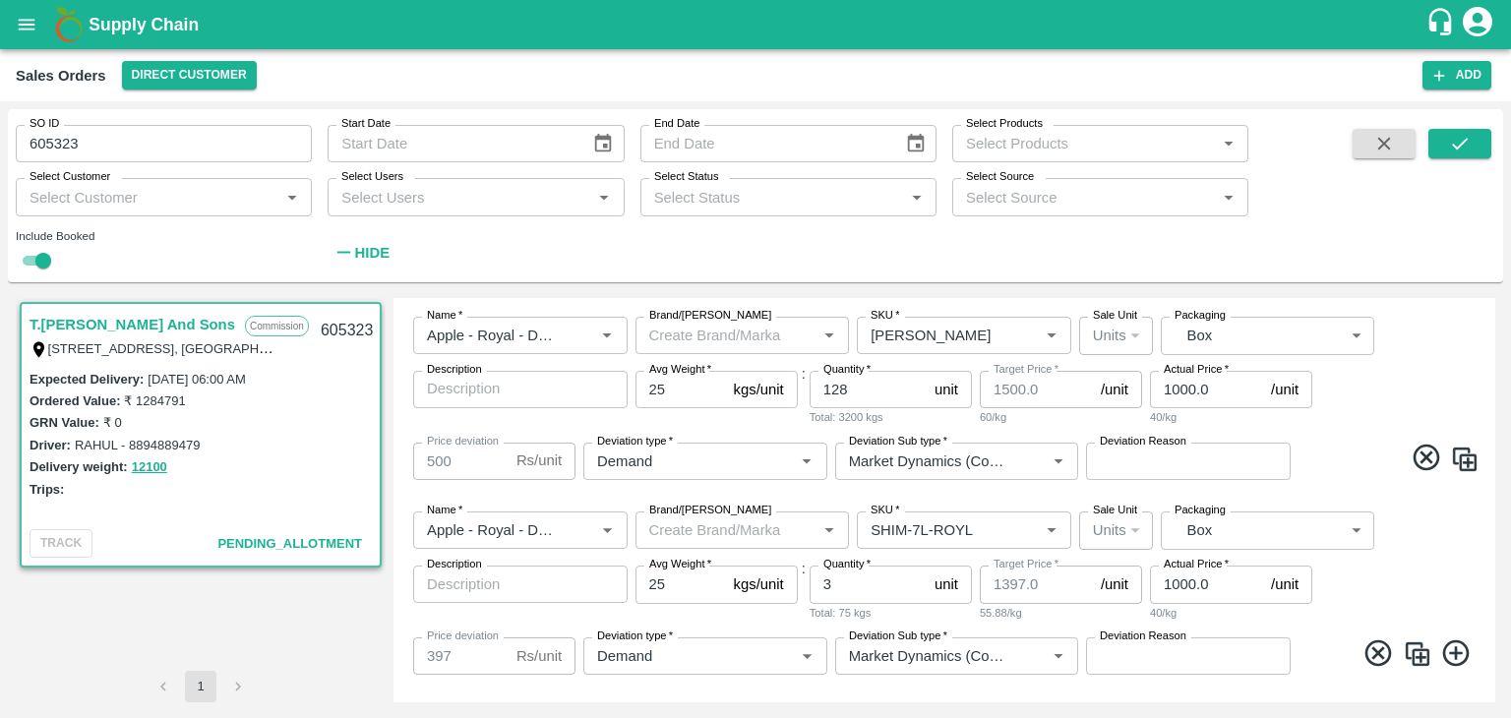
scroll to position [1302, 0]
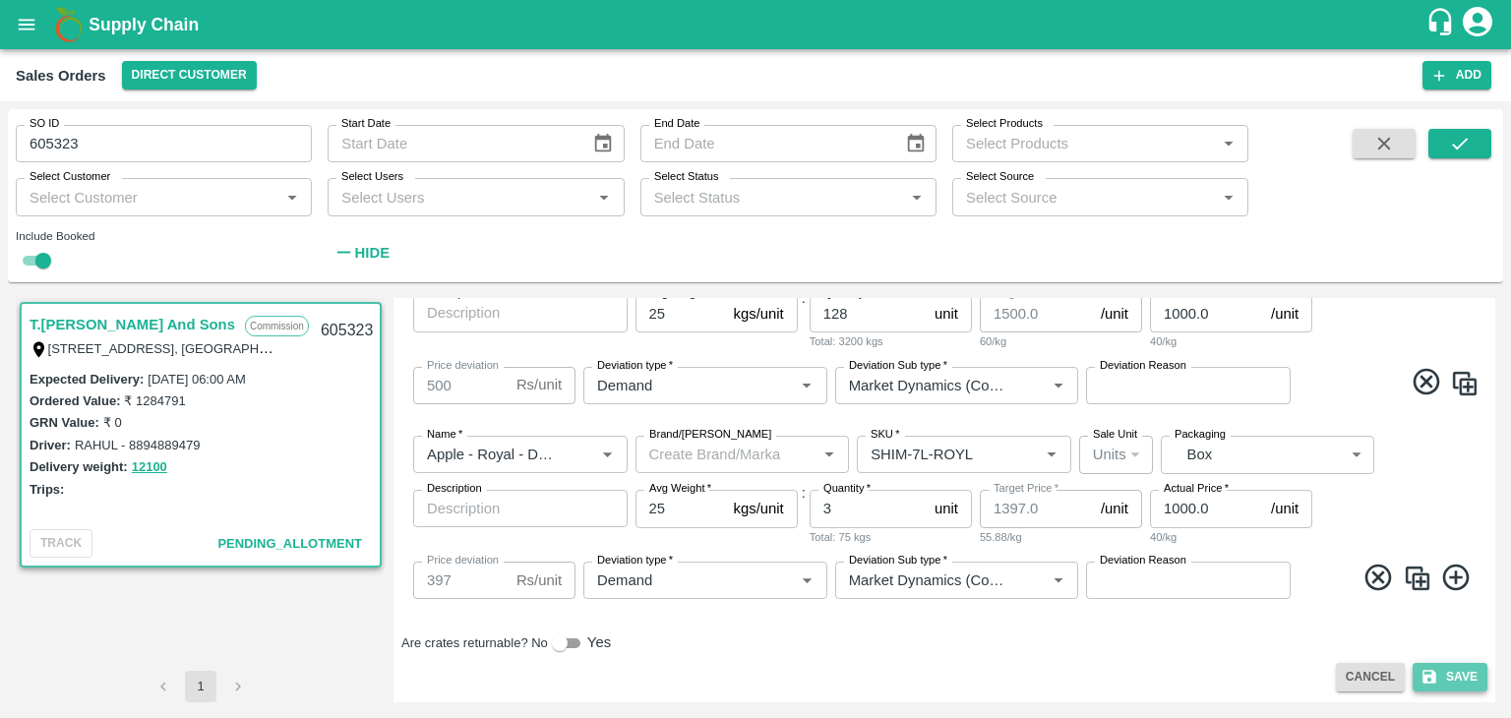
click at [1448, 678] on button "Save" at bounding box center [1449, 677] width 75 height 29
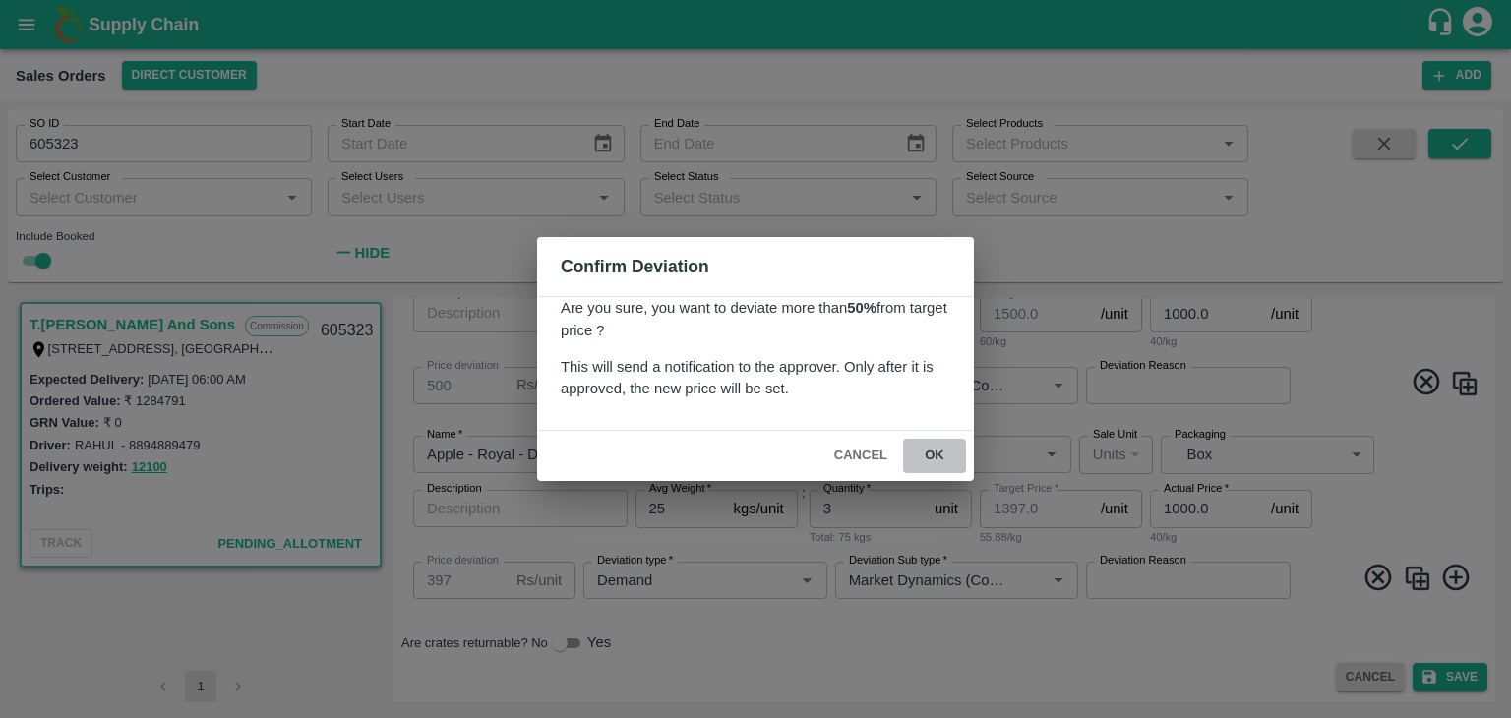
click at [936, 461] on button "ok" at bounding box center [934, 456] width 63 height 34
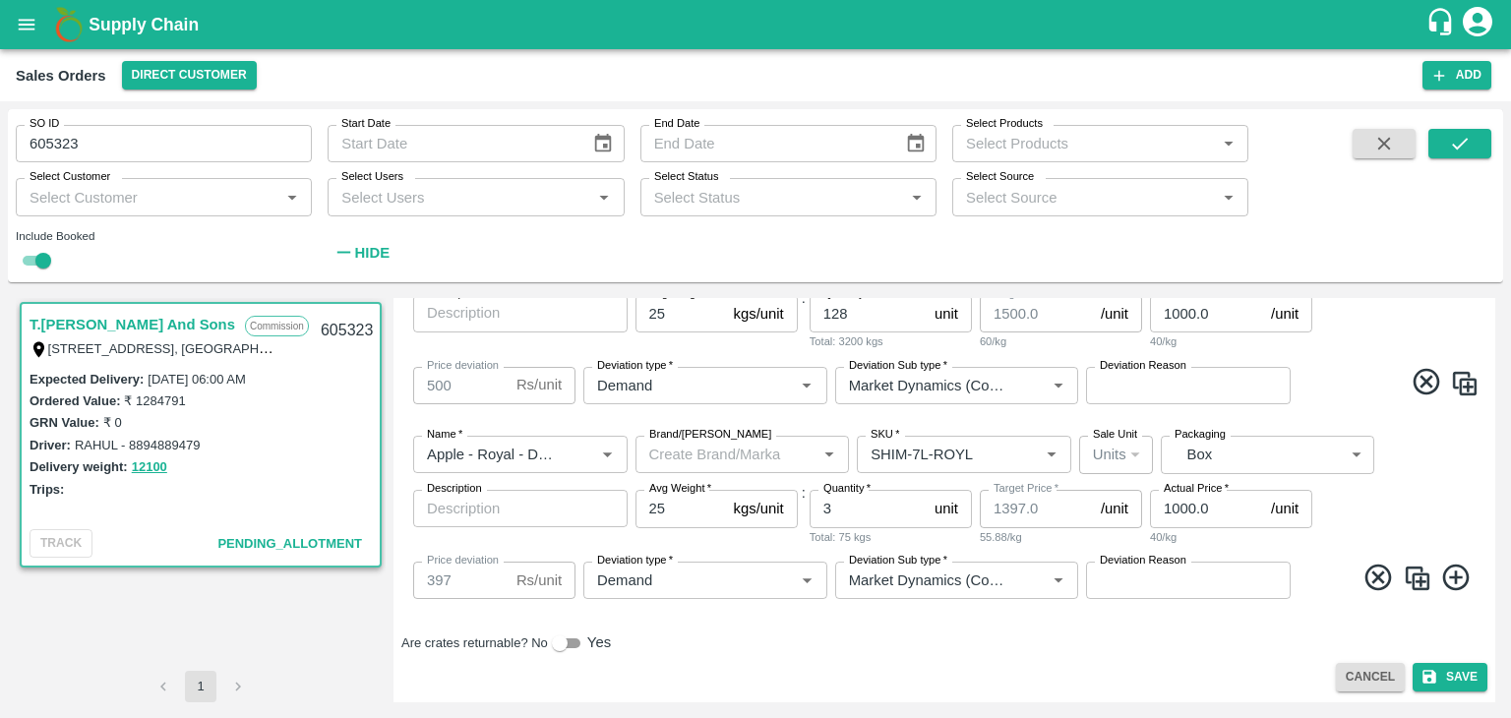
click at [1474, 21] on icon "account of current user" at bounding box center [1476, 21] width 35 height 35
click at [1441, 18] on div at bounding box center [755, 359] width 1511 height 718
click at [1430, 20] on icon "customer-support" at bounding box center [1440, 22] width 23 height 28
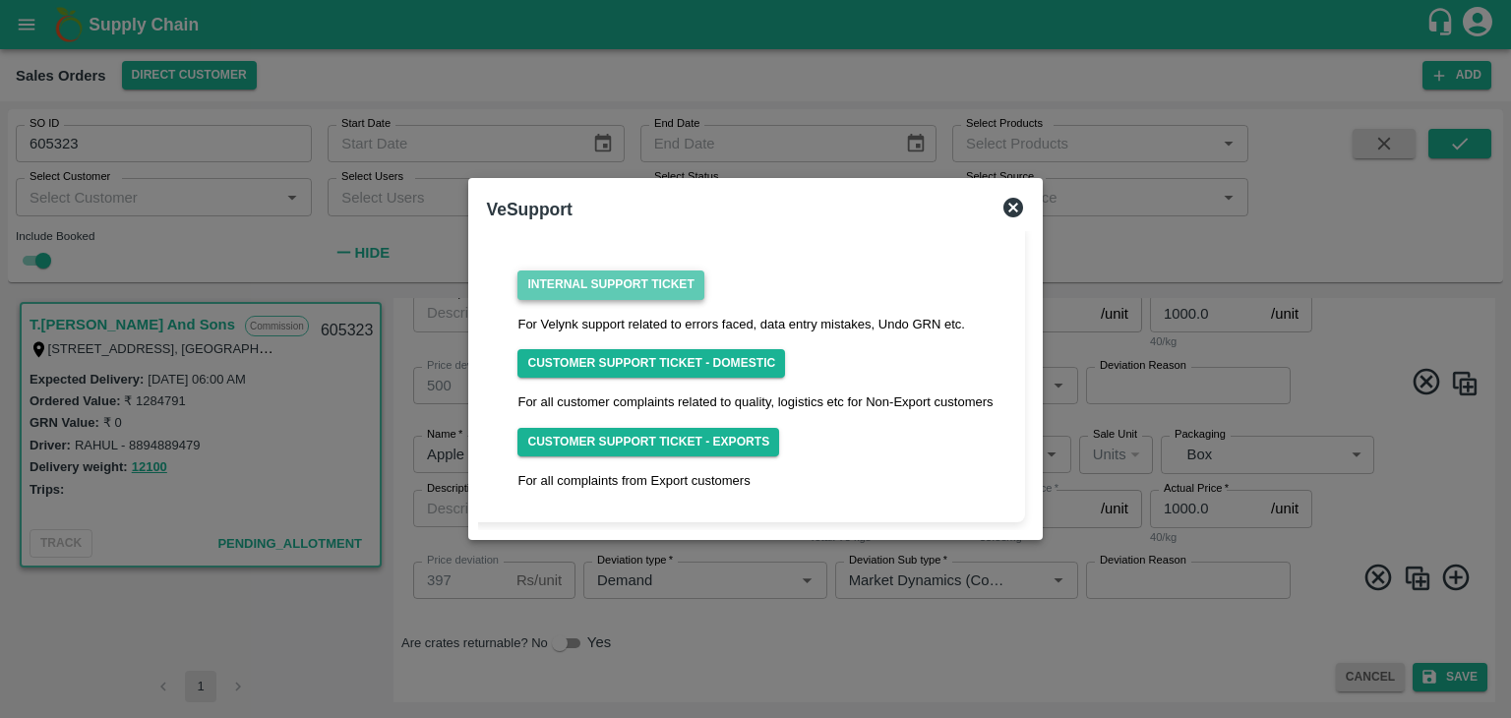
click at [650, 278] on link "Internal Support Ticket" at bounding box center [610, 284] width 186 height 29
click at [1019, 200] on icon at bounding box center [1013, 208] width 24 height 24
